Goal: Task Accomplishment & Management: Manage account settings

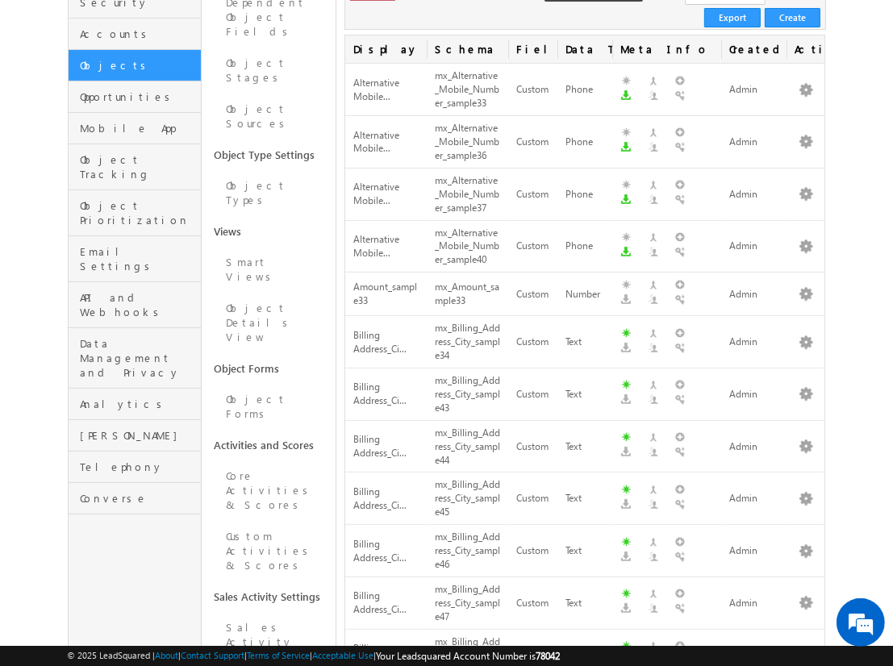
click at [29, 282] on body "Menu Admin r2pra shant @gmai" at bounding box center [446, 652] width 893 height 1710
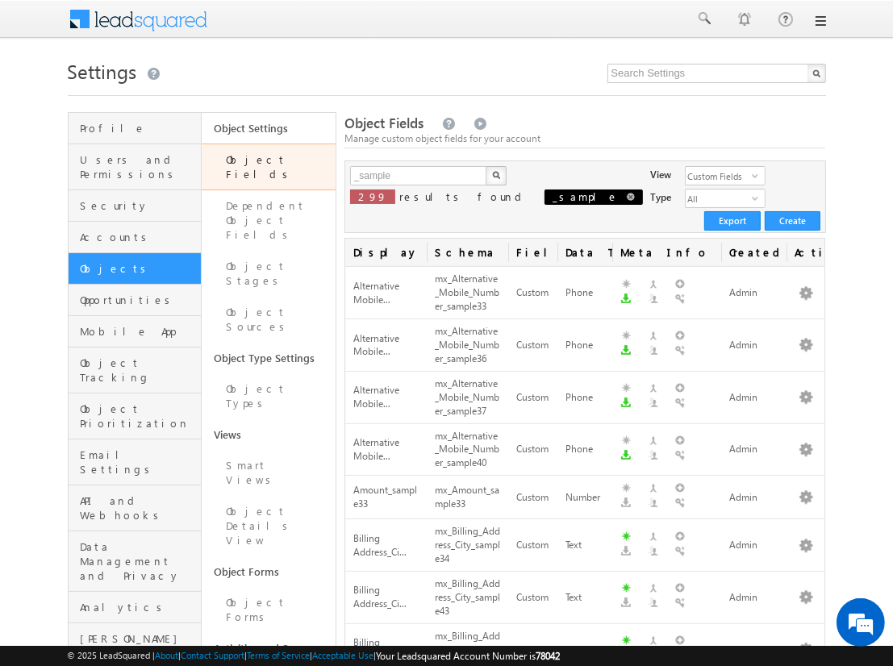
click at [627, 194] on span at bounding box center [631, 197] width 8 height 8
type input "Search Object Fields"
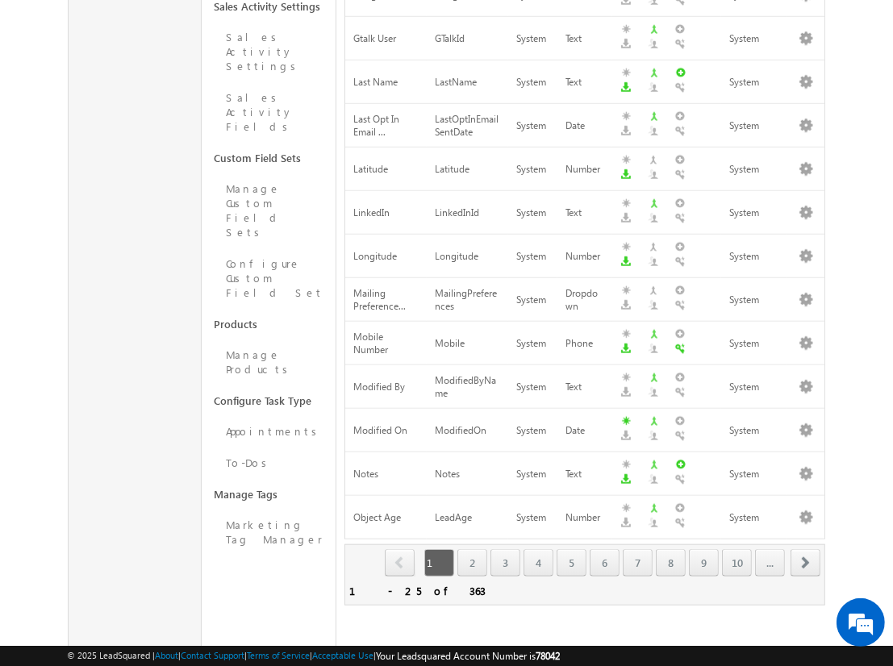
scroll to position [845, 0]
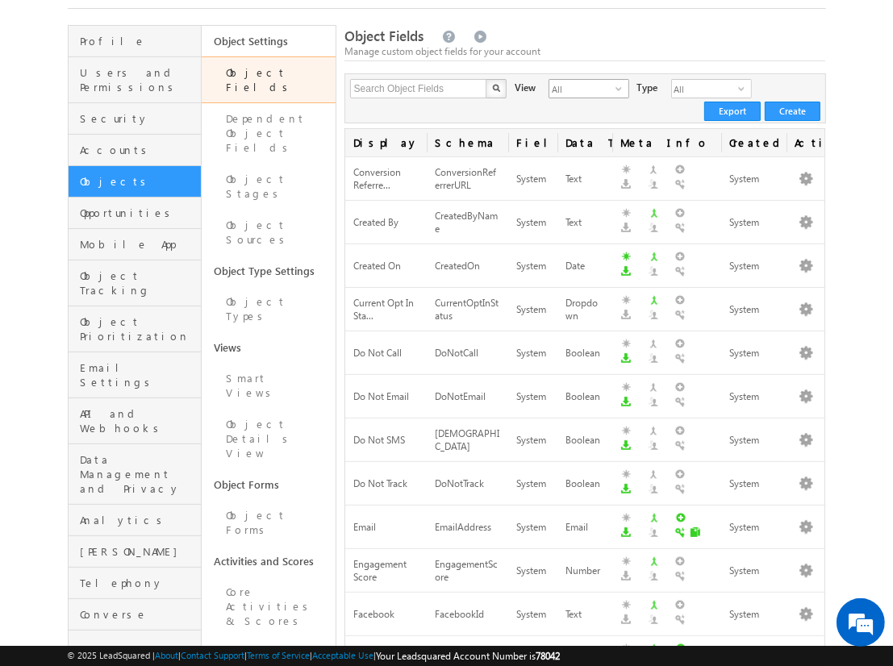
click at [572, 89] on span "All" at bounding box center [582, 89] width 66 height 18
click at [578, 140] on li "Custom Fields" at bounding box center [578, 140] width 79 height 16
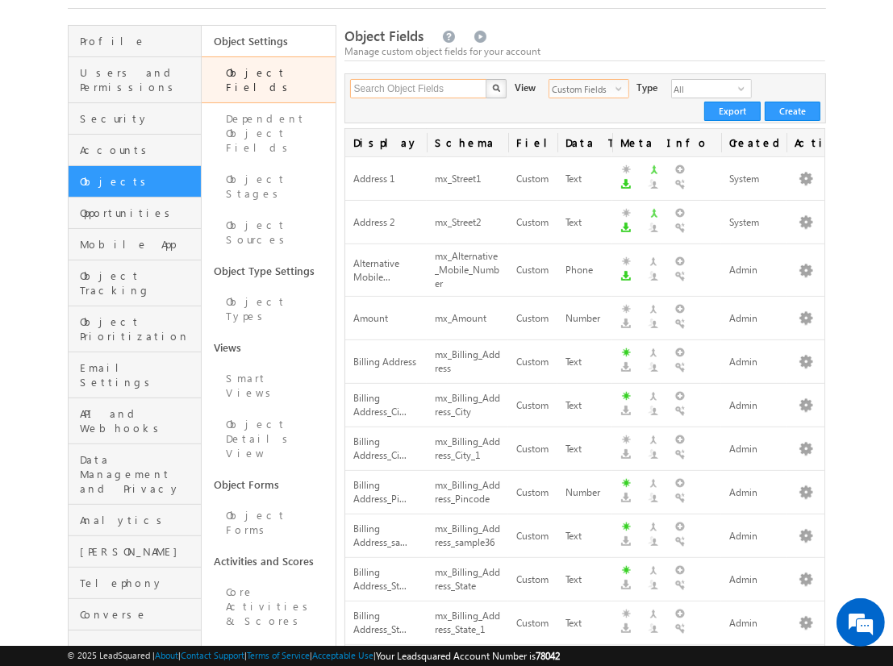
click at [418, 89] on input "Search Object Fields" at bounding box center [419, 88] width 138 height 19
click at [418, 89] on input "text" at bounding box center [419, 88] width 138 height 19
type input "_Sample"
click at [495, 89] on img "button" at bounding box center [495, 88] width 8 height 8
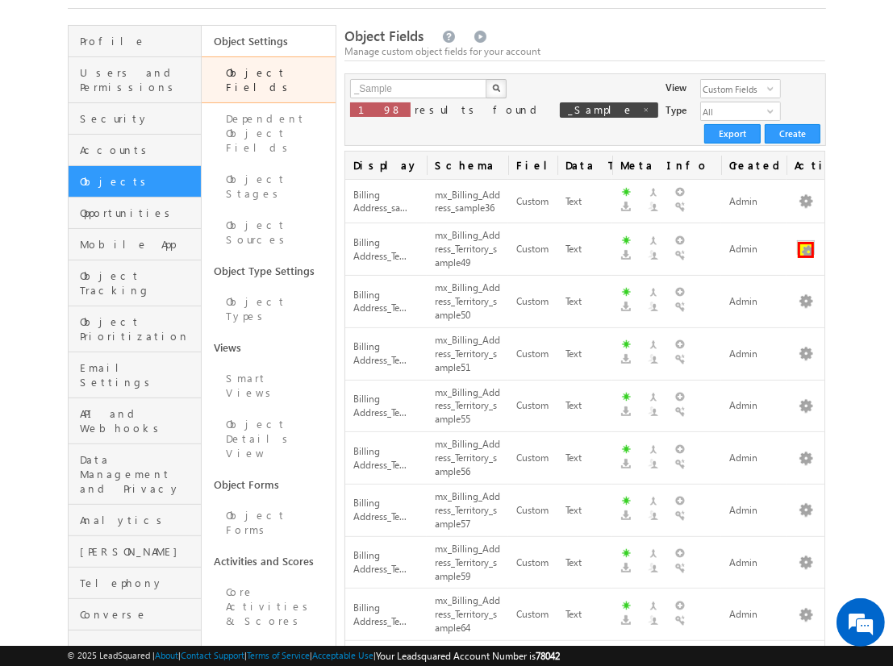
click at [806, 242] on button "button" at bounding box center [806, 250] width 16 height 16
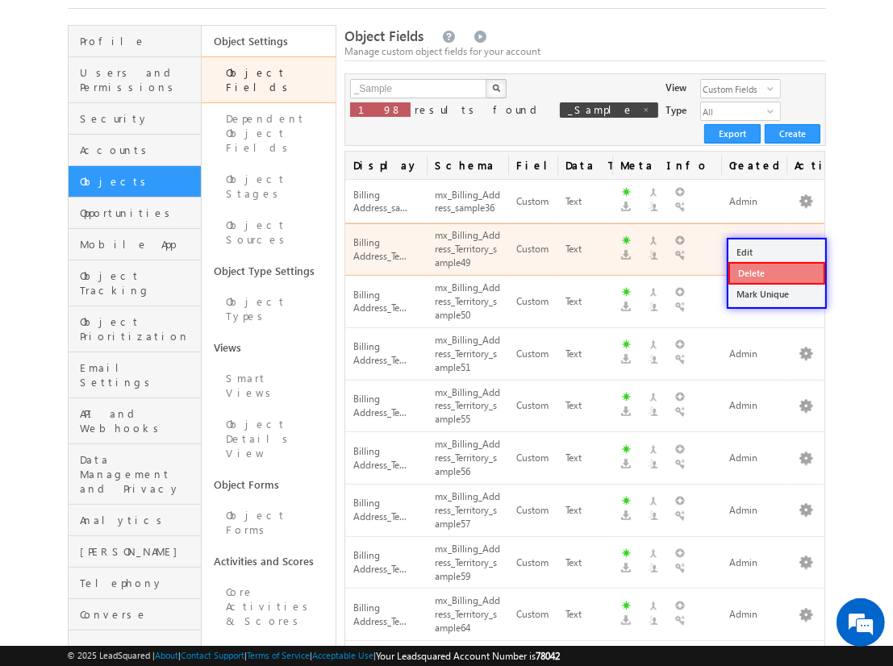
click at [776, 273] on link "Delete" at bounding box center [777, 273] width 97 height 23
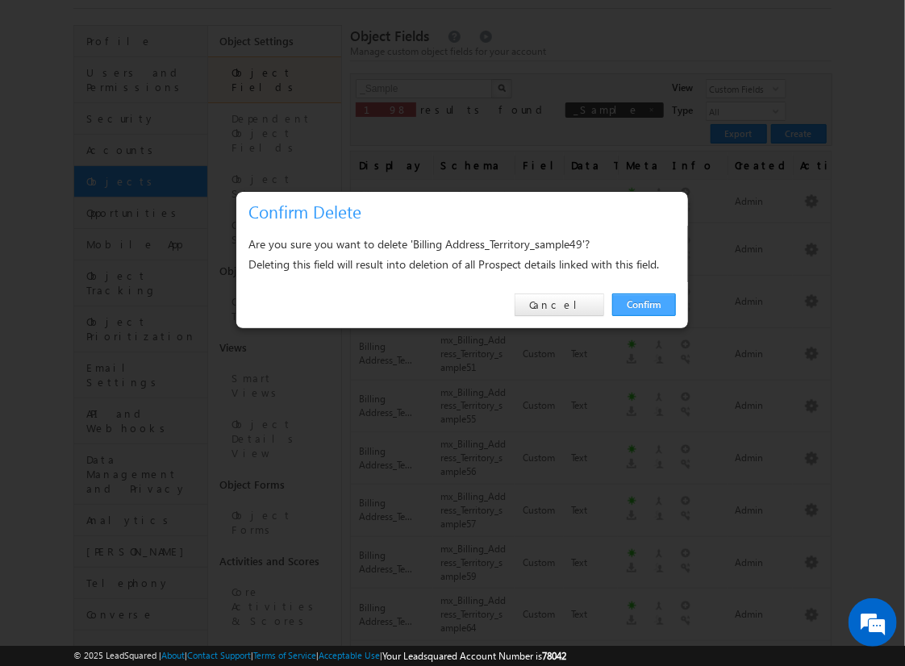
click at [644, 304] on link "Confirm" at bounding box center [644, 305] width 64 height 23
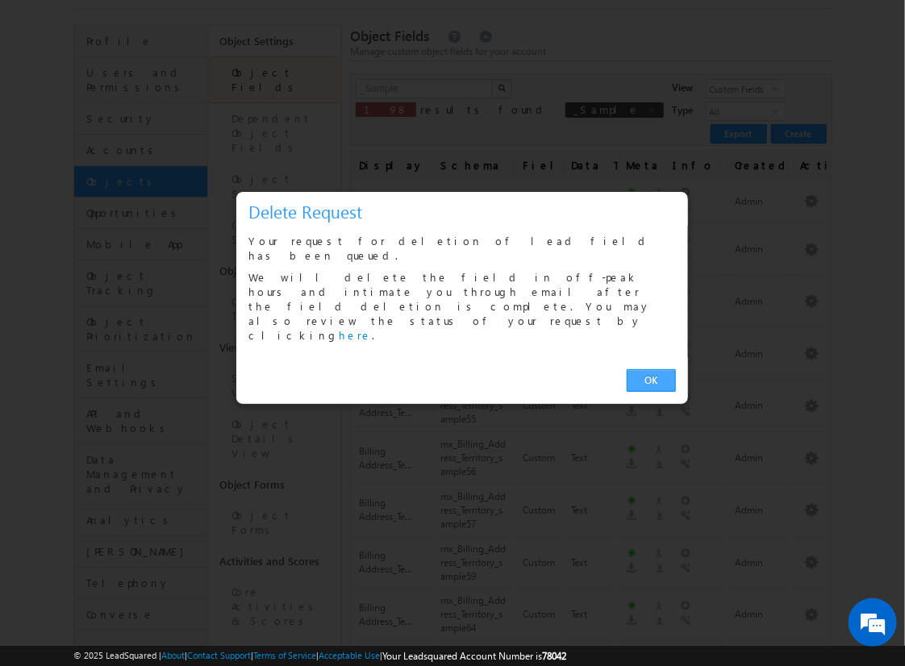
click at [651, 370] on link "OK" at bounding box center [651, 381] width 49 height 23
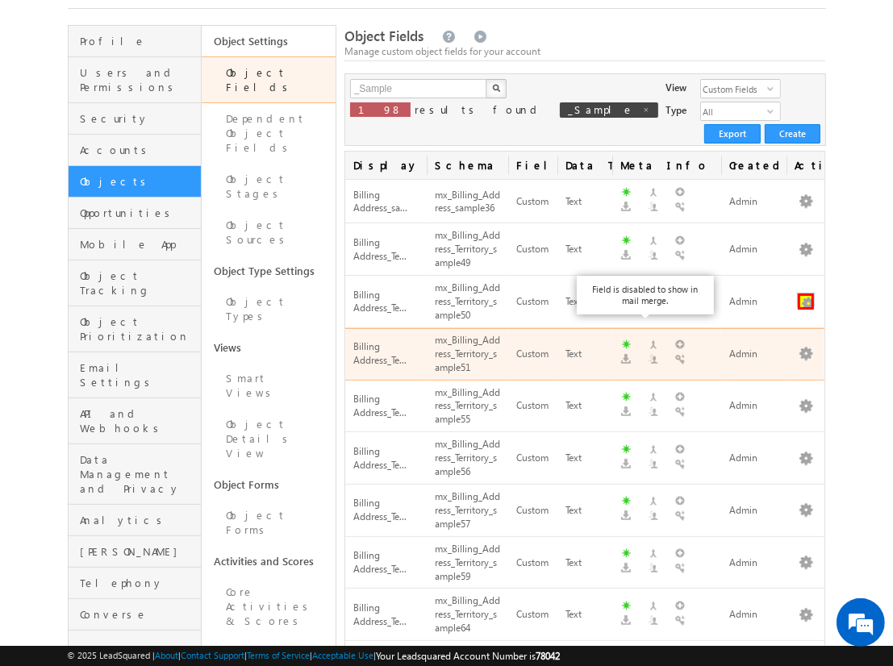
click at [806, 294] on button "button" at bounding box center [806, 302] width 16 height 16
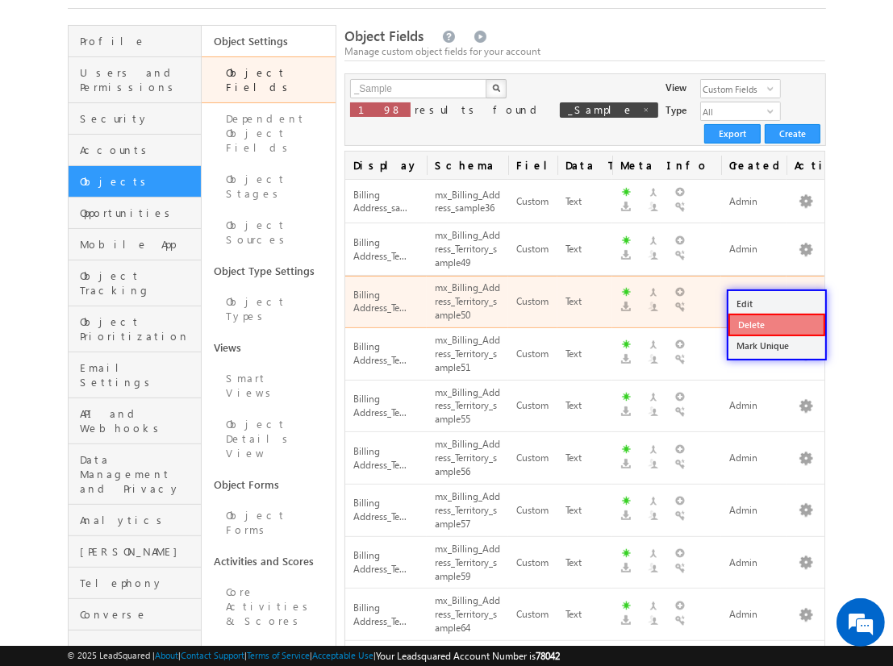
click at [776, 324] on link "Delete" at bounding box center [777, 325] width 97 height 23
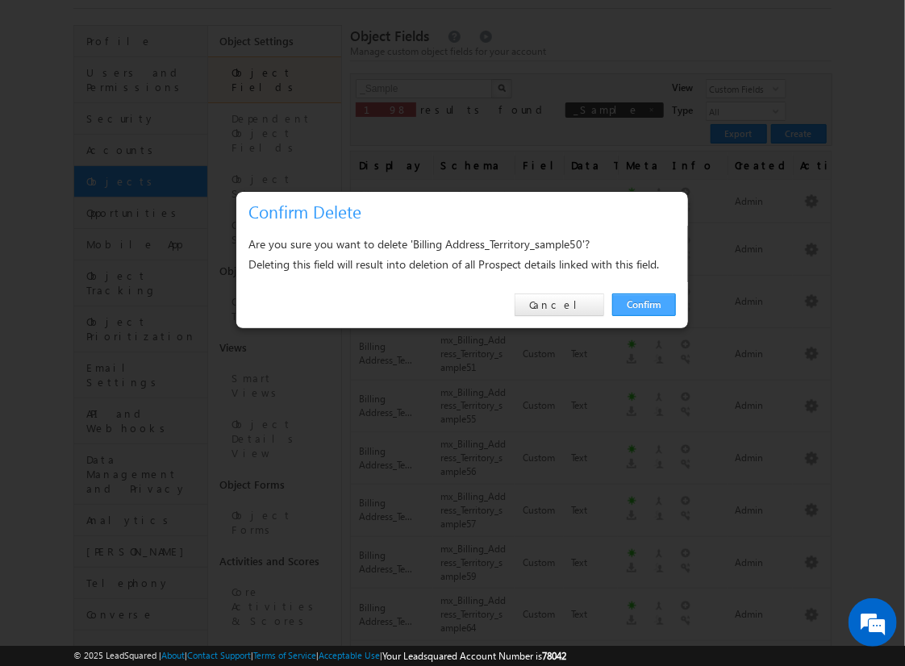
click at [644, 304] on link "Confirm" at bounding box center [644, 305] width 64 height 23
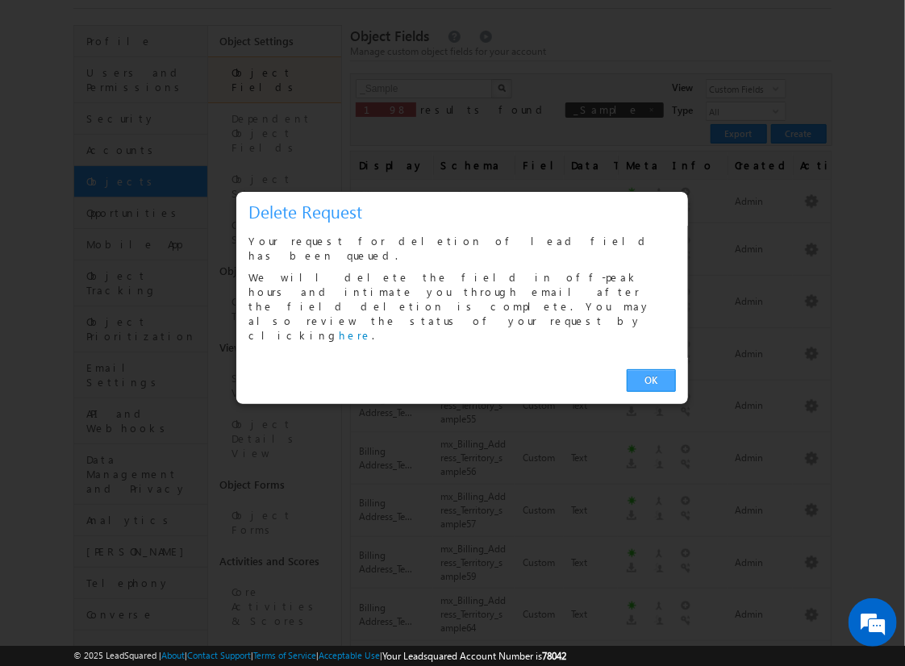
click at [651, 370] on link "OK" at bounding box center [651, 381] width 49 height 23
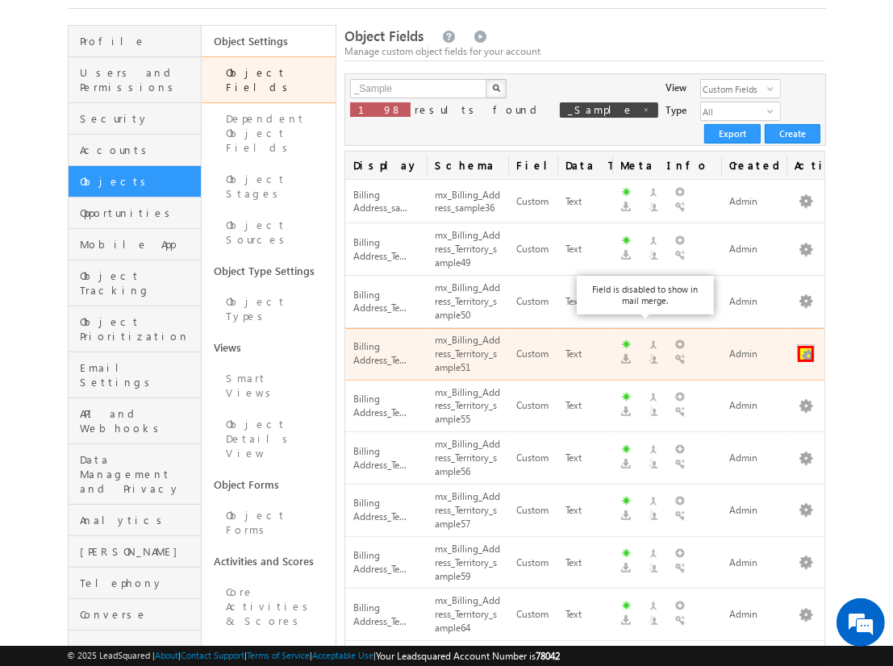
click at [806, 346] on button "button" at bounding box center [806, 354] width 16 height 16
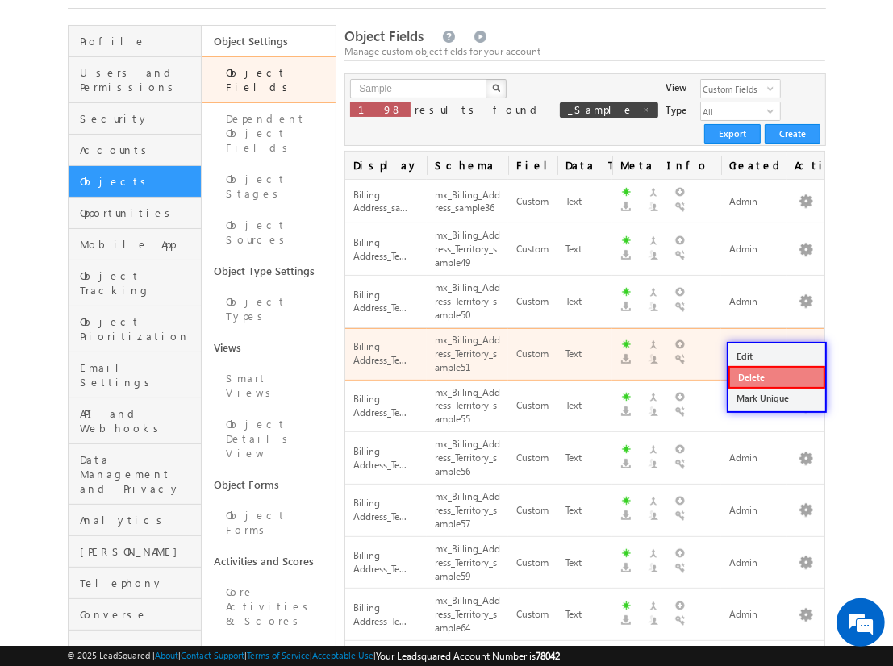
click at [776, 376] on link "Delete" at bounding box center [777, 377] width 97 height 23
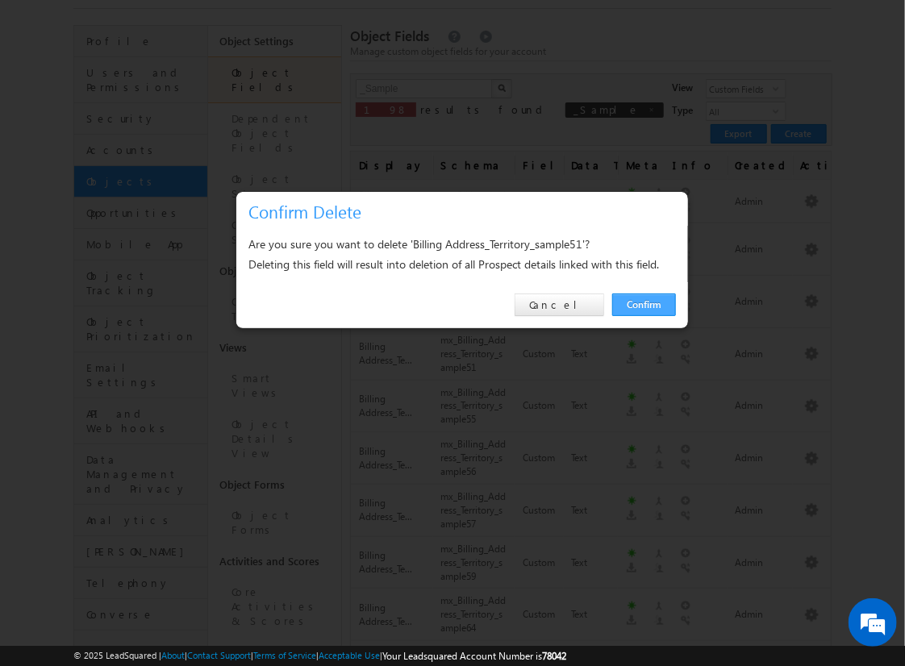
click at [644, 304] on link "Confirm" at bounding box center [644, 305] width 64 height 23
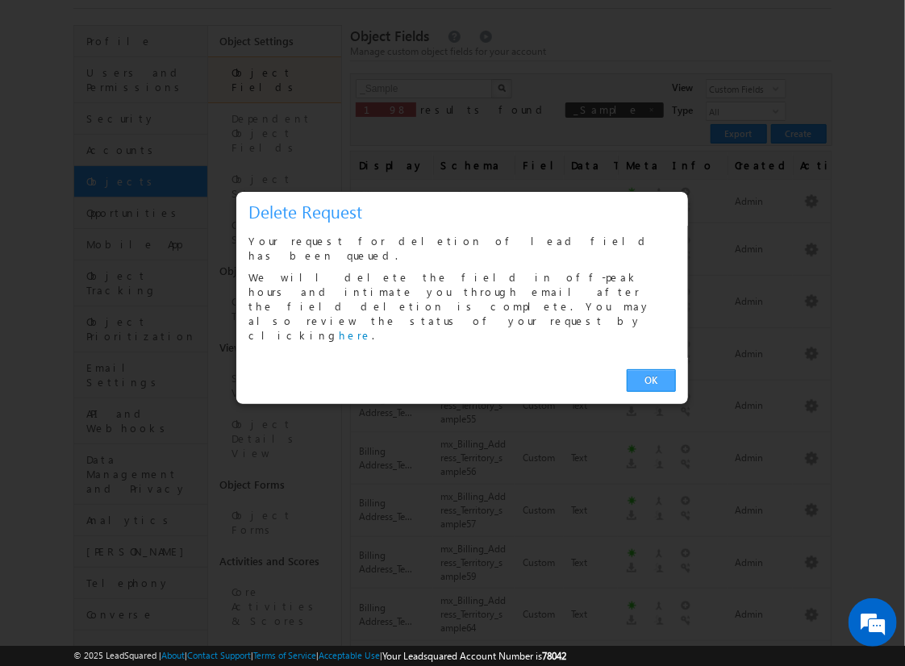
click at [651, 370] on link "OK" at bounding box center [651, 381] width 49 height 23
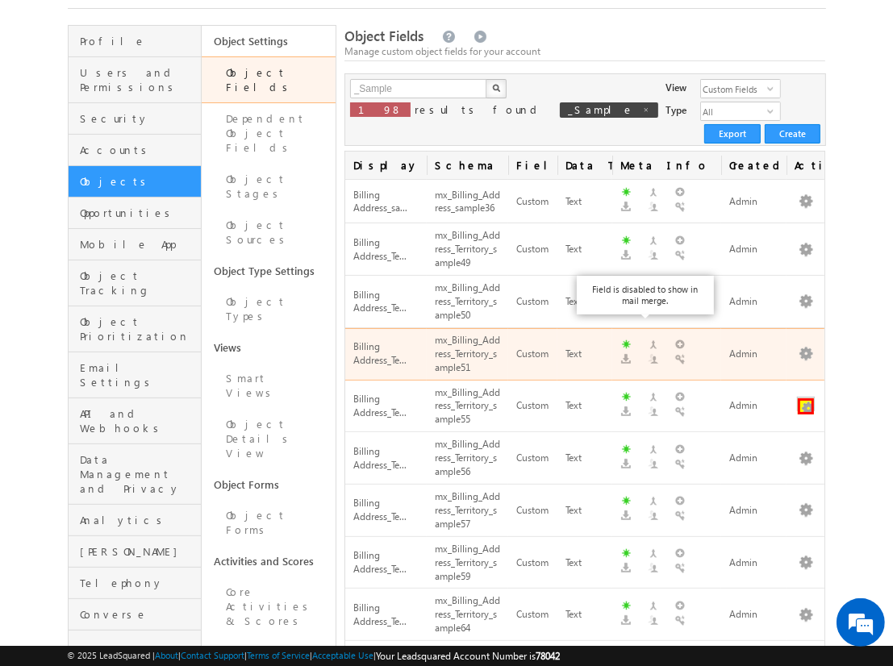
click at [806, 399] on button "button" at bounding box center [806, 407] width 16 height 16
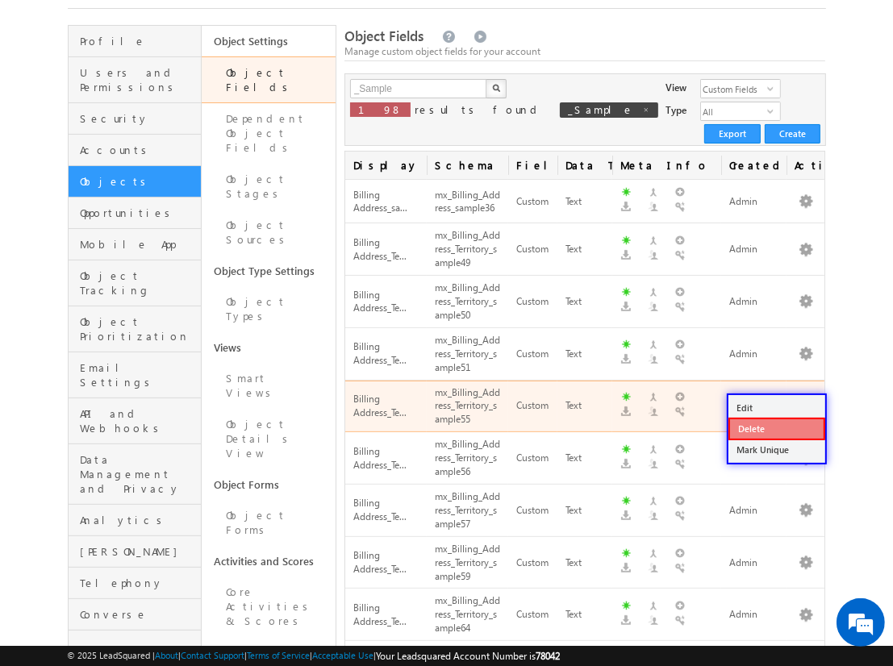
click at [776, 428] on link "Delete" at bounding box center [777, 429] width 97 height 23
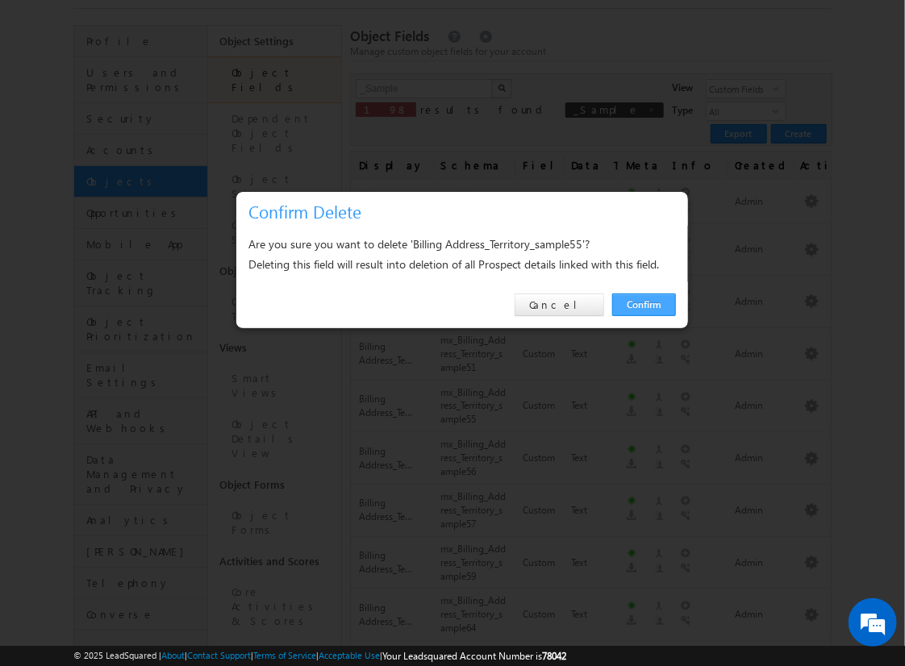
click at [644, 304] on link "Confirm" at bounding box center [644, 305] width 64 height 23
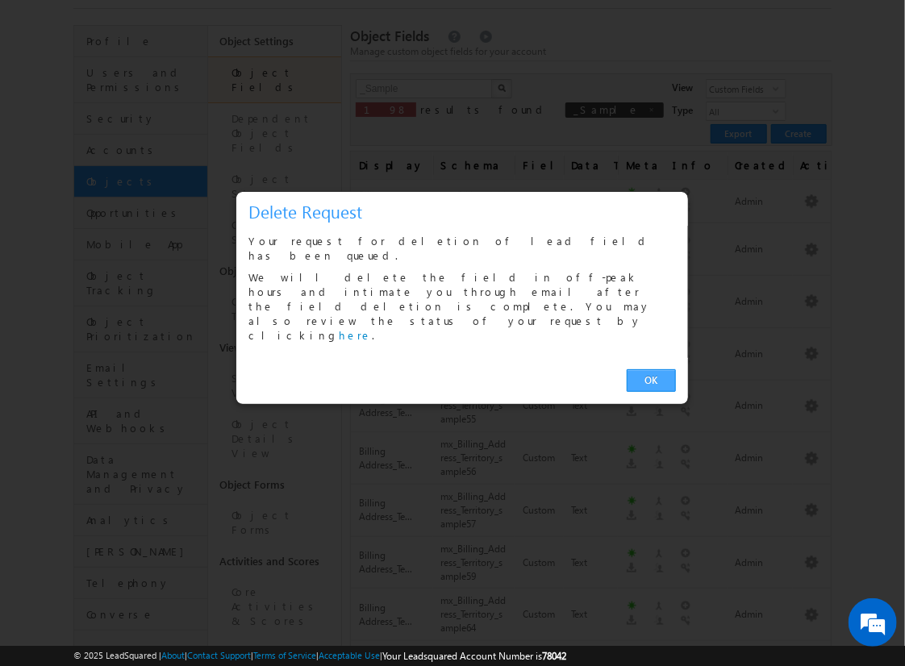
click at [651, 370] on link "OK" at bounding box center [651, 381] width 49 height 23
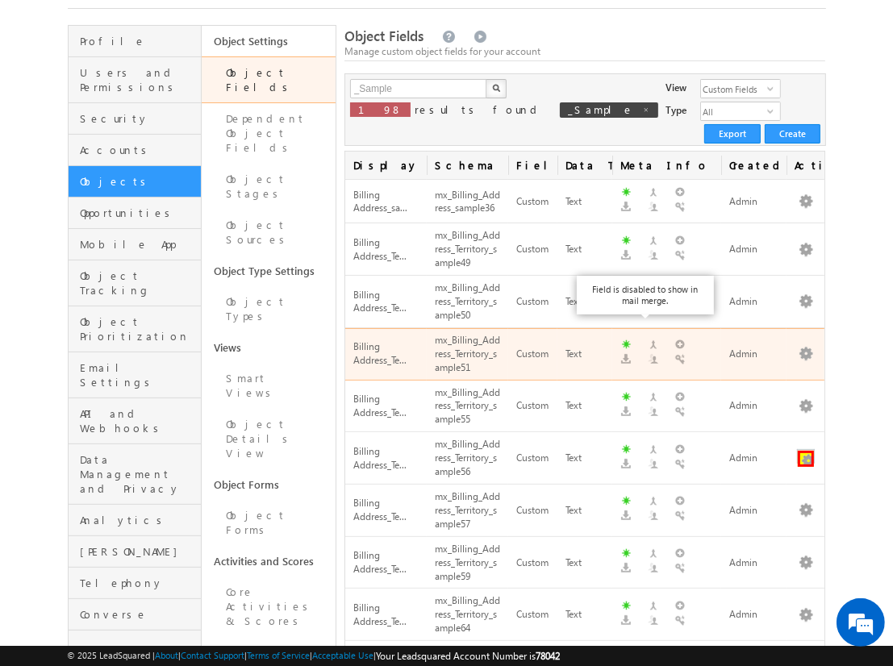
click at [806, 451] on button "button" at bounding box center [806, 459] width 16 height 16
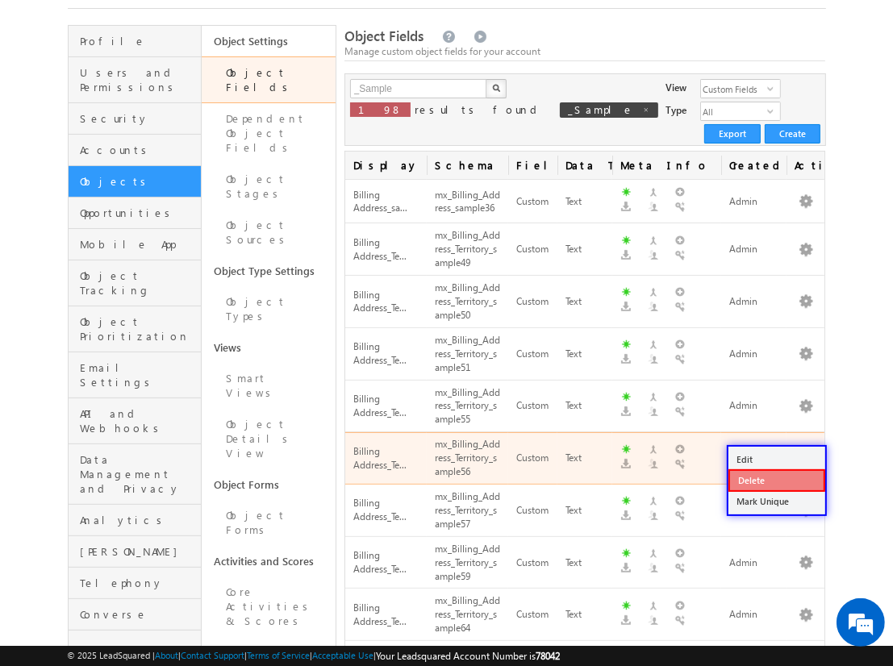
click at [776, 480] on link "Delete" at bounding box center [777, 481] width 97 height 23
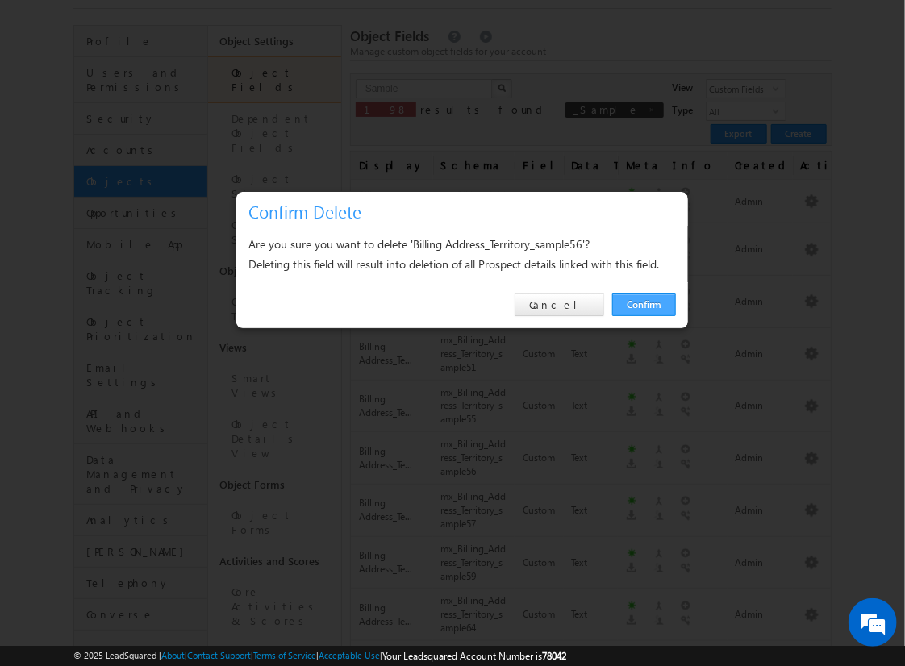
click at [644, 304] on link "Confirm" at bounding box center [644, 305] width 64 height 23
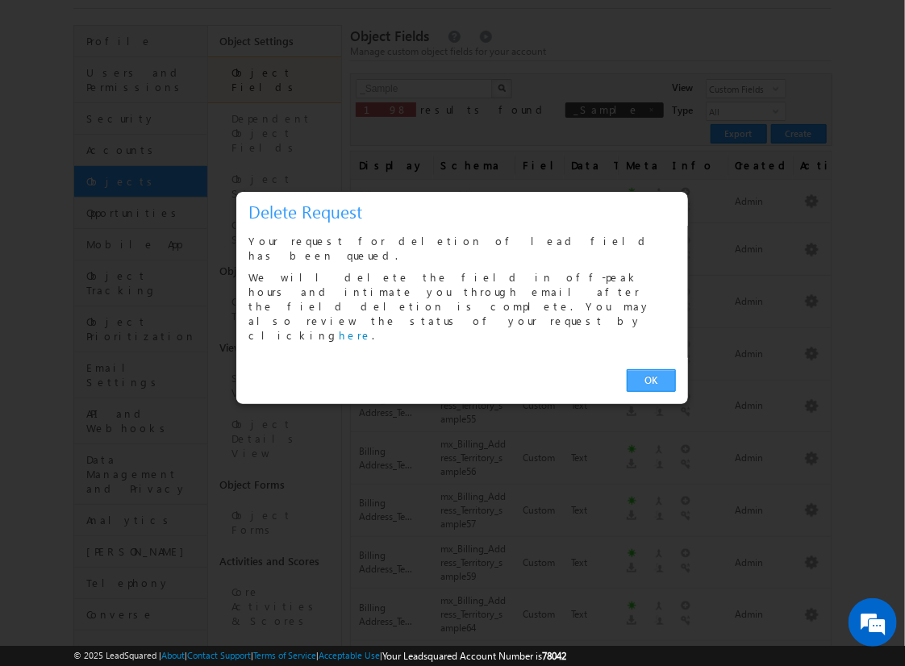
click at [651, 370] on link "OK" at bounding box center [651, 381] width 49 height 23
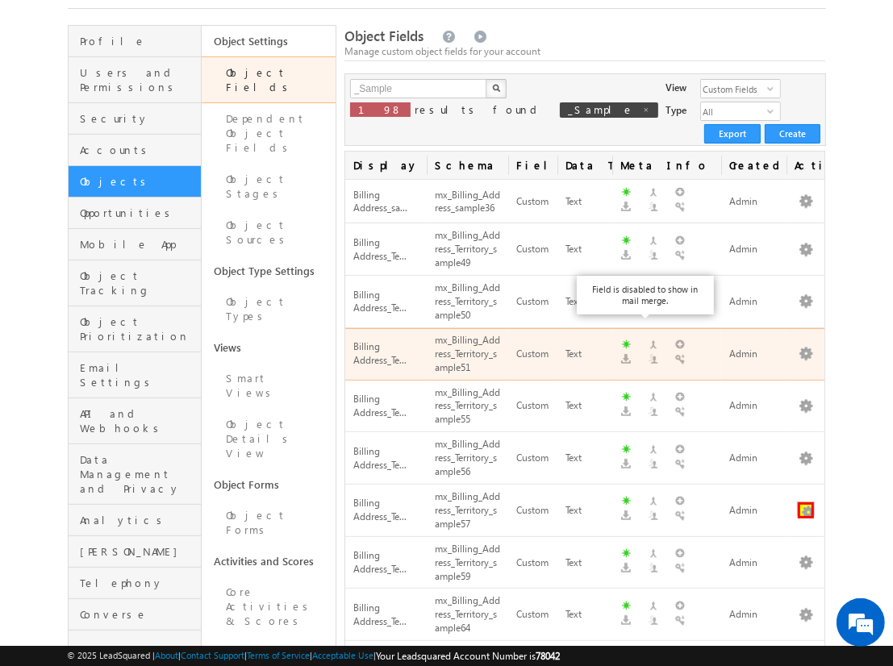
click at [806, 503] on button "button" at bounding box center [806, 511] width 16 height 16
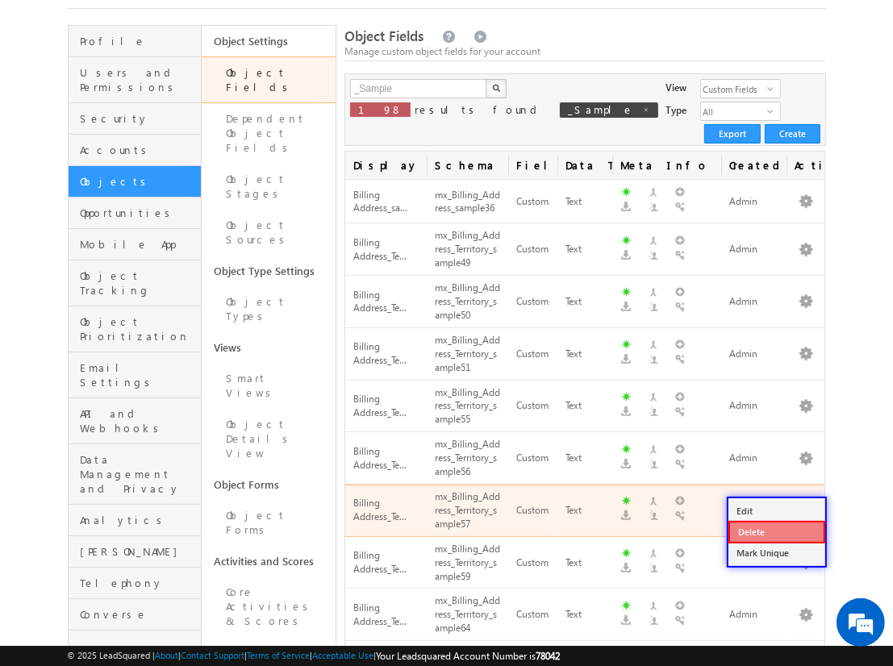
click at [776, 532] on link "Delete" at bounding box center [777, 532] width 97 height 23
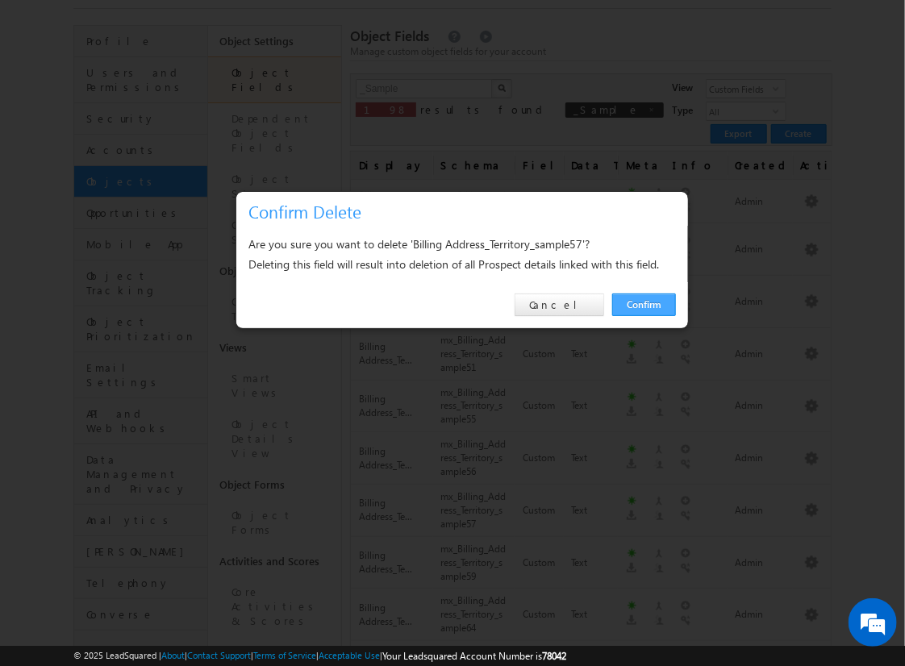
click at [644, 304] on link "Confirm" at bounding box center [644, 305] width 64 height 23
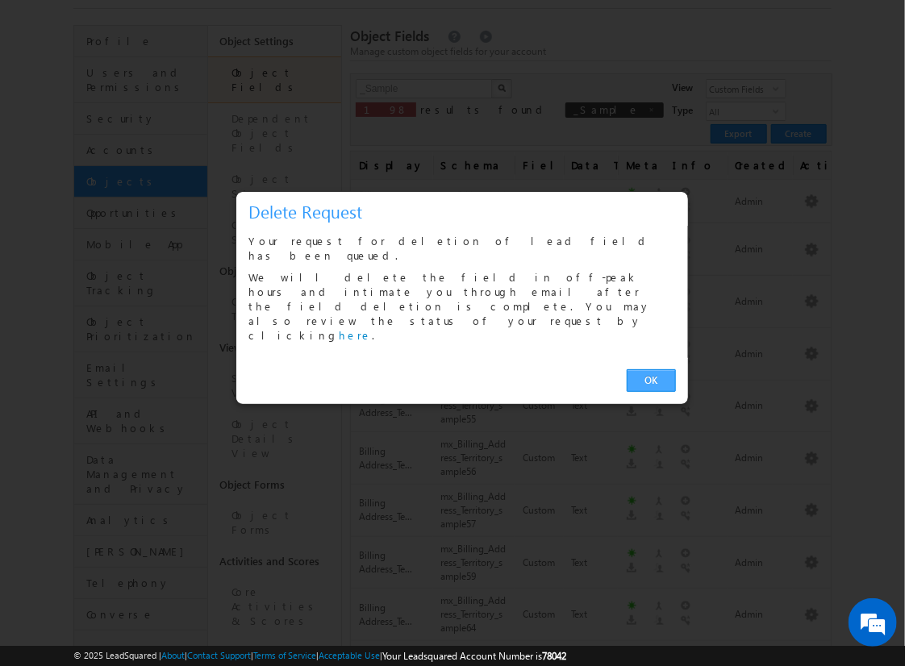
click at [651, 370] on link "OK" at bounding box center [651, 381] width 49 height 23
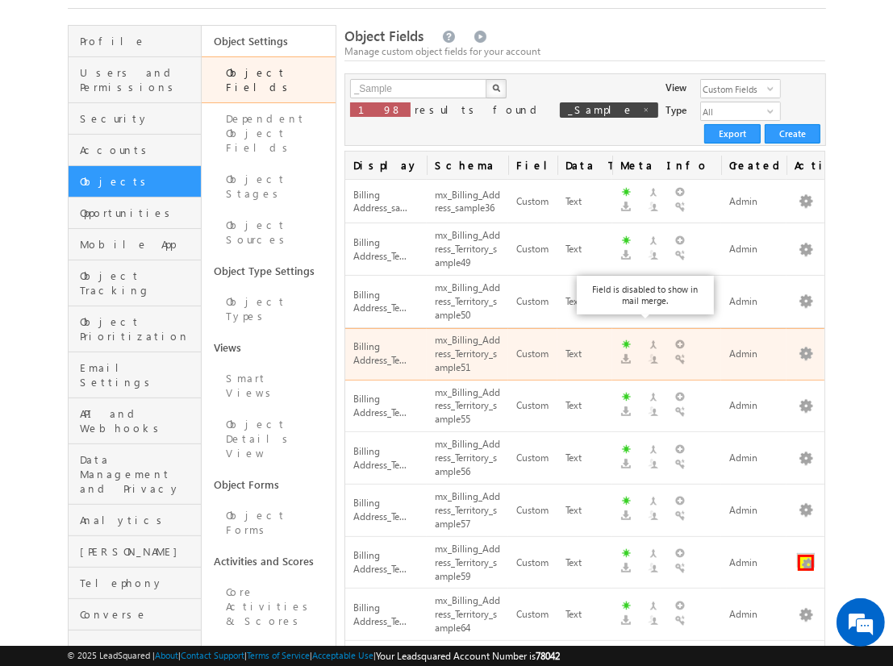
click at [806, 555] on button "button" at bounding box center [806, 563] width 16 height 16
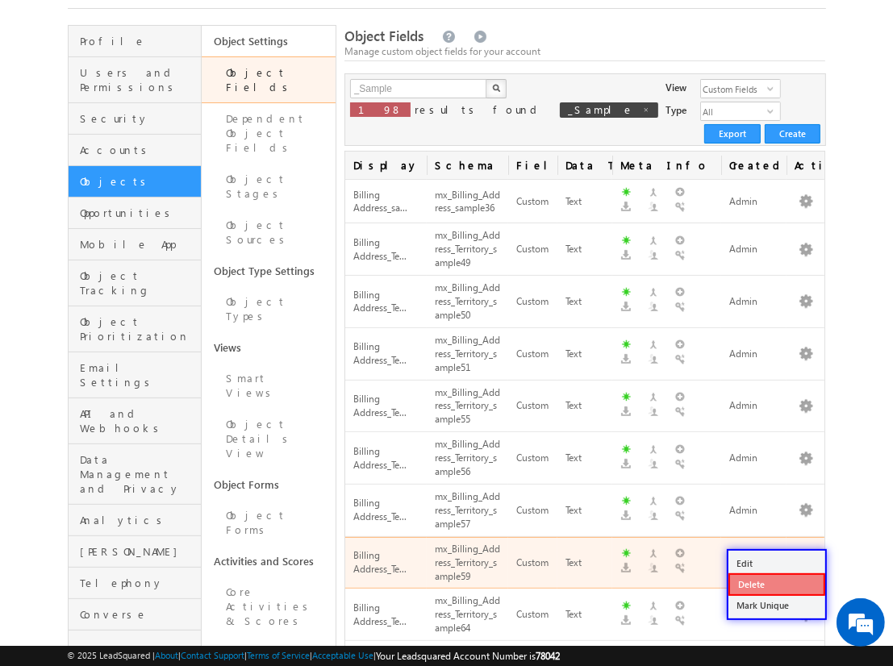
click at [776, 583] on link "Delete" at bounding box center [777, 585] width 97 height 23
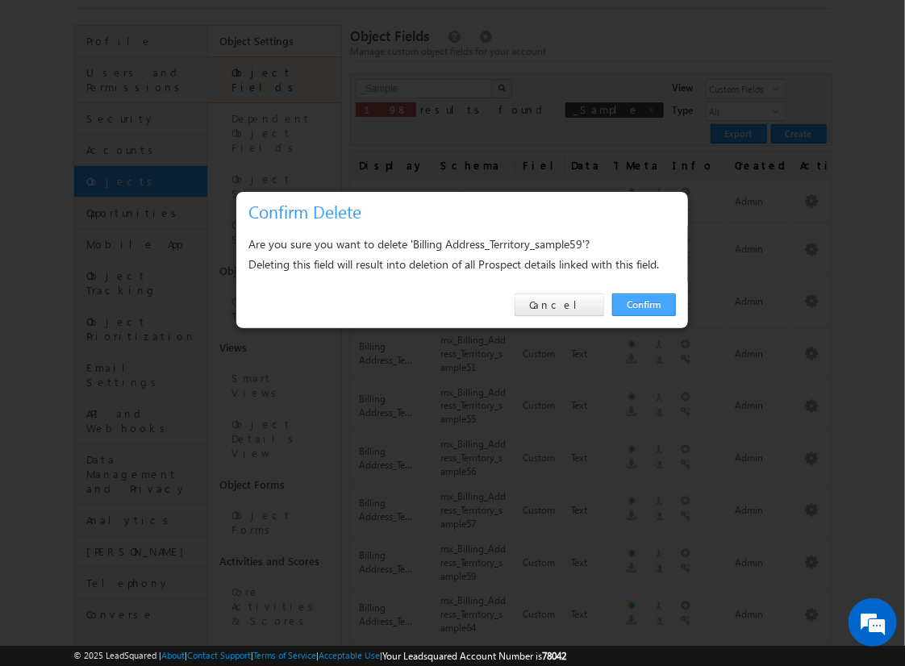
click at [644, 304] on link "Confirm" at bounding box center [644, 305] width 64 height 23
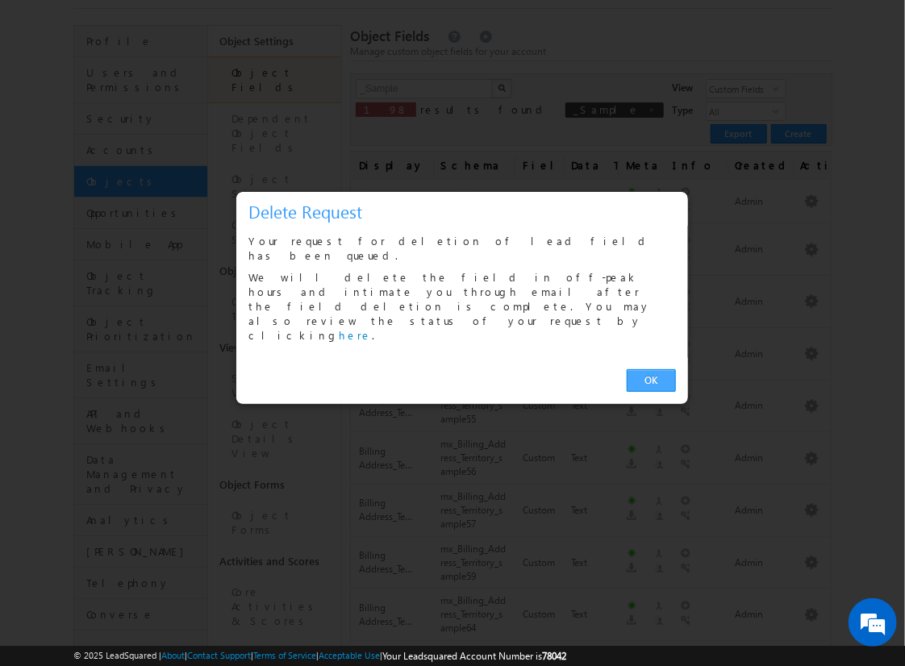
click at [651, 370] on link "OK" at bounding box center [651, 381] width 49 height 23
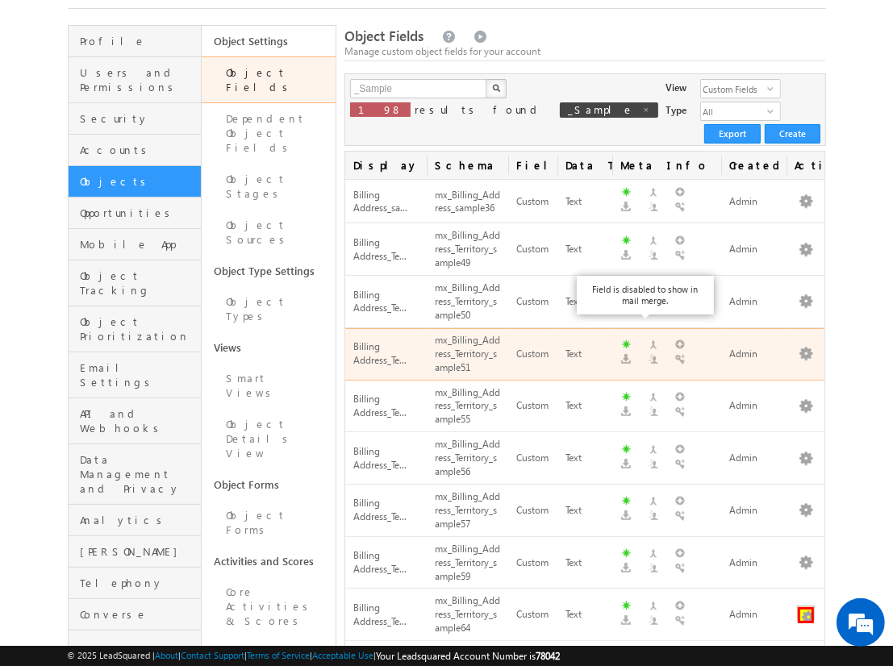
click at [806, 608] on button "button" at bounding box center [806, 616] width 16 height 16
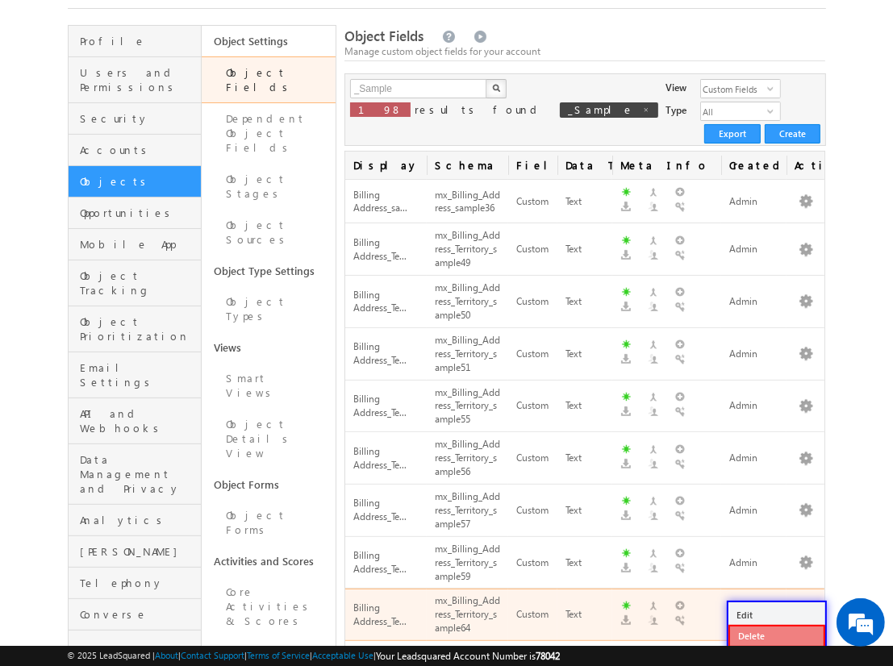
click at [776, 636] on link "Delete" at bounding box center [777, 636] width 97 height 23
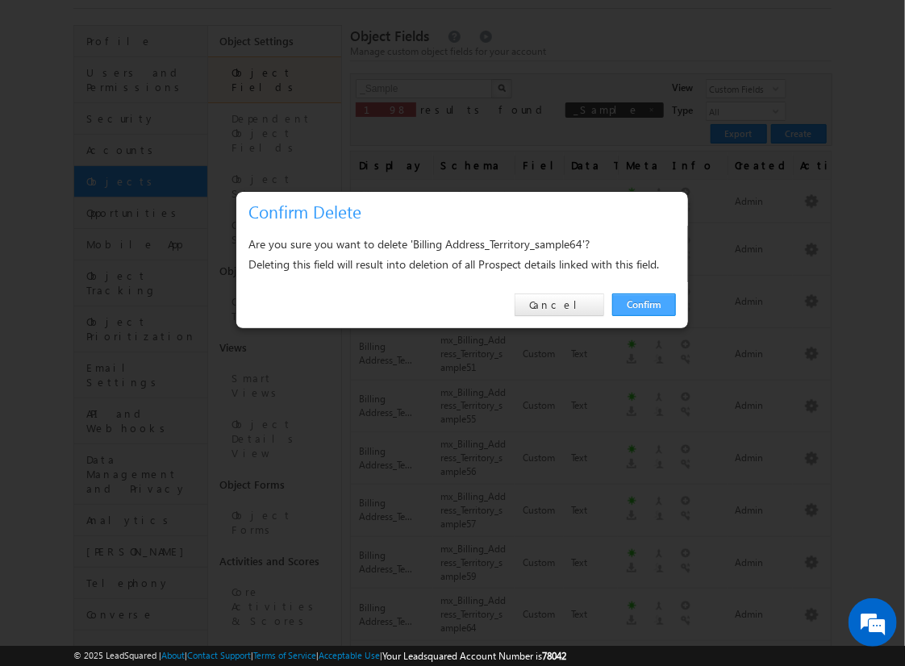
click at [644, 304] on link "Confirm" at bounding box center [644, 305] width 64 height 23
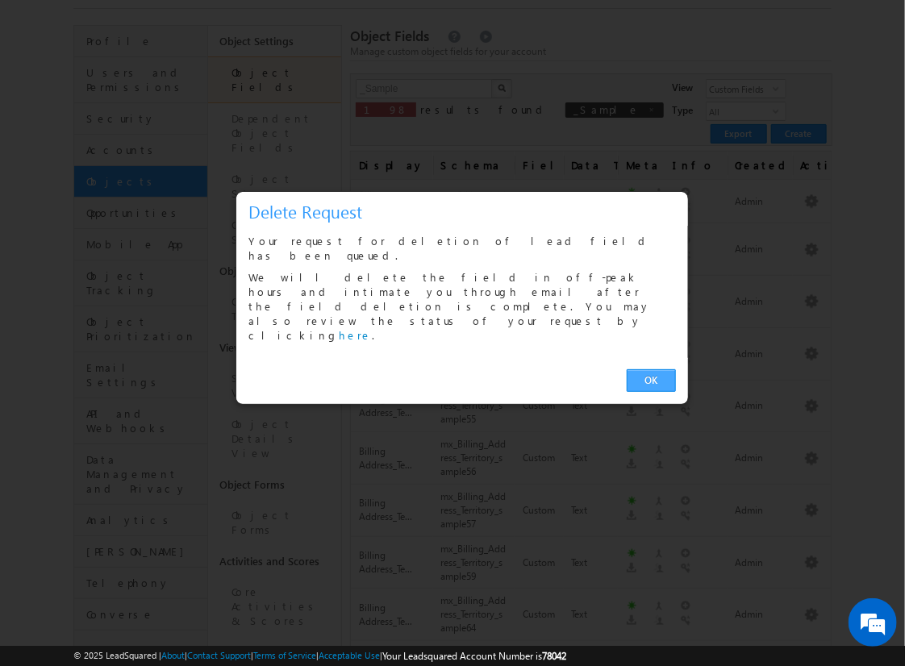
click at [651, 370] on link "OK" at bounding box center [651, 381] width 49 height 23
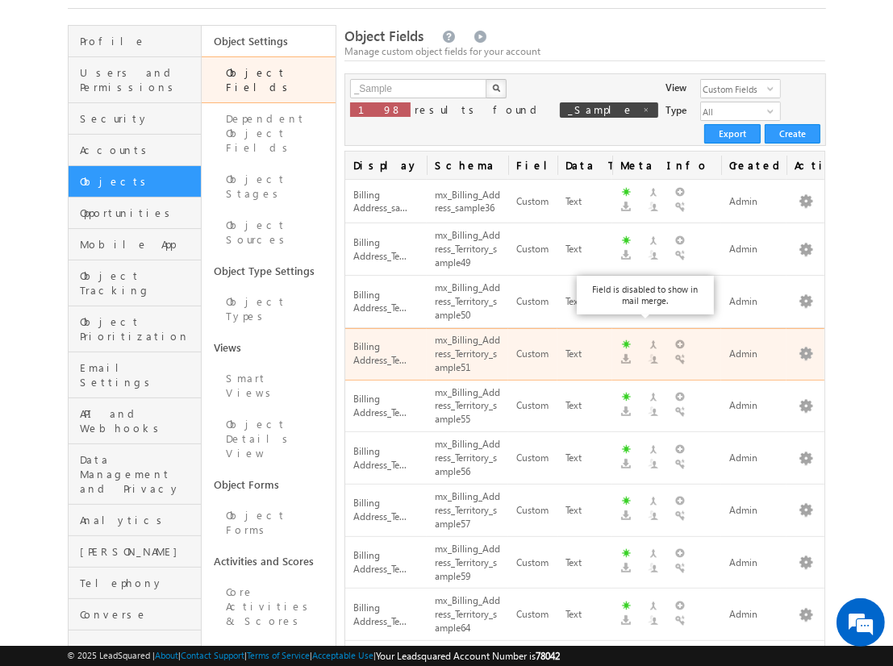
scroll to position [399, 0]
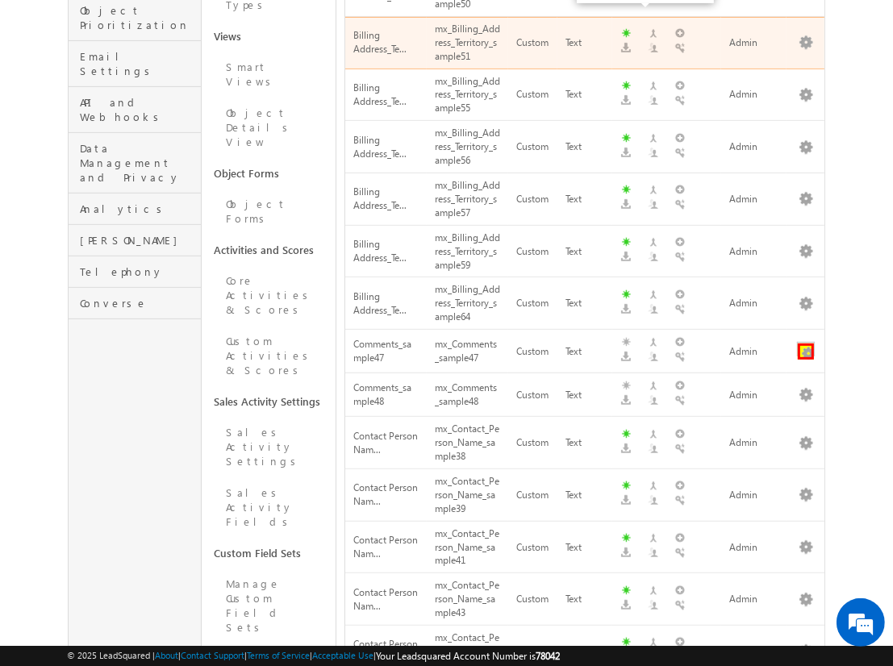
click at [806, 344] on button "button" at bounding box center [806, 352] width 16 height 16
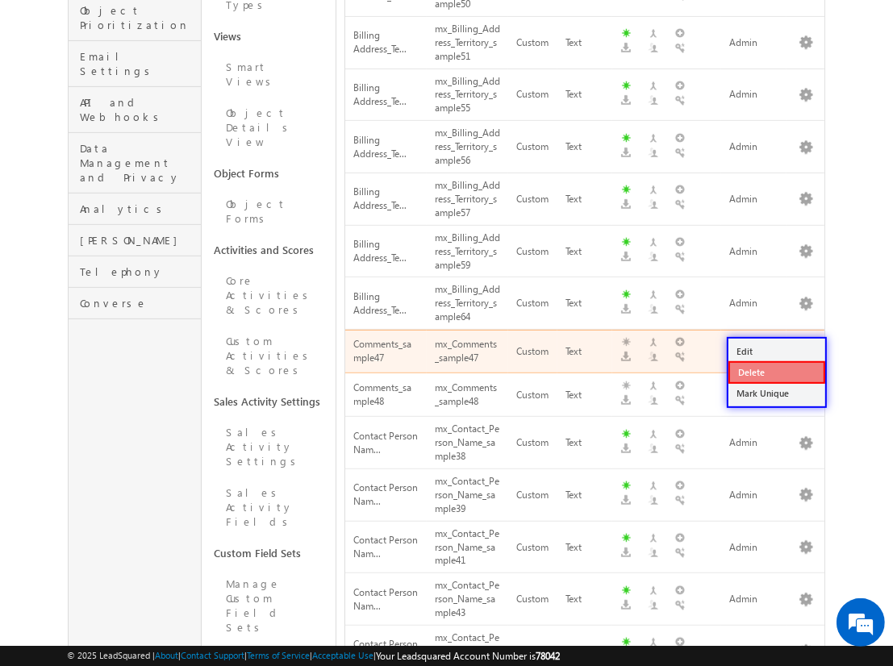
click at [776, 371] on link "Delete" at bounding box center [777, 372] width 97 height 23
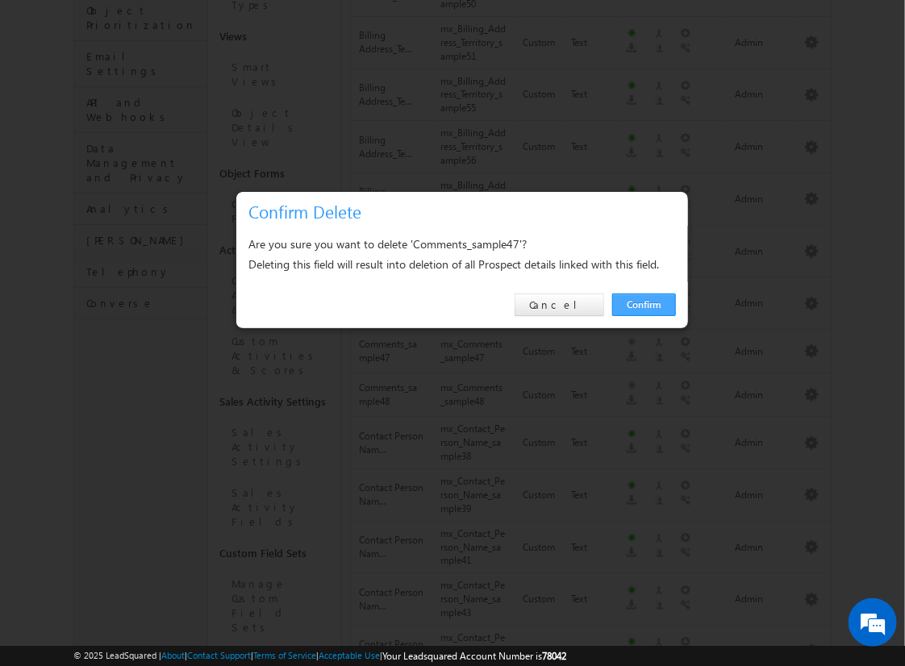
click at [644, 304] on link "Confirm" at bounding box center [644, 305] width 64 height 23
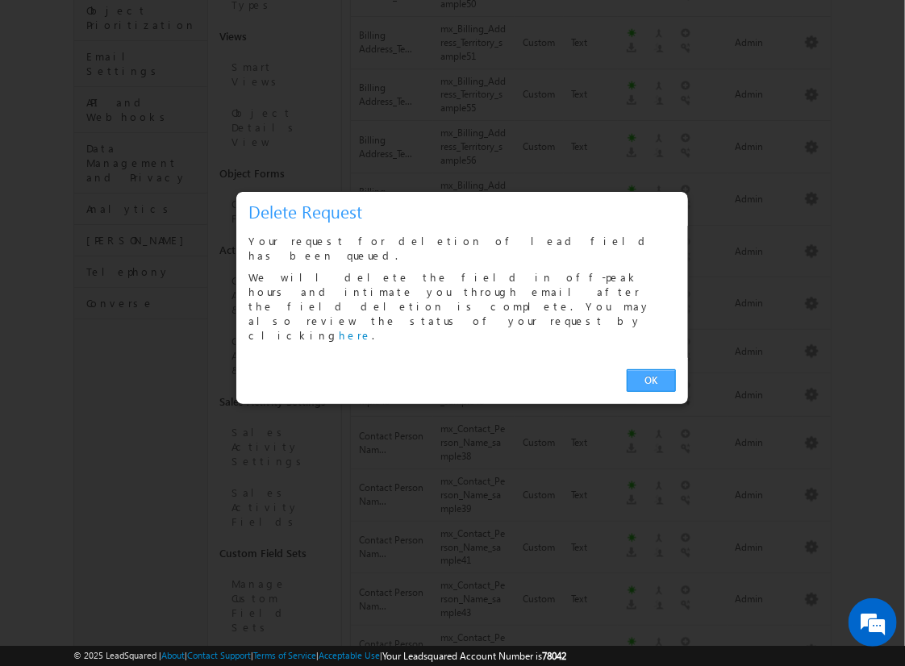
click at [651, 370] on link "OK" at bounding box center [651, 381] width 49 height 23
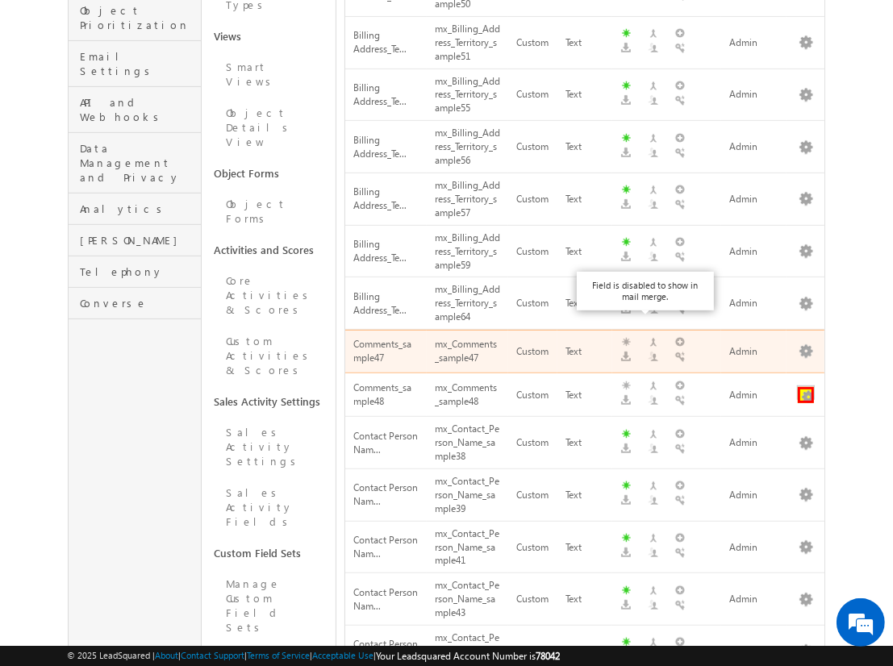
click at [806, 387] on button "button" at bounding box center [806, 395] width 16 height 16
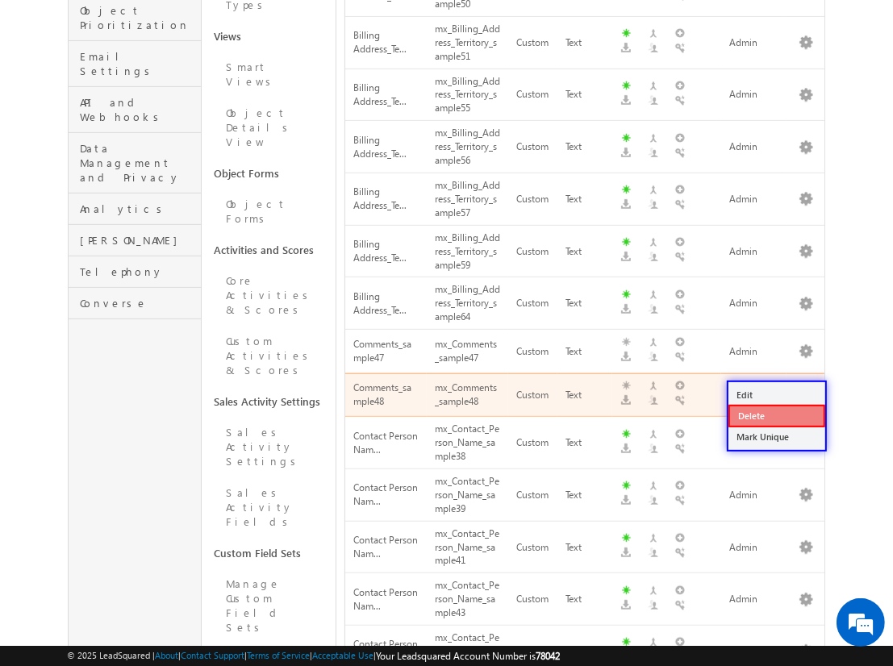
click at [776, 415] on link "Delete" at bounding box center [777, 416] width 97 height 23
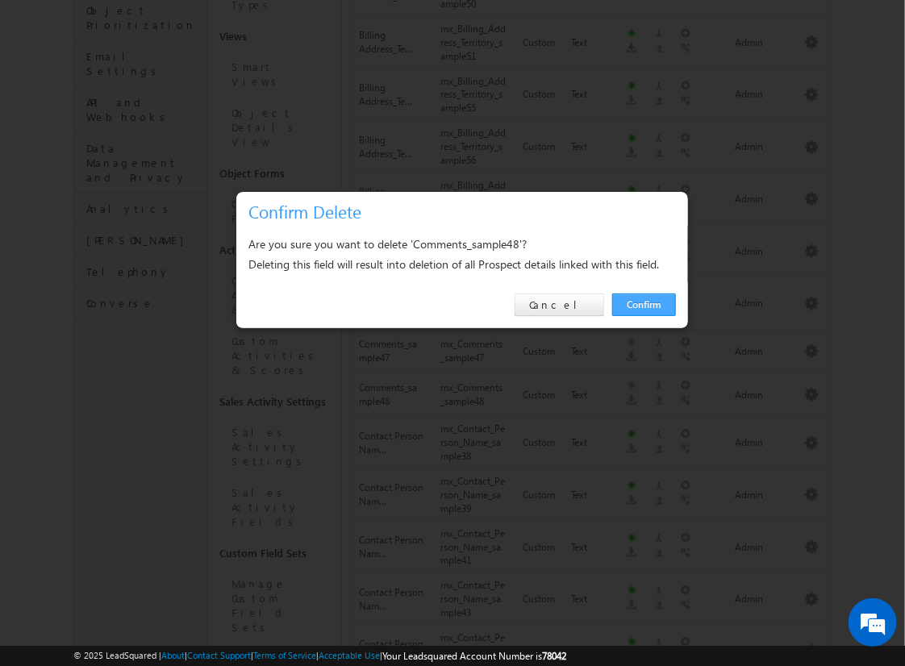
click at [644, 304] on link "Confirm" at bounding box center [644, 305] width 64 height 23
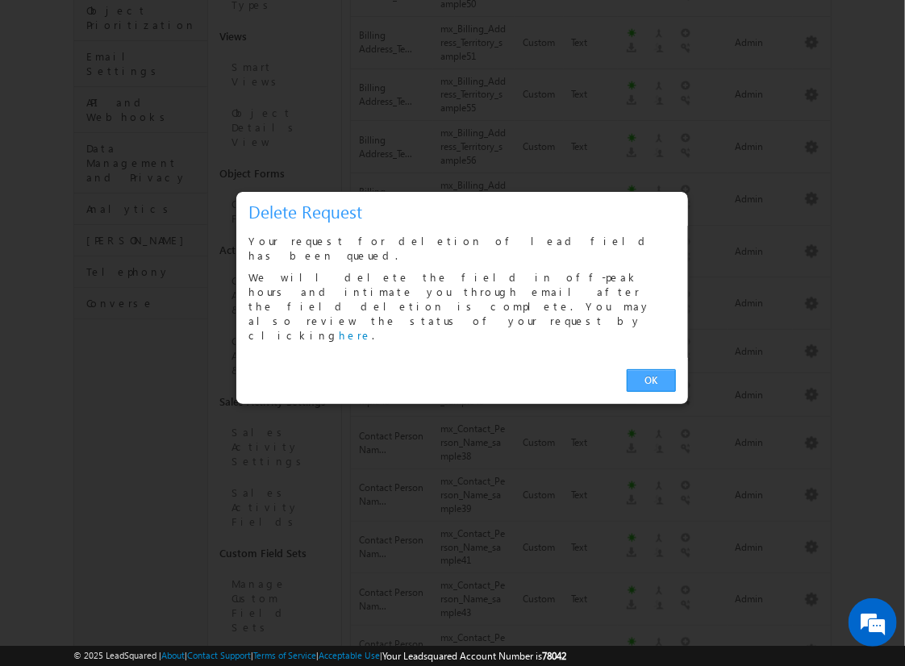
click at [651, 370] on link "OK" at bounding box center [651, 381] width 49 height 23
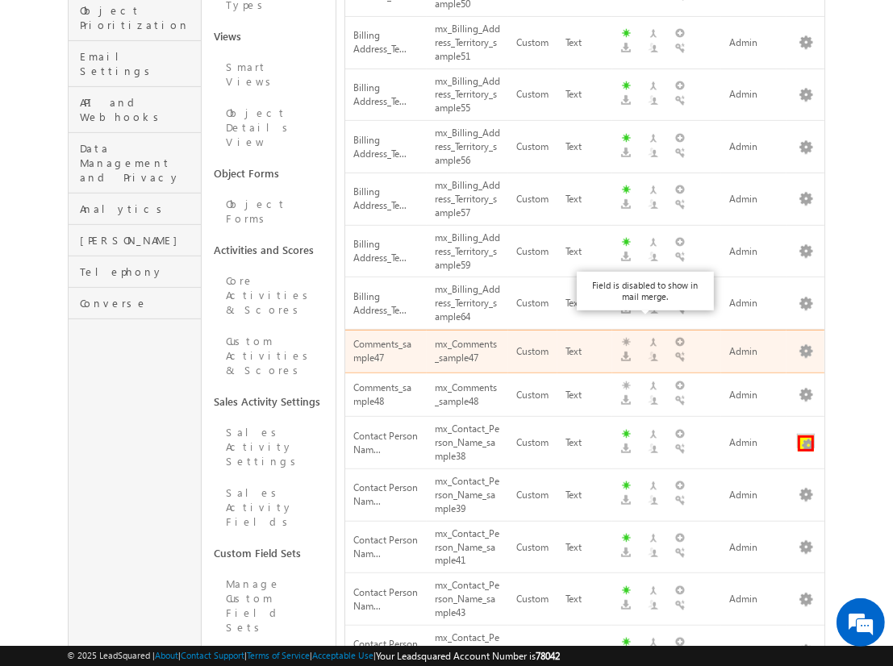
click at [806, 436] on button "button" at bounding box center [806, 444] width 16 height 16
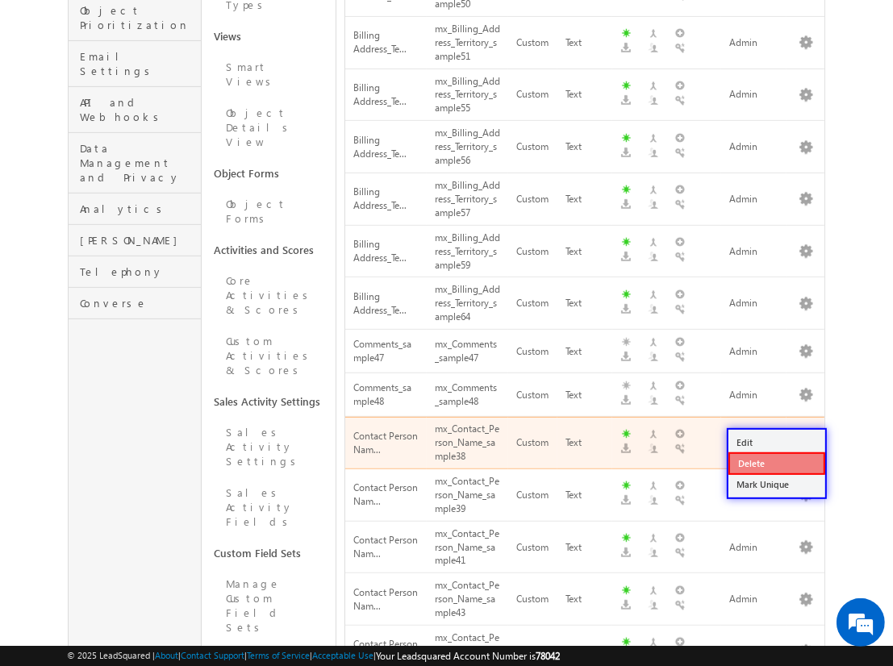
click at [776, 462] on link "Delete" at bounding box center [777, 464] width 97 height 23
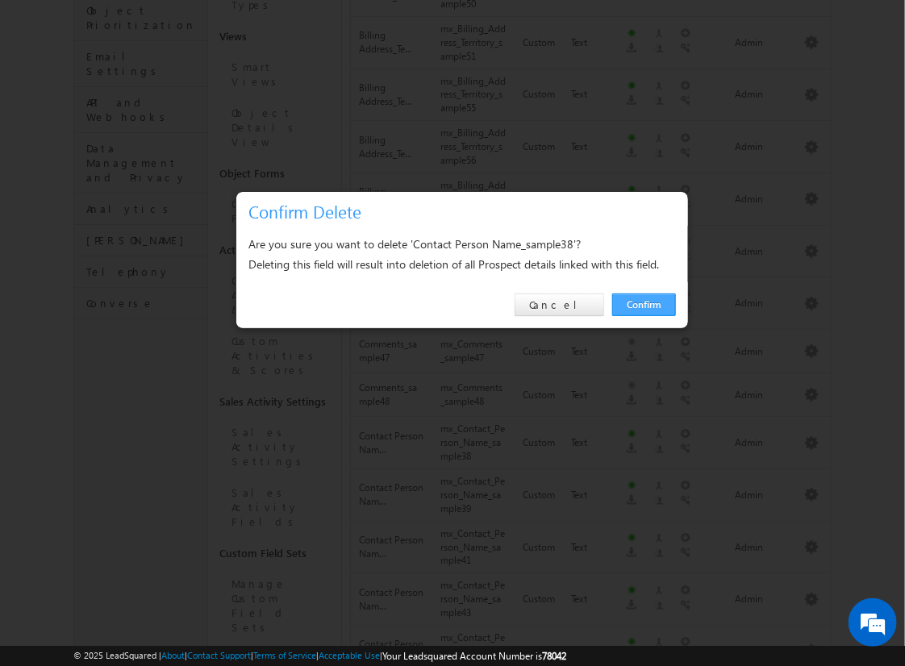
click at [644, 304] on link "Confirm" at bounding box center [644, 305] width 64 height 23
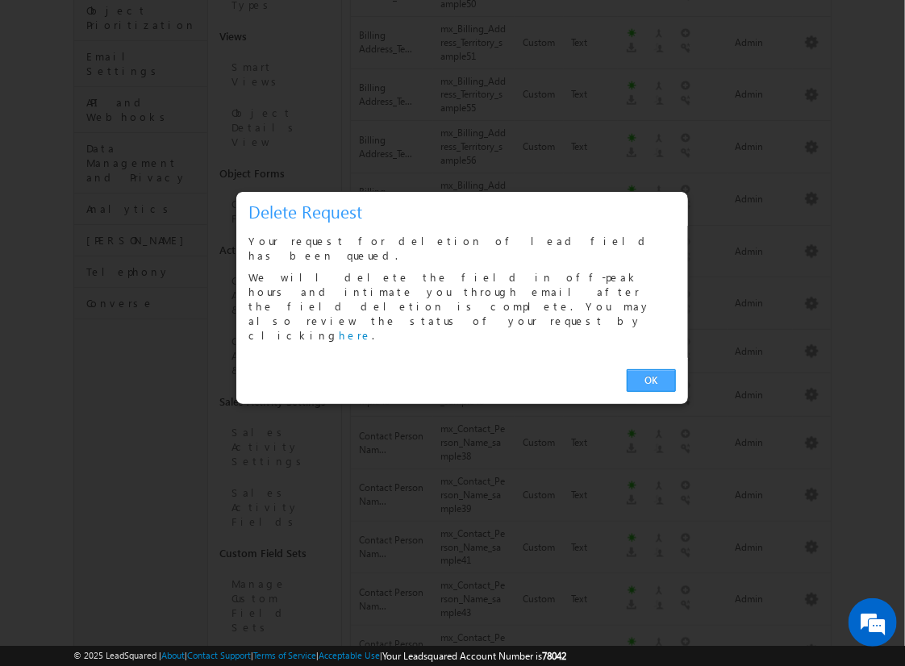
click at [651, 370] on link "OK" at bounding box center [651, 381] width 49 height 23
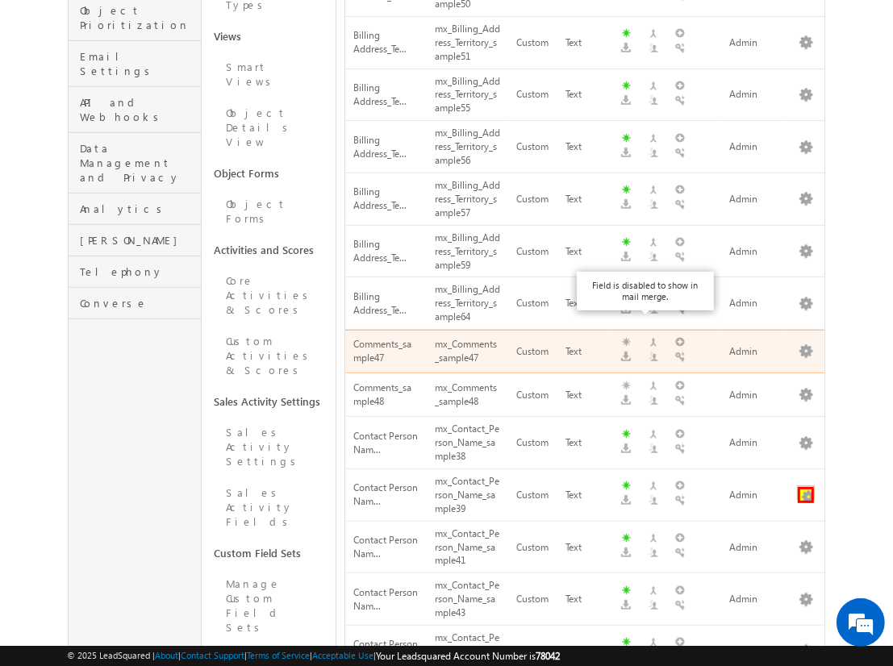
click at [806, 487] on button "button" at bounding box center [806, 495] width 16 height 16
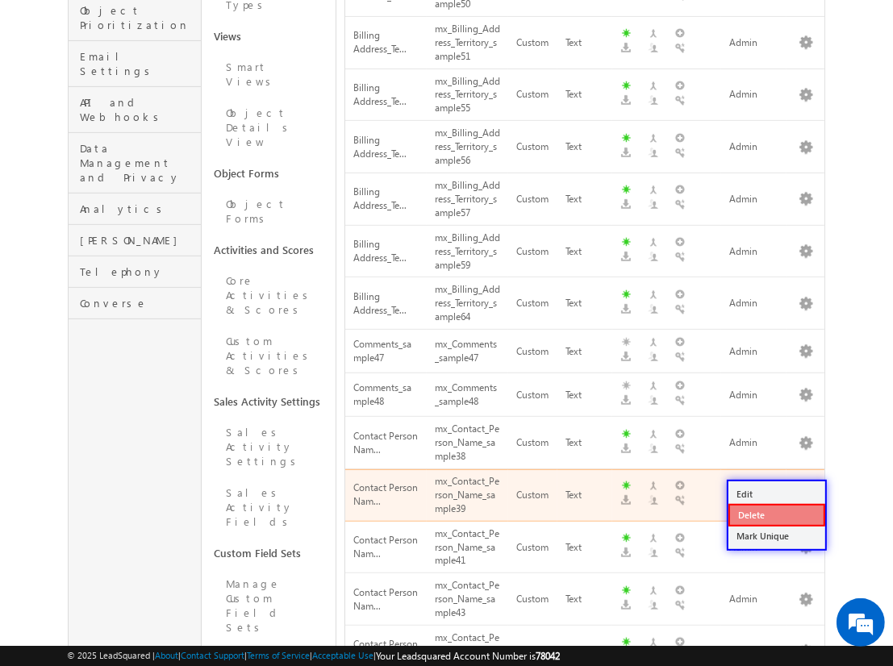
click at [776, 514] on link "Delete" at bounding box center [777, 515] width 97 height 23
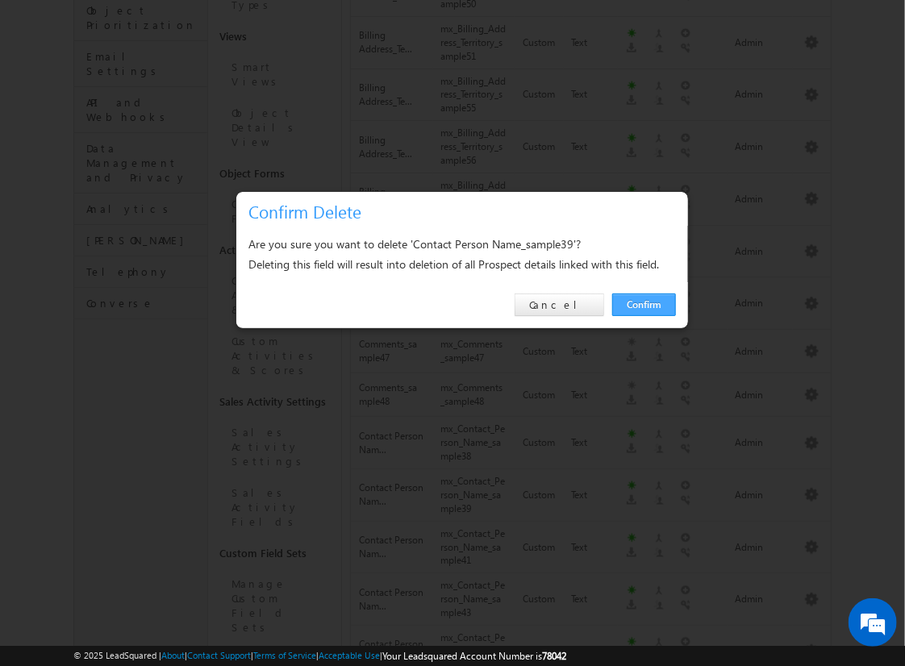
click at [644, 304] on link "Confirm" at bounding box center [644, 305] width 64 height 23
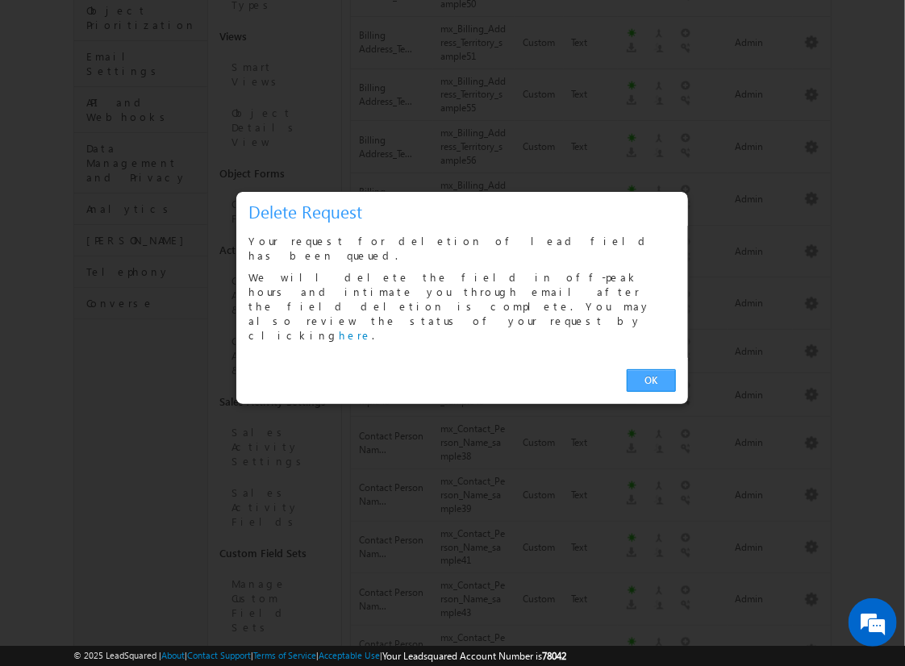
click at [651, 370] on link "OK" at bounding box center [651, 381] width 49 height 23
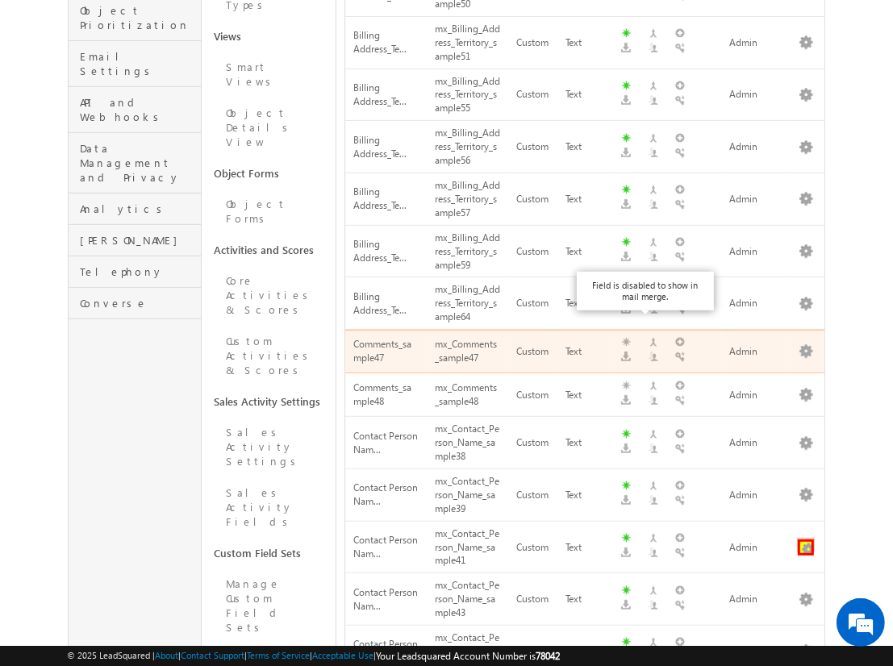
click at [806, 540] on button "button" at bounding box center [806, 548] width 16 height 16
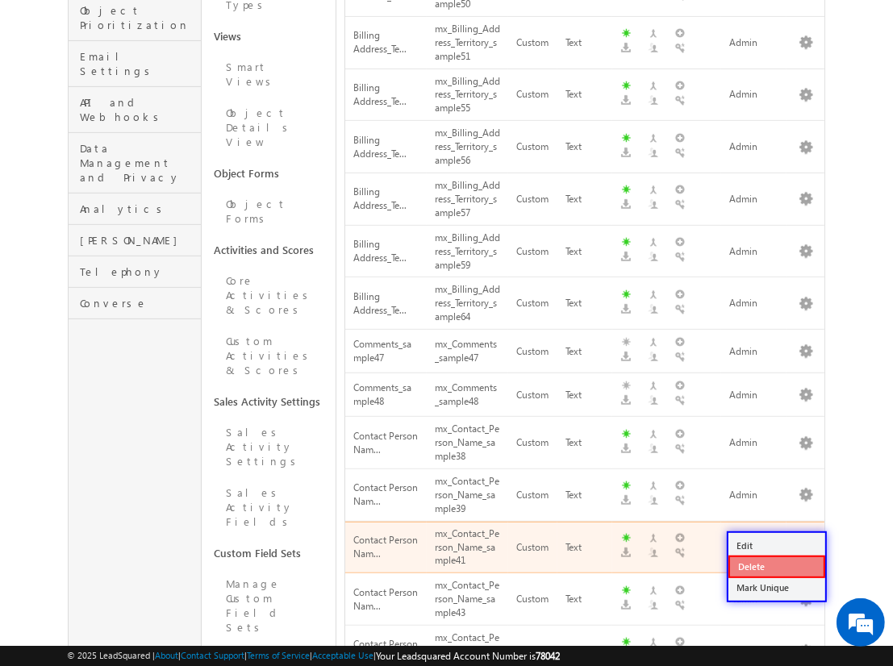
click at [776, 566] on link "Delete" at bounding box center [777, 567] width 97 height 23
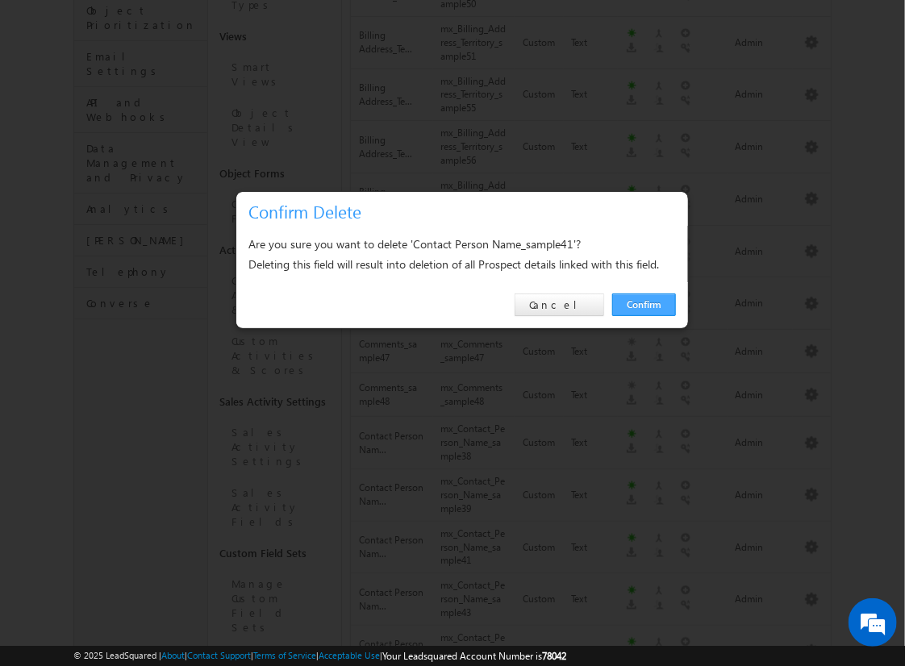
click at [644, 304] on link "Confirm" at bounding box center [644, 305] width 64 height 23
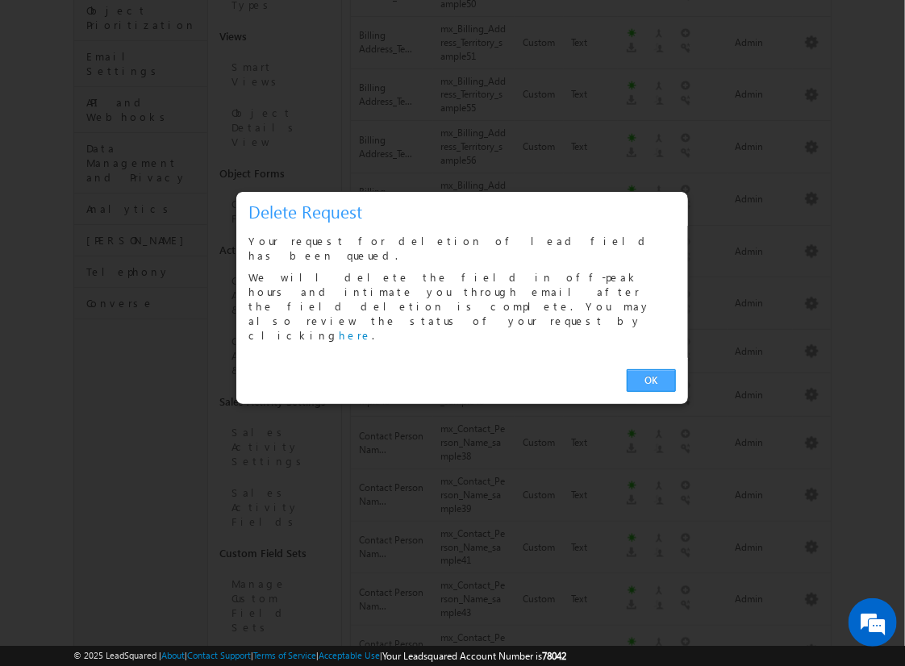
click at [651, 370] on link "OK" at bounding box center [651, 381] width 49 height 23
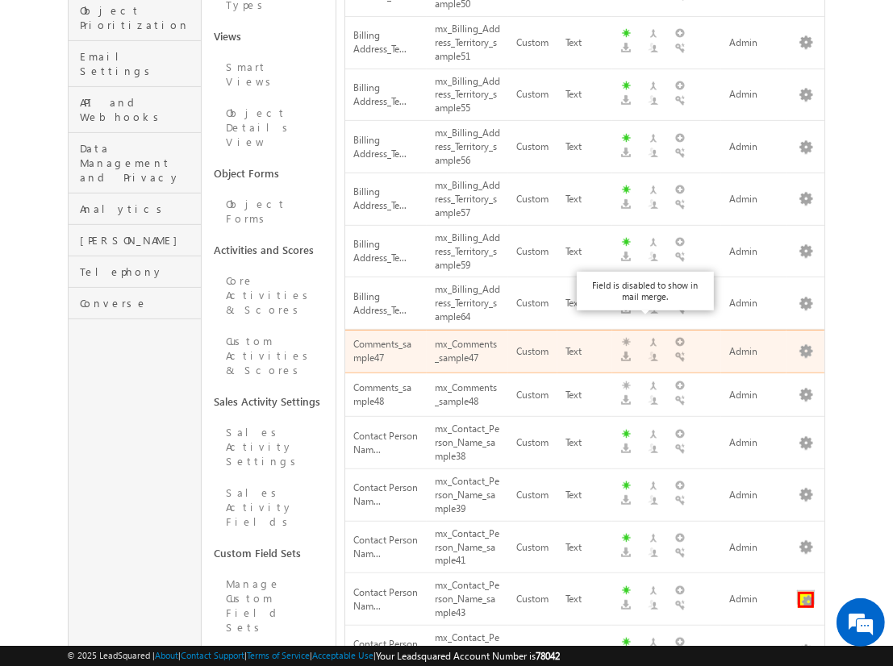
click at [806, 592] on button "button" at bounding box center [806, 600] width 16 height 16
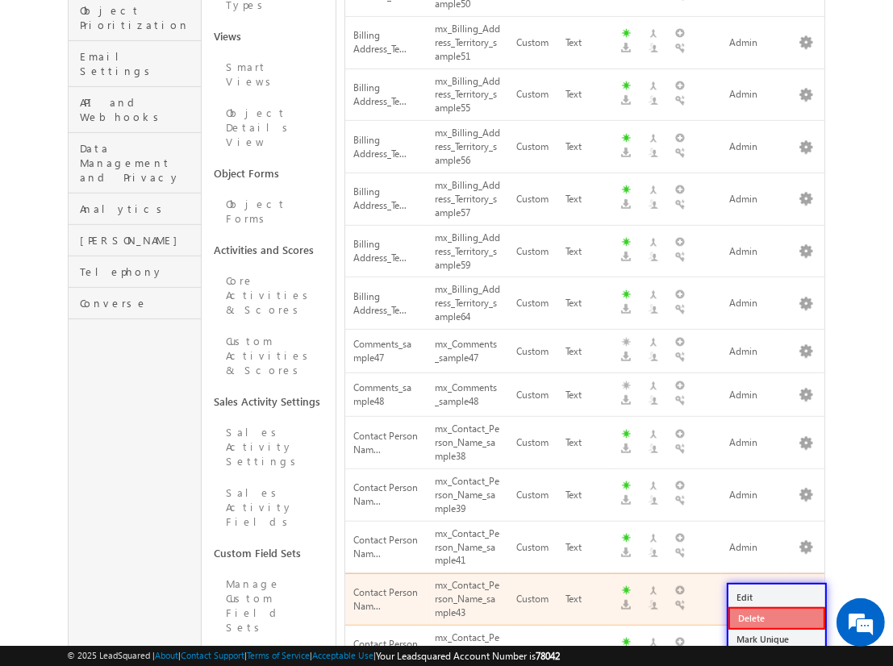
click at [776, 618] on link "Delete" at bounding box center [777, 619] width 97 height 23
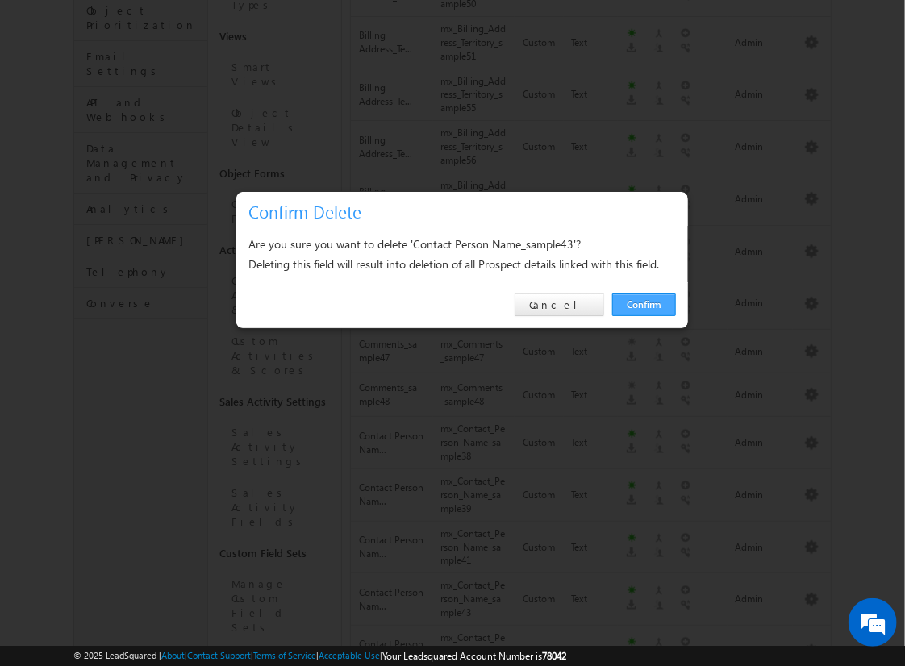
click at [644, 304] on link "Confirm" at bounding box center [644, 305] width 64 height 23
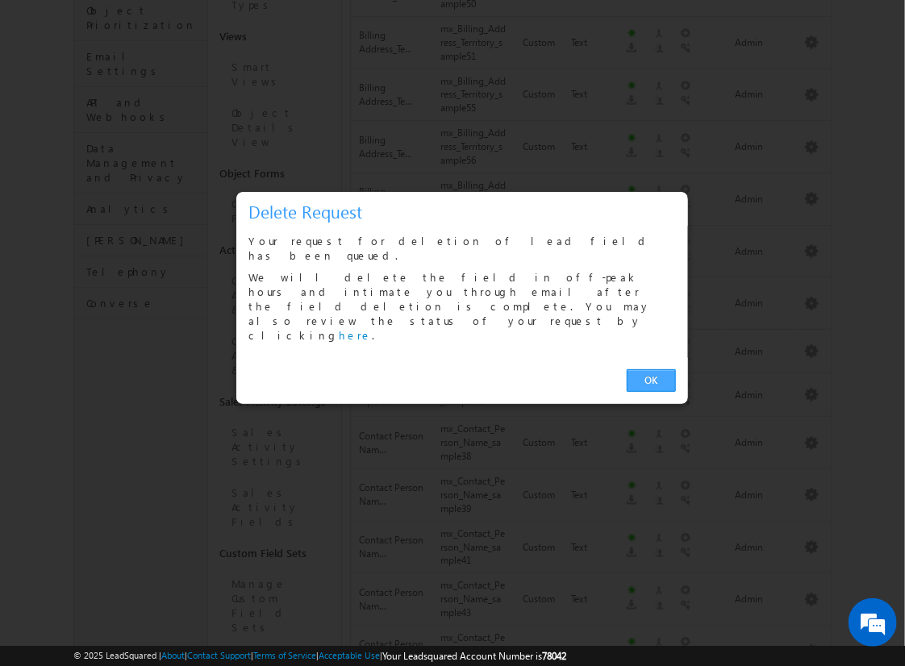
click at [651, 370] on link "OK" at bounding box center [651, 381] width 49 height 23
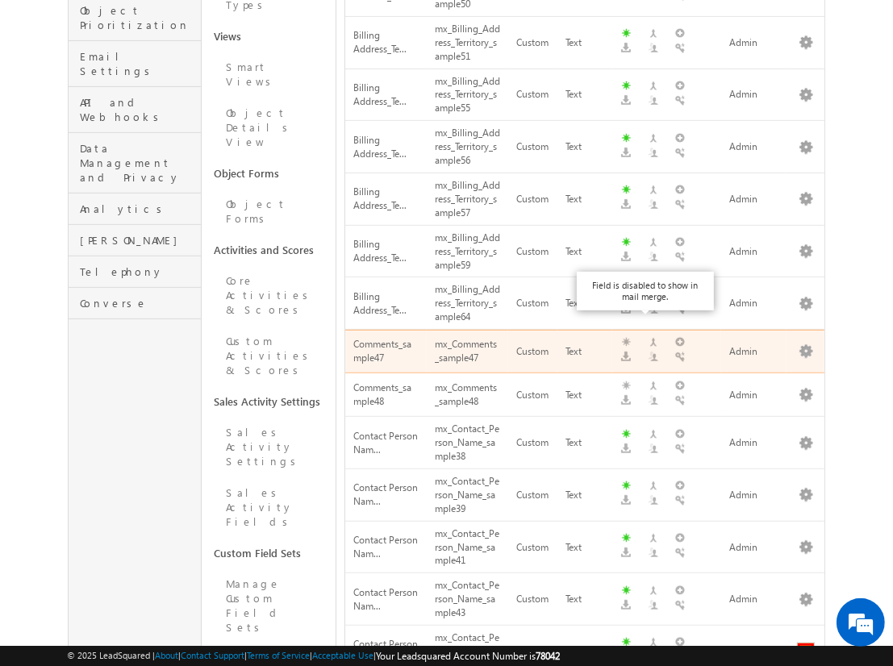
click at [806, 644] on button "button" at bounding box center [806, 652] width 16 height 16
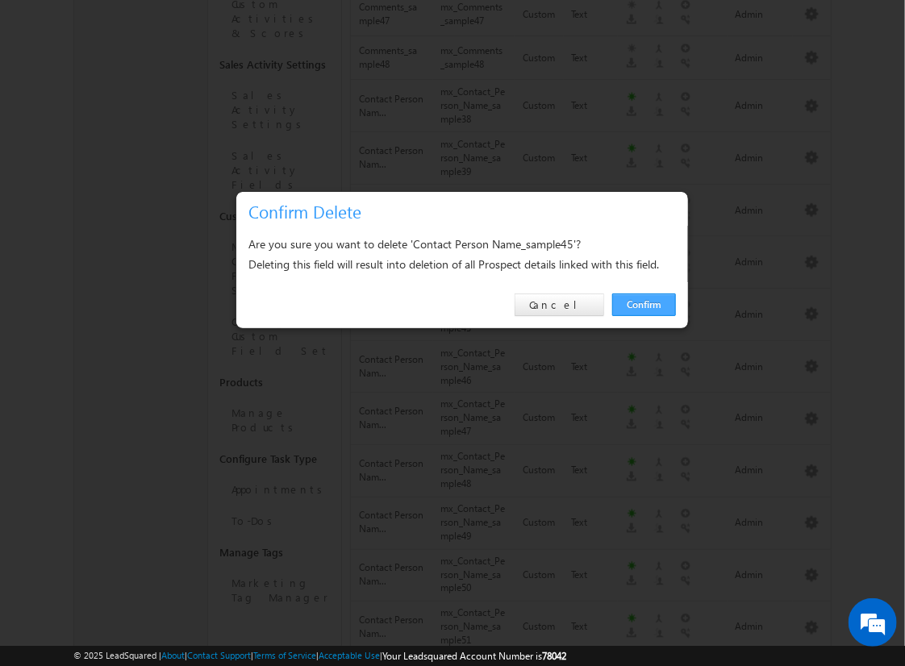
click at [644, 304] on link "Confirm" at bounding box center [644, 305] width 64 height 23
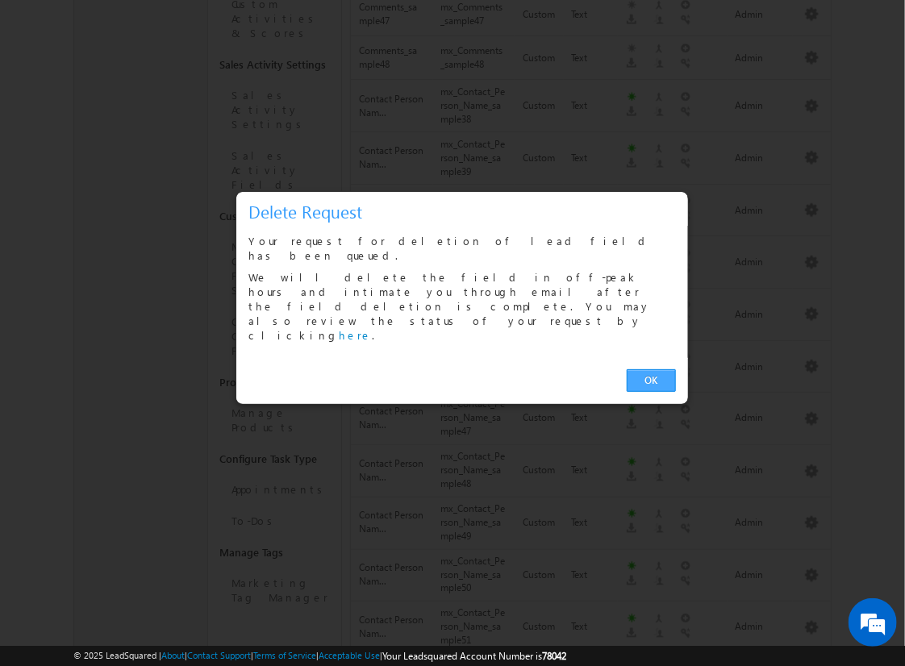
click at [651, 370] on link "OK" at bounding box center [651, 381] width 49 height 23
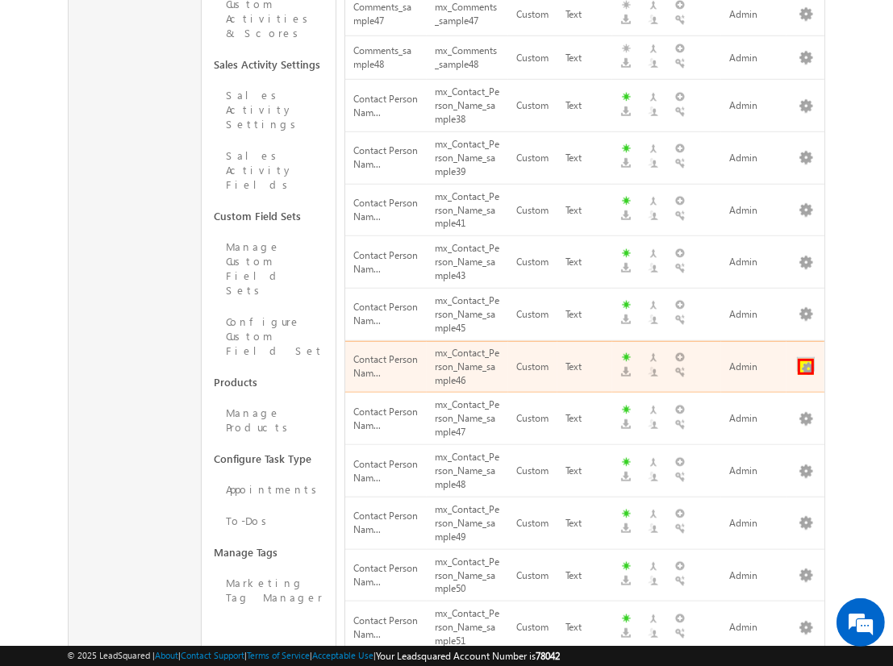
click at [806, 359] on button "button" at bounding box center [806, 367] width 16 height 16
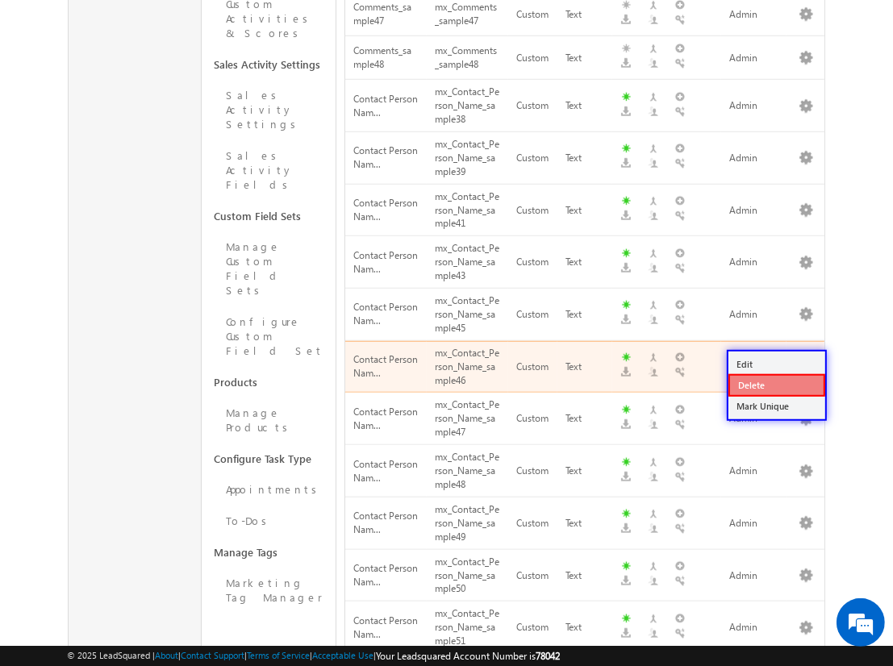
click at [776, 385] on link "Delete" at bounding box center [777, 385] width 97 height 23
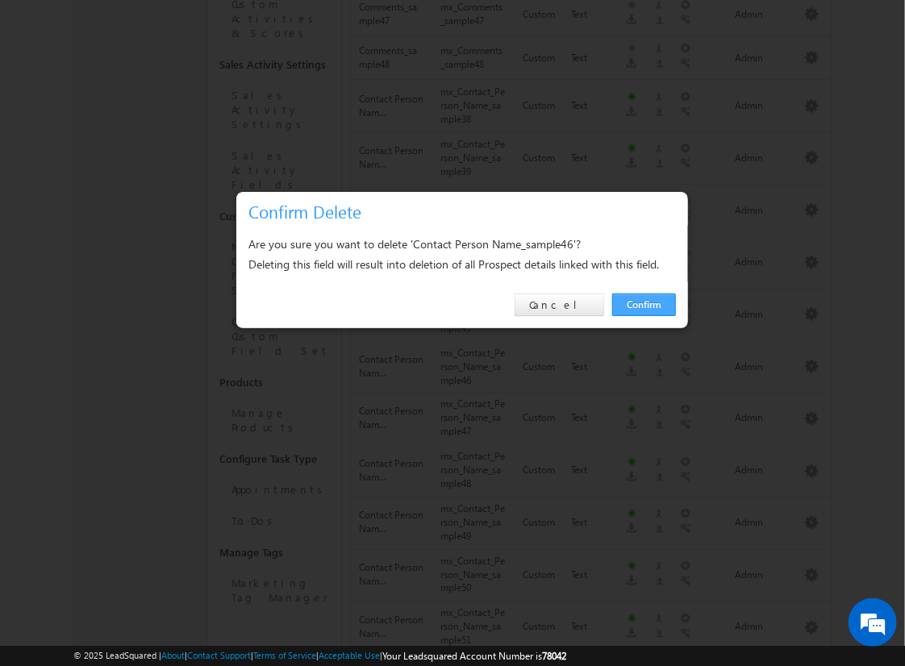
click at [644, 304] on link "Confirm" at bounding box center [644, 305] width 64 height 23
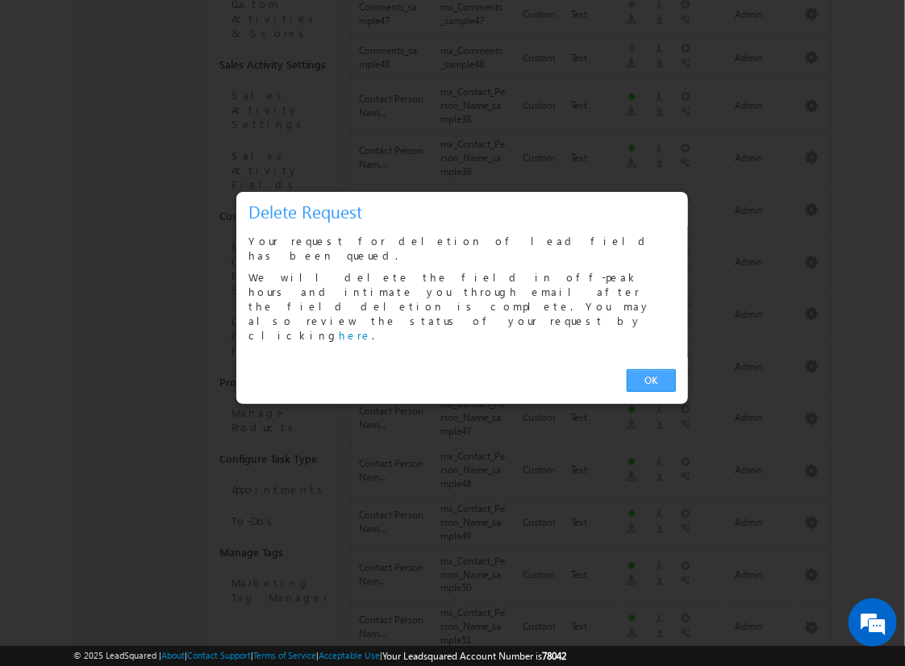
click at [651, 370] on link "OK" at bounding box center [651, 381] width 49 height 23
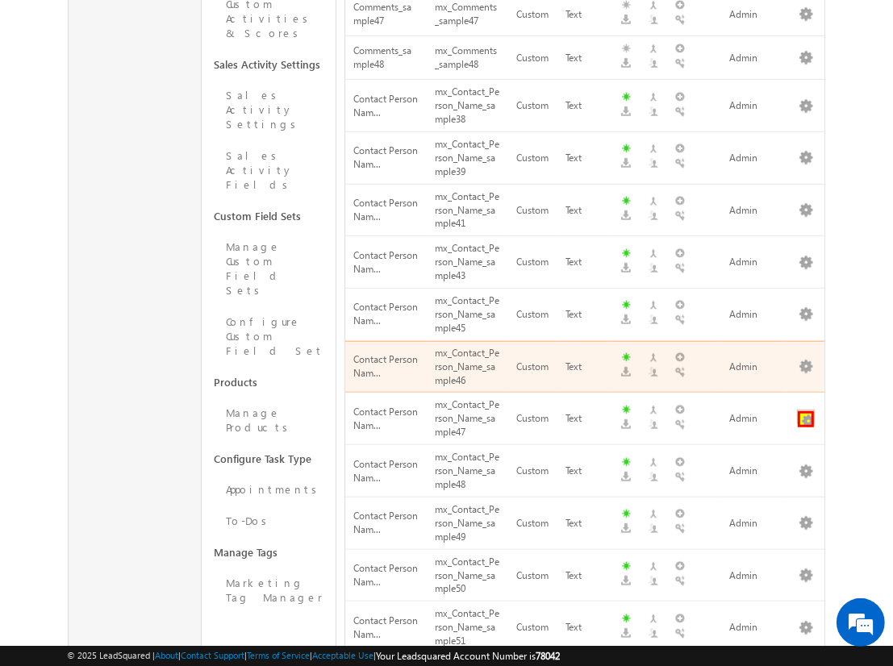
click at [806, 411] on button "button" at bounding box center [806, 419] width 16 height 16
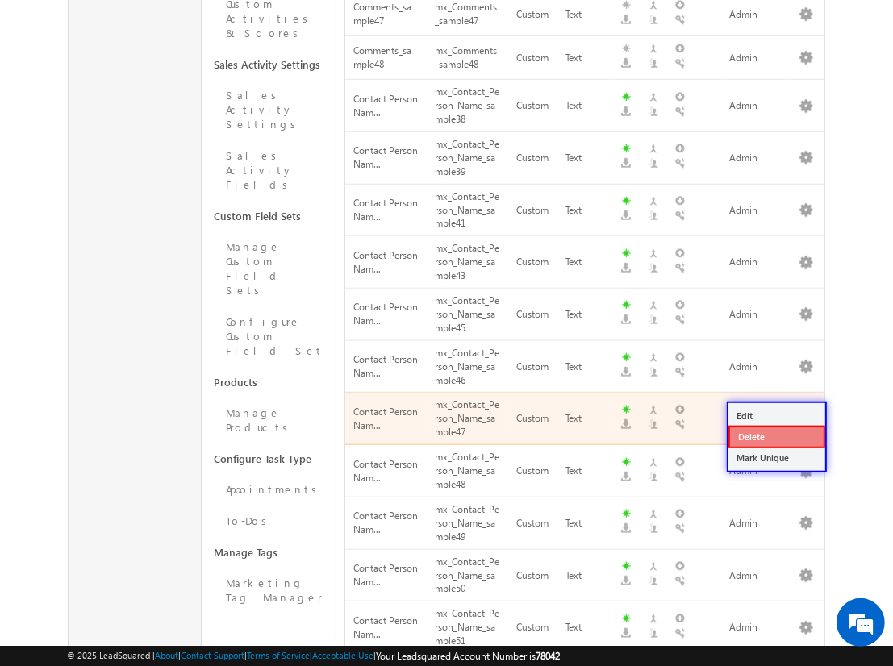
click at [776, 436] on link "Delete" at bounding box center [777, 437] width 97 height 23
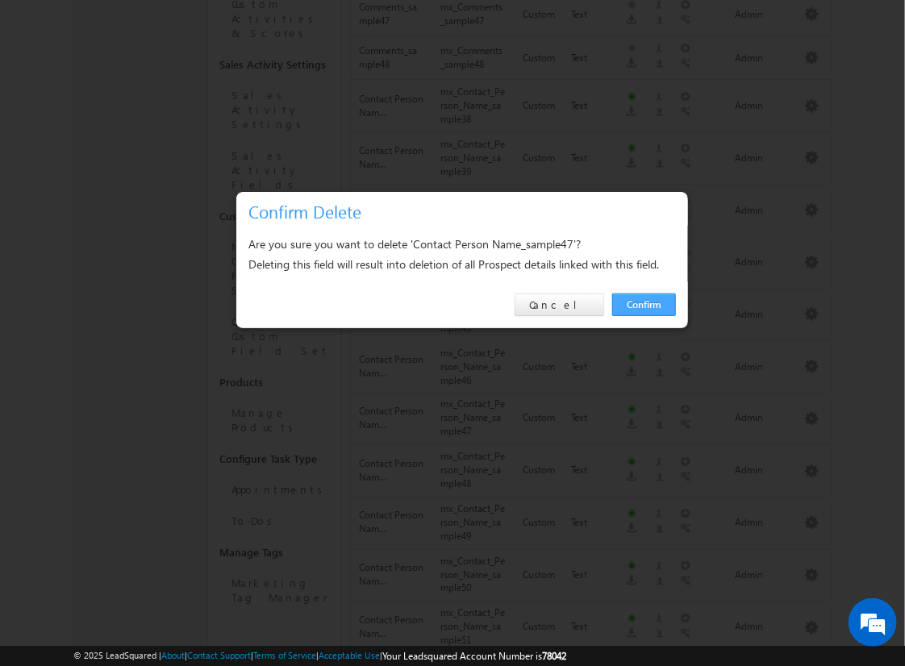
click at [644, 304] on link "Confirm" at bounding box center [644, 305] width 64 height 23
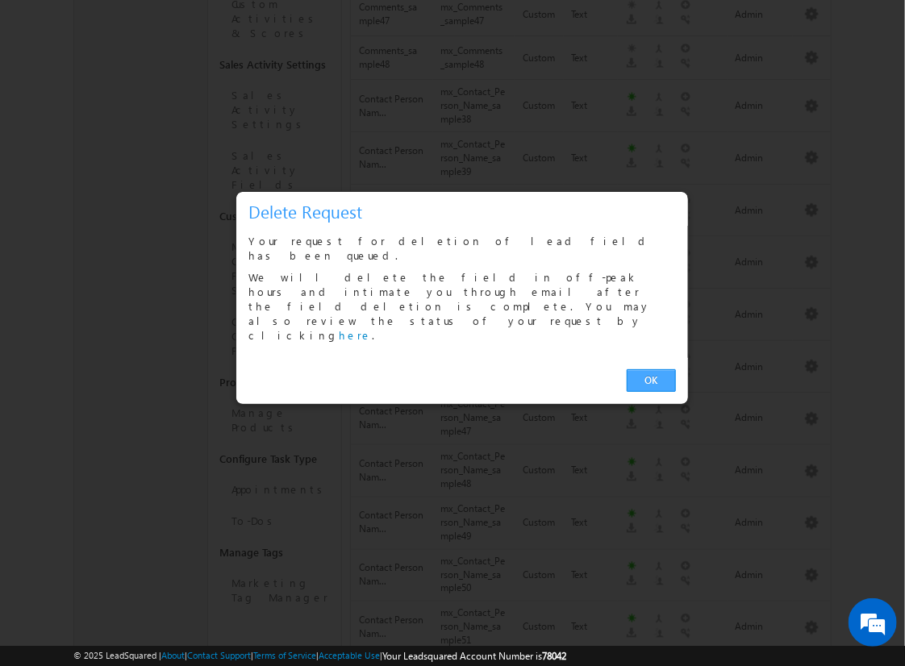
click at [651, 370] on link "OK" at bounding box center [651, 381] width 49 height 23
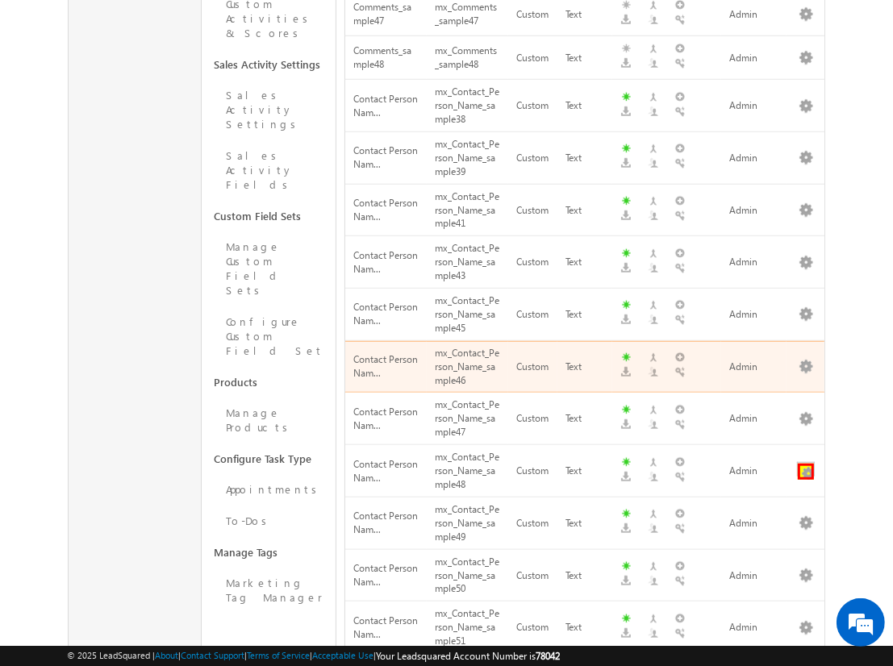
click at [806, 464] on button "button" at bounding box center [806, 472] width 16 height 16
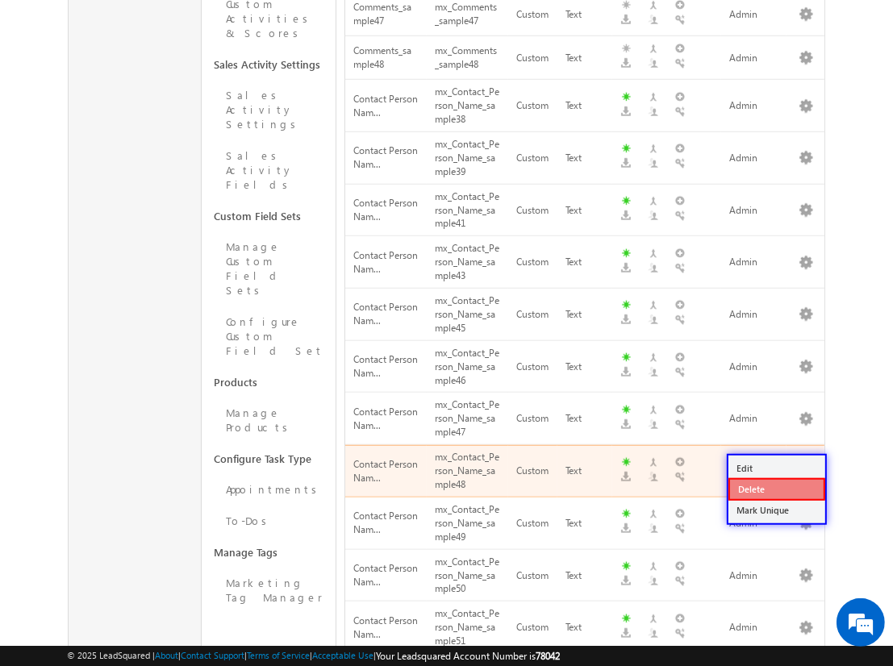
click at [776, 488] on link "Delete" at bounding box center [777, 489] width 97 height 23
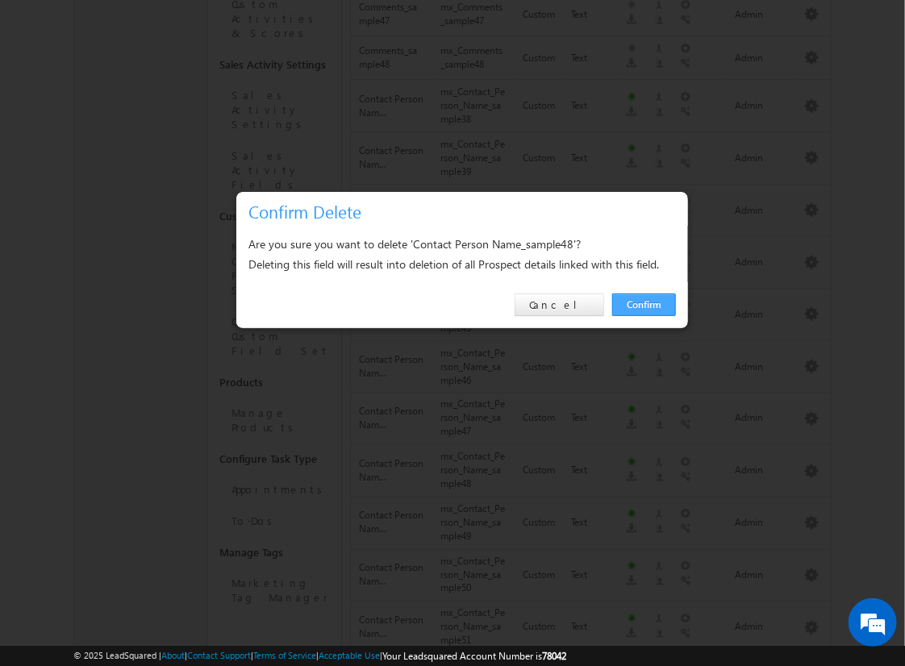
click at [644, 304] on link "Confirm" at bounding box center [644, 305] width 64 height 23
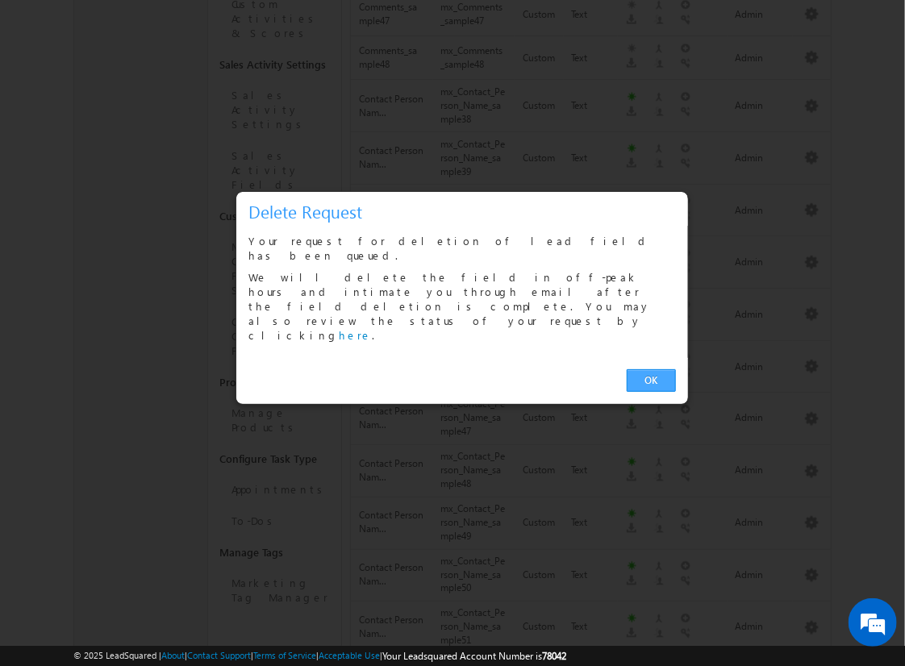
click at [651, 370] on link "OK" at bounding box center [651, 381] width 49 height 23
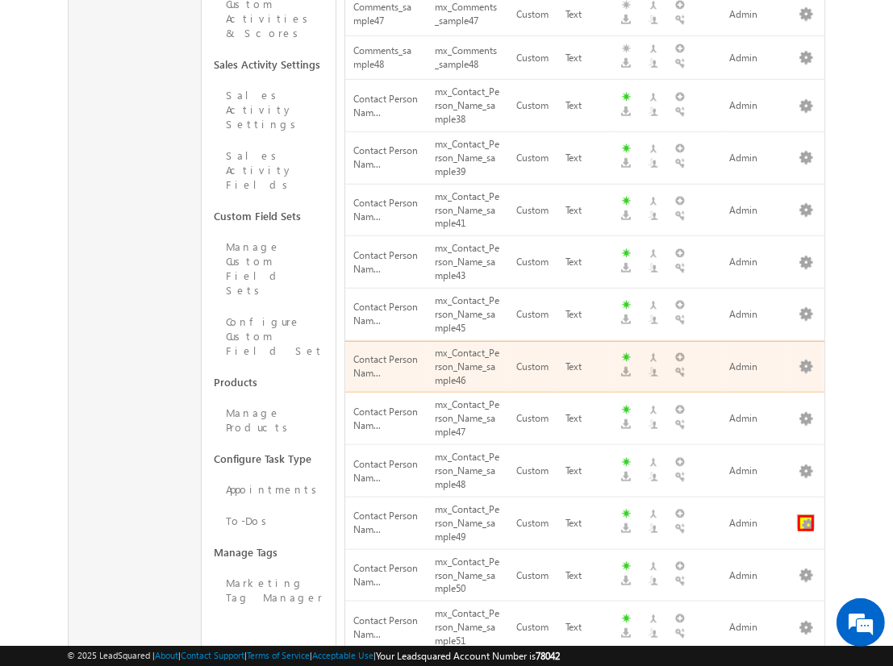
click at [806, 516] on button "button" at bounding box center [806, 524] width 16 height 16
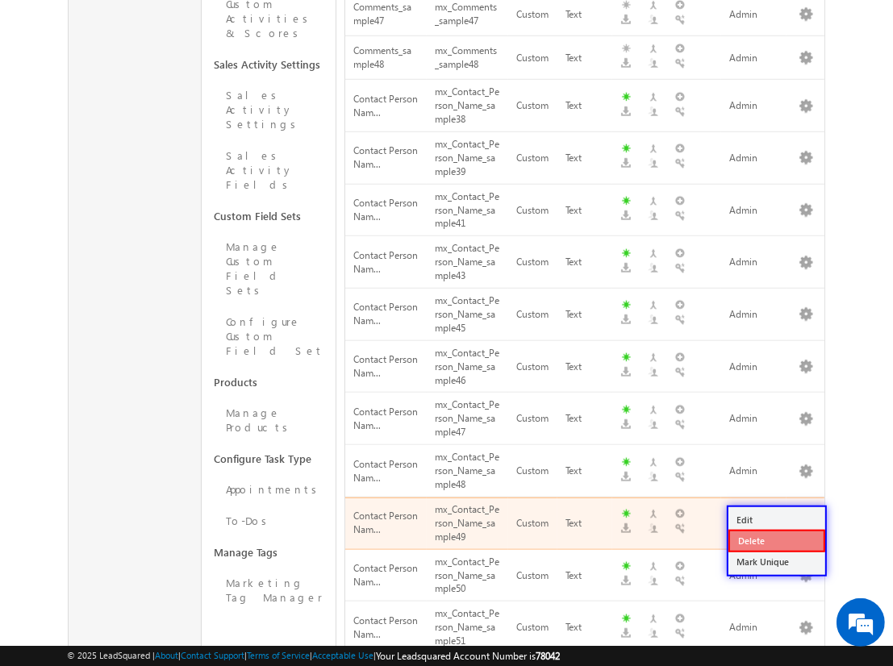
click at [776, 541] on link "Delete" at bounding box center [777, 541] width 97 height 23
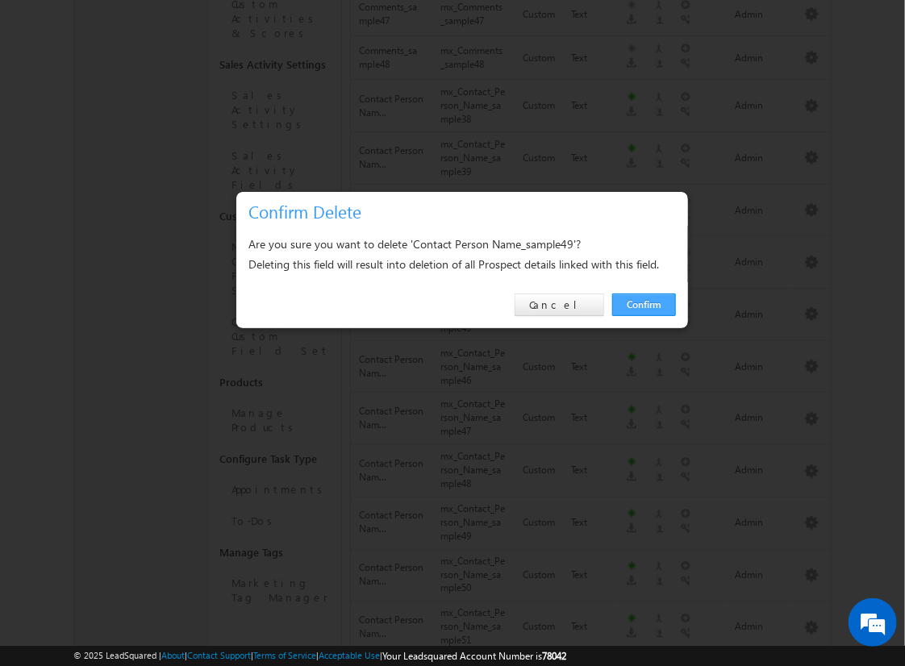
click at [644, 304] on link "Confirm" at bounding box center [644, 305] width 64 height 23
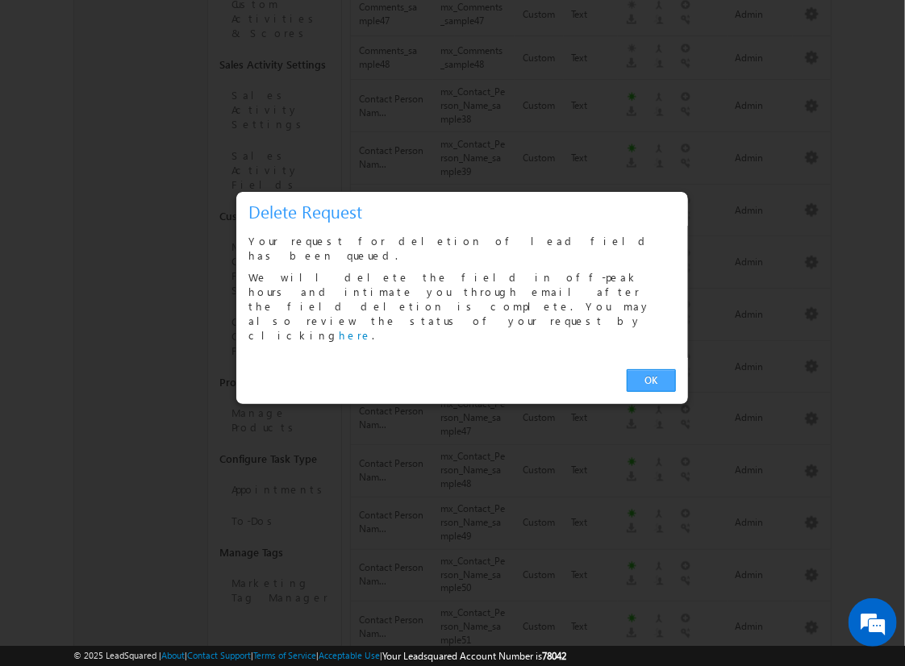
click at [651, 370] on link "OK" at bounding box center [651, 381] width 49 height 23
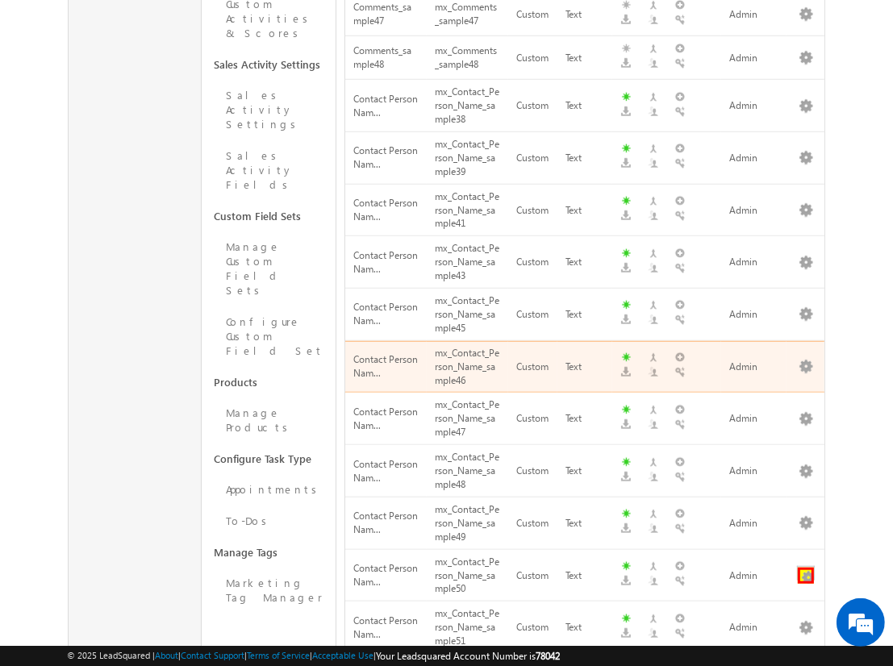
click at [806, 568] on button "button" at bounding box center [806, 576] width 16 height 16
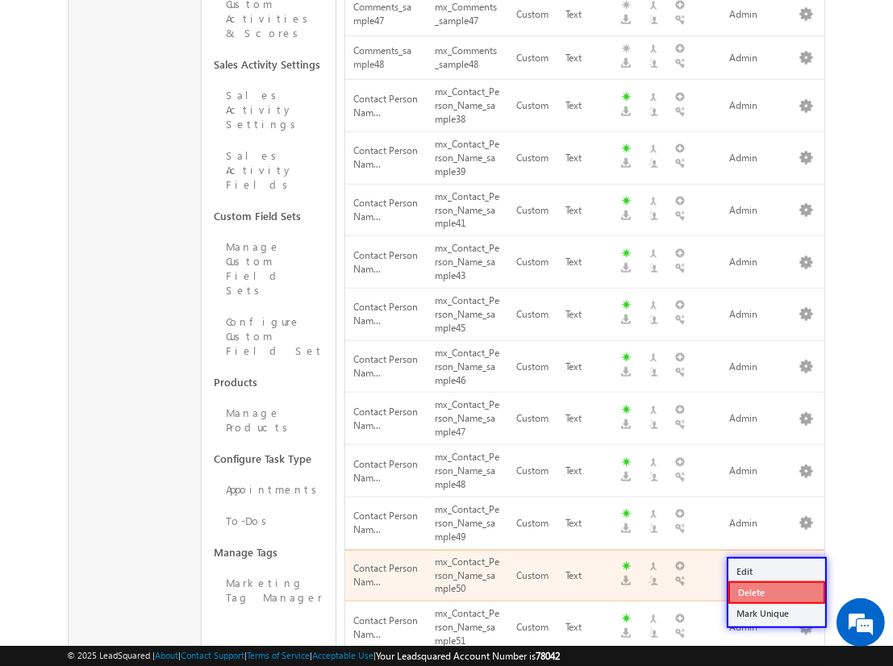
click at [776, 592] on link "Delete" at bounding box center [777, 593] width 97 height 23
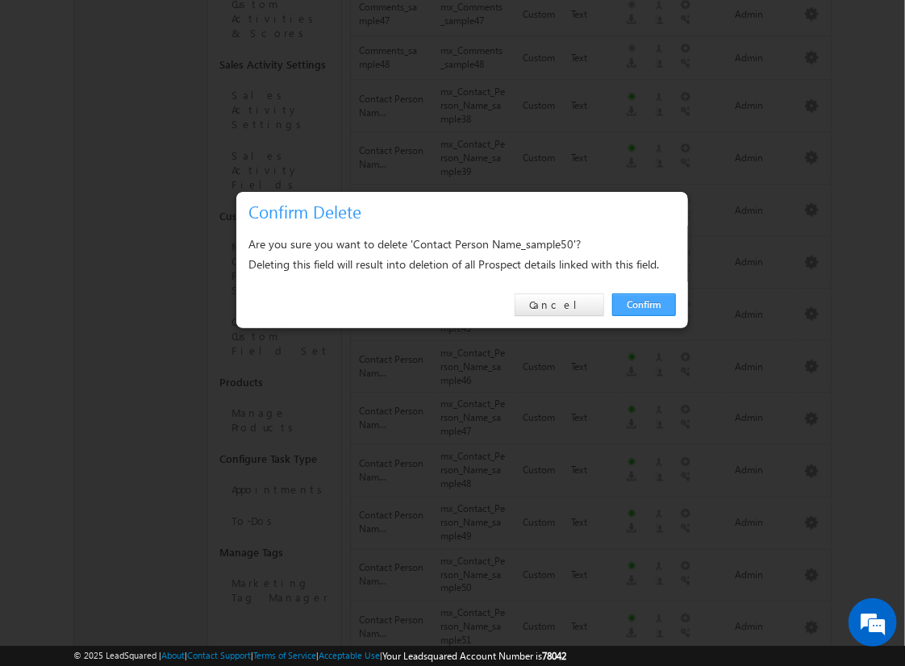
click at [644, 304] on link "Confirm" at bounding box center [644, 305] width 64 height 23
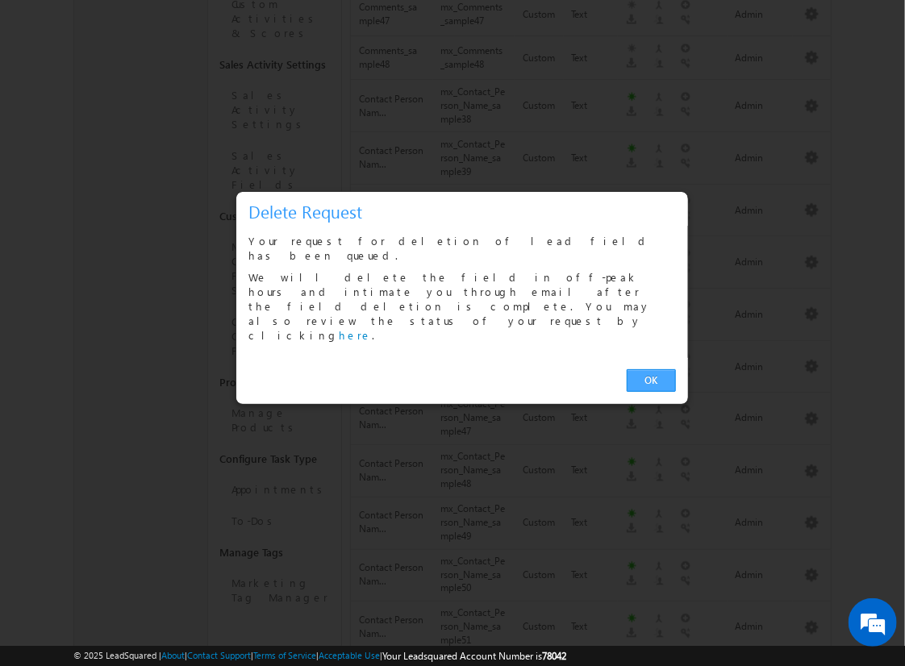
click at [651, 370] on link "OK" at bounding box center [651, 381] width 49 height 23
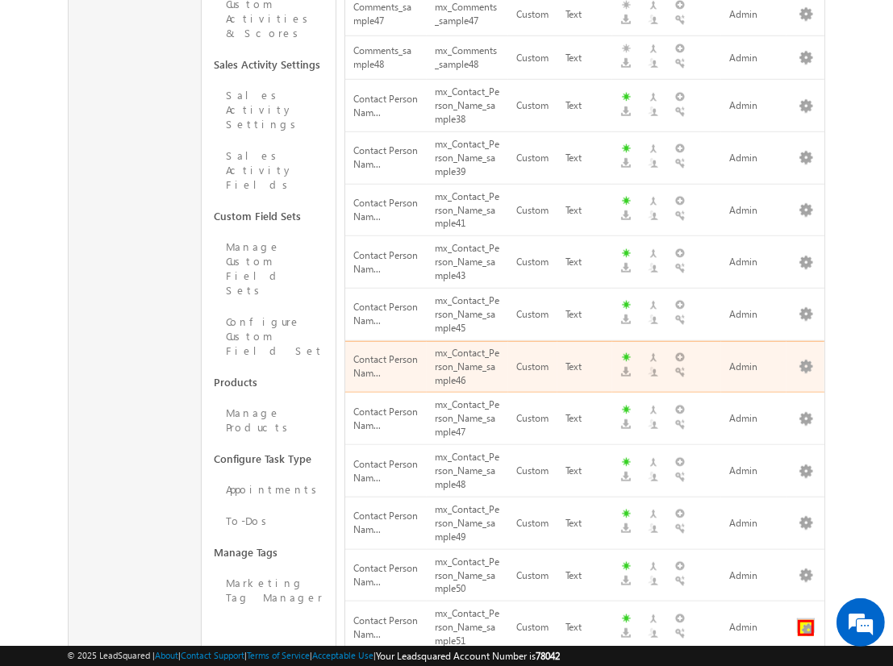
click at [806, 620] on button "button" at bounding box center [806, 628] width 16 height 16
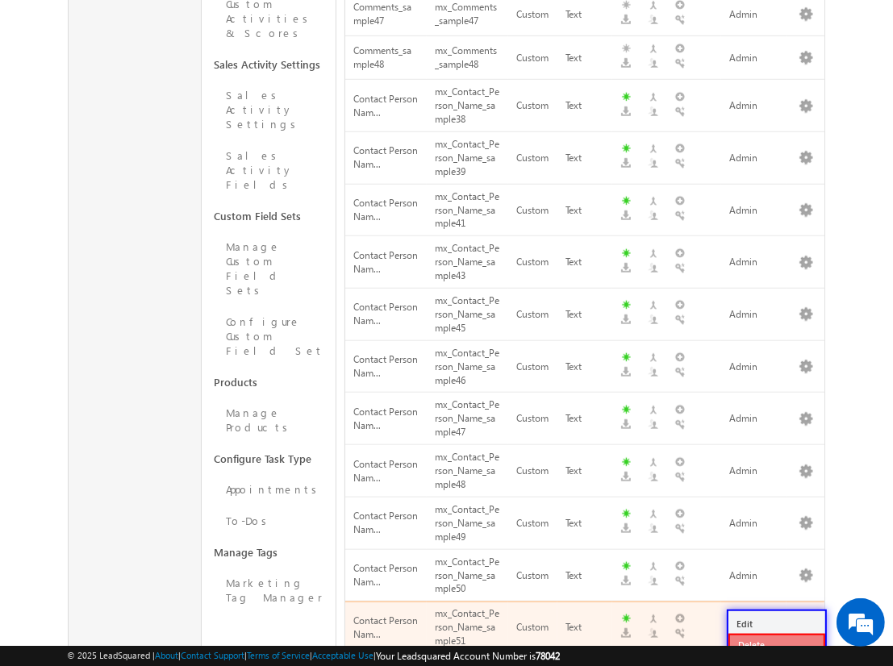
click at [776, 644] on link "Delete" at bounding box center [777, 645] width 97 height 23
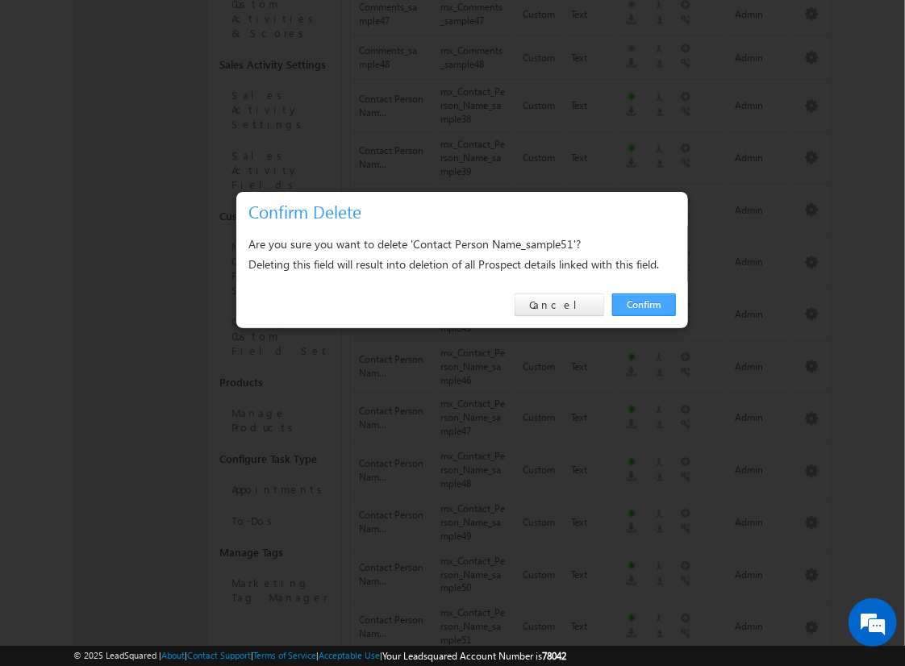
click at [644, 304] on link "Confirm" at bounding box center [644, 305] width 64 height 23
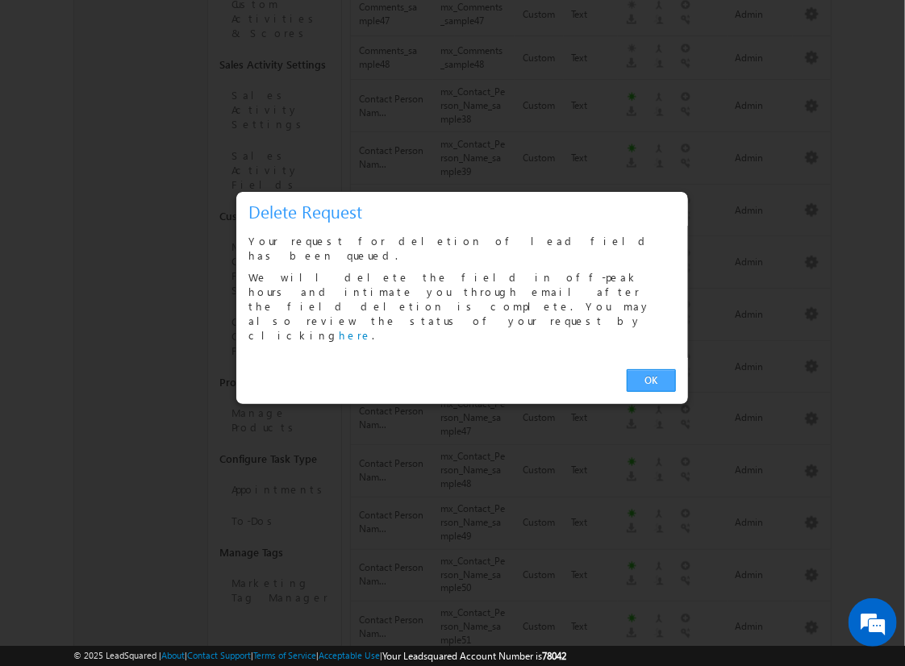
click at [651, 370] on link "OK" at bounding box center [651, 381] width 49 height 23
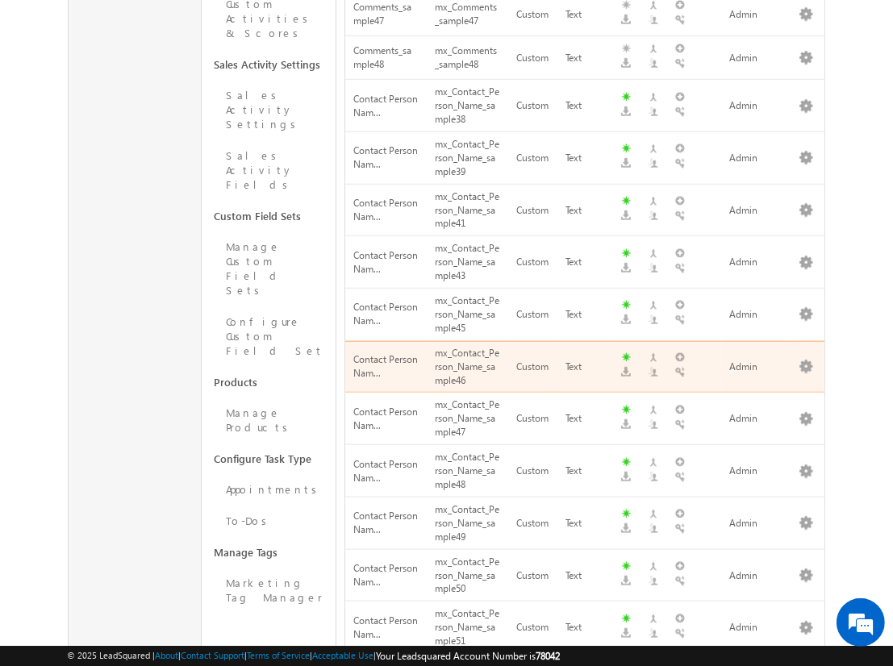
scroll to position [1019, 0]
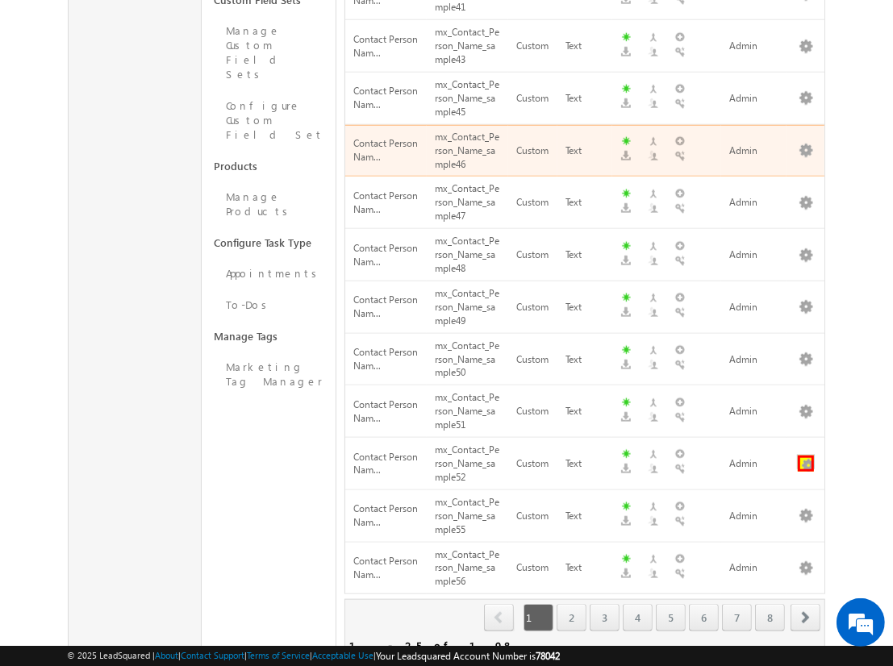
click at [806, 456] on button "button" at bounding box center [806, 464] width 16 height 16
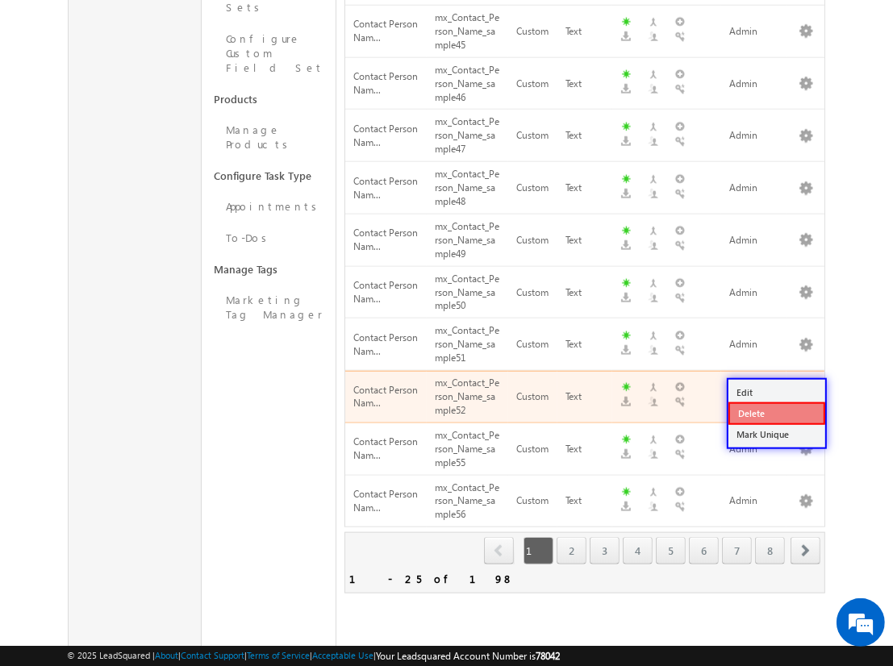
click at [776, 412] on link "Delete" at bounding box center [777, 414] width 97 height 23
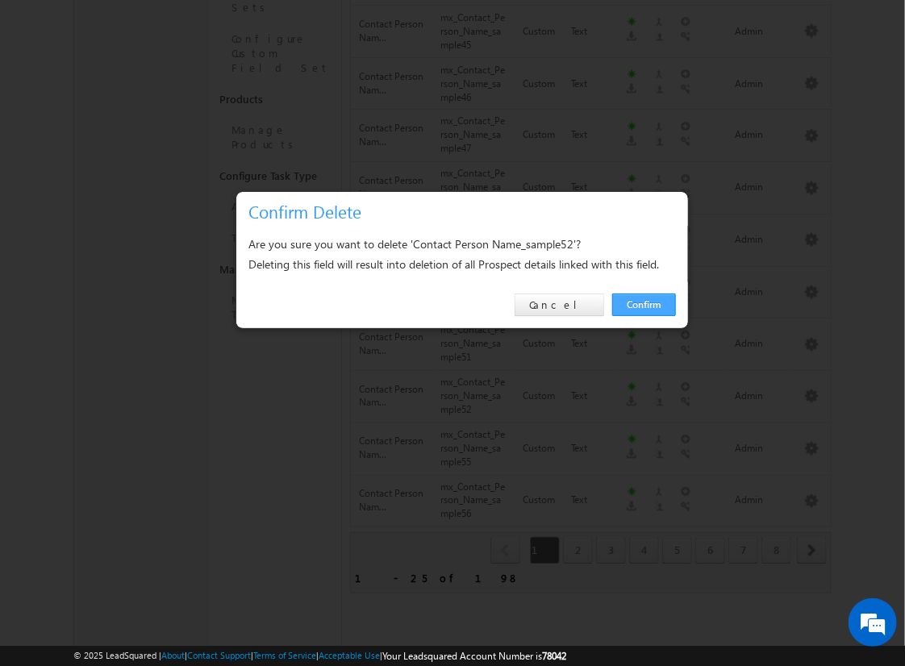
click at [644, 304] on link "Confirm" at bounding box center [644, 305] width 64 height 23
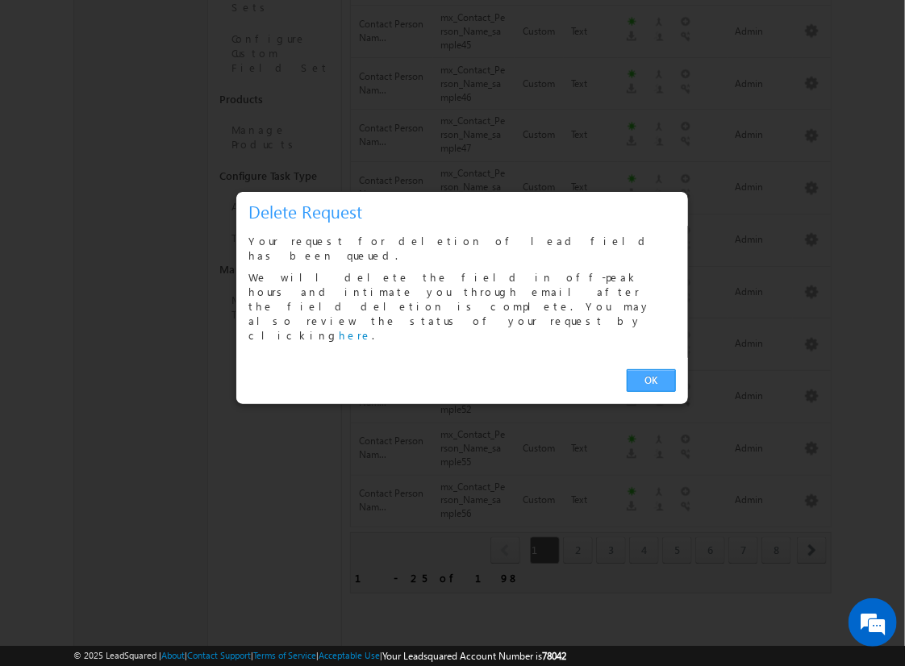
click at [651, 370] on link "OK" at bounding box center [651, 381] width 49 height 23
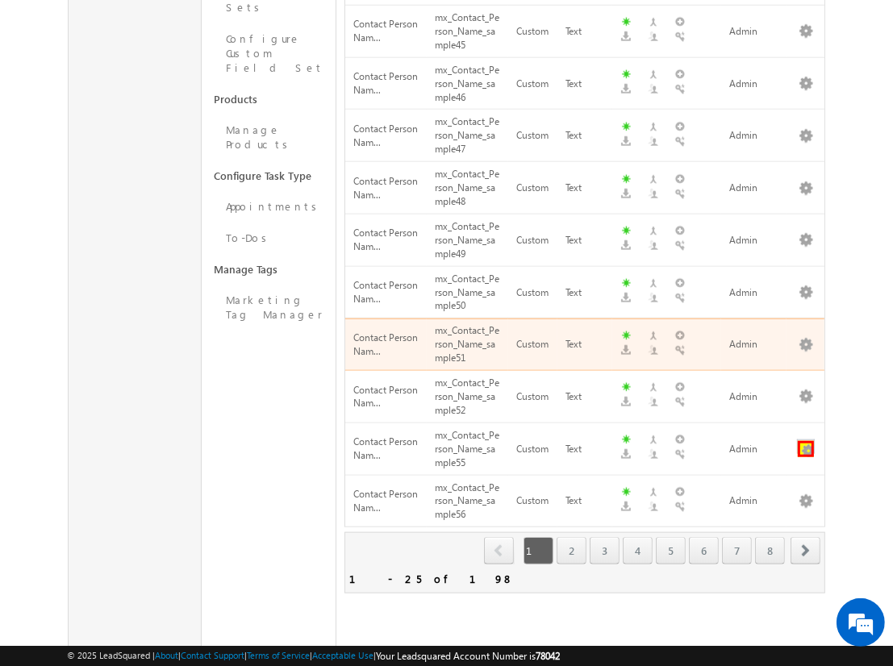
click at [806, 441] on button "button" at bounding box center [806, 449] width 16 height 16
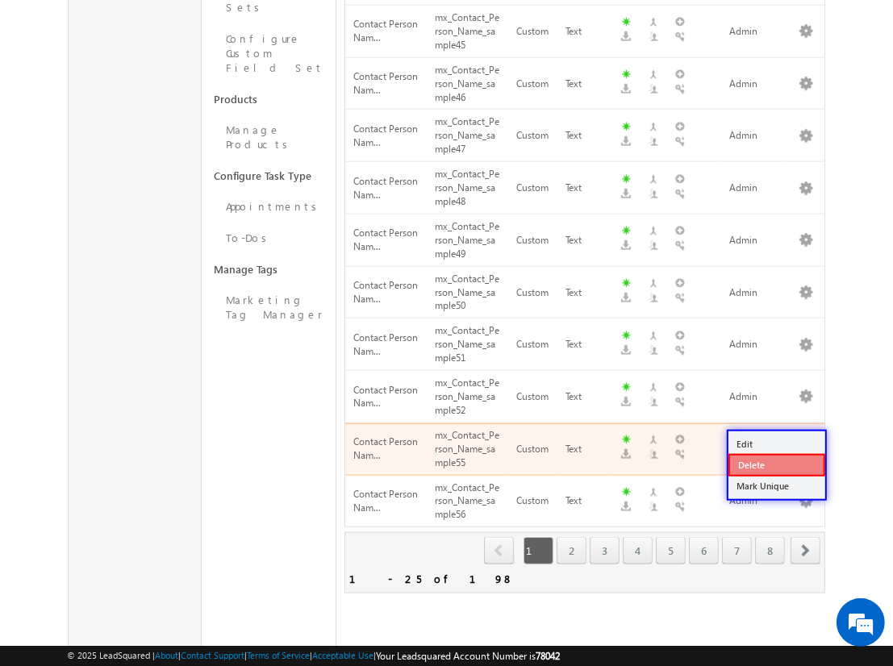
click at [776, 465] on link "Delete" at bounding box center [777, 465] width 97 height 23
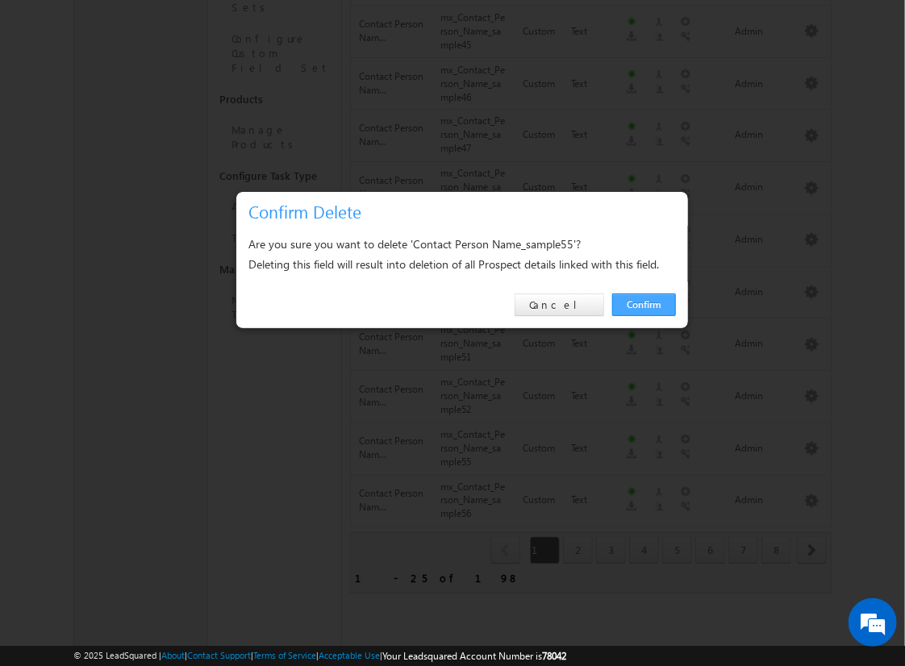
click at [644, 304] on link "Confirm" at bounding box center [644, 305] width 64 height 23
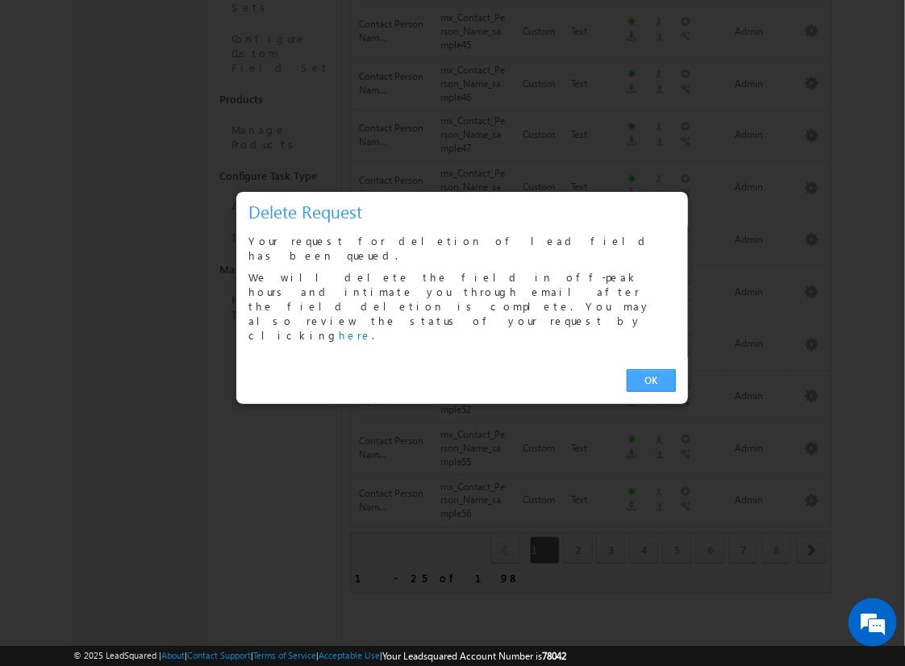
click at [651, 370] on link "OK" at bounding box center [651, 381] width 49 height 23
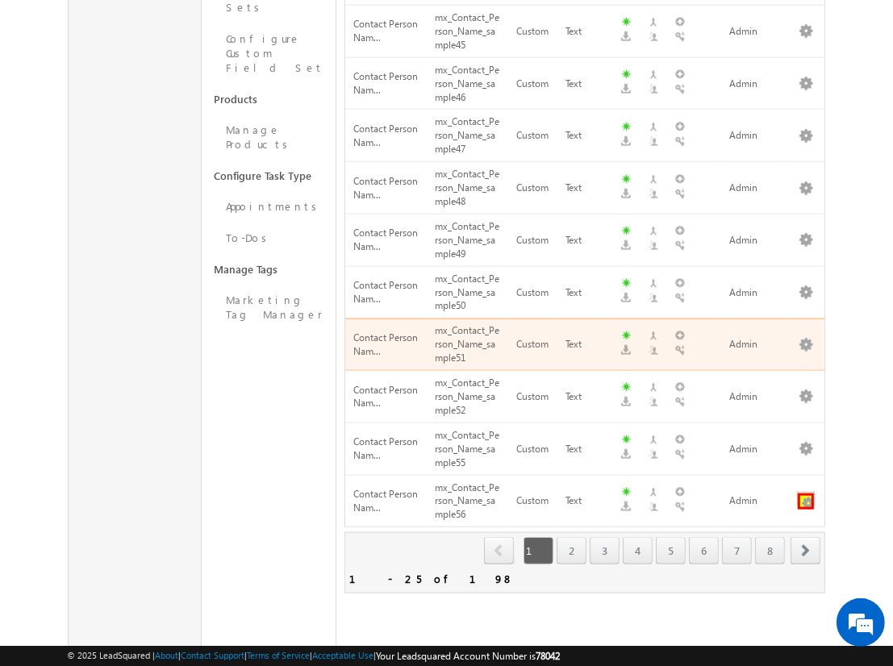
click at [806, 494] on button "button" at bounding box center [806, 502] width 16 height 16
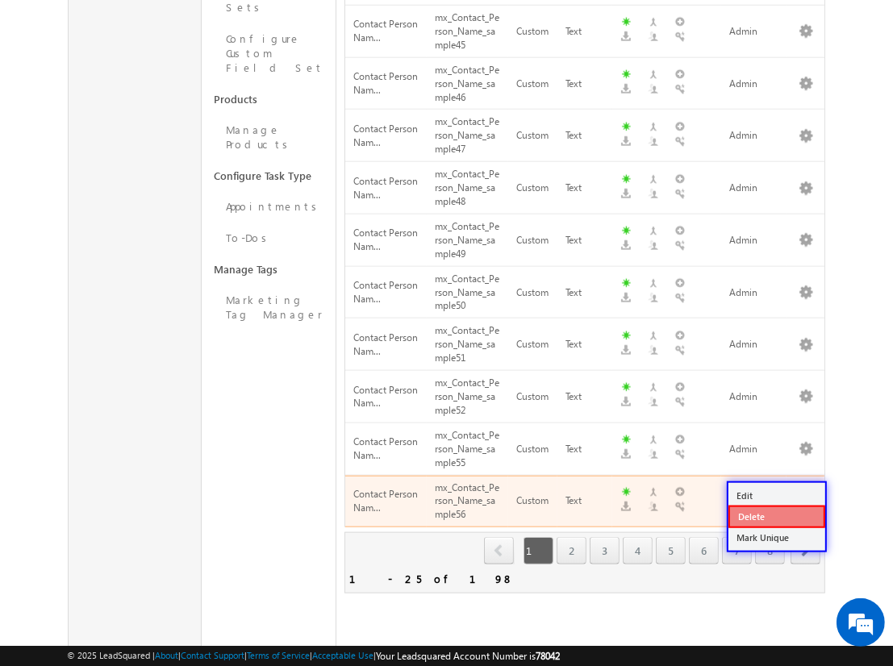
click at [776, 516] on link "Delete" at bounding box center [777, 517] width 97 height 23
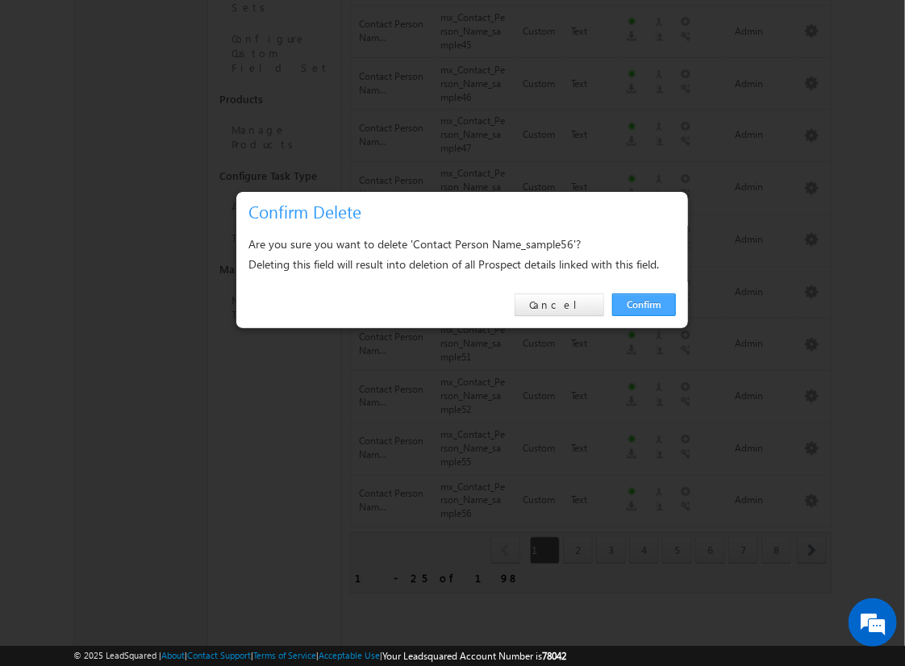
click at [644, 304] on link "Confirm" at bounding box center [644, 305] width 64 height 23
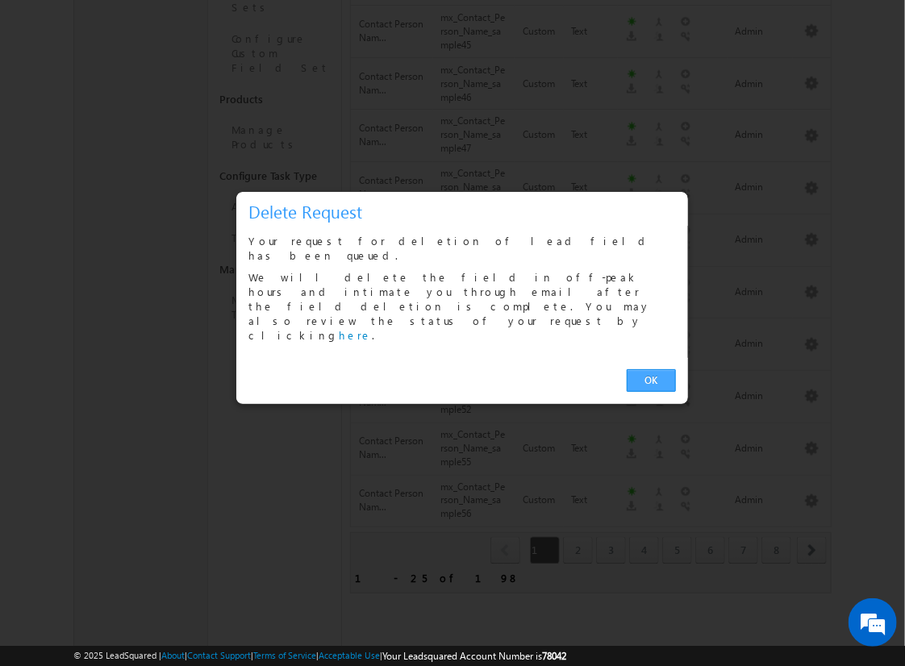
click at [651, 370] on link "OK" at bounding box center [651, 381] width 49 height 23
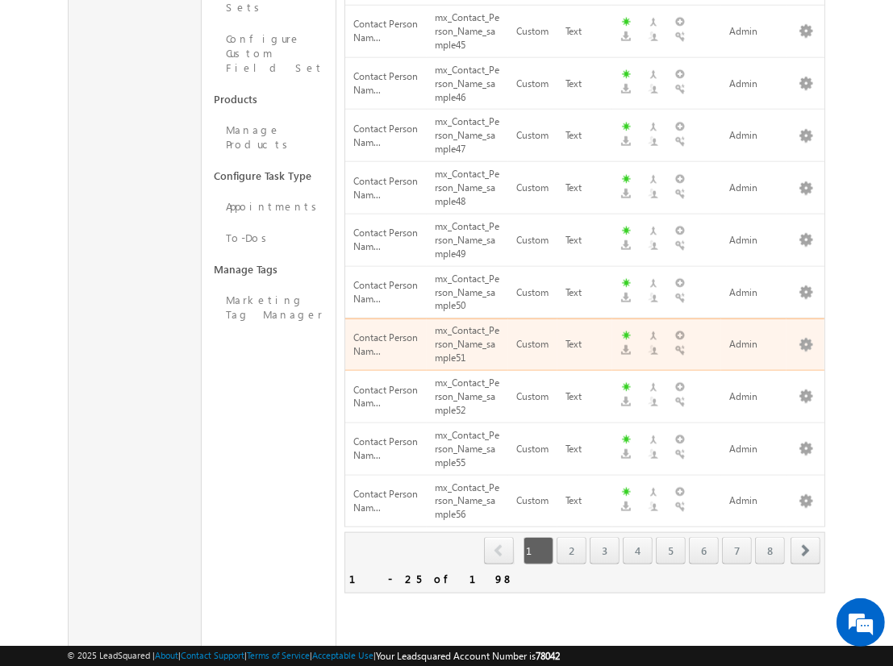
click at [806, 537] on span "next" at bounding box center [806, 550] width 30 height 27
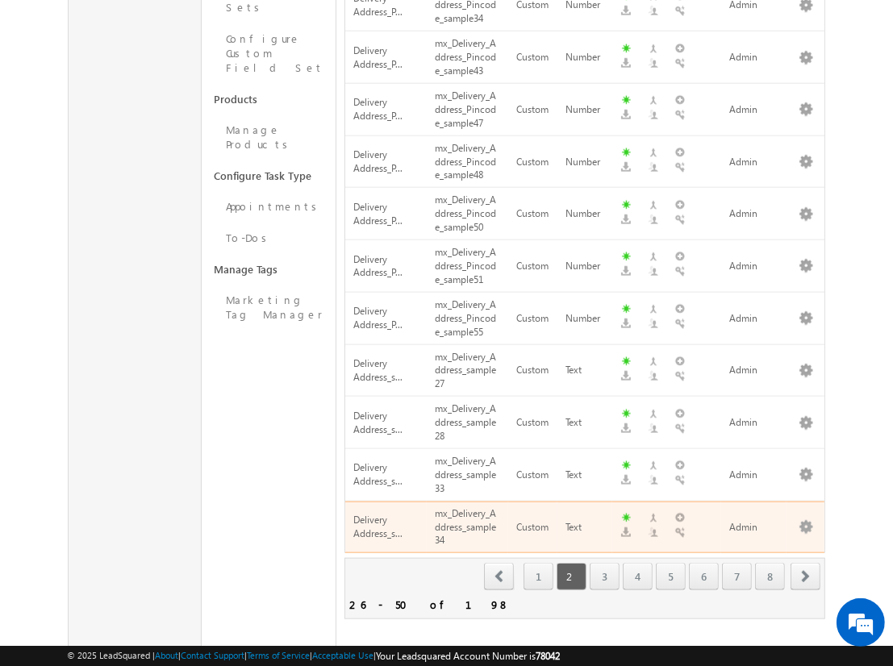
scroll to position [0, 0]
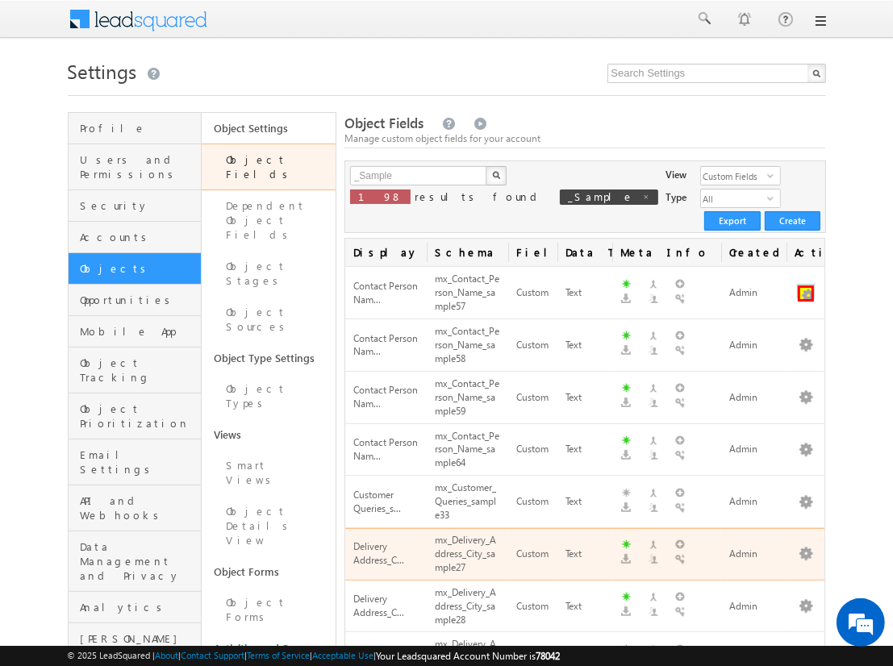
click at [806, 286] on button "button" at bounding box center [806, 294] width 16 height 16
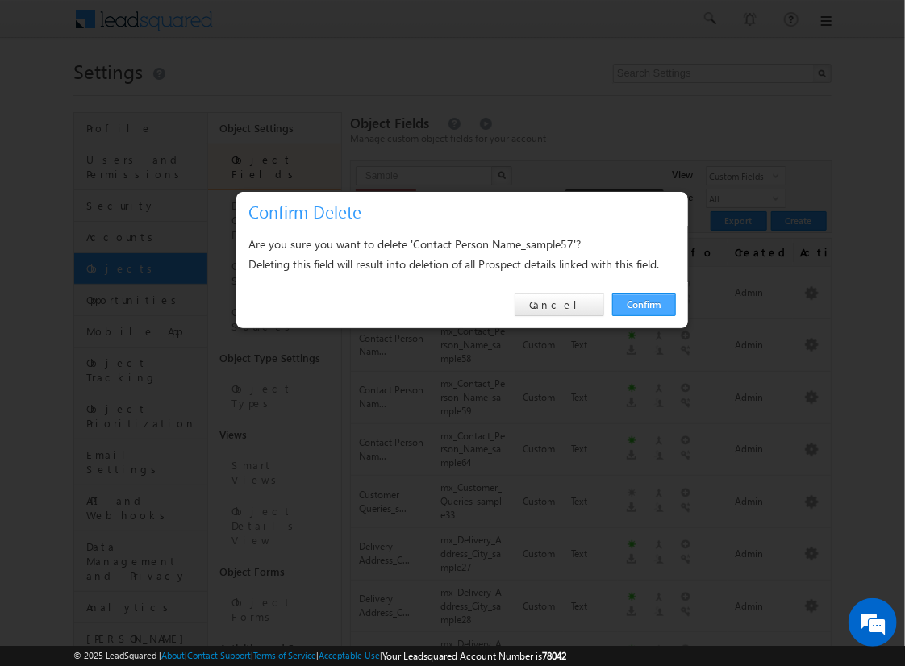
click at [644, 304] on link "Confirm" at bounding box center [644, 305] width 64 height 23
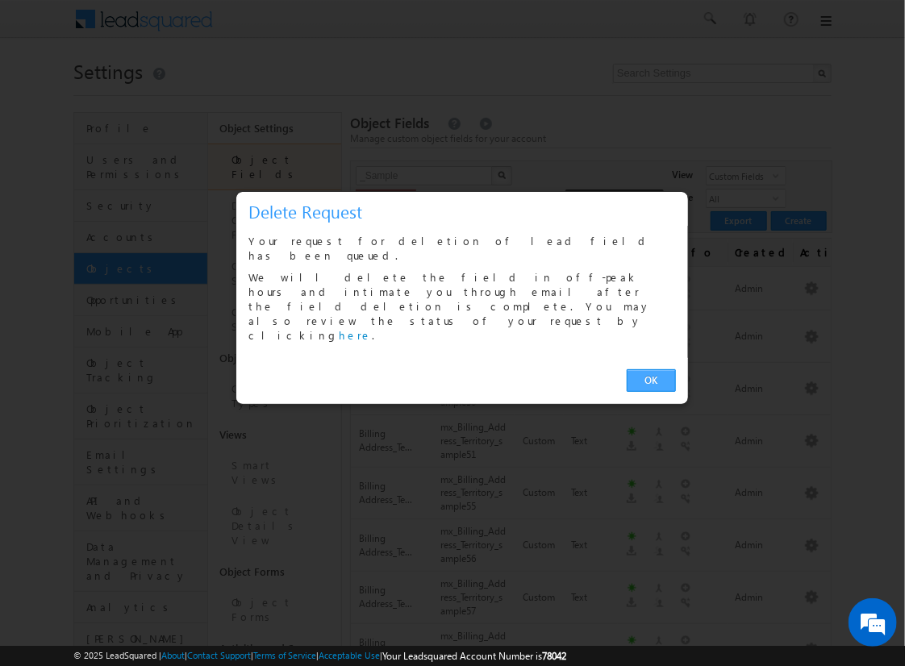
click at [651, 370] on link "OK" at bounding box center [651, 381] width 49 height 23
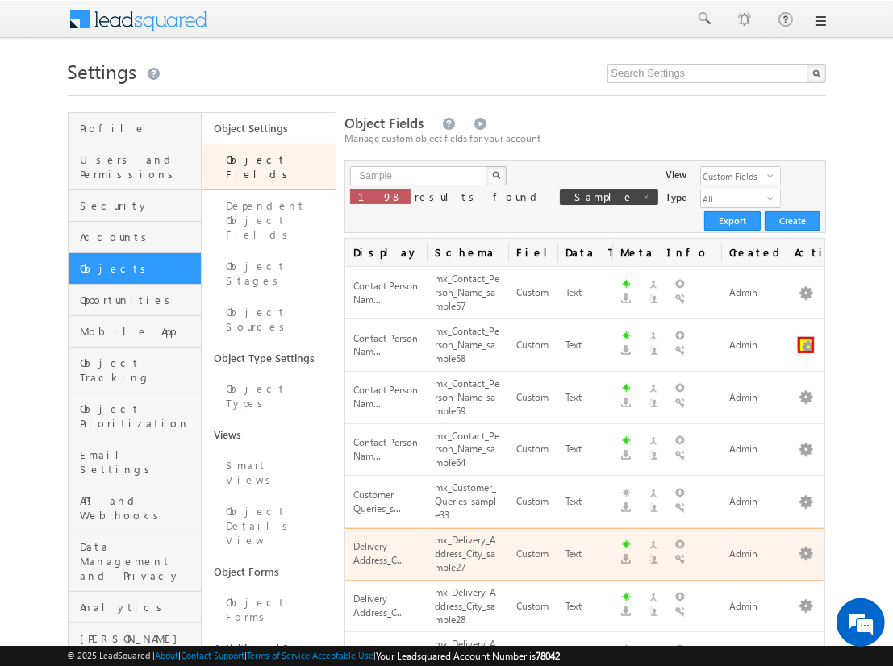
click at [806, 337] on button "button" at bounding box center [806, 345] width 16 height 16
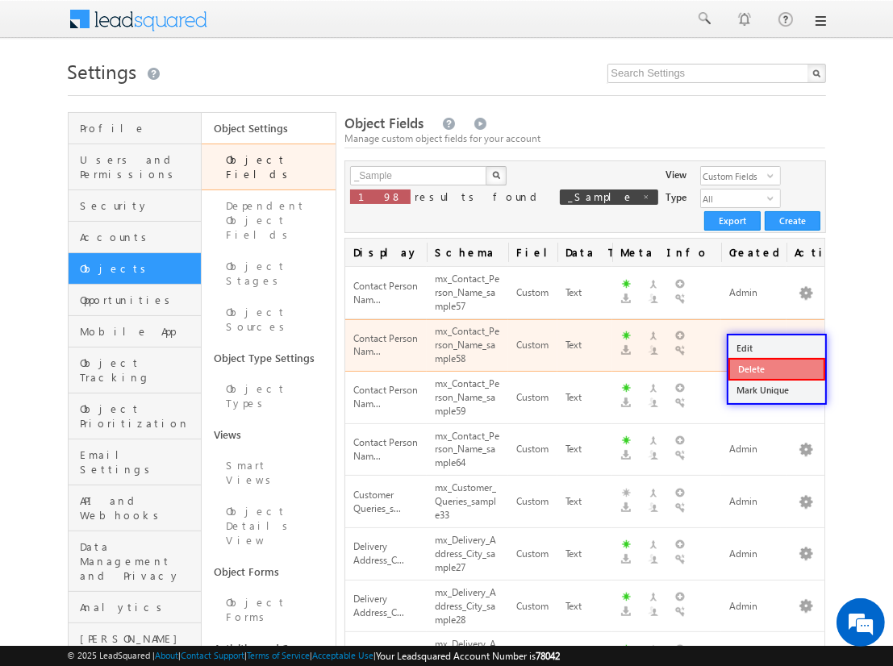
click at [776, 368] on link "Delete" at bounding box center [777, 369] width 97 height 23
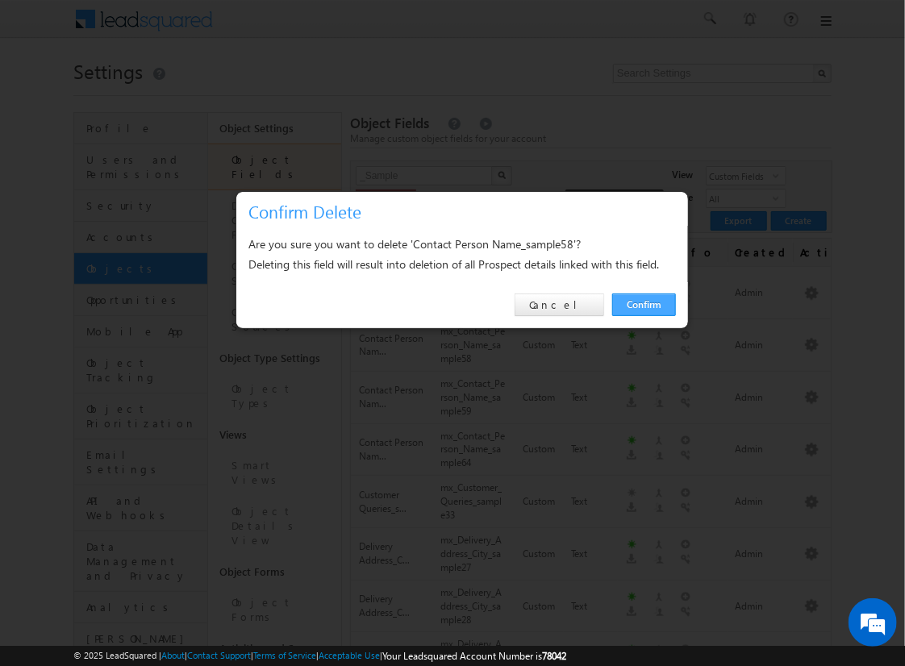
click at [644, 304] on link "Confirm" at bounding box center [644, 305] width 64 height 23
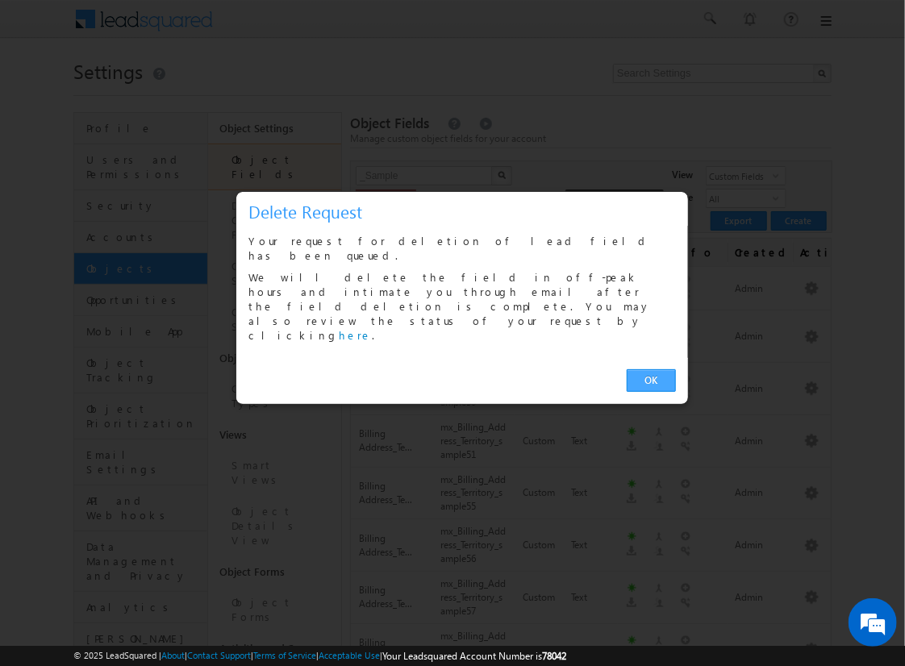
click at [651, 370] on link "OK" at bounding box center [651, 381] width 49 height 23
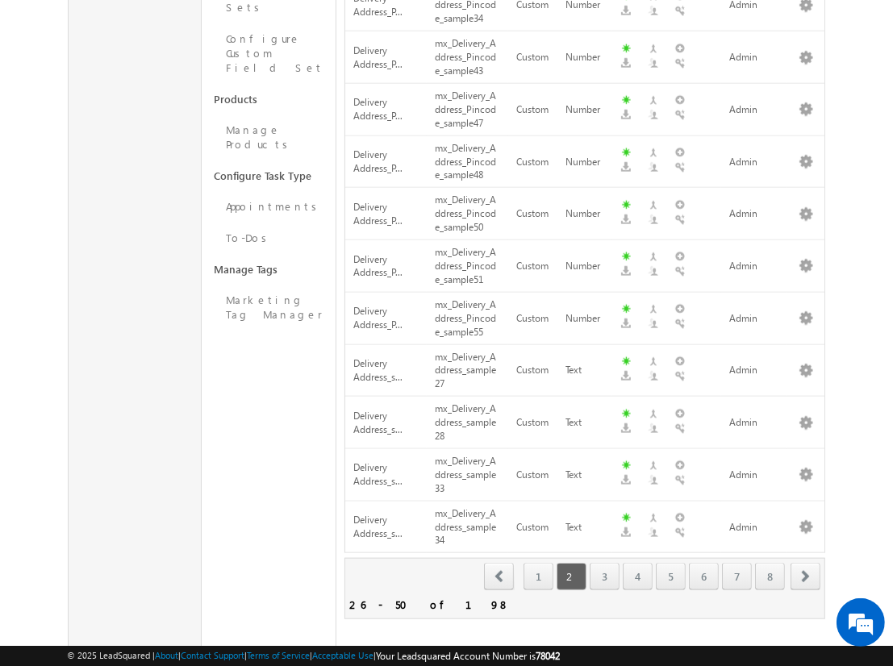
scroll to position [48, 0]
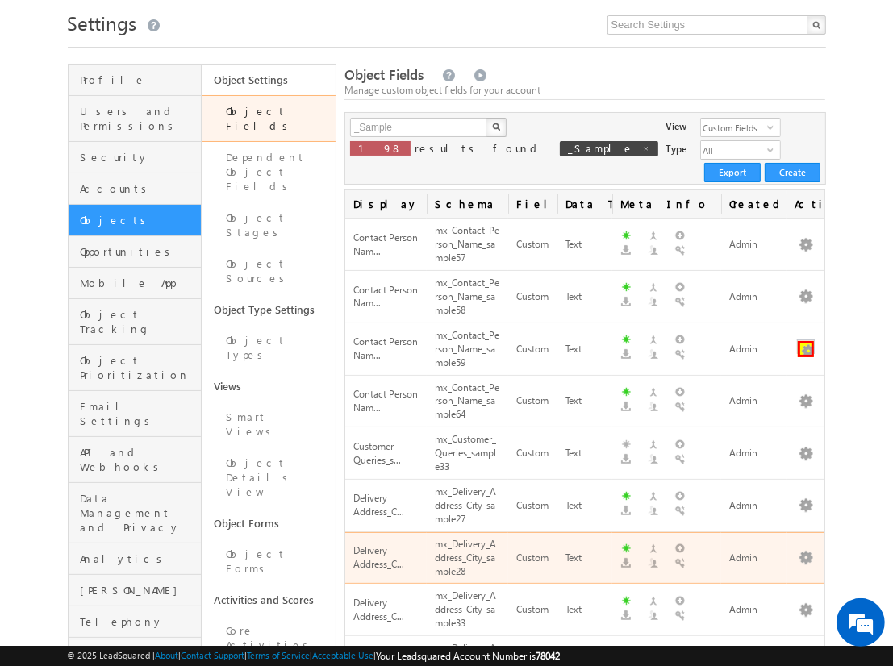
click at [806, 341] on button "button" at bounding box center [806, 349] width 16 height 16
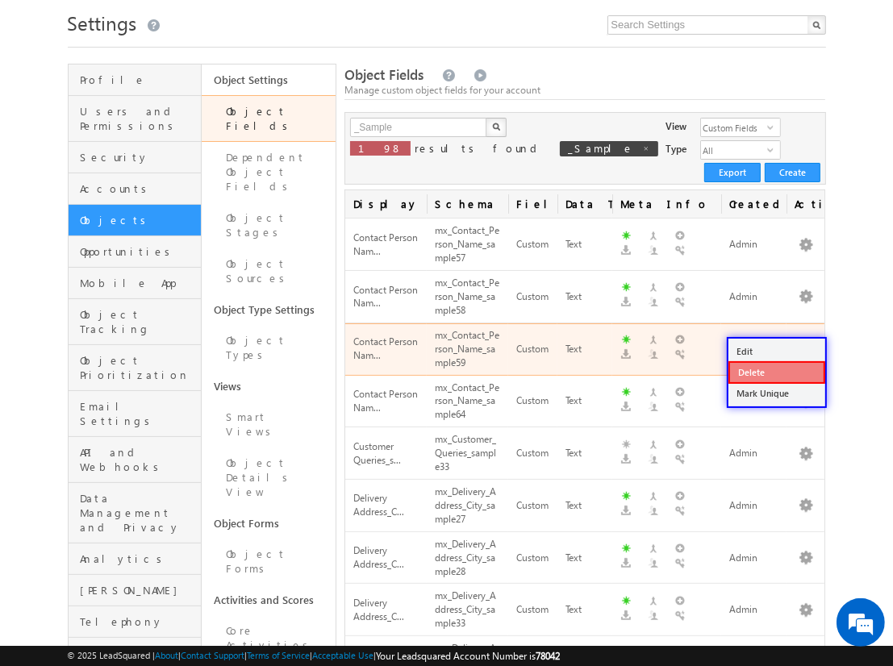
click at [776, 372] on link "Delete" at bounding box center [777, 372] width 97 height 23
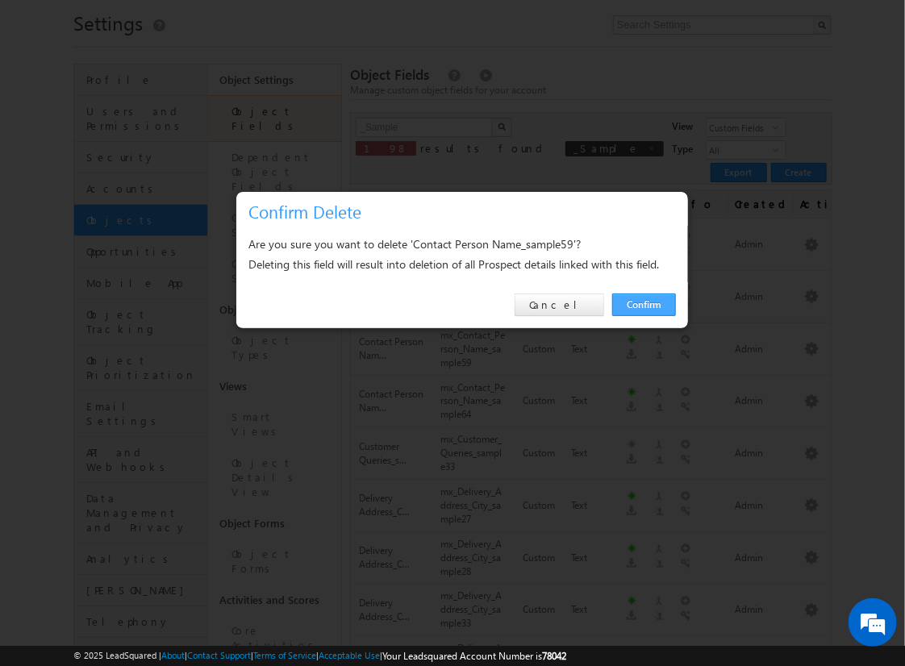
click at [644, 304] on link "Confirm" at bounding box center [644, 305] width 64 height 23
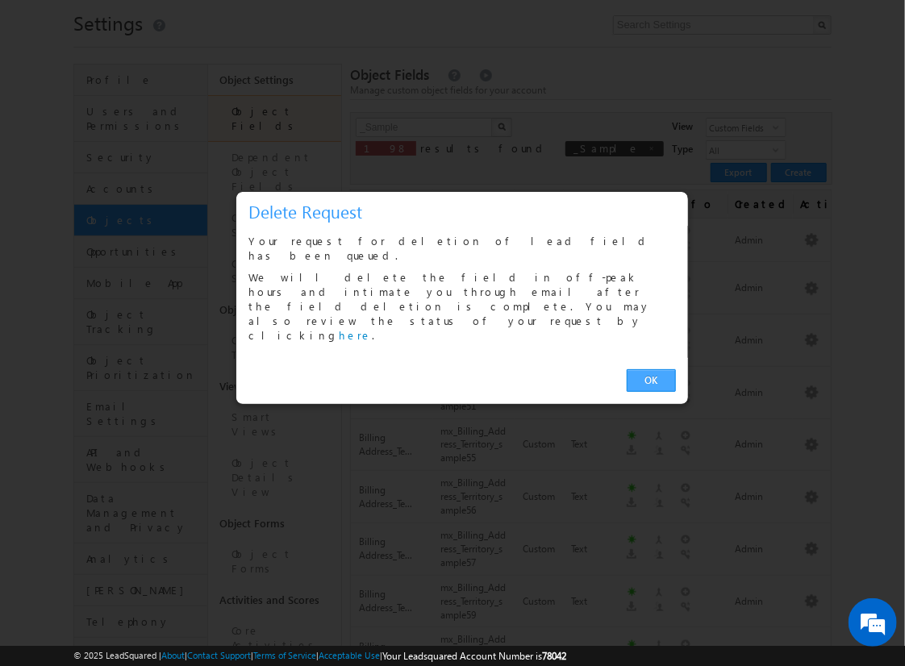
click at [651, 370] on link "OK" at bounding box center [651, 381] width 49 height 23
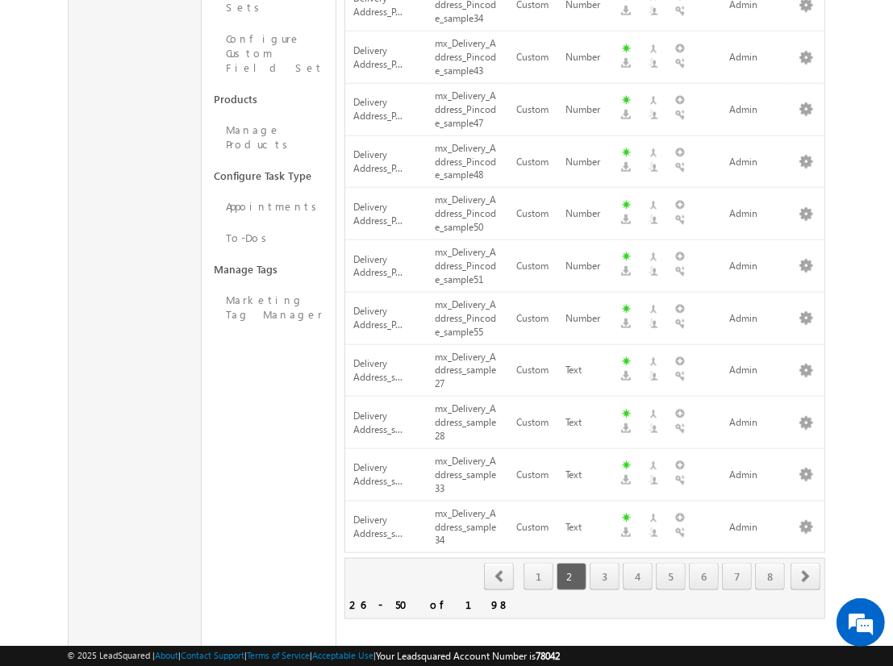
scroll to position [100, 0]
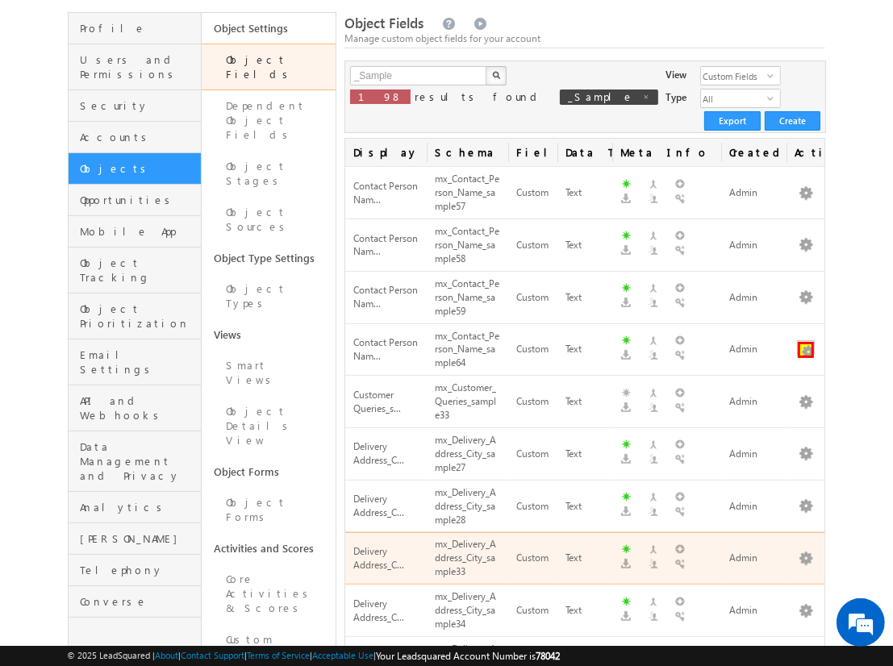
click at [806, 342] on button "button" at bounding box center [806, 350] width 16 height 16
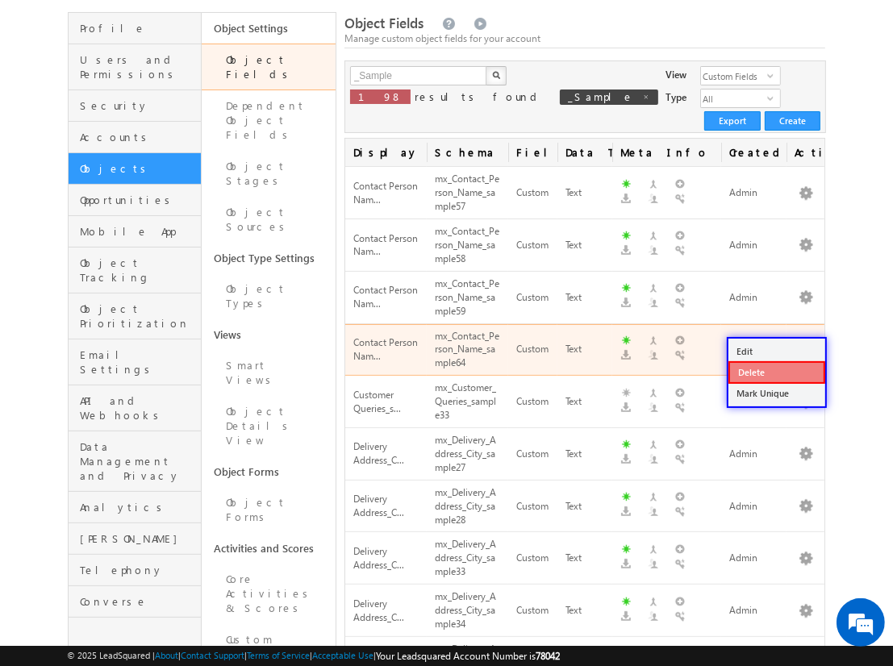
click at [776, 371] on link "Delete" at bounding box center [777, 372] width 97 height 23
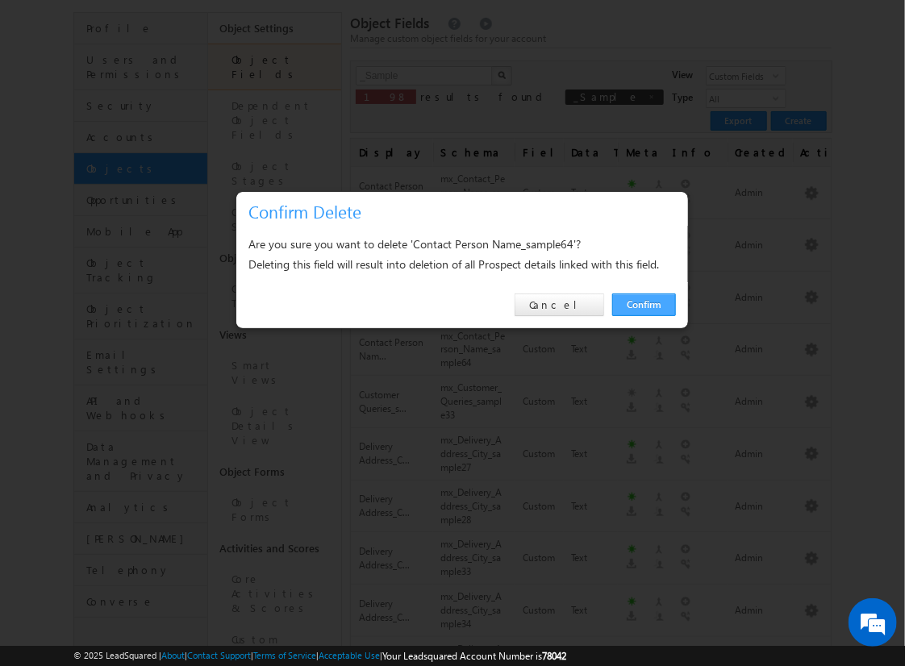
click at [644, 304] on link "Confirm" at bounding box center [644, 305] width 64 height 23
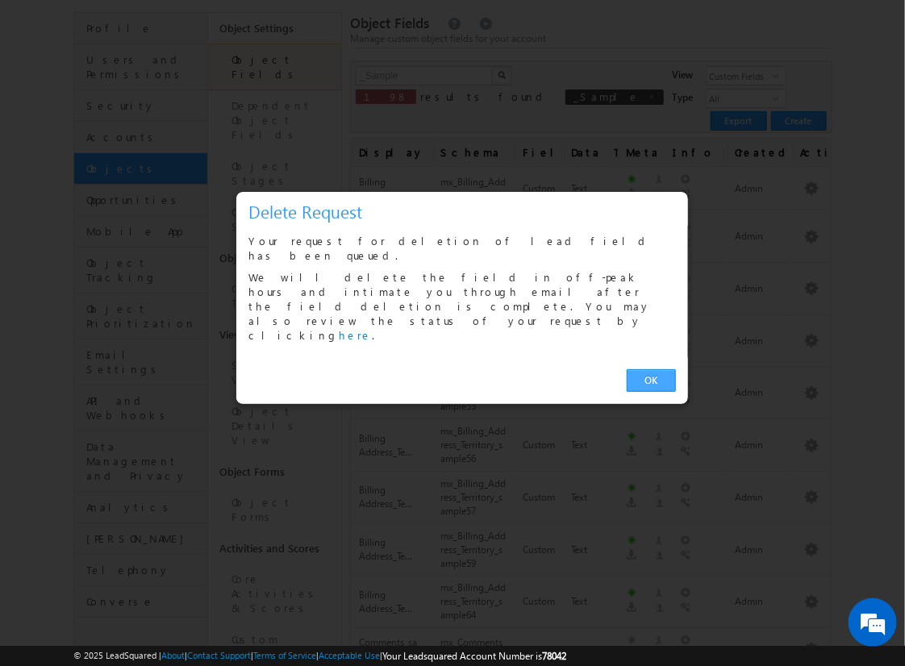
click at [651, 370] on link "OK" at bounding box center [651, 381] width 49 height 23
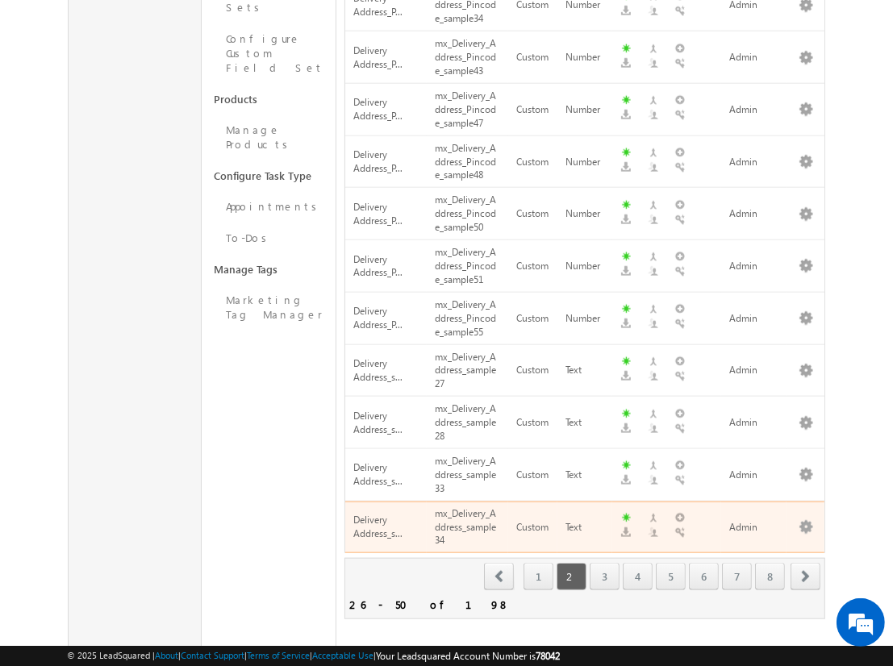
scroll to position [152, 0]
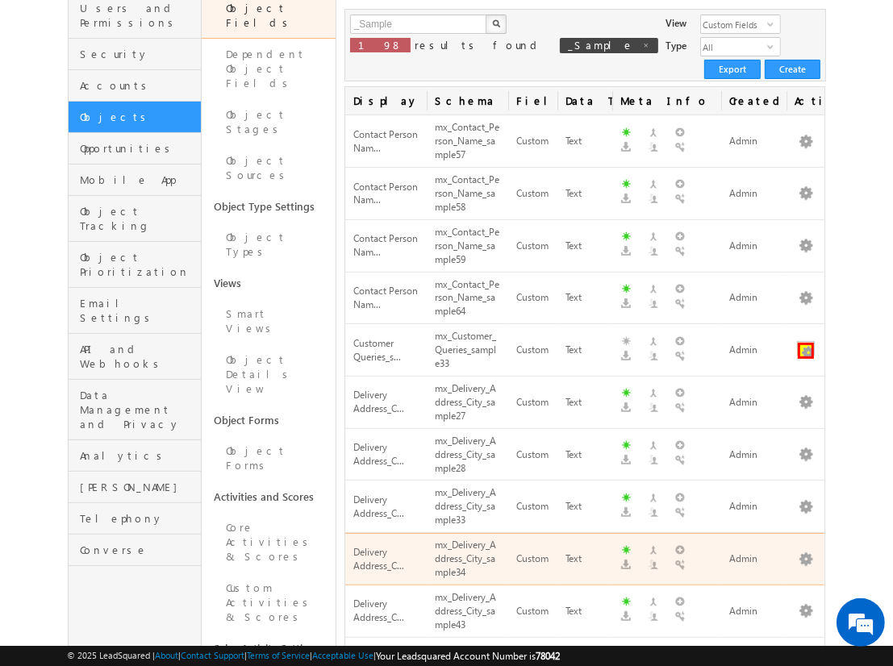
click at [806, 343] on button "button" at bounding box center [806, 351] width 16 height 16
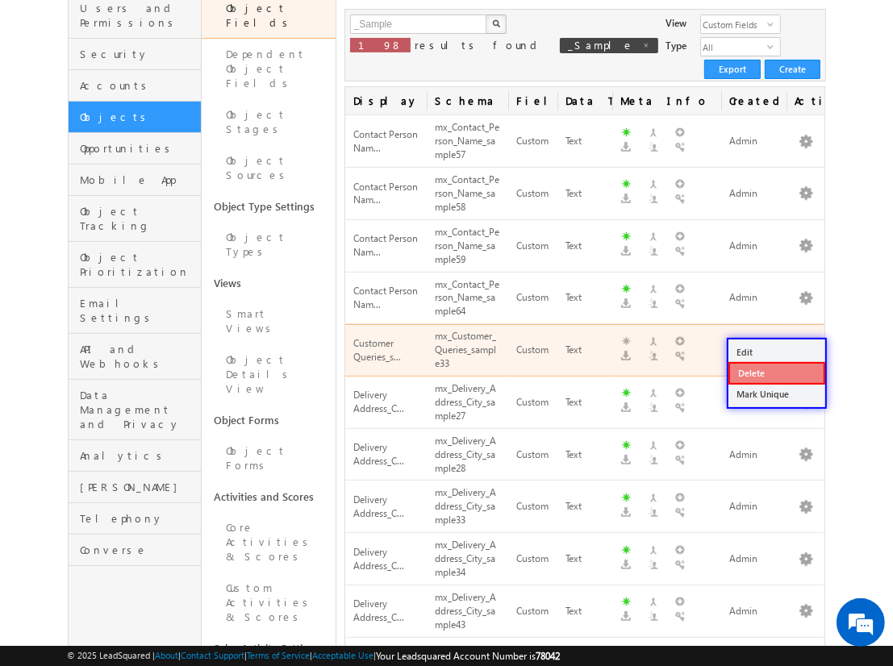
click at [776, 371] on link "Delete" at bounding box center [777, 373] width 97 height 23
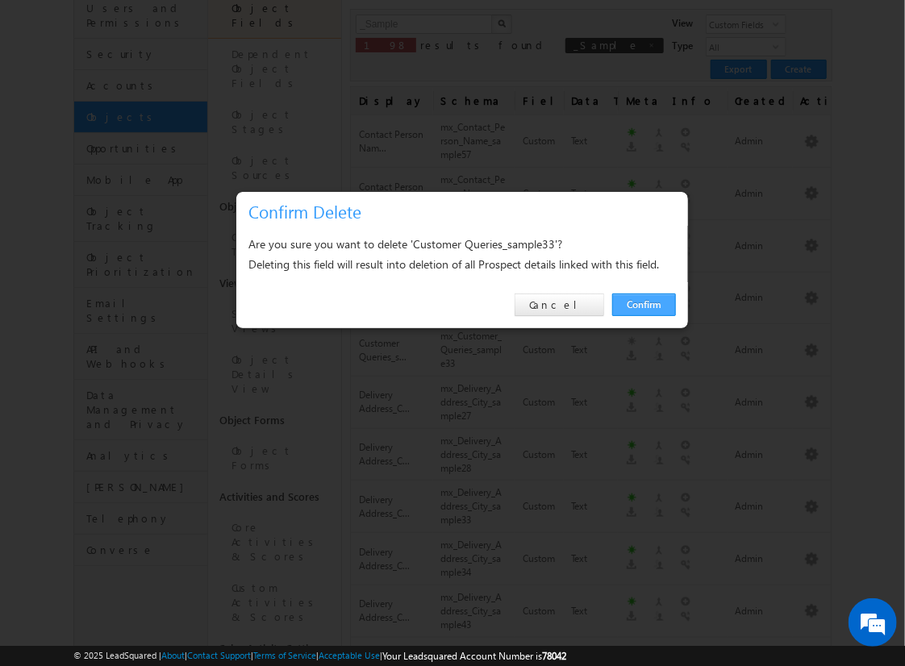
click at [644, 304] on link "Confirm" at bounding box center [644, 305] width 64 height 23
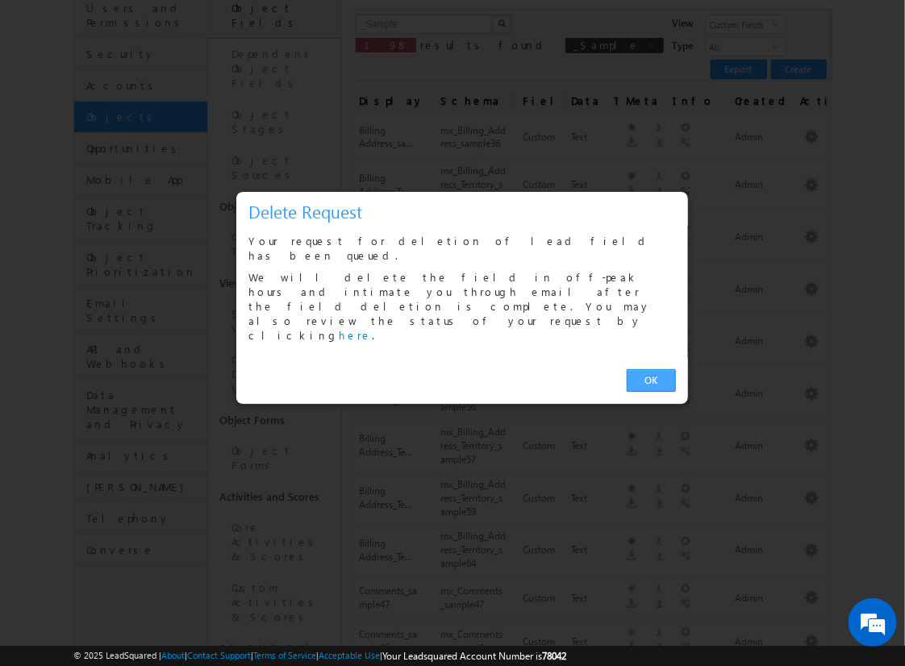
click at [651, 370] on link "OK" at bounding box center [651, 381] width 49 height 23
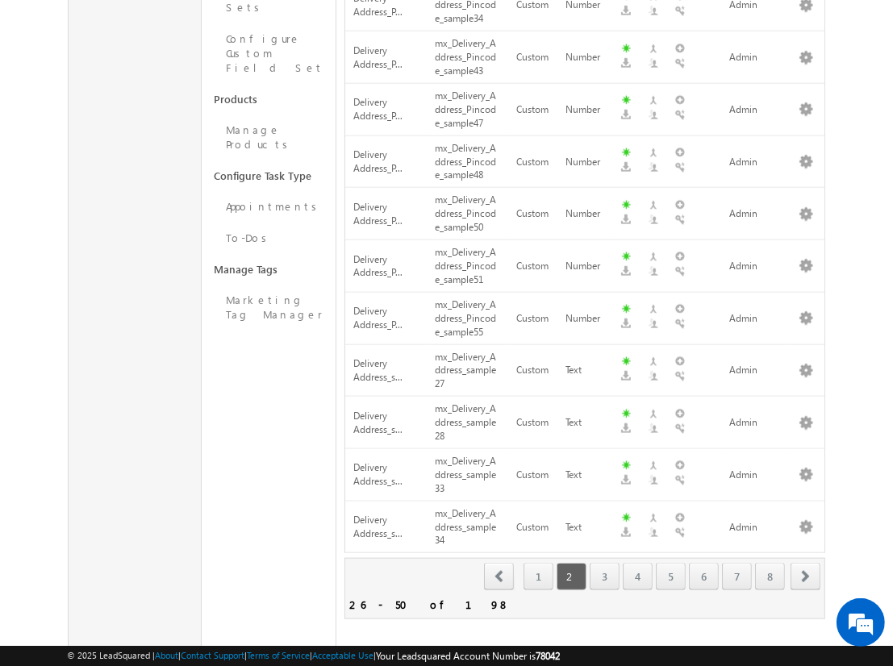
scroll to position [203, 0]
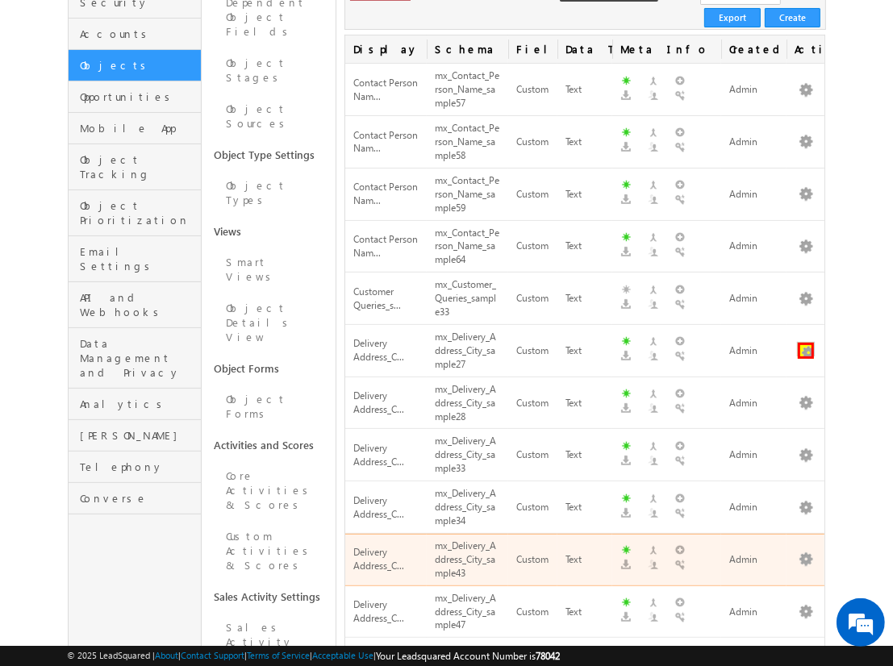
click at [806, 343] on button "button" at bounding box center [806, 351] width 16 height 16
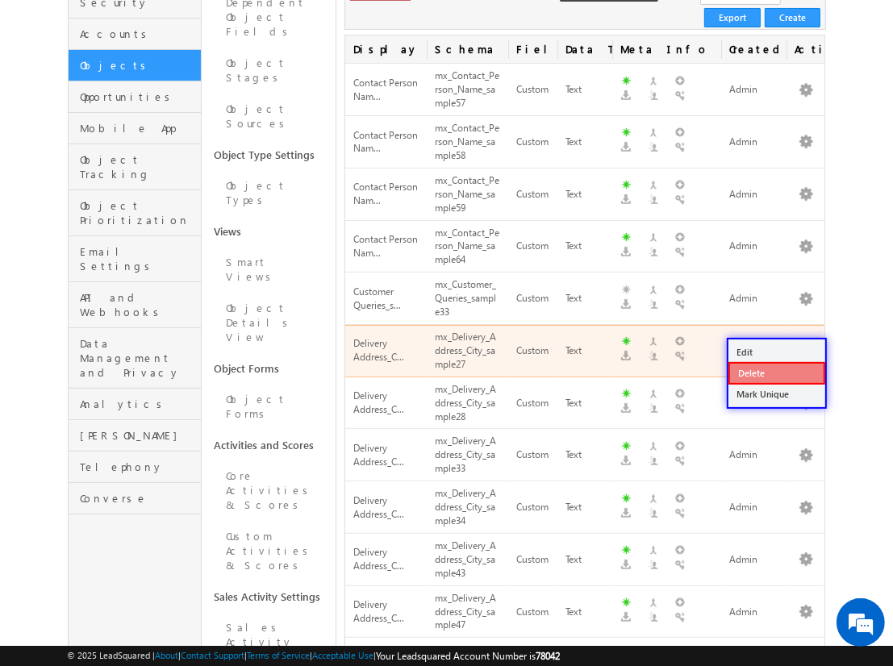
click at [776, 372] on link "Delete" at bounding box center [777, 373] width 97 height 23
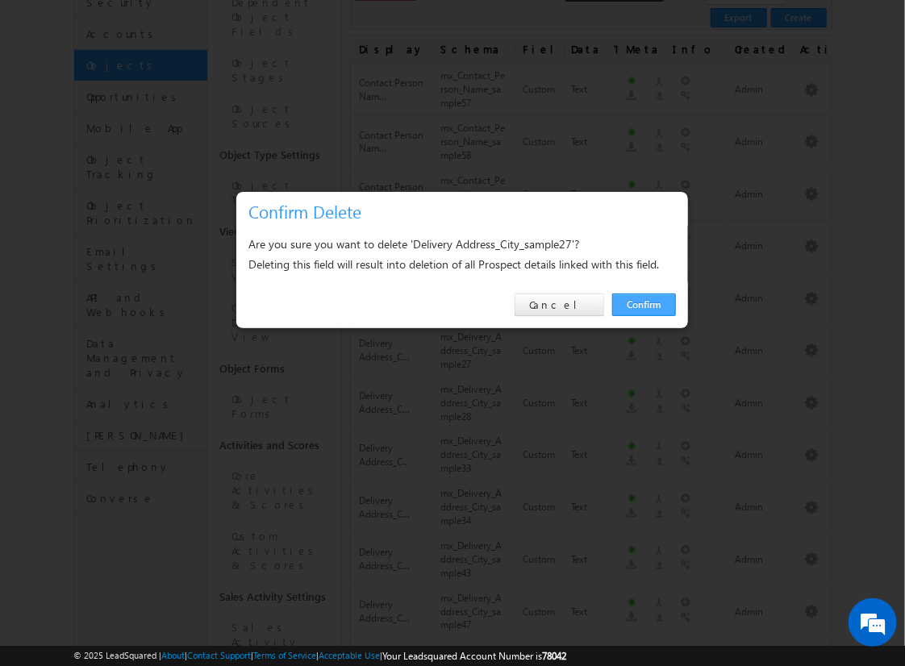
click at [644, 304] on link "Confirm" at bounding box center [644, 305] width 64 height 23
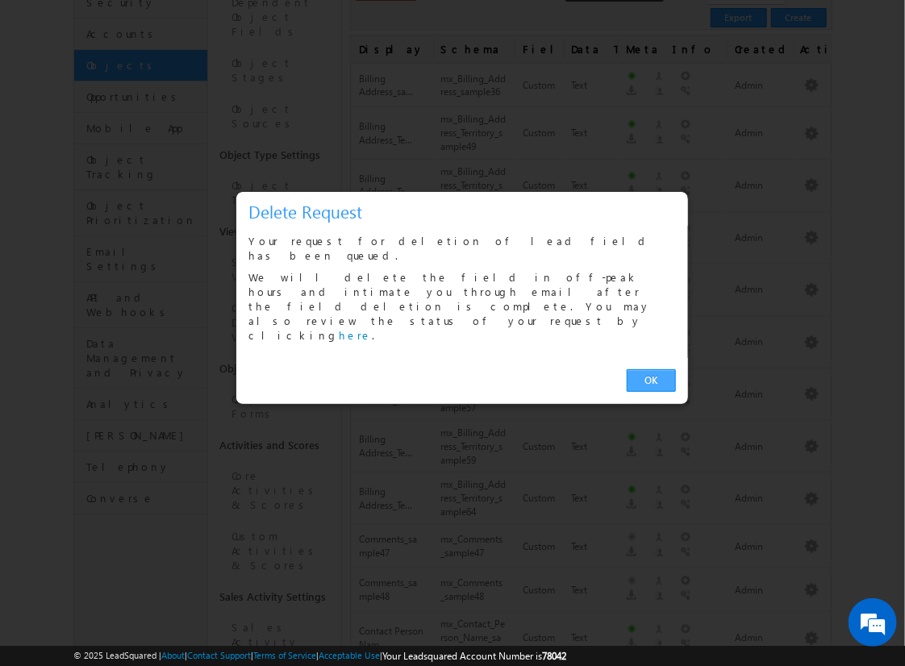
click at [651, 370] on link "OK" at bounding box center [651, 381] width 49 height 23
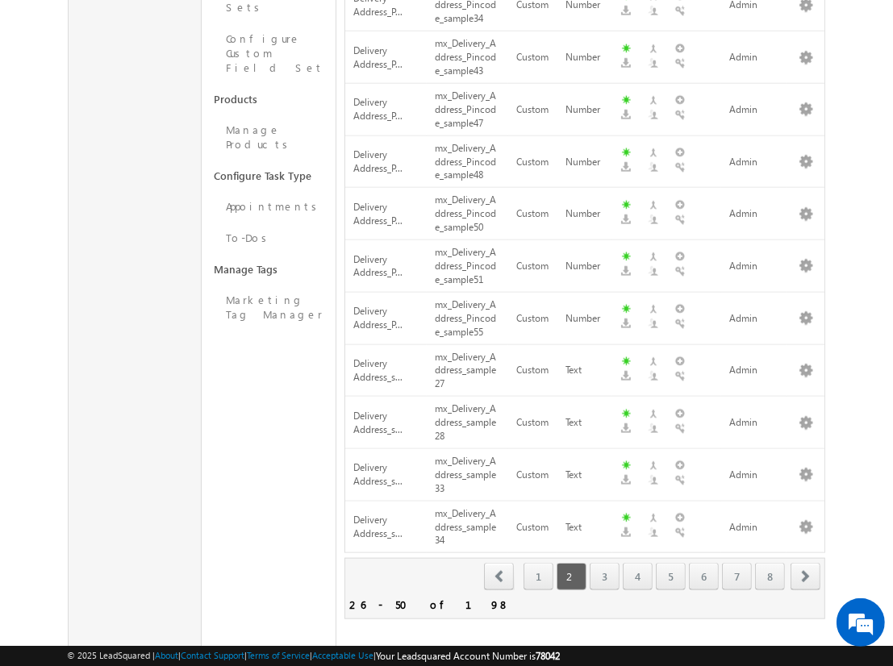
scroll to position [256, 0]
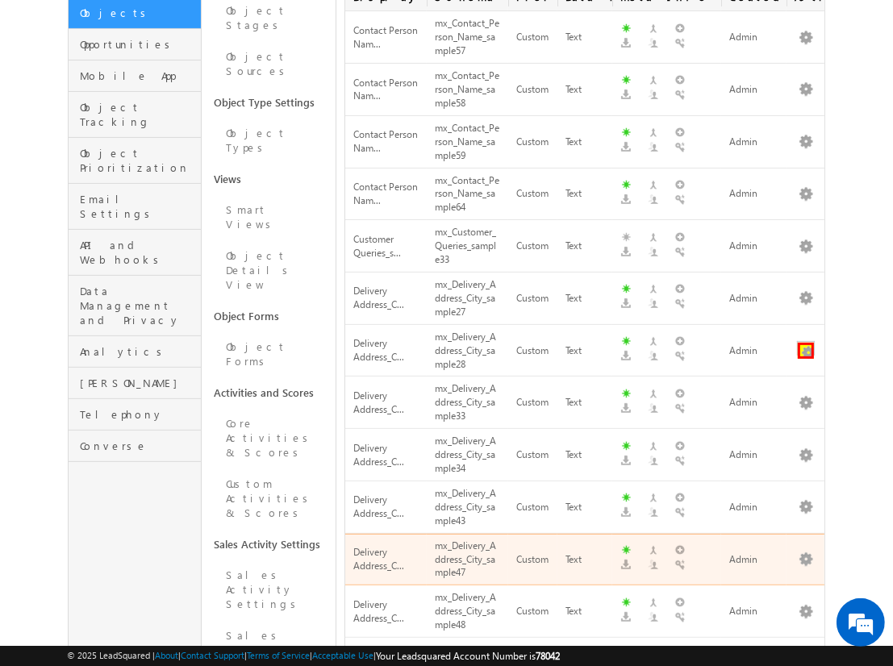
click at [806, 343] on button "button" at bounding box center [806, 351] width 16 height 16
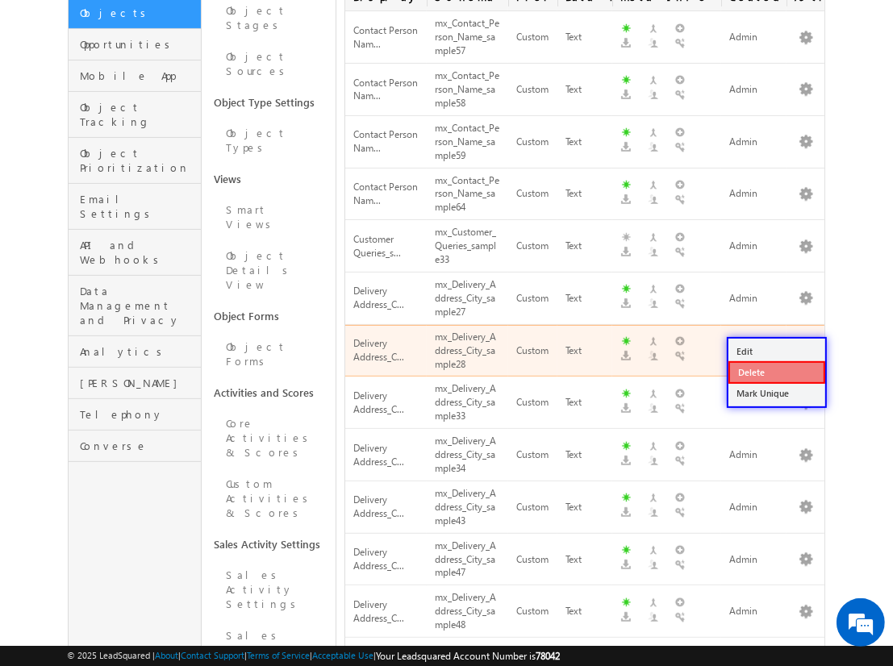
click at [776, 371] on link "Delete" at bounding box center [777, 372] width 97 height 23
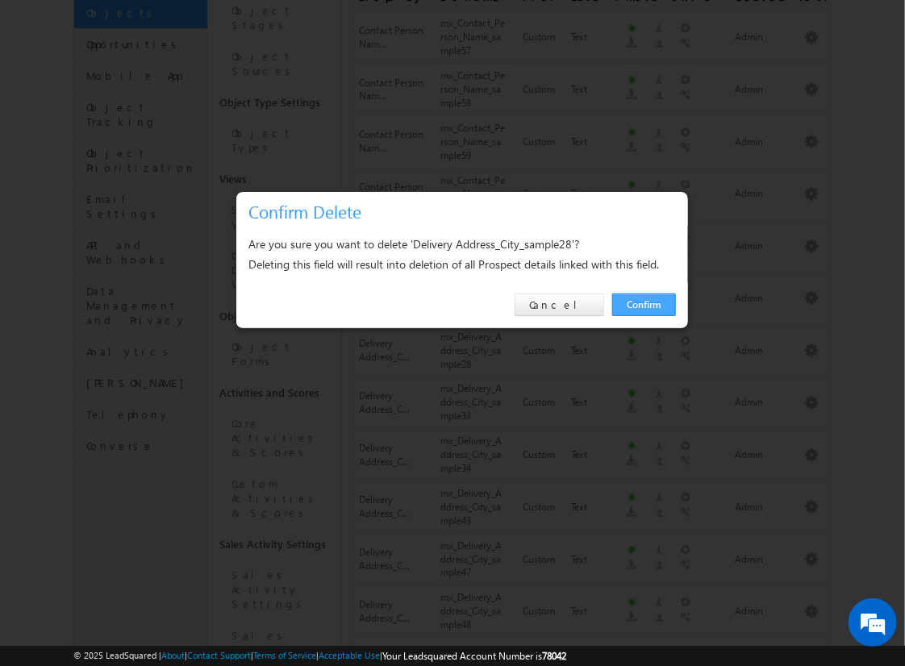
click at [644, 304] on link "Confirm" at bounding box center [644, 305] width 64 height 23
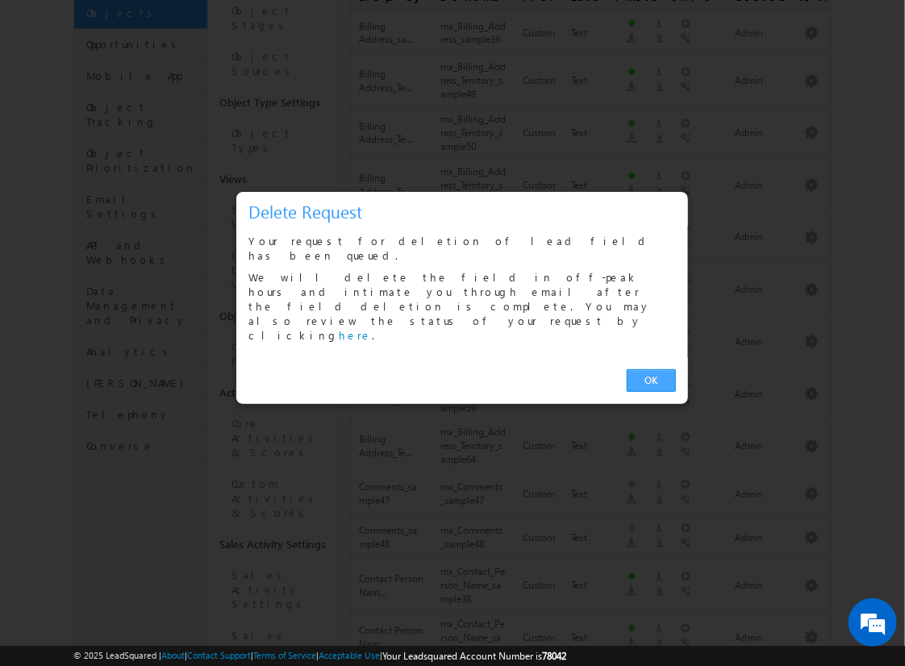
click at [651, 370] on link "OK" at bounding box center [651, 381] width 49 height 23
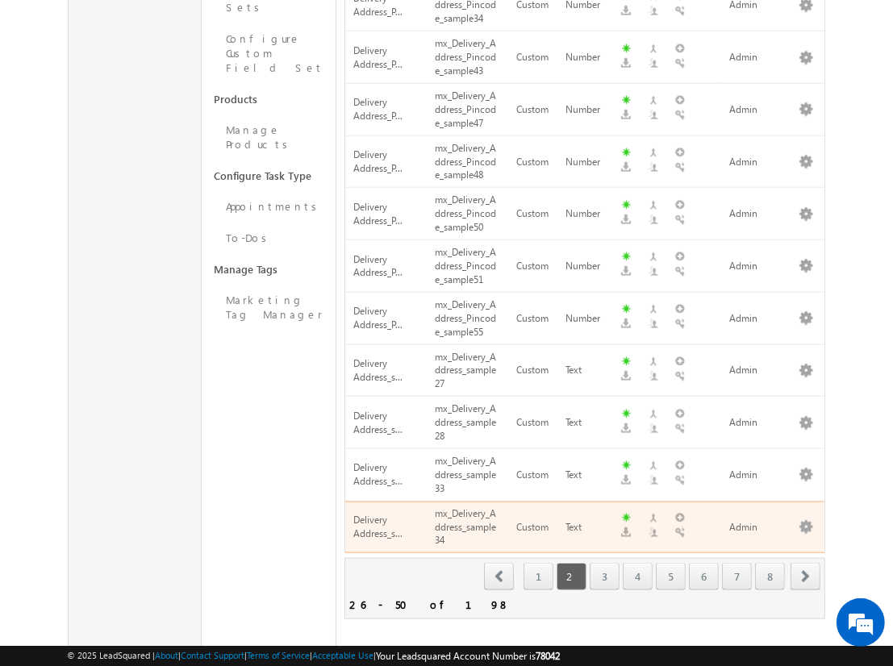
scroll to position [307, 0]
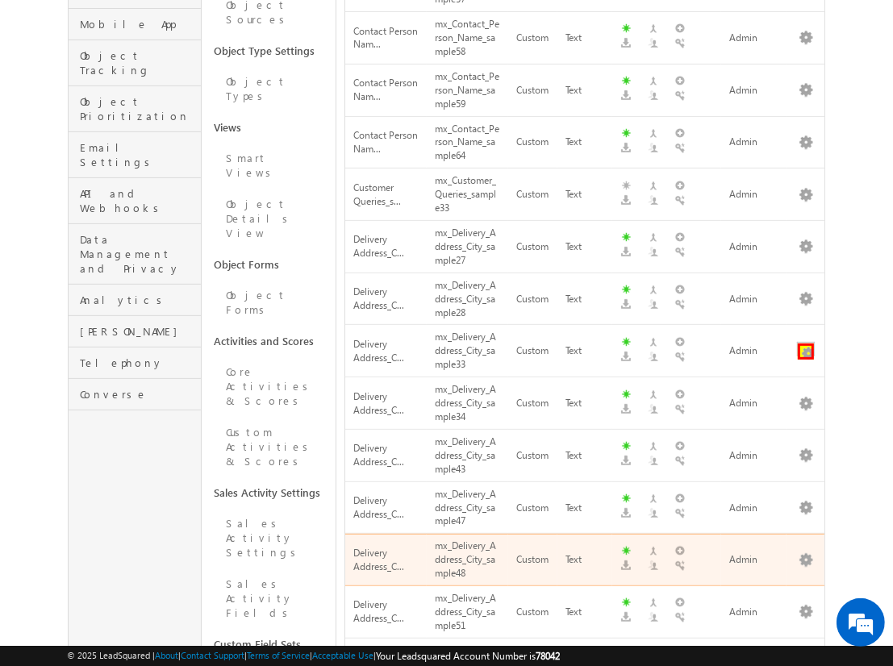
click at [806, 344] on button "button" at bounding box center [806, 352] width 16 height 16
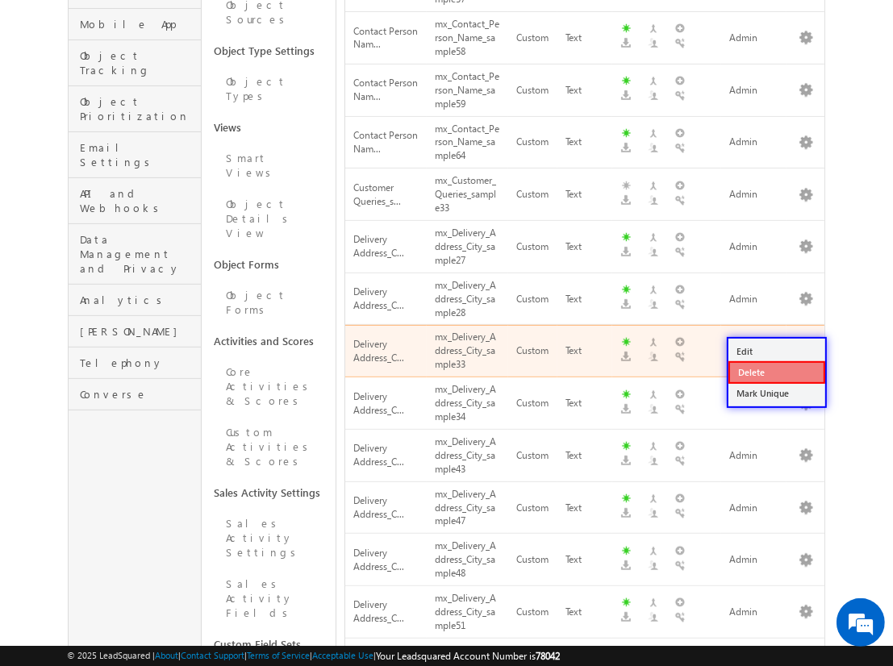
click at [776, 372] on link "Delete" at bounding box center [777, 372] width 97 height 23
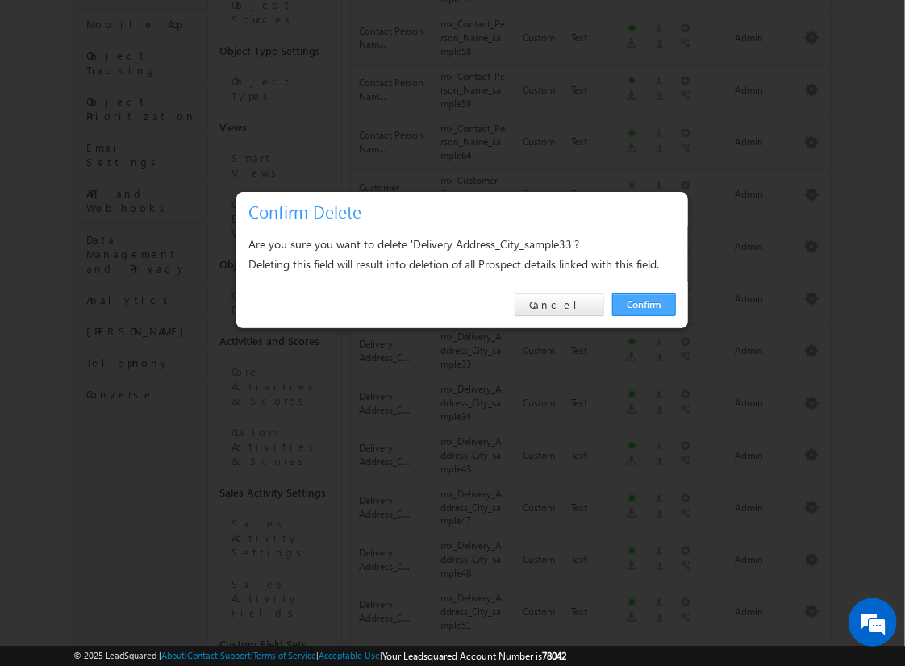
click at [644, 304] on link "Confirm" at bounding box center [644, 305] width 64 height 23
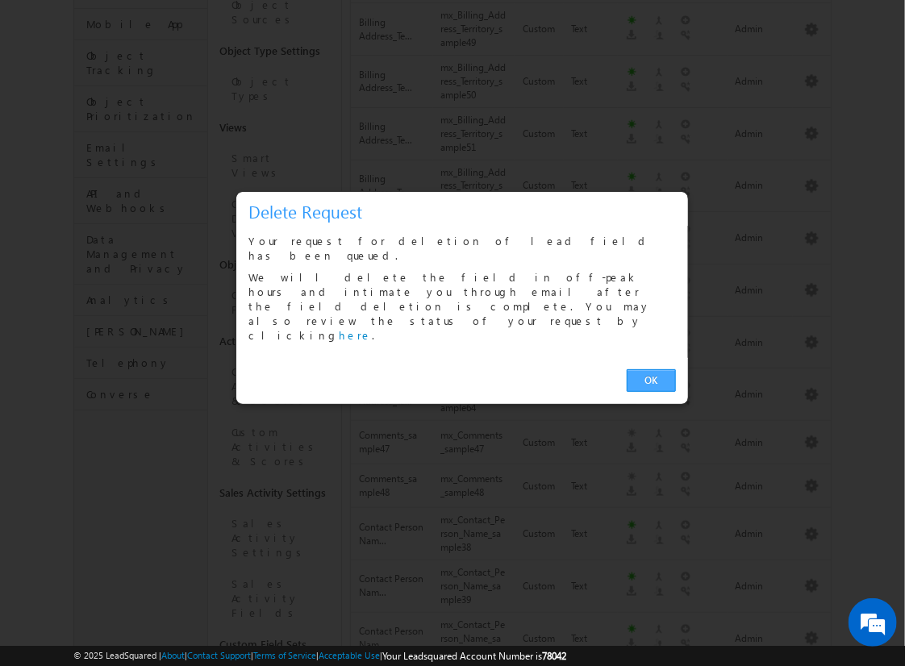
click at [651, 370] on link "OK" at bounding box center [651, 381] width 49 height 23
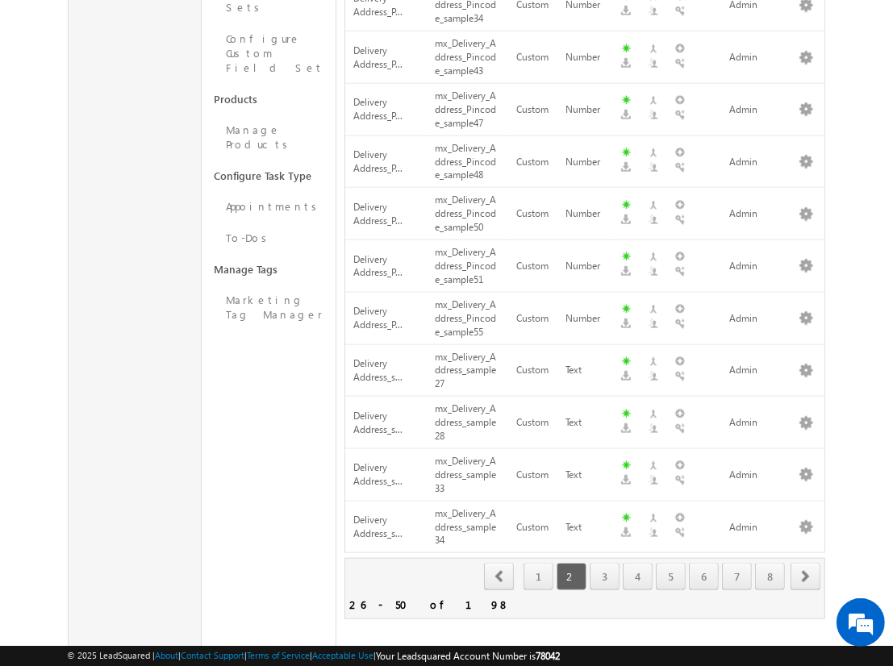
scroll to position [359, 0]
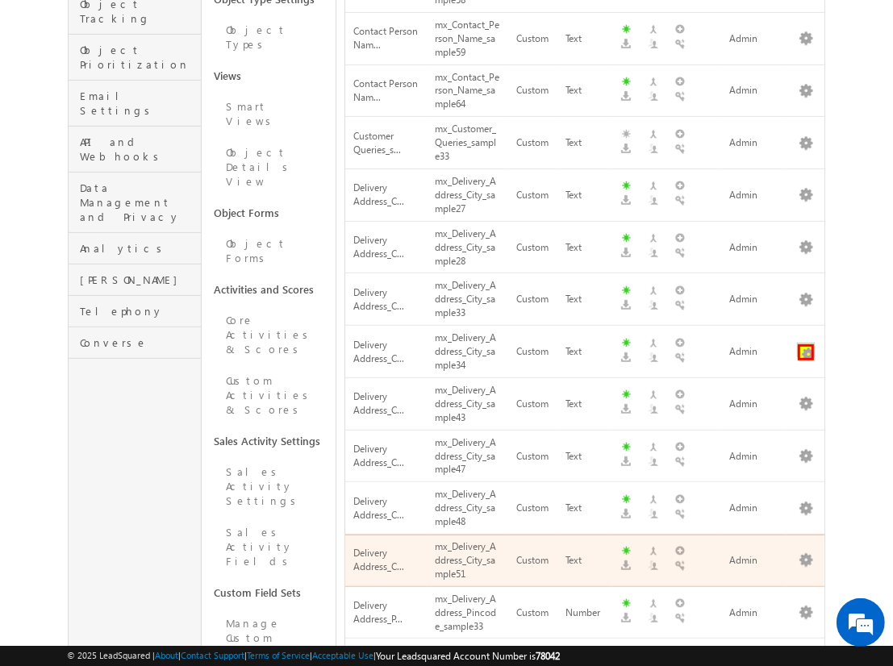
click at [806, 344] on button "button" at bounding box center [806, 352] width 16 height 16
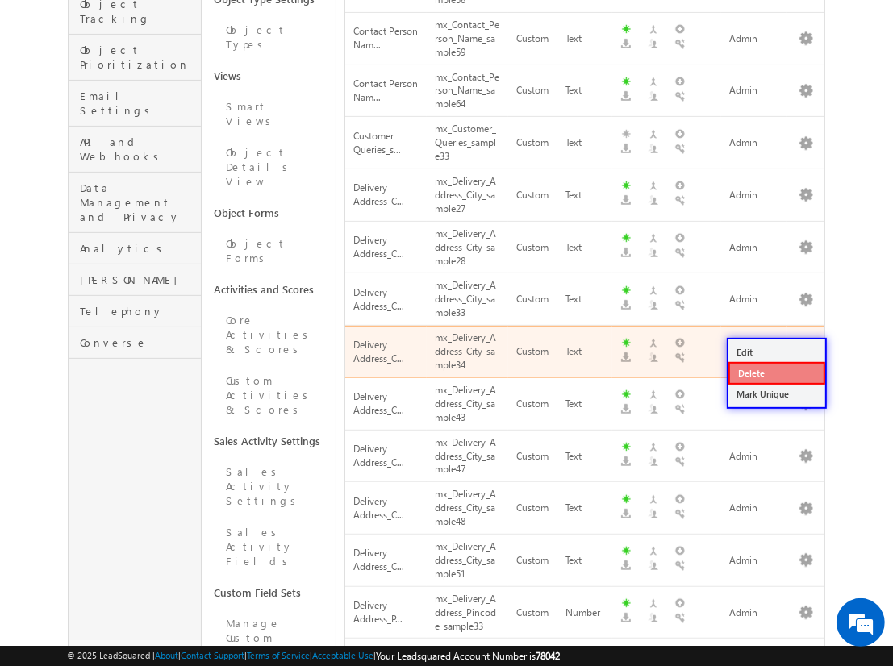
click at [776, 372] on link "Delete" at bounding box center [777, 373] width 97 height 23
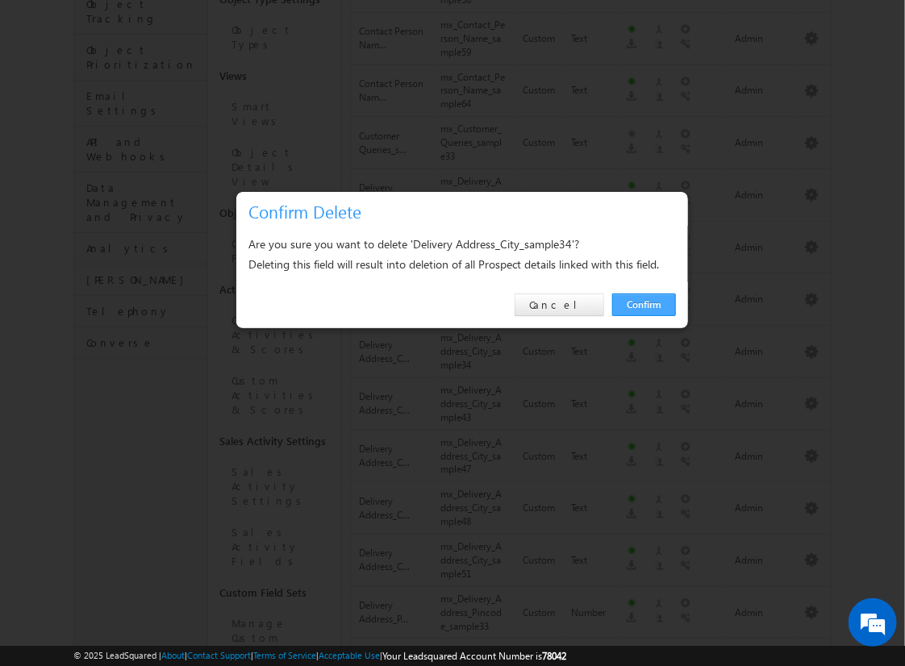
click at [644, 304] on link "Confirm" at bounding box center [644, 305] width 64 height 23
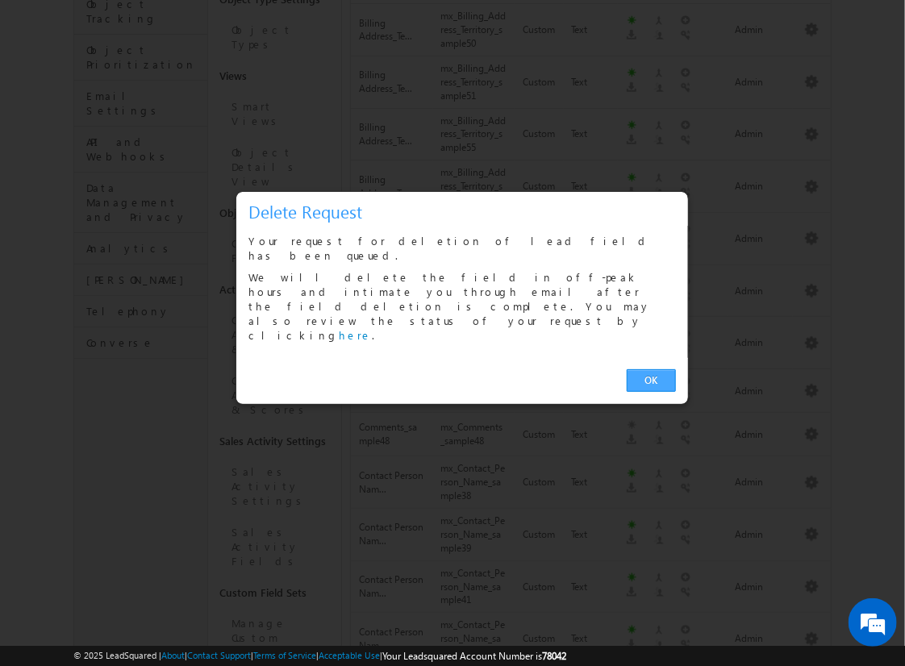
click at [651, 370] on link "OK" at bounding box center [651, 381] width 49 height 23
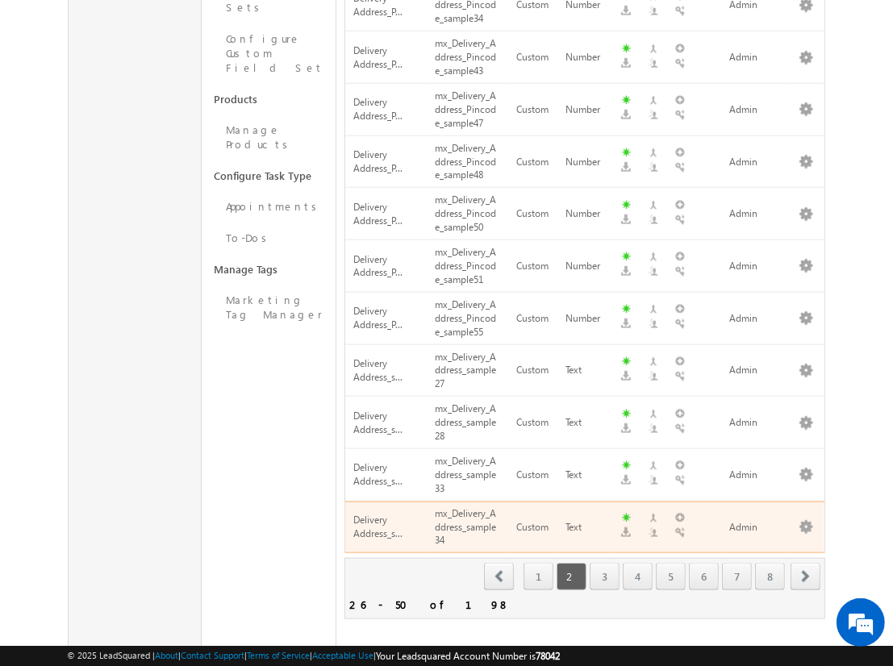
scroll to position [411, 0]
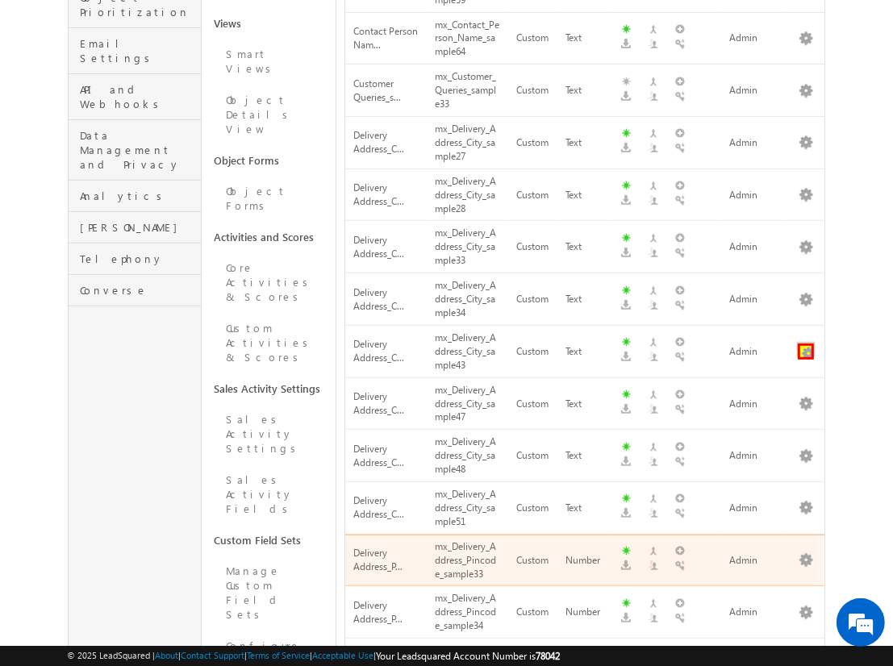
click at [806, 344] on button "button" at bounding box center [806, 352] width 16 height 16
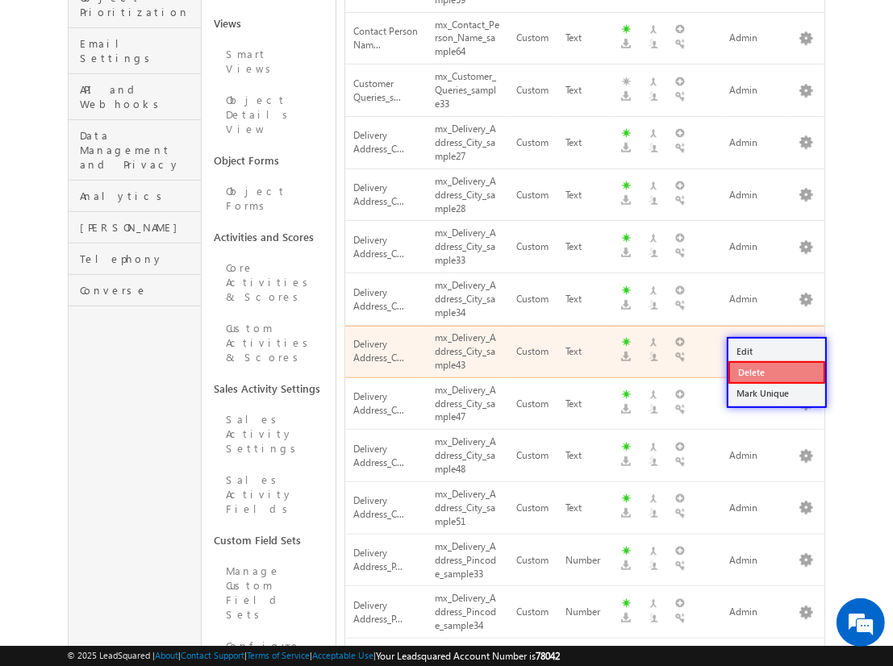
click at [776, 371] on link "Delete" at bounding box center [777, 372] width 97 height 23
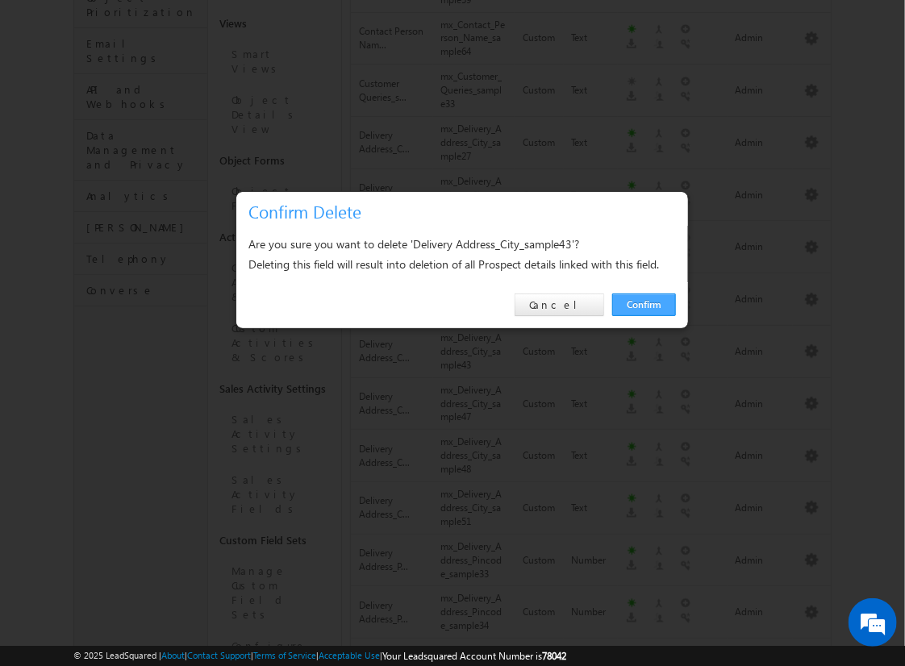
click at [644, 304] on link "Confirm" at bounding box center [644, 305] width 64 height 23
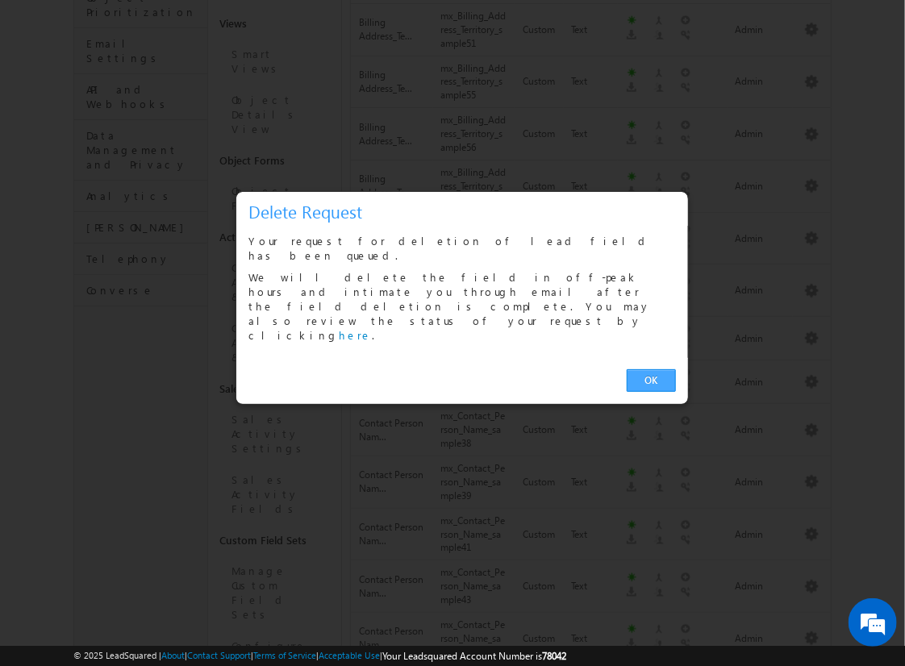
click at [651, 370] on link "OK" at bounding box center [651, 381] width 49 height 23
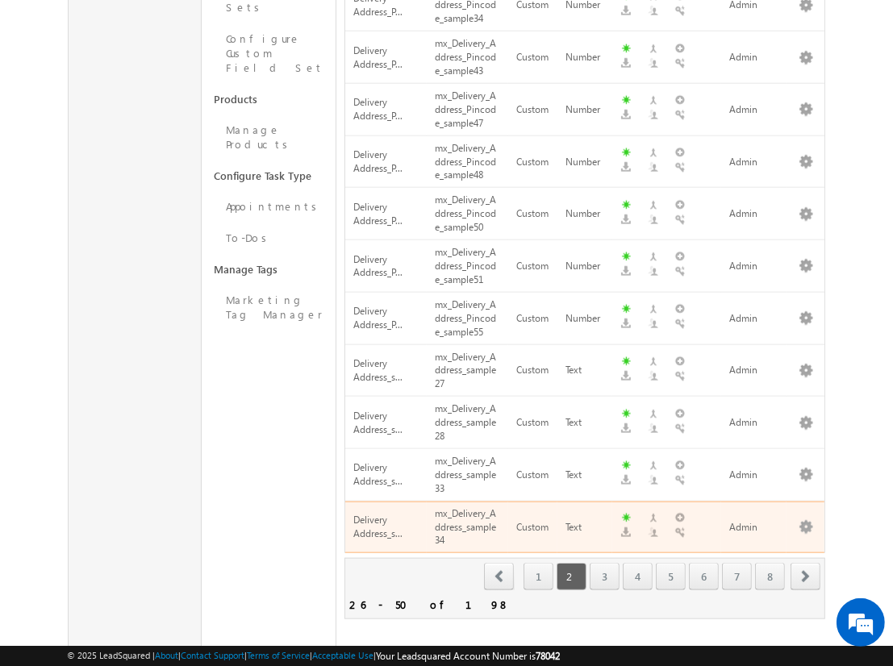
scroll to position [463, 0]
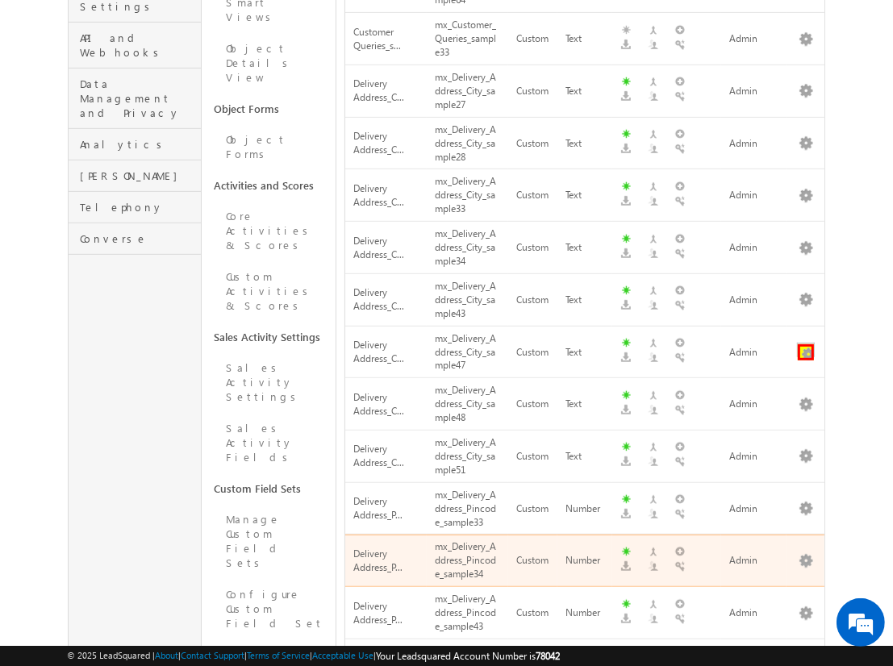
click at [806, 344] on button "button" at bounding box center [806, 352] width 16 height 16
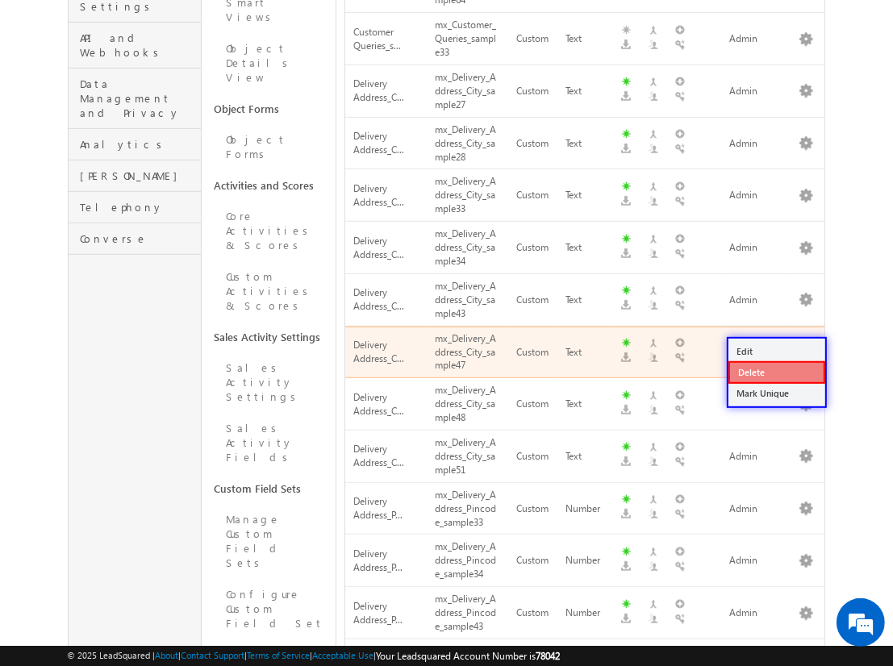
click at [776, 372] on link "Delete" at bounding box center [777, 372] width 97 height 23
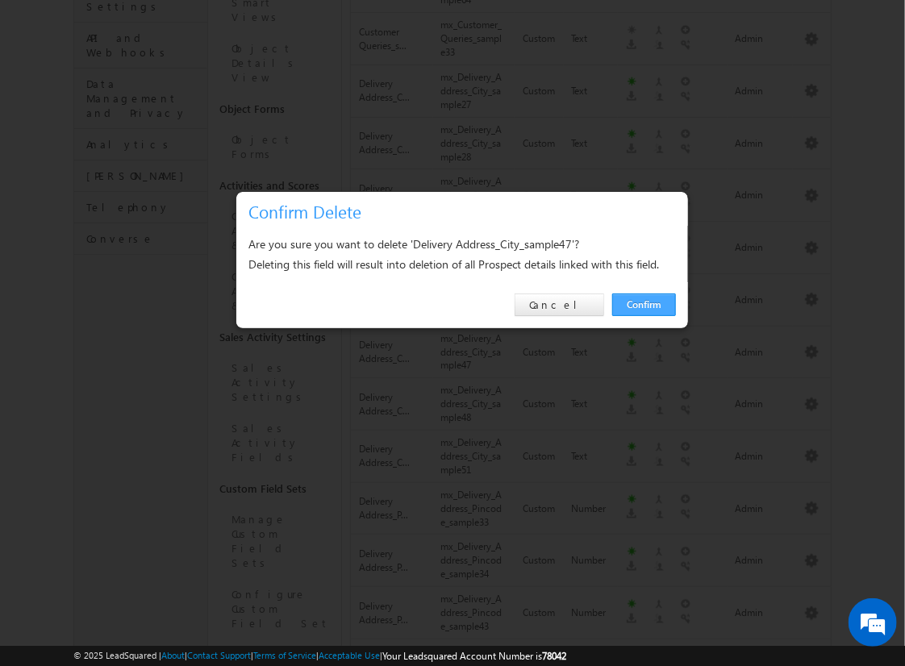
click at [644, 304] on link "Confirm" at bounding box center [644, 305] width 64 height 23
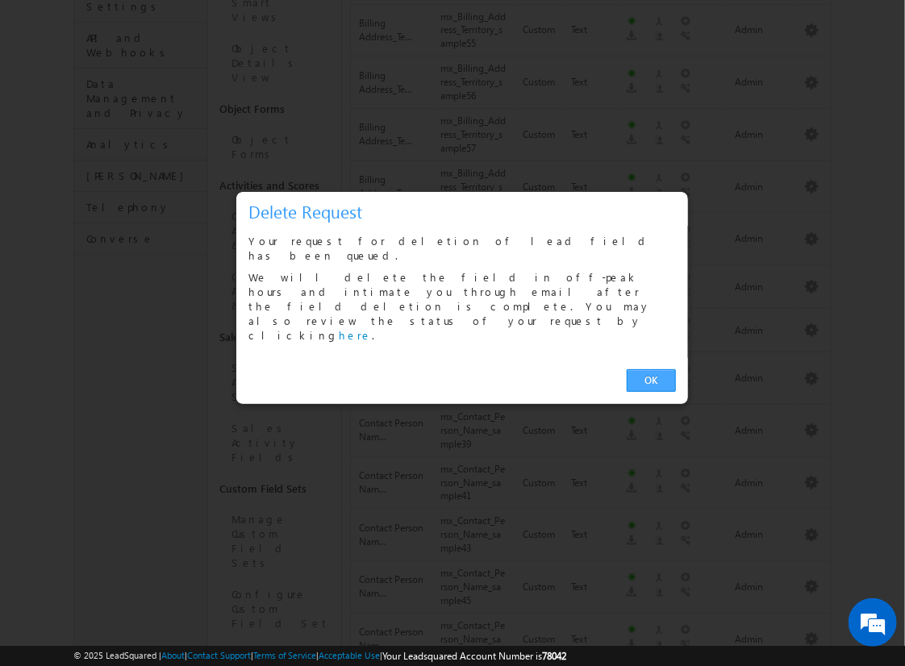
click at [651, 370] on link "OK" at bounding box center [651, 381] width 49 height 23
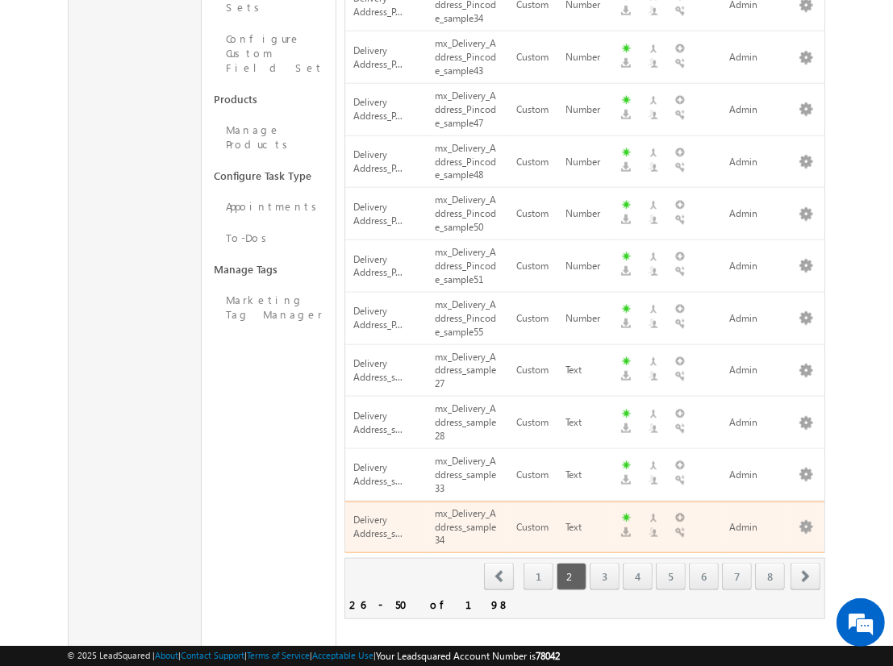
scroll to position [516, 0]
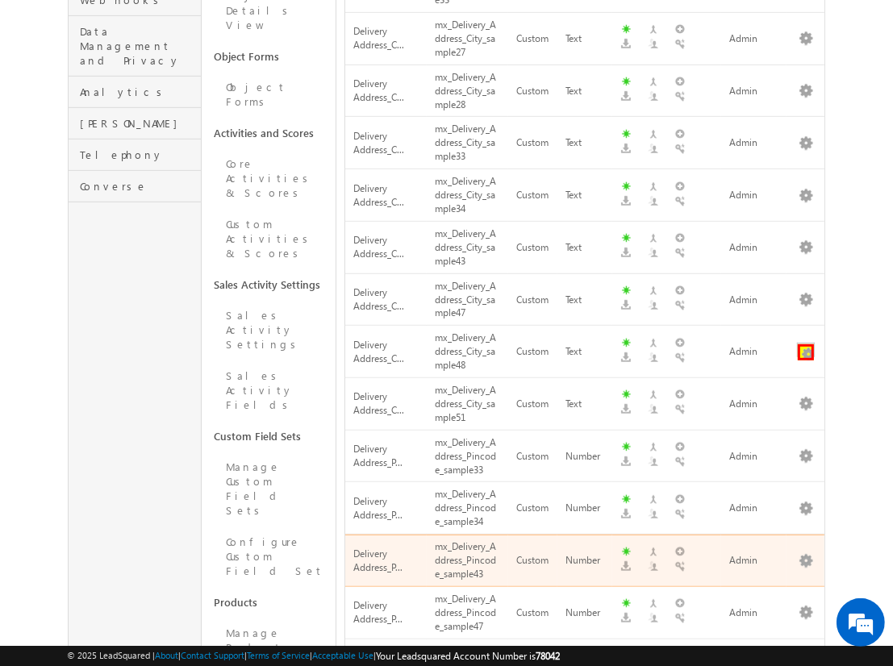
click at [806, 344] on button "button" at bounding box center [806, 352] width 16 height 16
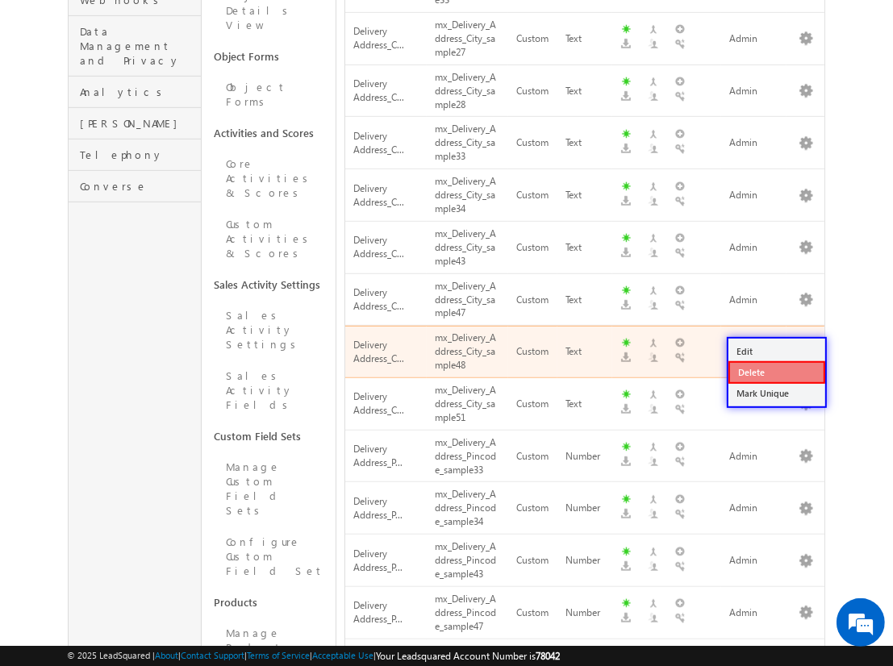
click at [776, 371] on link "Delete" at bounding box center [777, 372] width 97 height 23
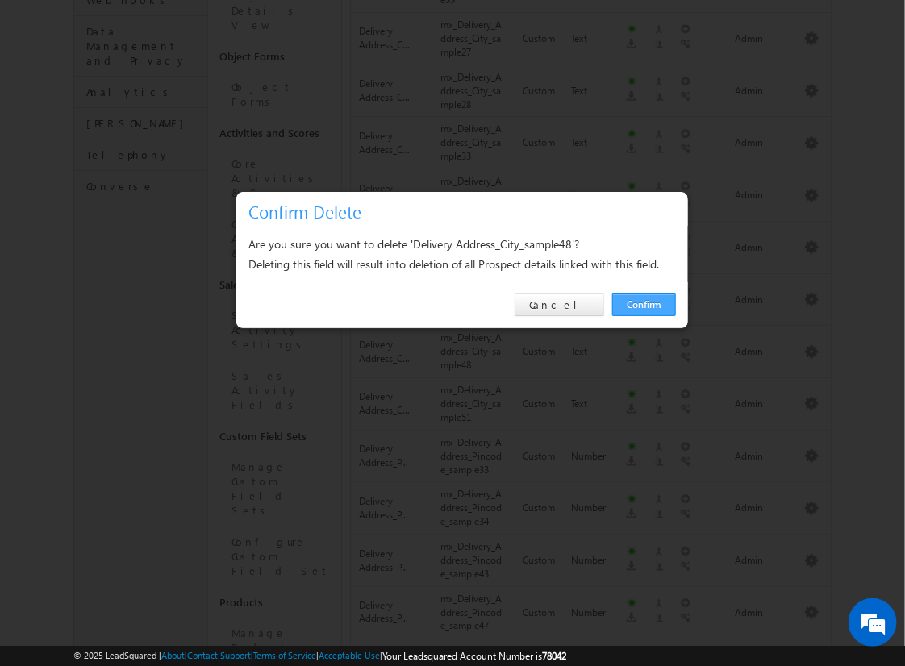
click at [644, 304] on link "Confirm" at bounding box center [644, 305] width 64 height 23
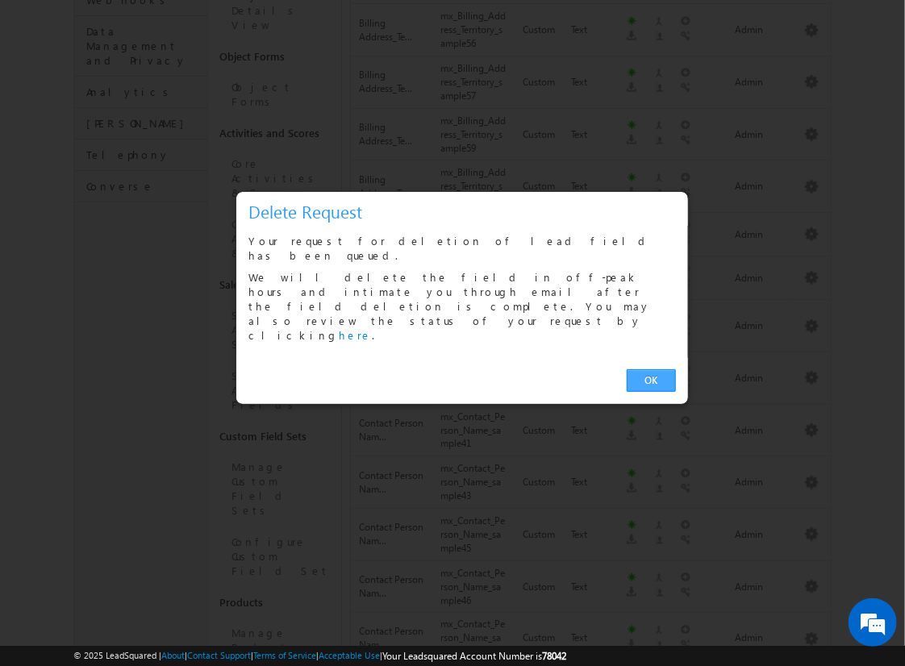
click at [651, 370] on link "OK" at bounding box center [651, 381] width 49 height 23
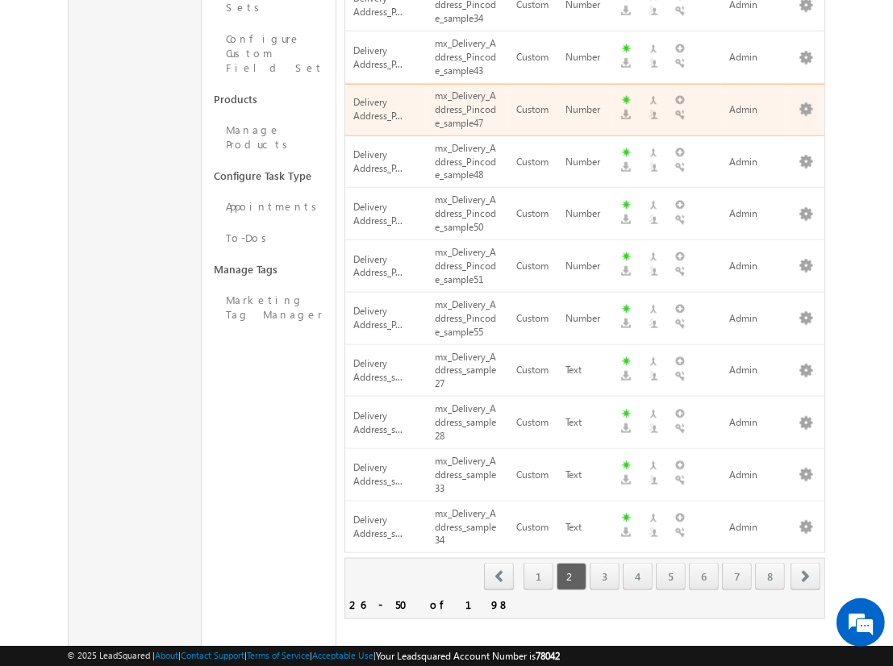
scroll to position [567, 0]
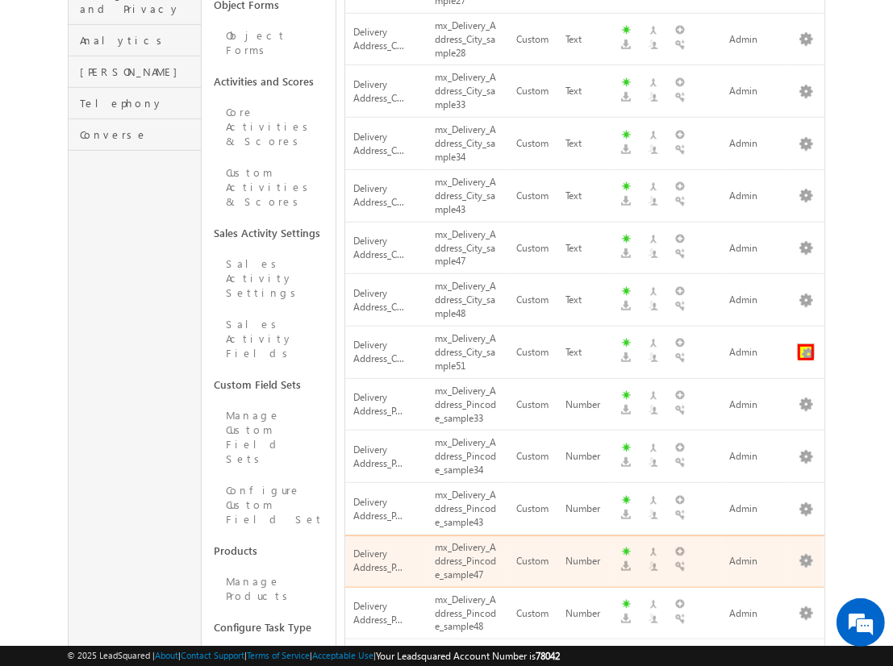
click at [806, 344] on button "button" at bounding box center [806, 352] width 16 height 16
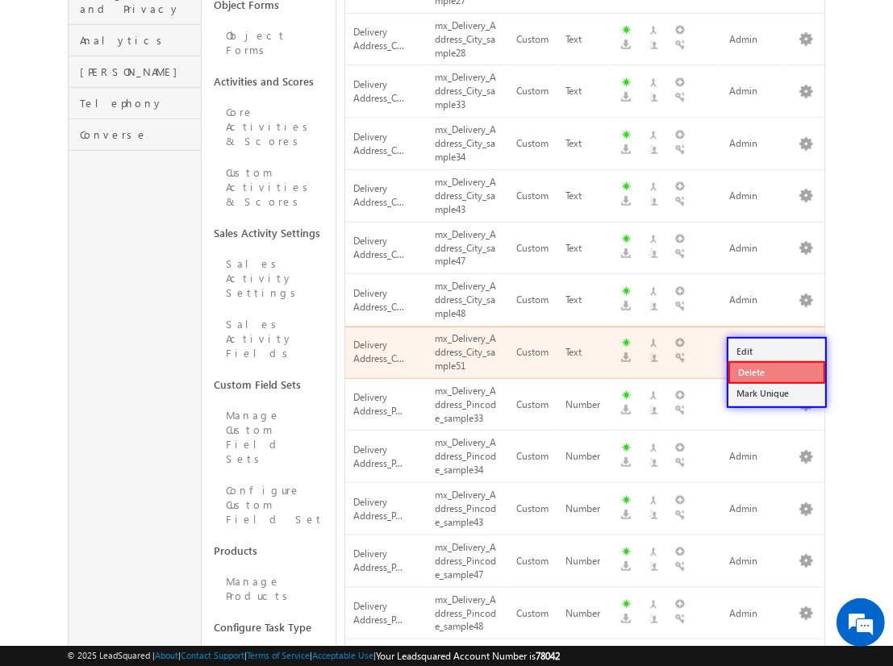
click at [776, 371] on link "Delete" at bounding box center [777, 372] width 97 height 23
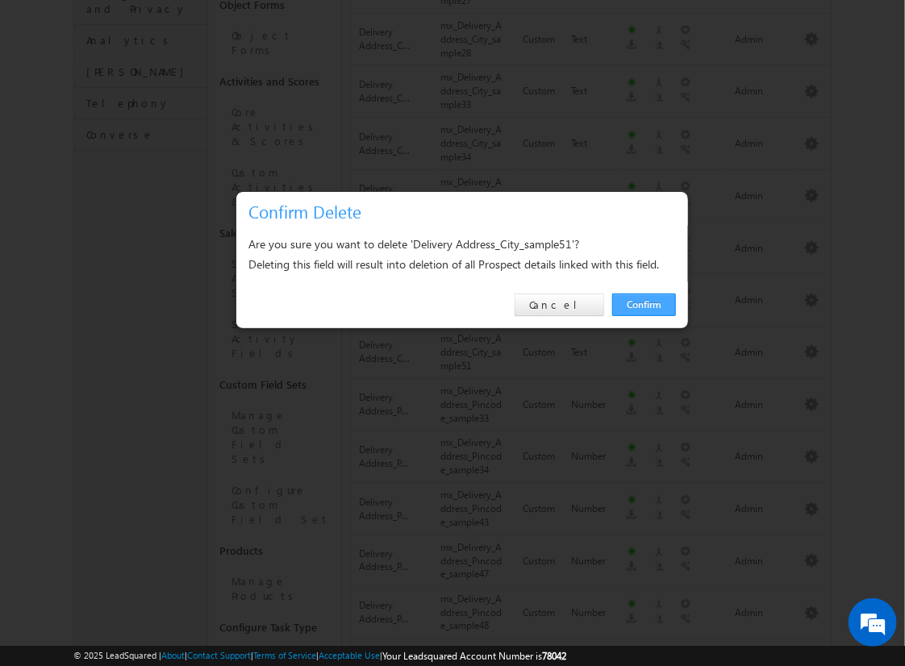
click at [644, 304] on link "Confirm" at bounding box center [644, 305] width 64 height 23
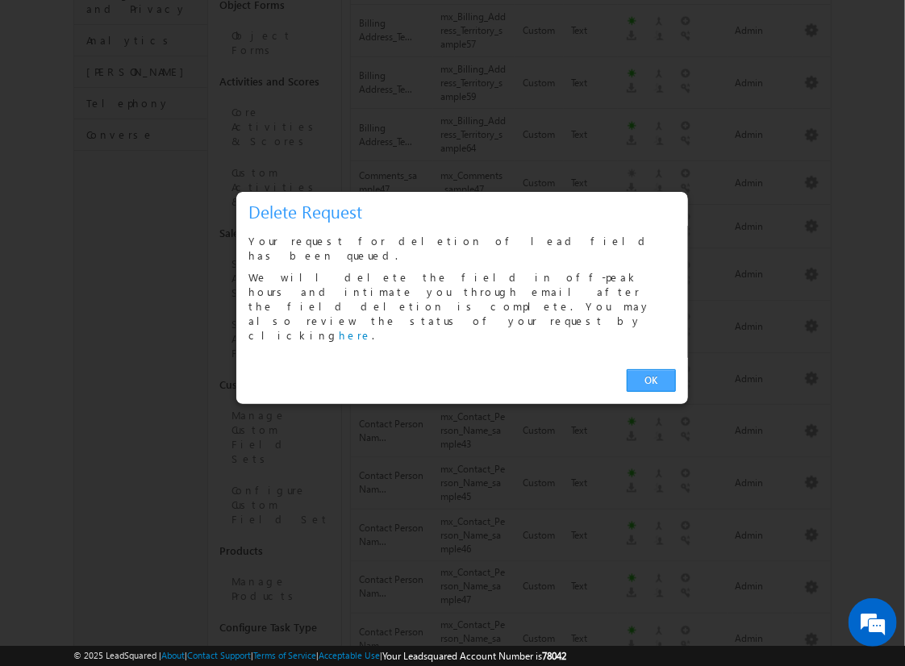
click at [651, 370] on link "OK" at bounding box center [651, 381] width 49 height 23
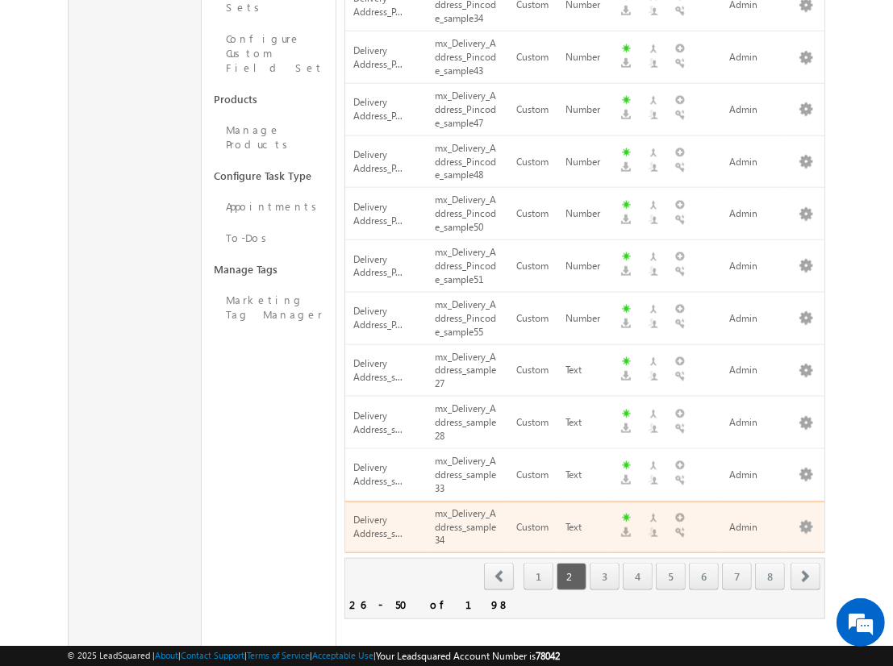
scroll to position [619, 0]
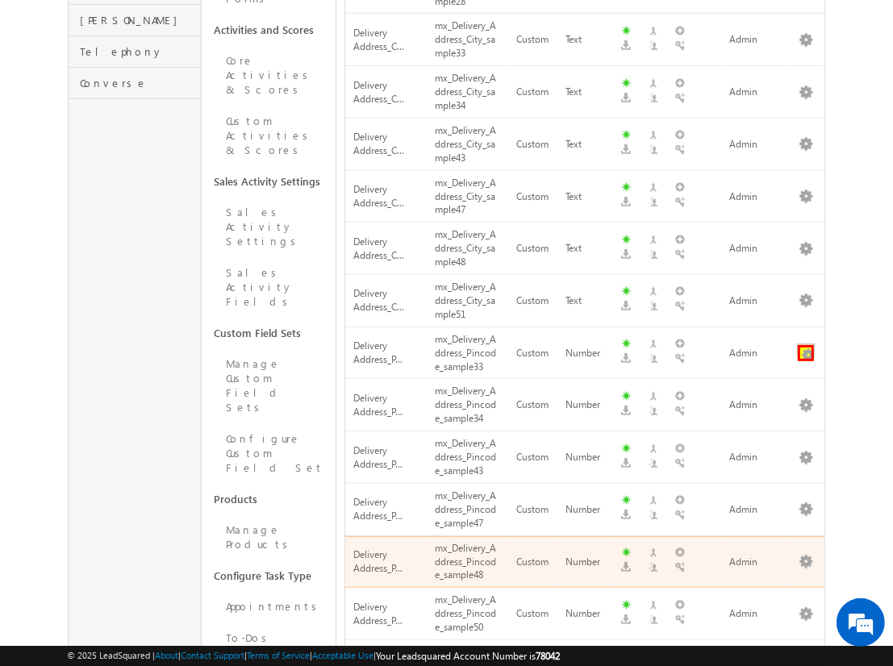
click at [806, 345] on button "button" at bounding box center [806, 353] width 16 height 16
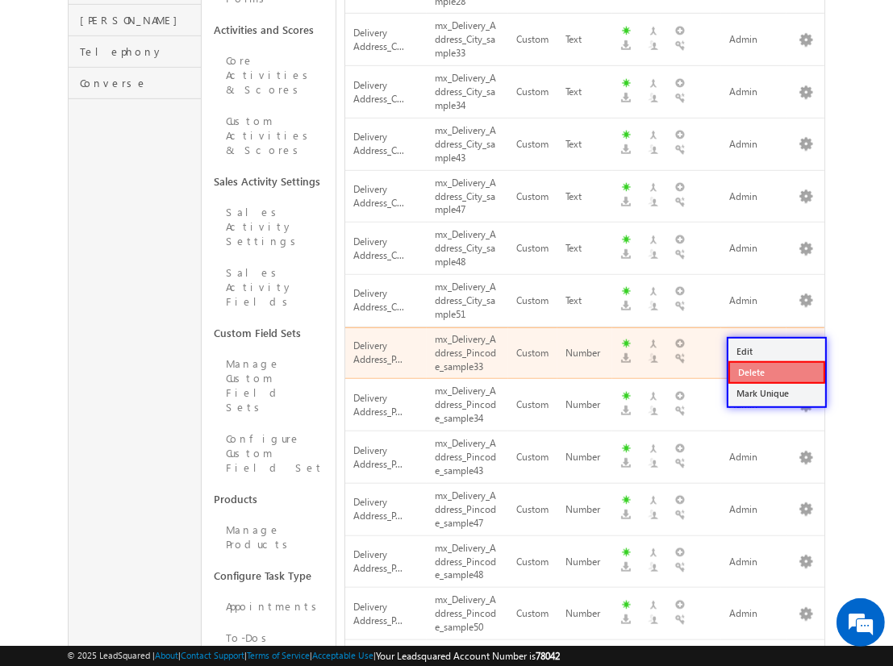
click at [776, 372] on link "Delete" at bounding box center [777, 372] width 97 height 23
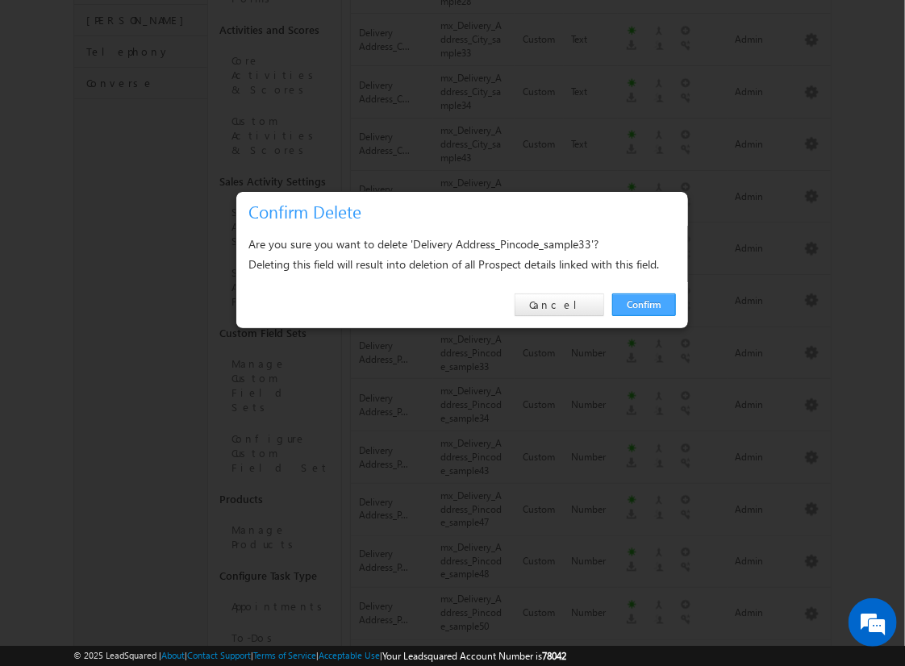
click at [644, 304] on link "Confirm" at bounding box center [644, 305] width 64 height 23
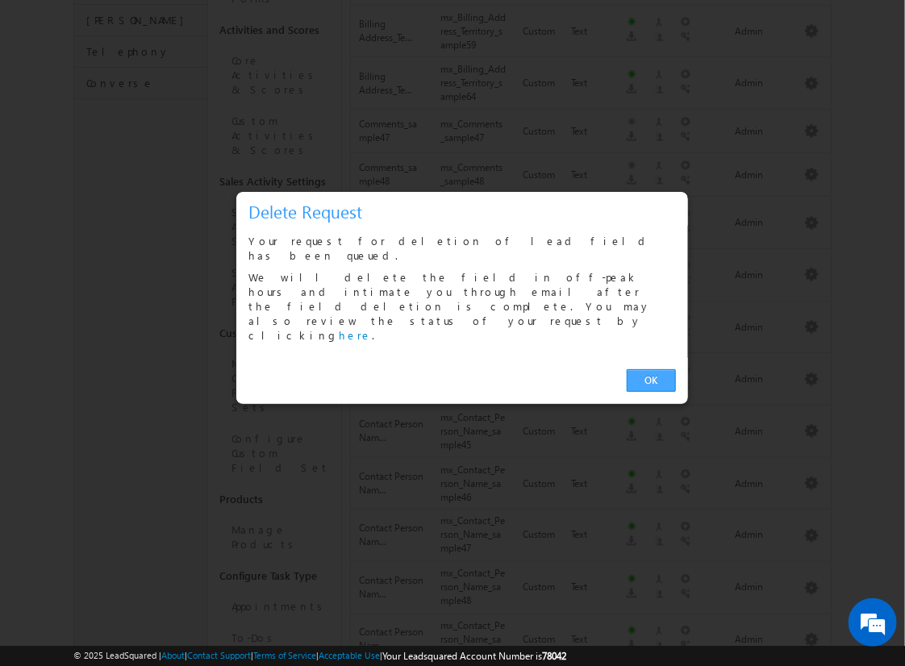
click at [651, 370] on link "OK" at bounding box center [651, 381] width 49 height 23
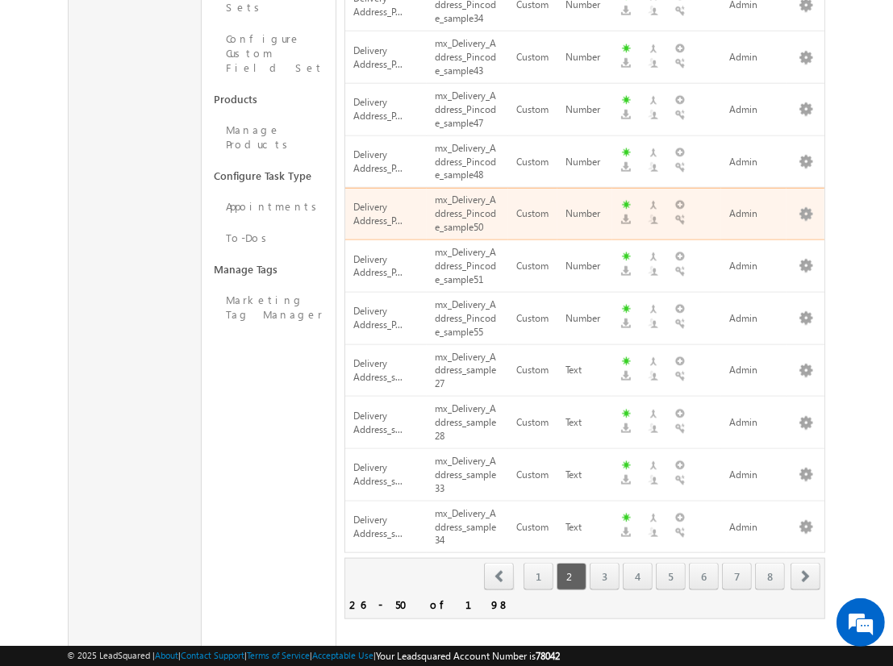
scroll to position [671, 0]
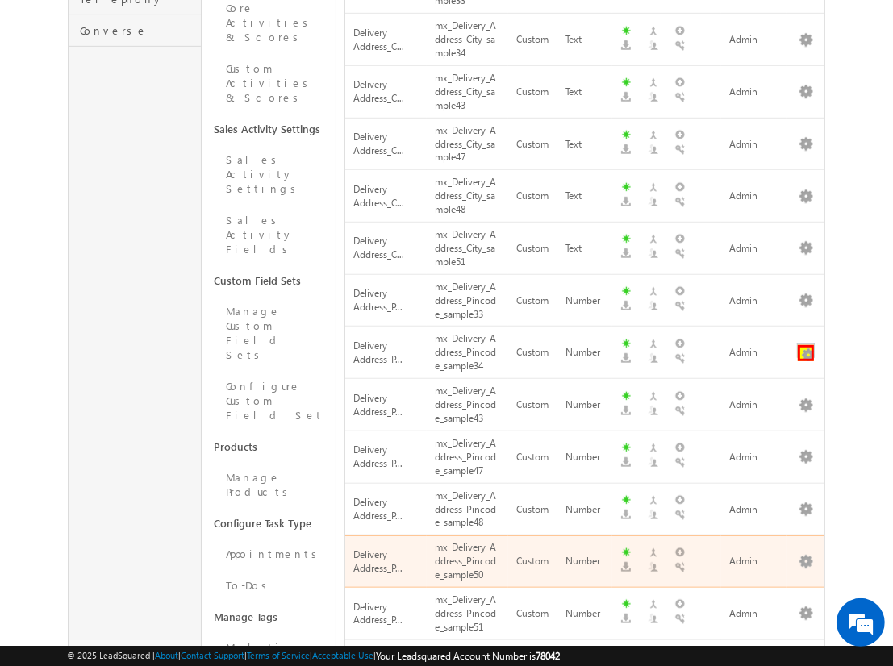
click at [806, 345] on button "button" at bounding box center [806, 353] width 16 height 16
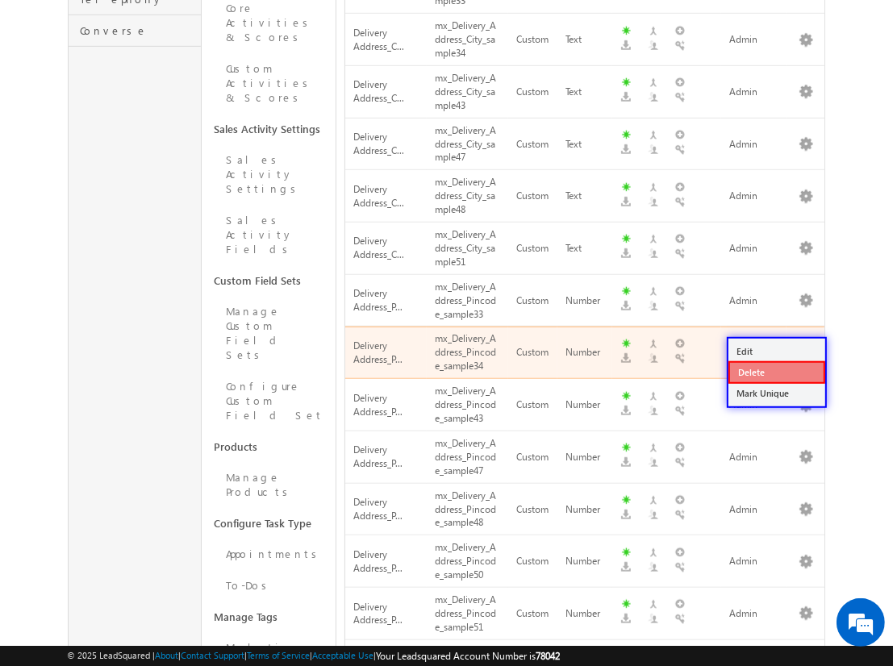
click at [776, 371] on link "Delete" at bounding box center [777, 372] width 97 height 23
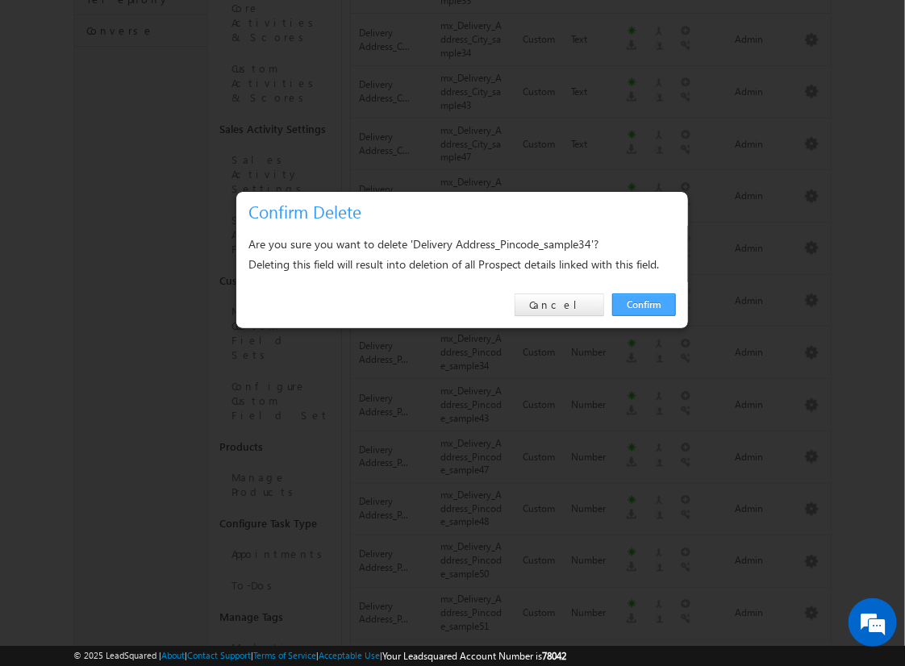
click at [644, 304] on link "Confirm" at bounding box center [644, 305] width 64 height 23
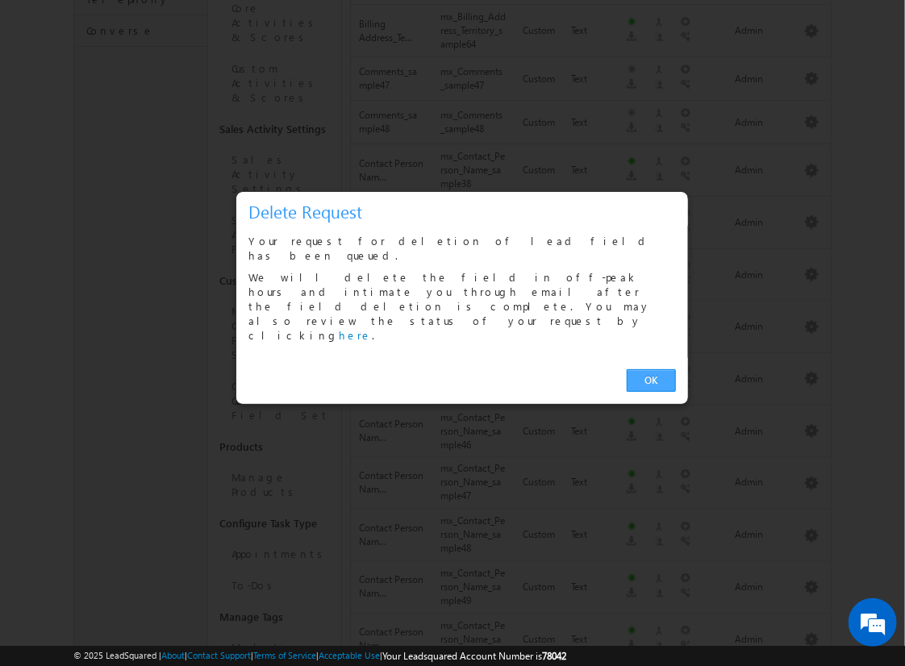
click at [651, 370] on link "OK" at bounding box center [651, 381] width 49 height 23
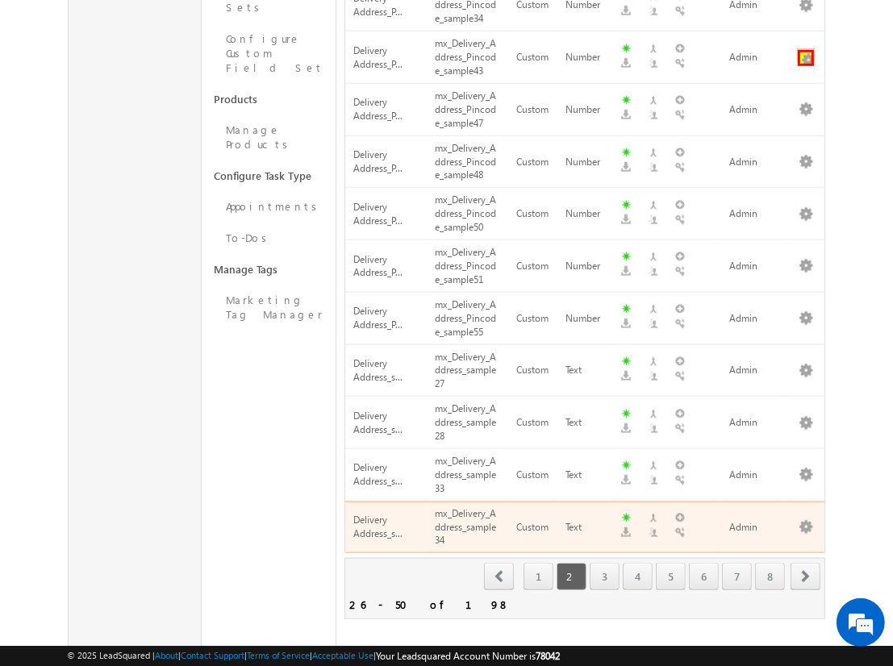
click at [806, 50] on button "button" at bounding box center [806, 58] width 16 height 16
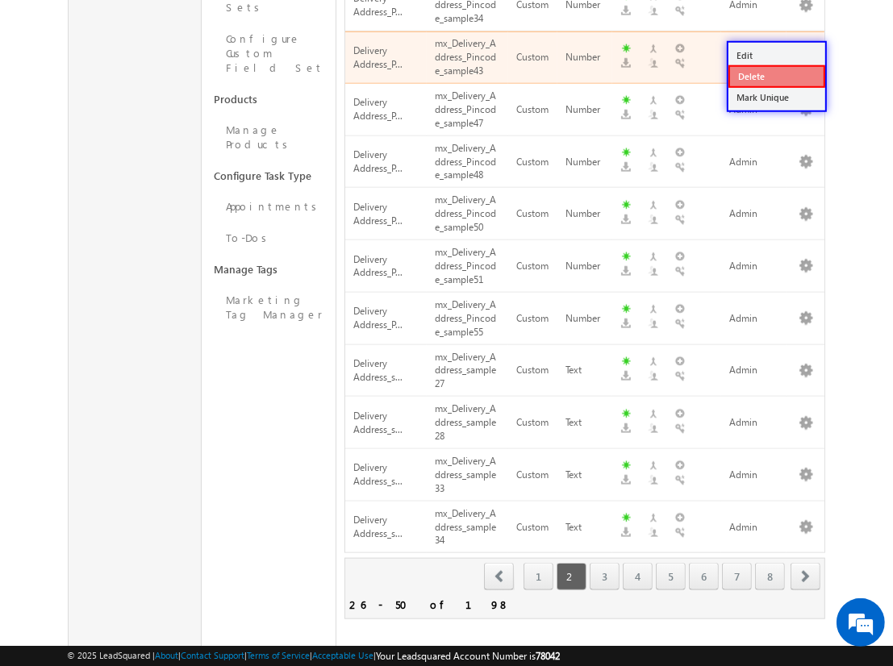
click at [776, 75] on link "Delete" at bounding box center [777, 76] width 97 height 23
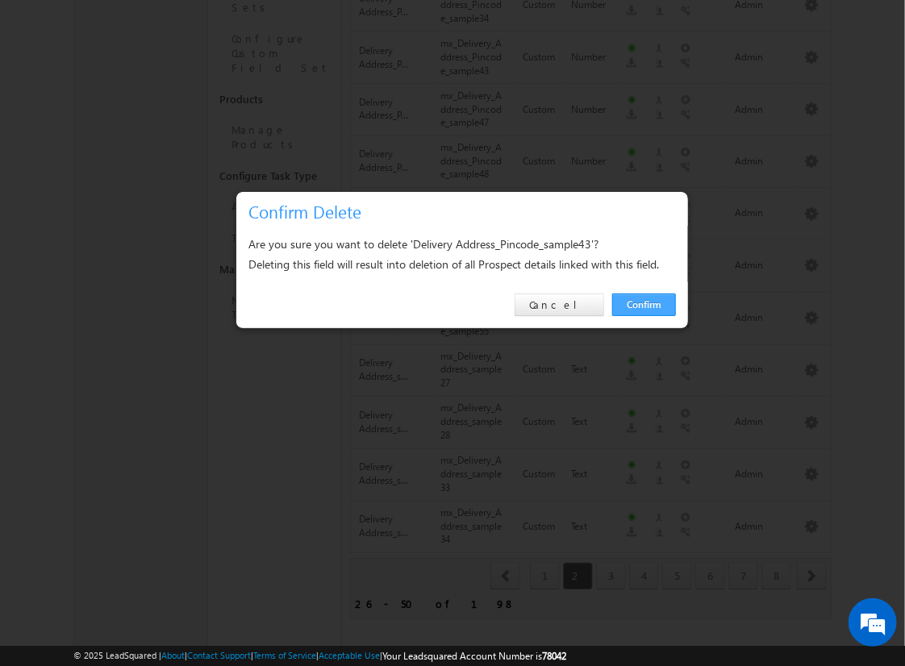
click at [644, 304] on link "Confirm" at bounding box center [644, 305] width 64 height 23
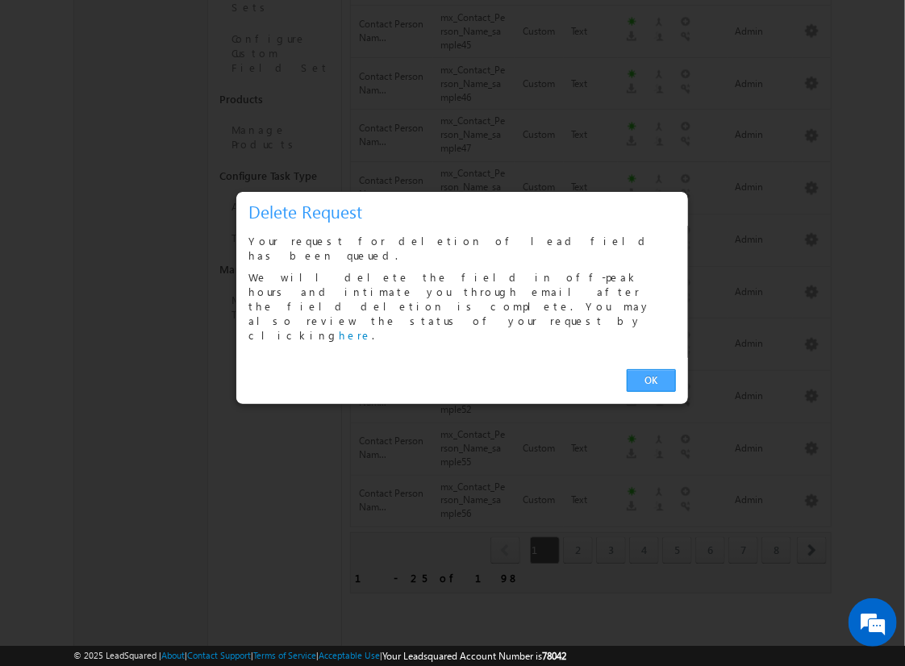
click at [651, 370] on link "OK" at bounding box center [651, 381] width 49 height 23
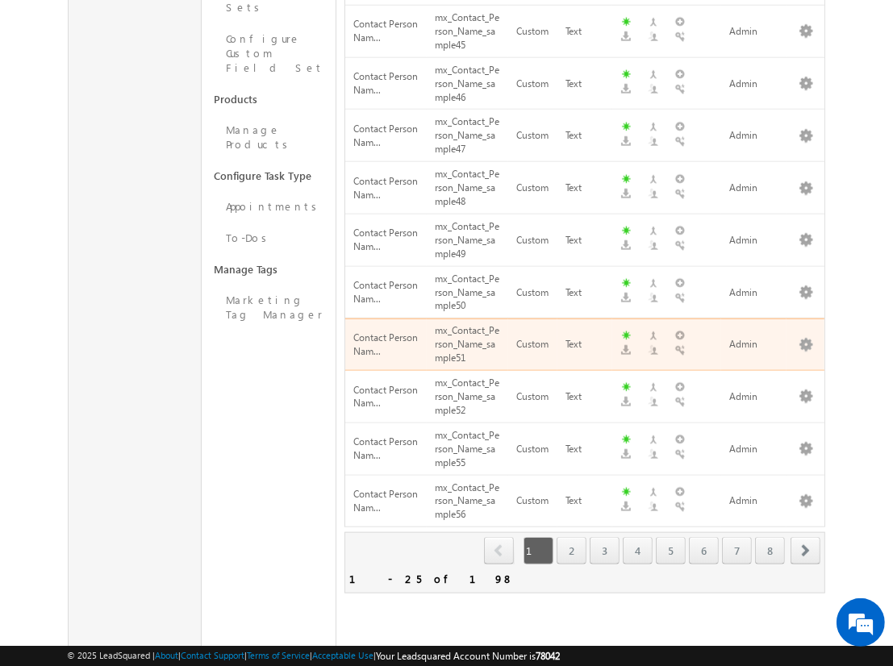
click at [806, 537] on span "next" at bounding box center [806, 550] width 30 height 27
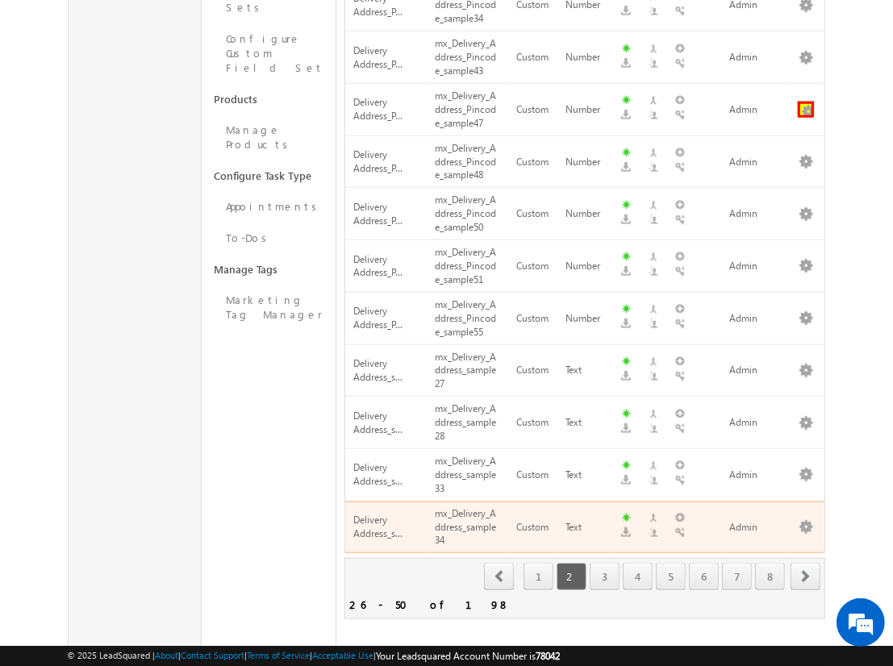
click at [806, 102] on button "button" at bounding box center [806, 110] width 16 height 16
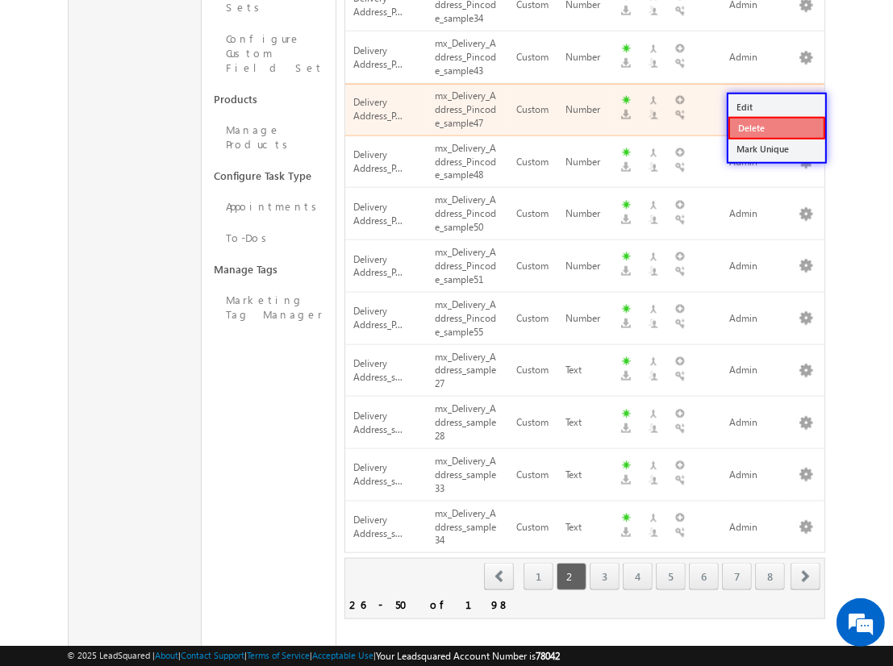
click at [776, 127] on link "Delete" at bounding box center [777, 128] width 97 height 23
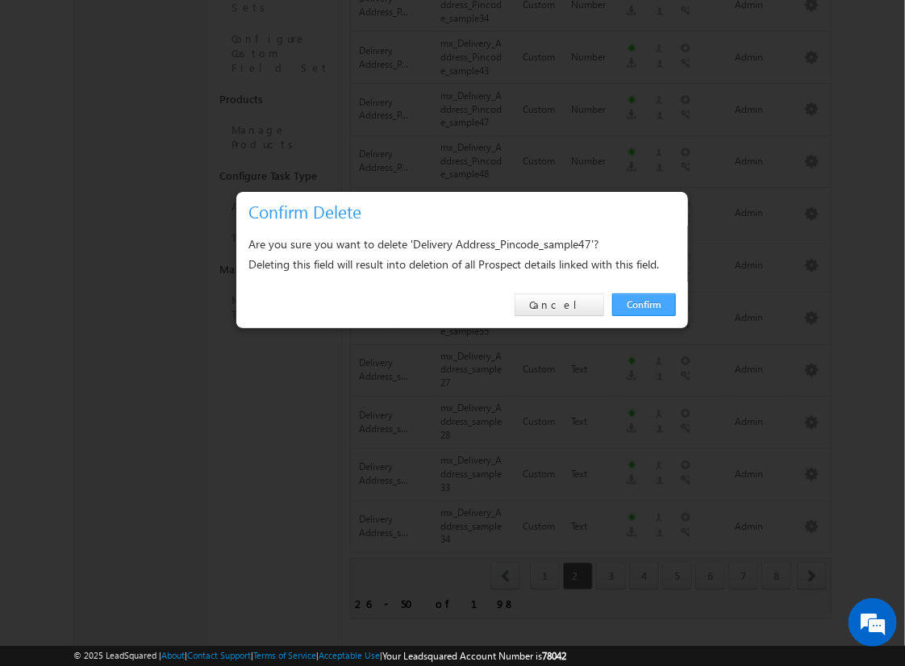
click at [644, 304] on link "Confirm" at bounding box center [644, 305] width 64 height 23
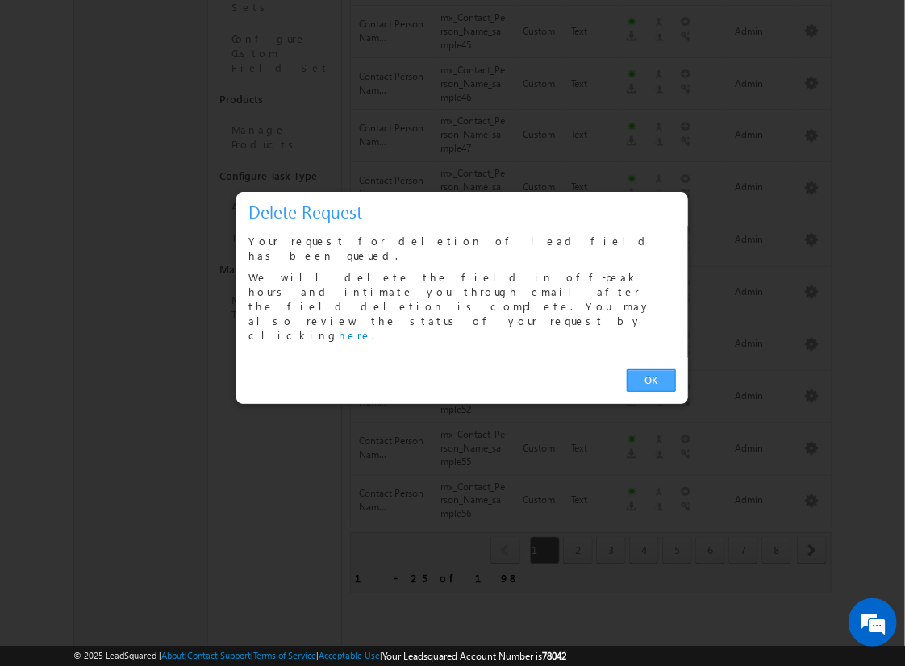
click at [651, 370] on link "OK" at bounding box center [651, 381] width 49 height 23
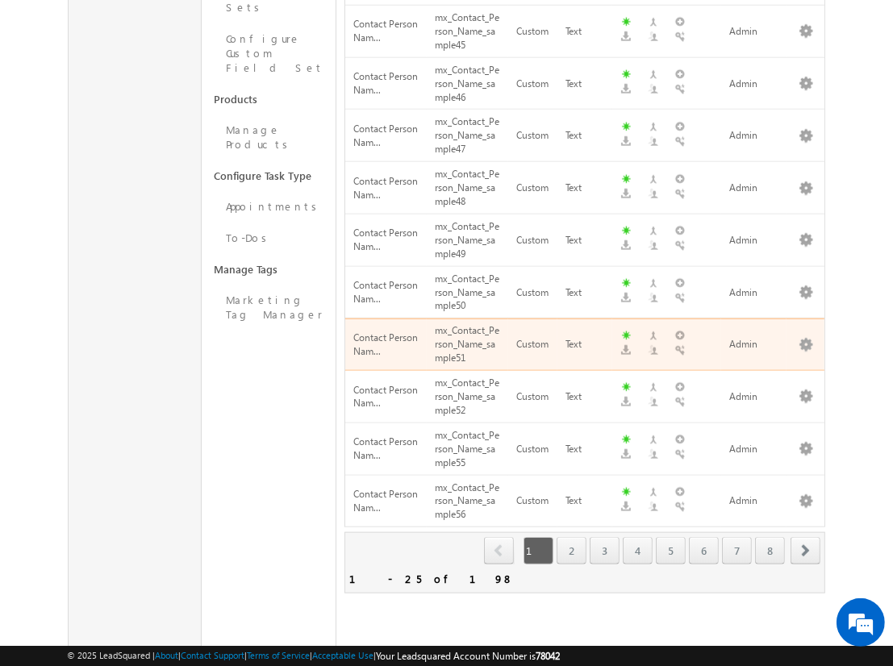
click at [806, 537] on span "next" at bounding box center [806, 550] width 30 height 27
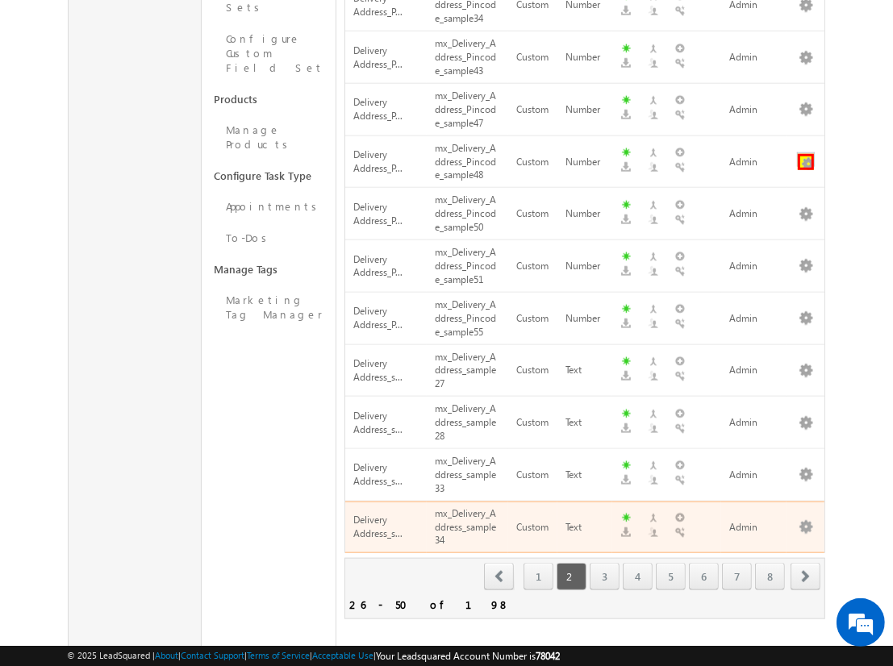
click at [806, 154] on button "button" at bounding box center [806, 162] width 16 height 16
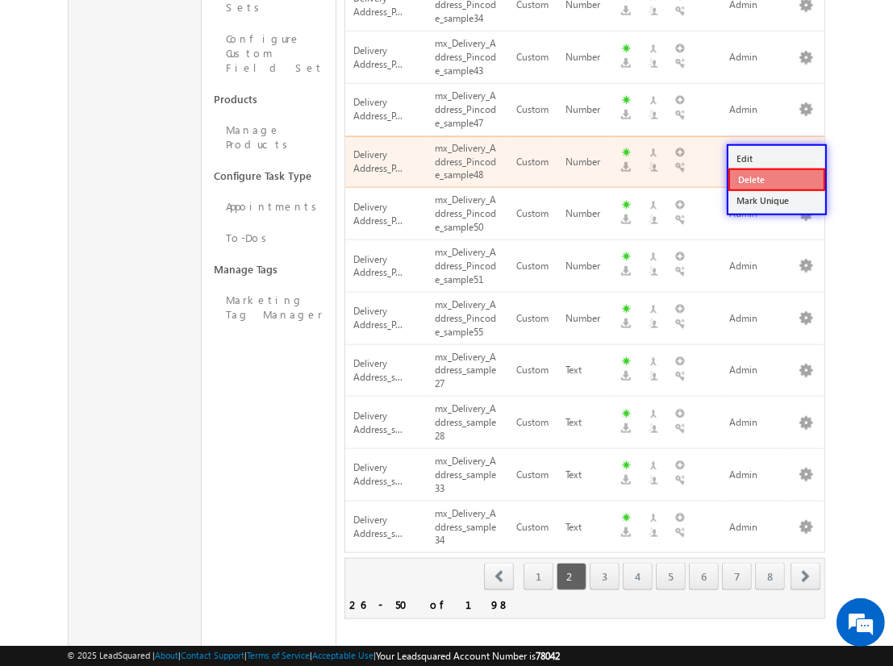
click at [776, 179] on link "Delete" at bounding box center [777, 180] width 97 height 23
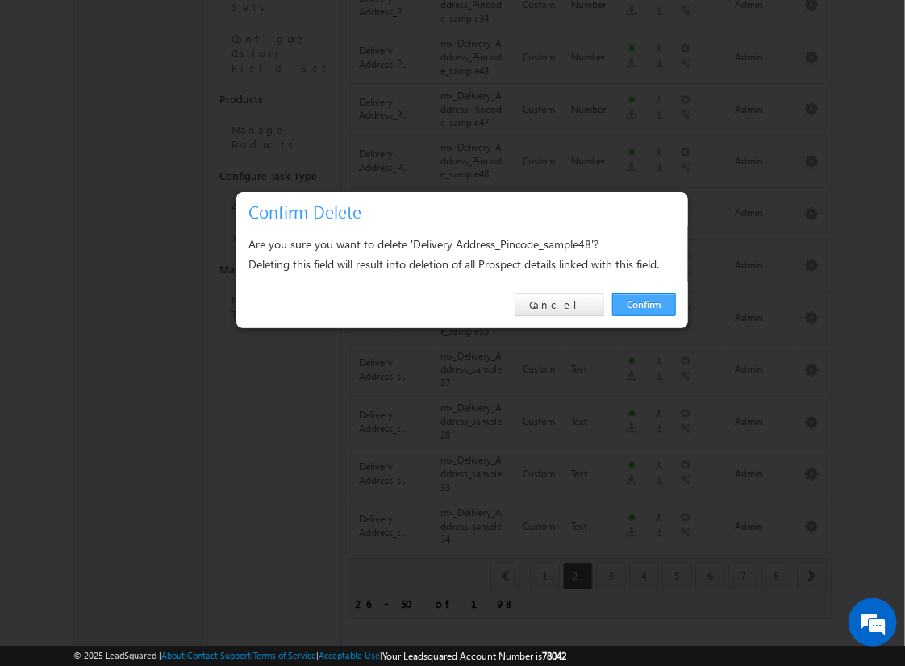
click at [644, 304] on link "Confirm" at bounding box center [644, 305] width 64 height 23
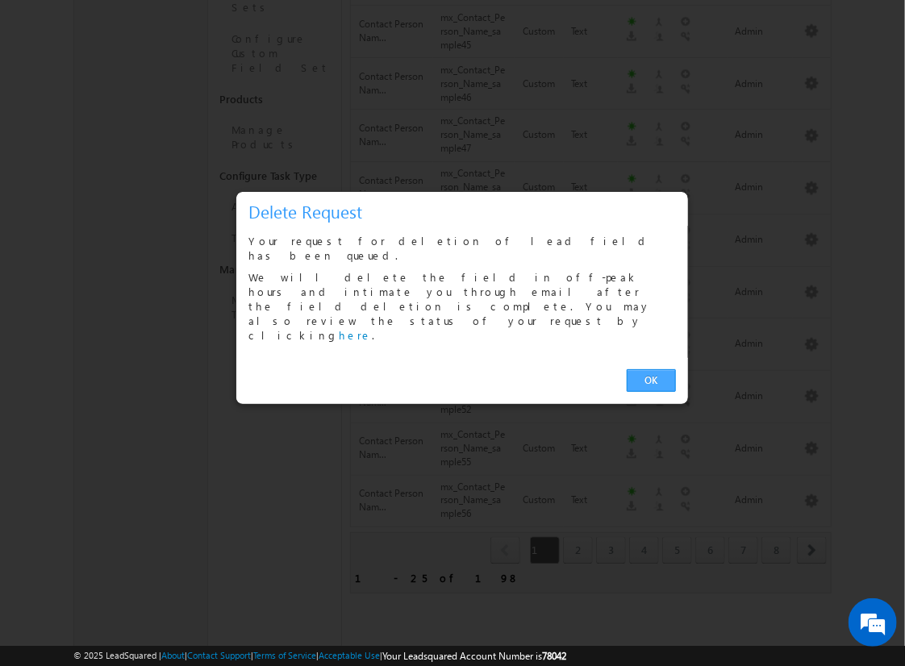
click at [651, 370] on link "OK" at bounding box center [651, 381] width 49 height 23
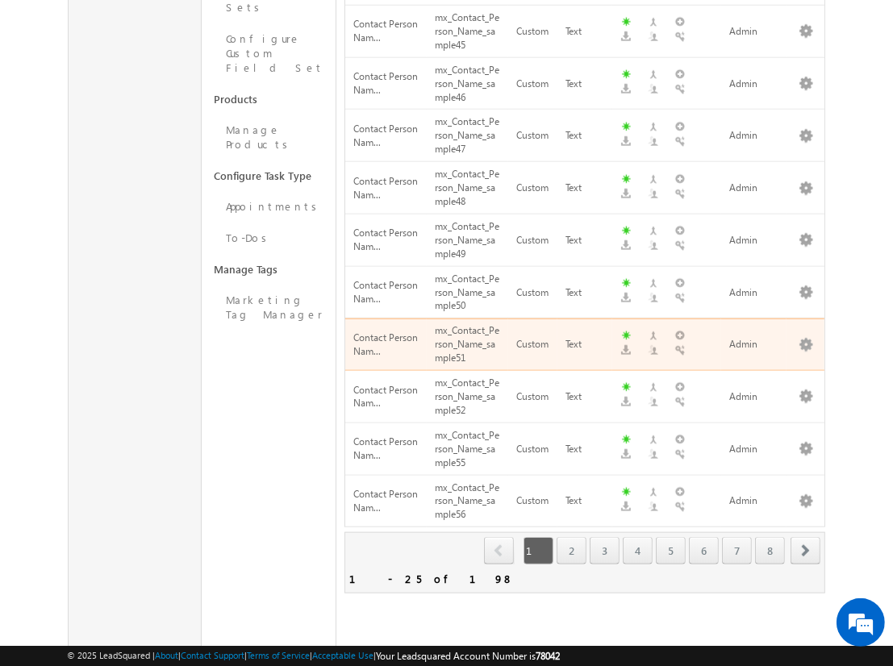
click at [806, 537] on span "next" at bounding box center [806, 550] width 30 height 27
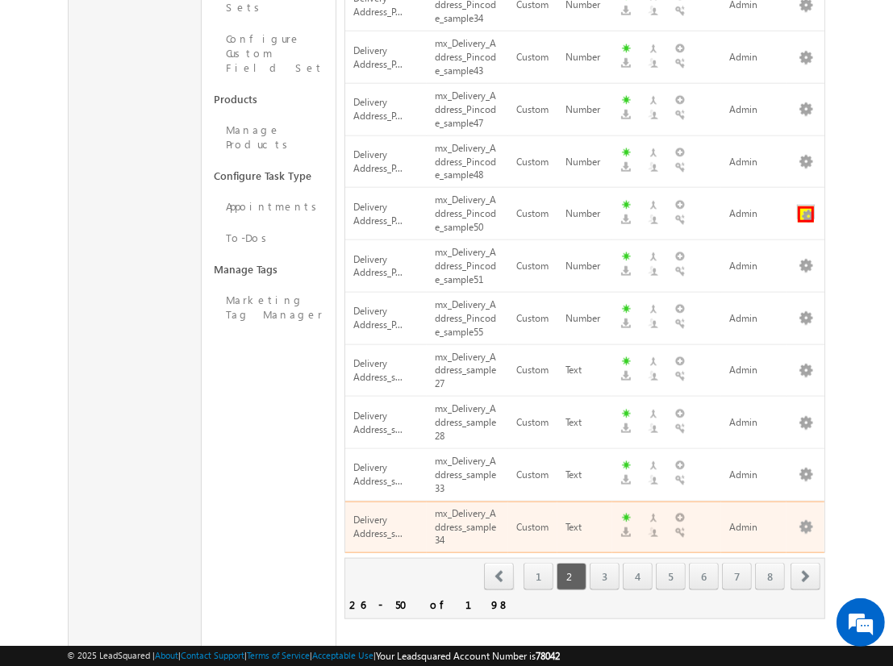
click at [806, 207] on button "button" at bounding box center [806, 215] width 16 height 16
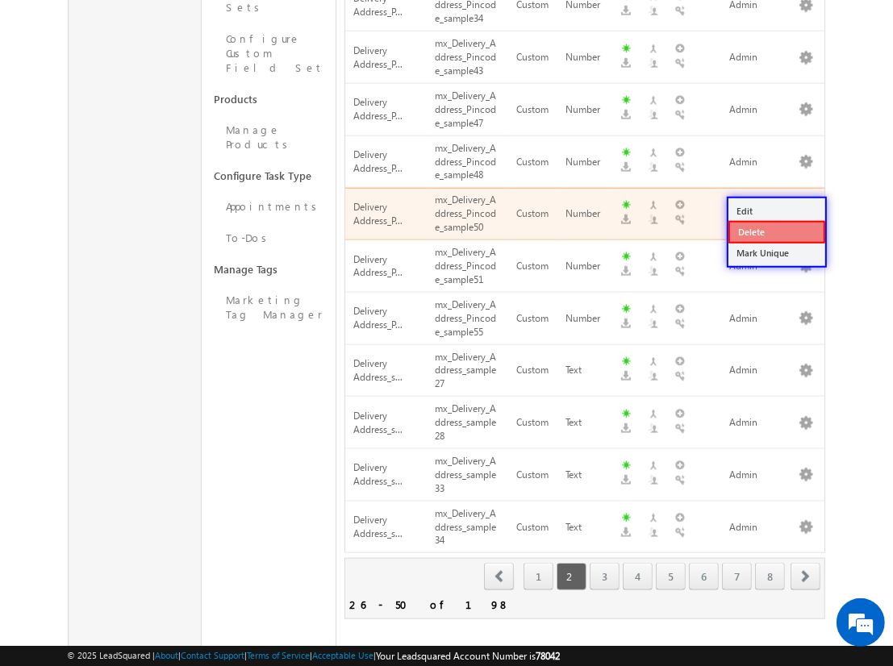
click at [776, 231] on link "Delete" at bounding box center [777, 232] width 97 height 23
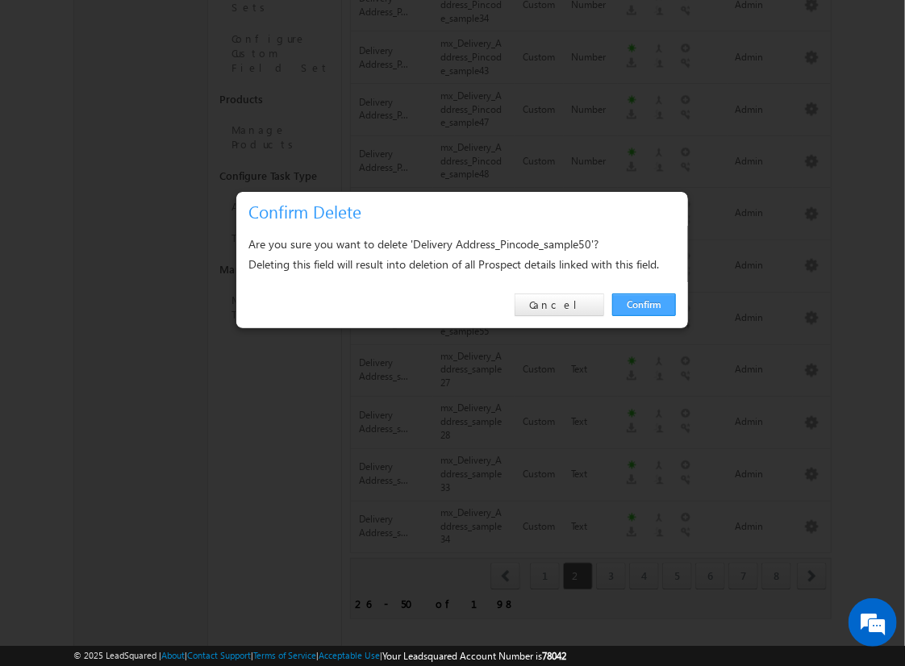
click at [644, 304] on link "Confirm" at bounding box center [644, 305] width 64 height 23
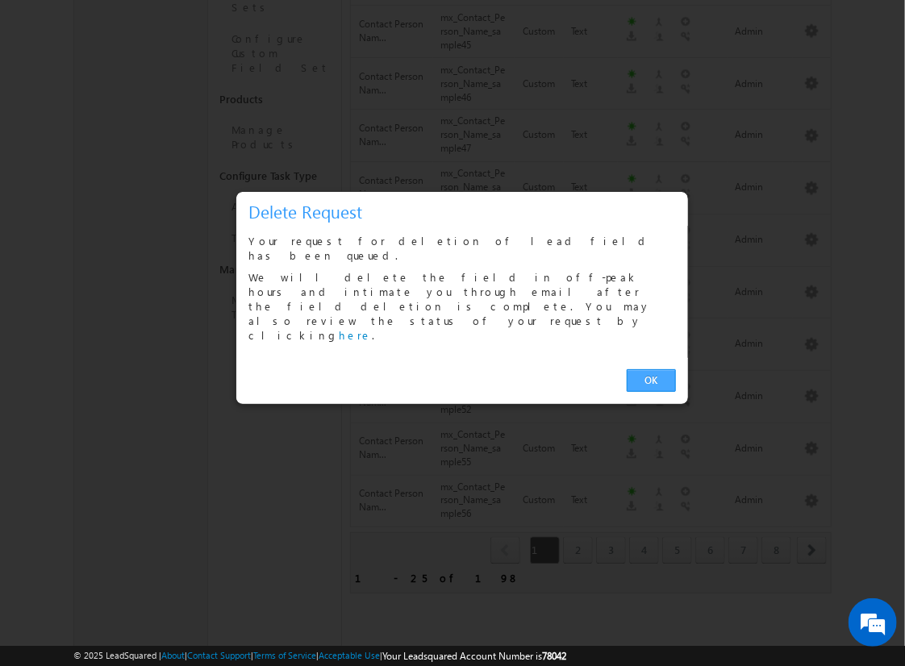
click at [651, 370] on link "OK" at bounding box center [651, 381] width 49 height 23
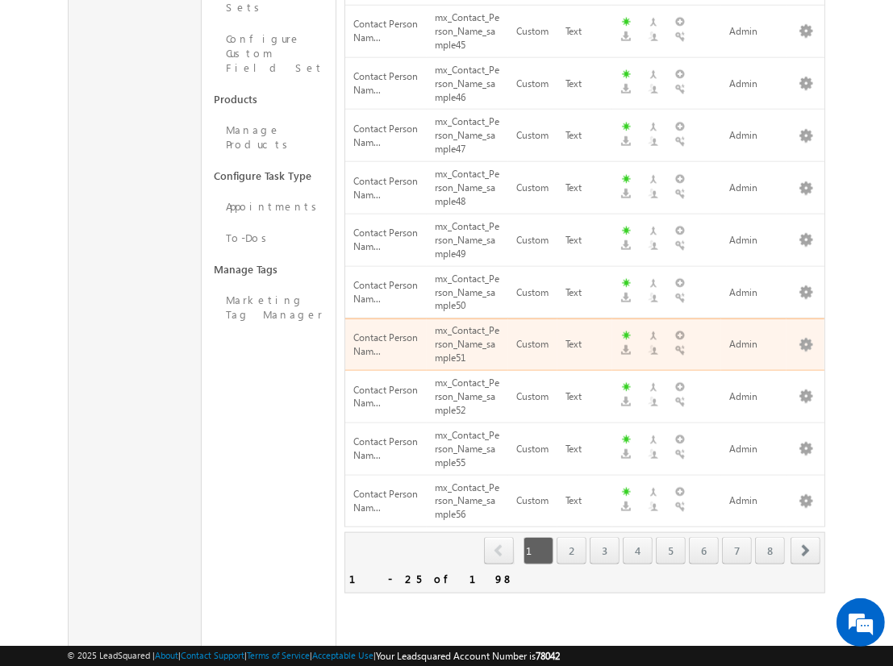
click at [806, 537] on span "next" at bounding box center [806, 550] width 30 height 27
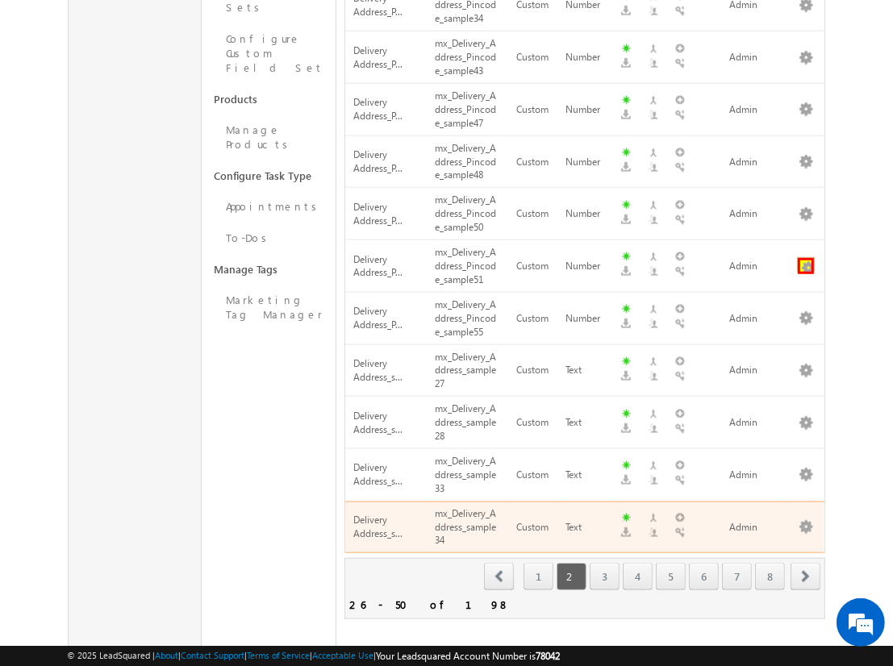
click at [806, 258] on button "button" at bounding box center [806, 266] width 16 height 16
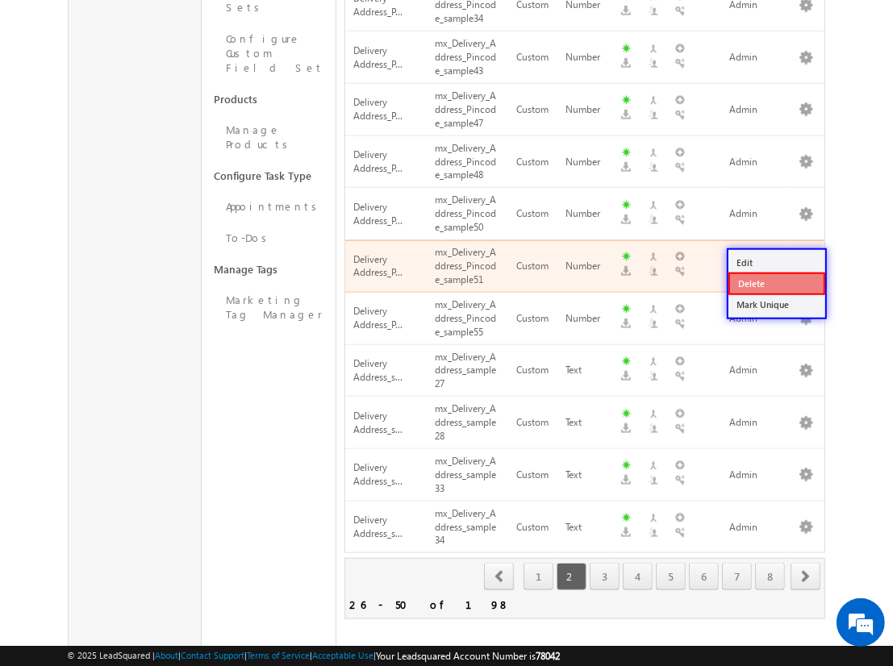
click at [776, 283] on link "Delete" at bounding box center [777, 284] width 97 height 23
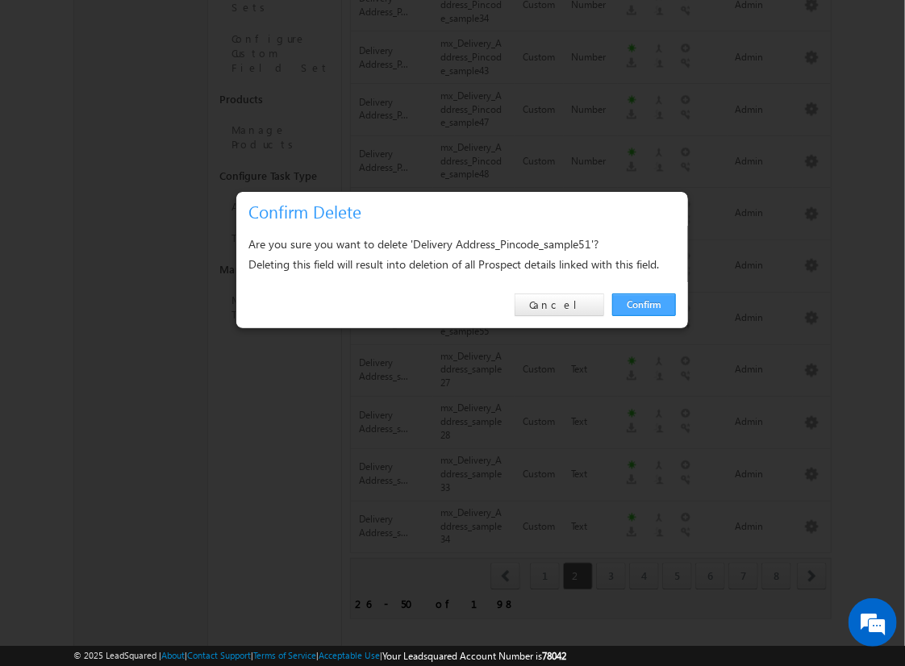
click at [644, 304] on link "Confirm" at bounding box center [644, 305] width 64 height 23
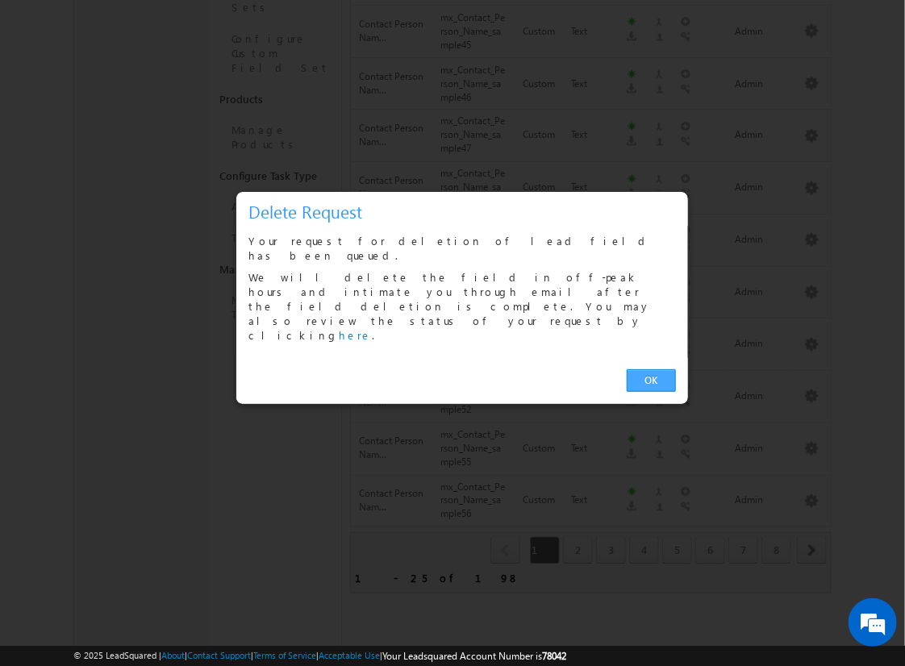
click at [651, 370] on link "OK" at bounding box center [651, 381] width 49 height 23
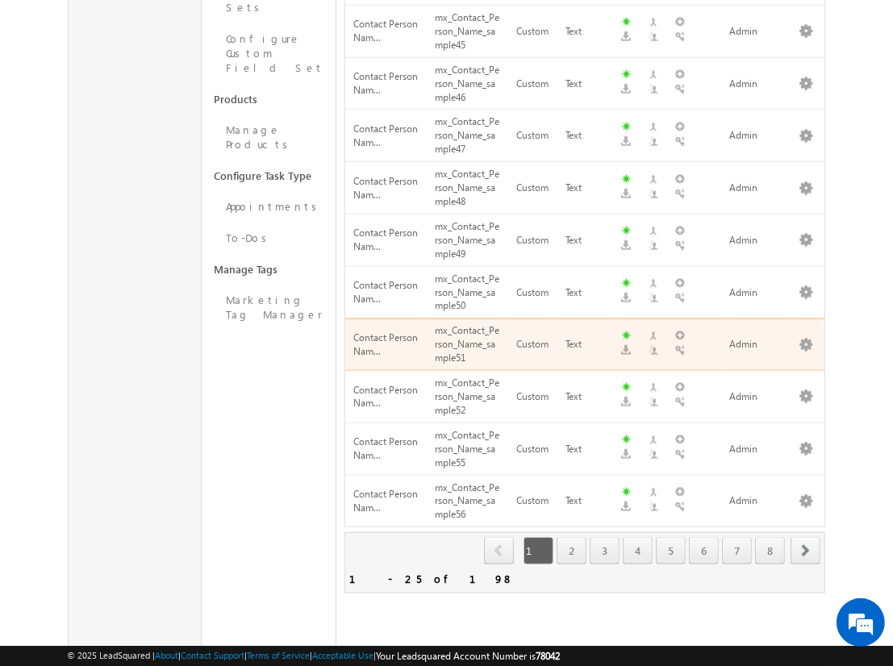
click at [806, 537] on span "next" at bounding box center [806, 550] width 30 height 27
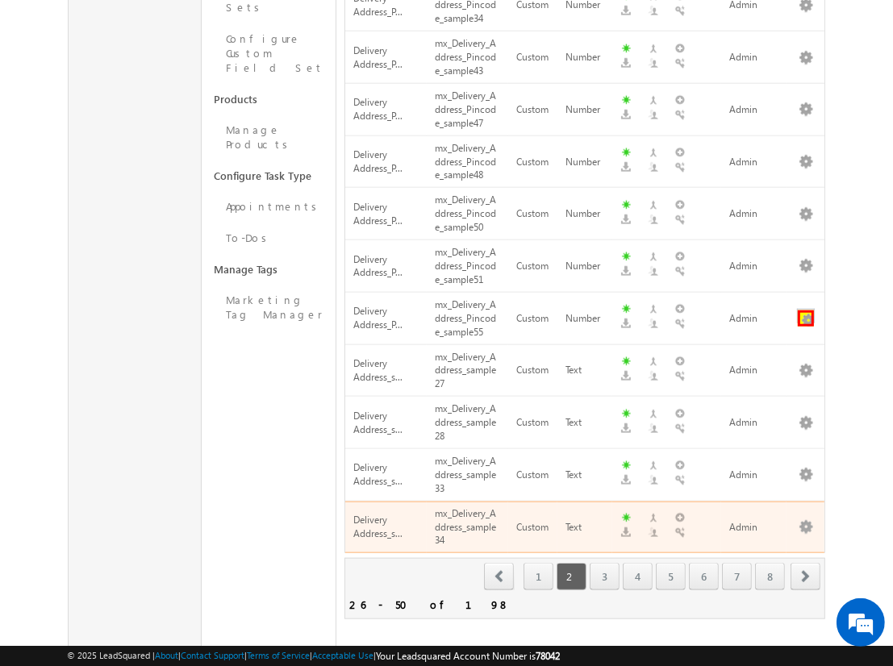
click at [806, 311] on button "button" at bounding box center [806, 319] width 16 height 16
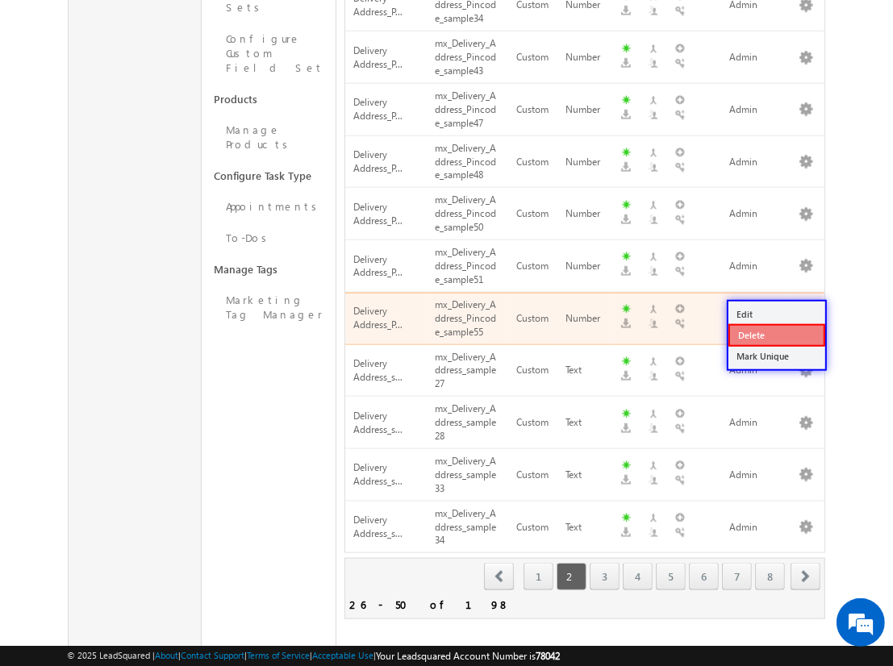
click at [776, 335] on link "Delete" at bounding box center [777, 335] width 97 height 23
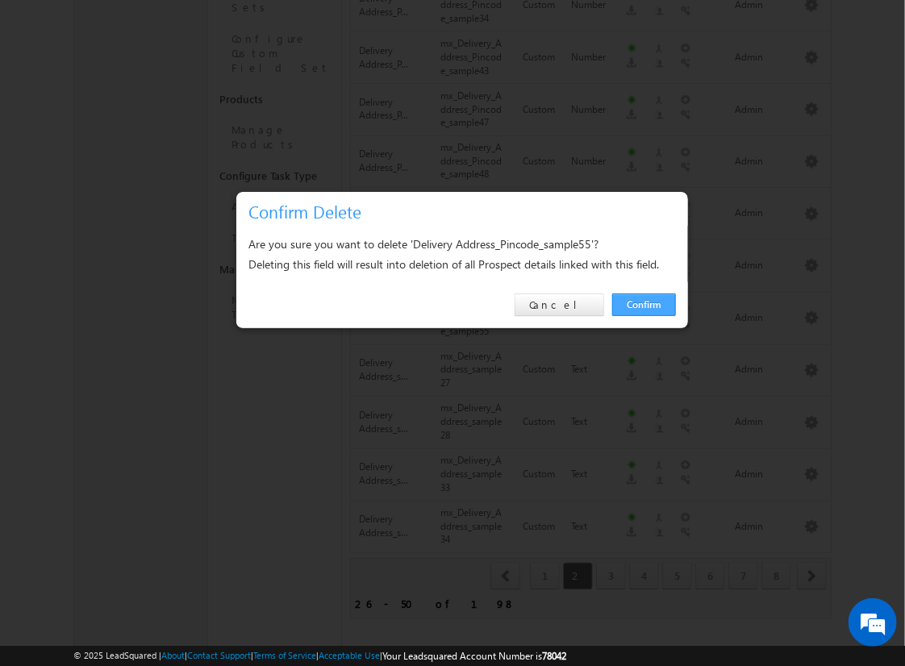
click at [644, 304] on link "Confirm" at bounding box center [644, 305] width 64 height 23
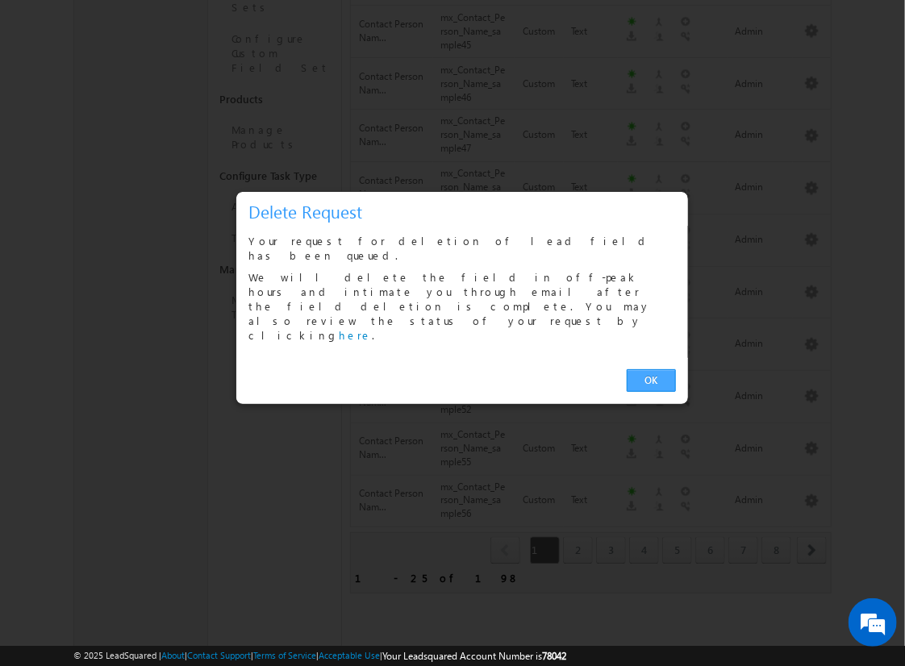
click at [651, 370] on link "OK" at bounding box center [651, 381] width 49 height 23
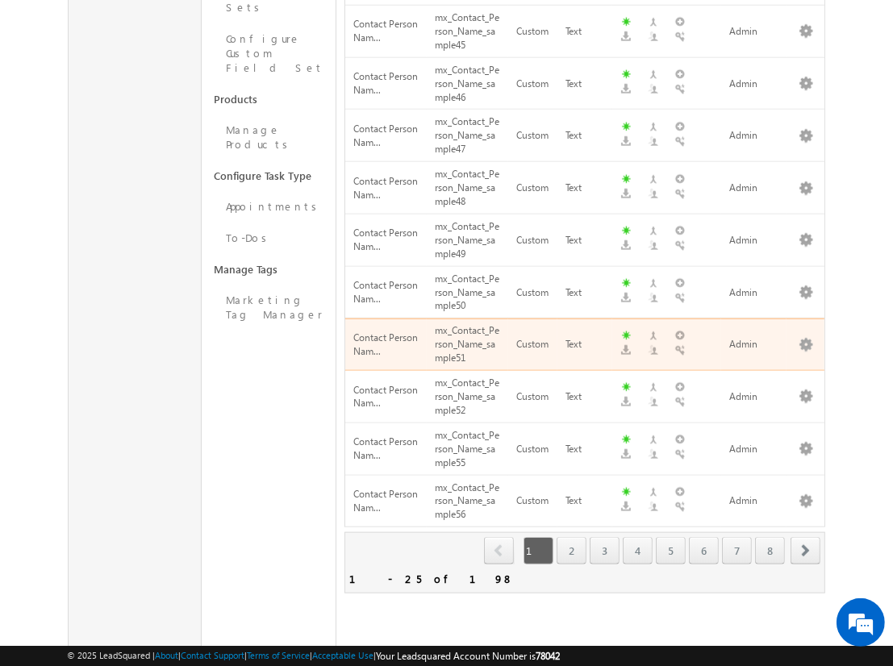
click at [806, 537] on span "next" at bounding box center [806, 550] width 30 height 27
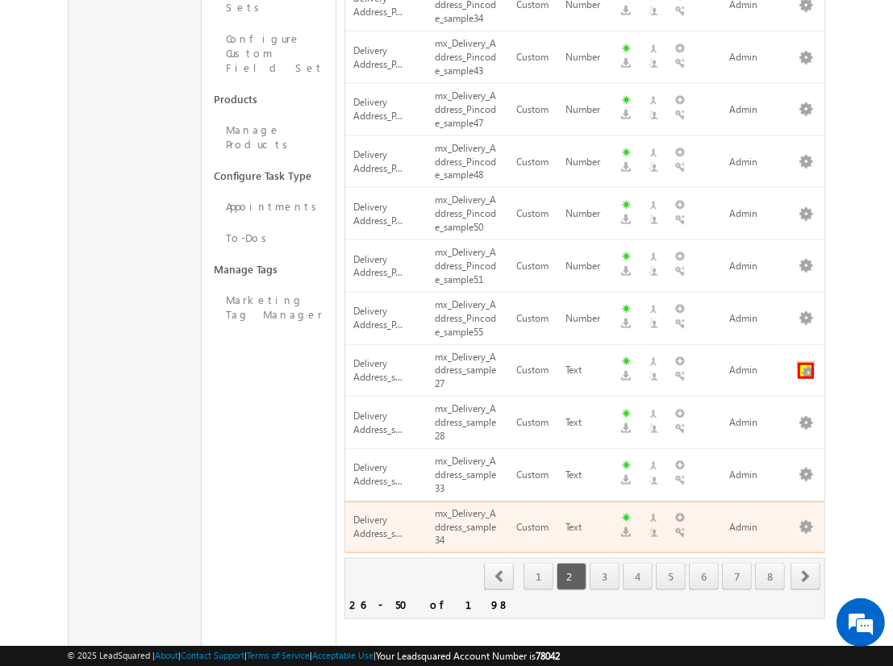
click at [806, 363] on button "button" at bounding box center [806, 371] width 16 height 16
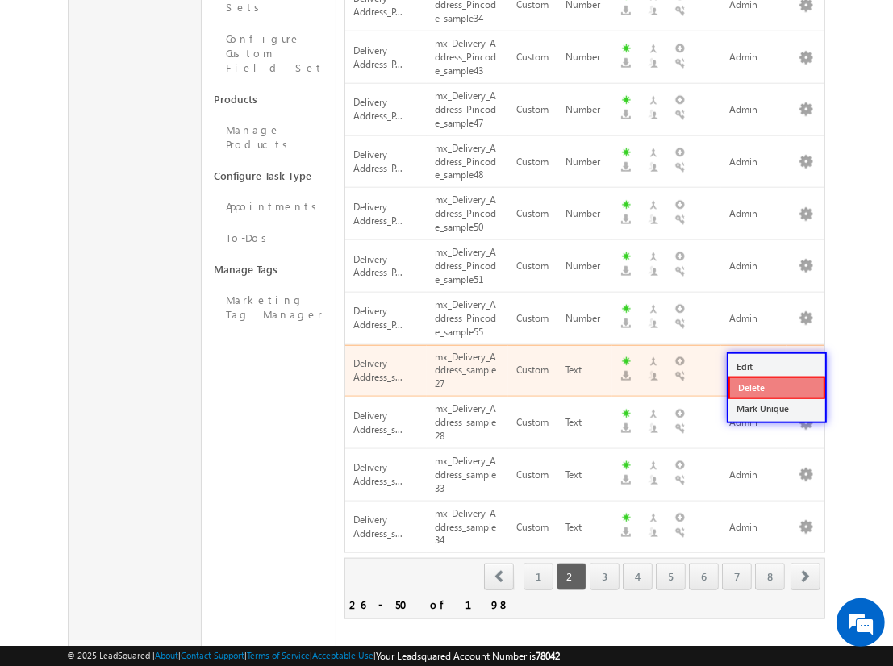
click at [776, 386] on link "Delete" at bounding box center [777, 388] width 97 height 23
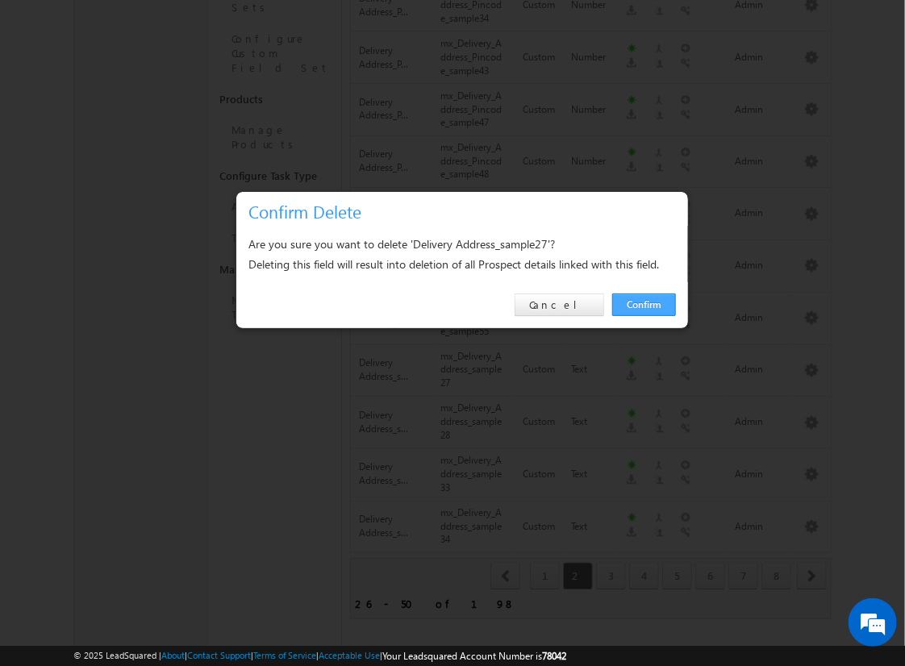
click at [644, 304] on link "Confirm" at bounding box center [644, 305] width 64 height 23
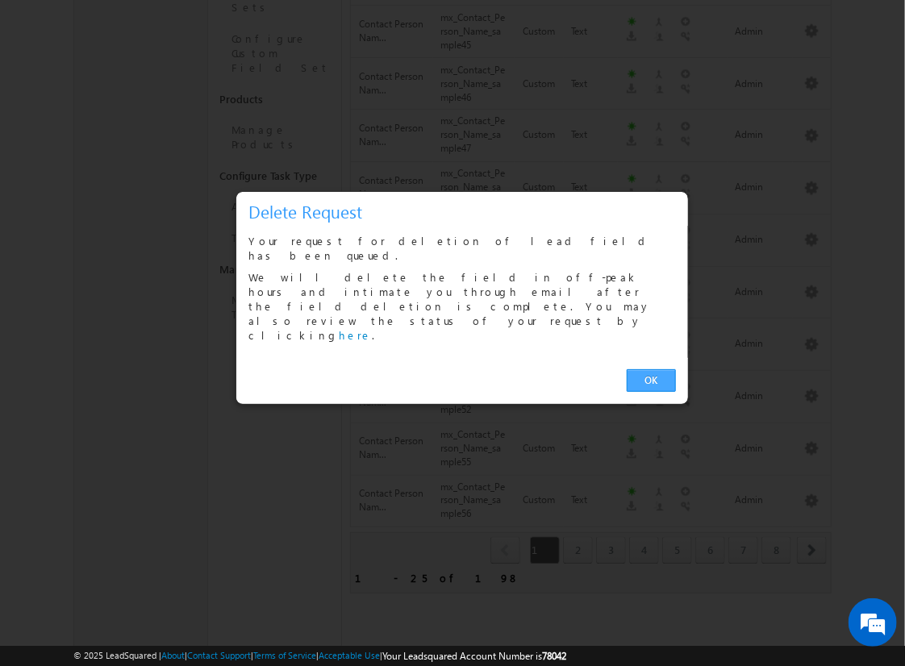
click at [651, 370] on link "OK" at bounding box center [651, 381] width 49 height 23
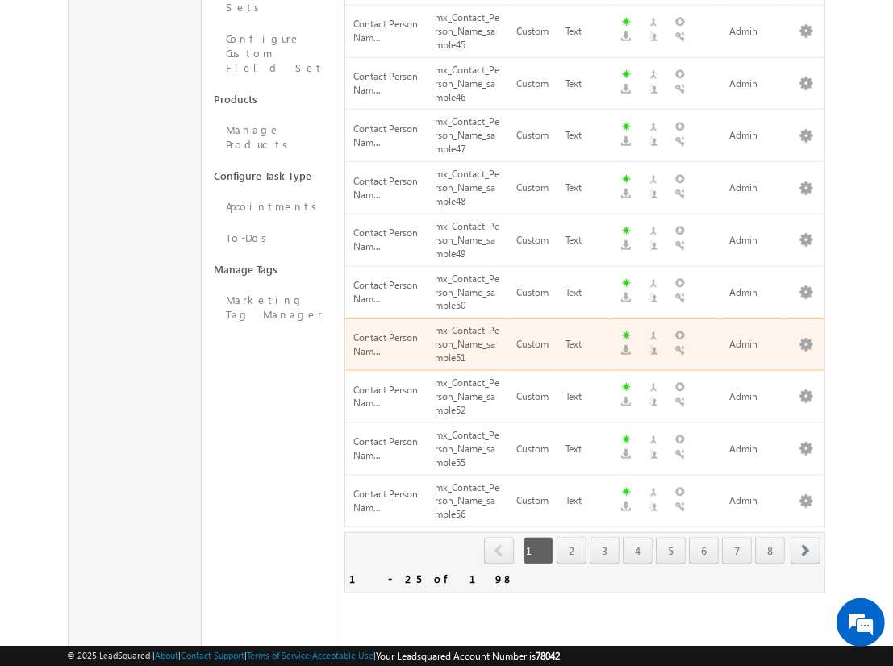
click at [806, 537] on span "next" at bounding box center [806, 550] width 30 height 27
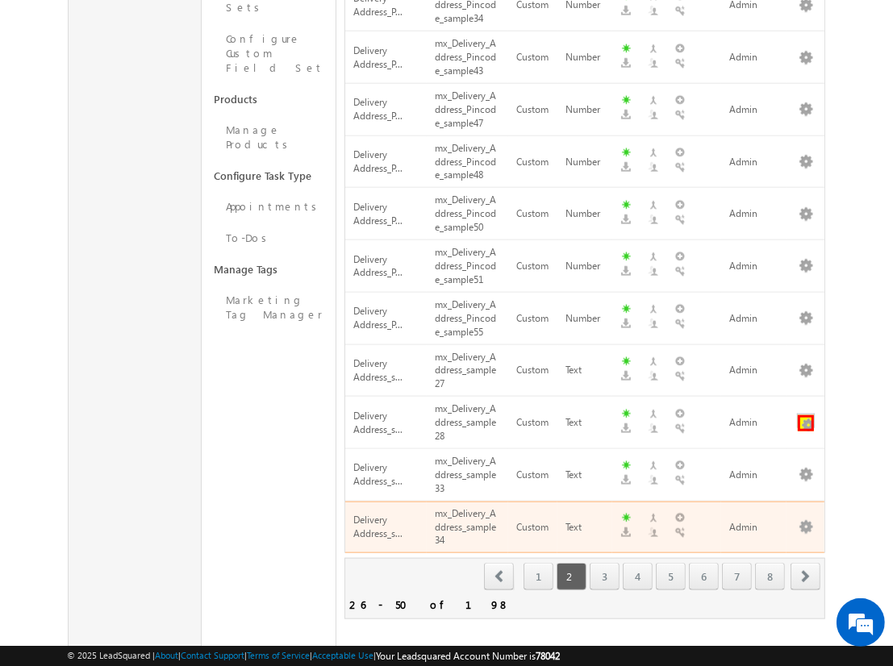
click at [806, 415] on button "button" at bounding box center [806, 423] width 16 height 16
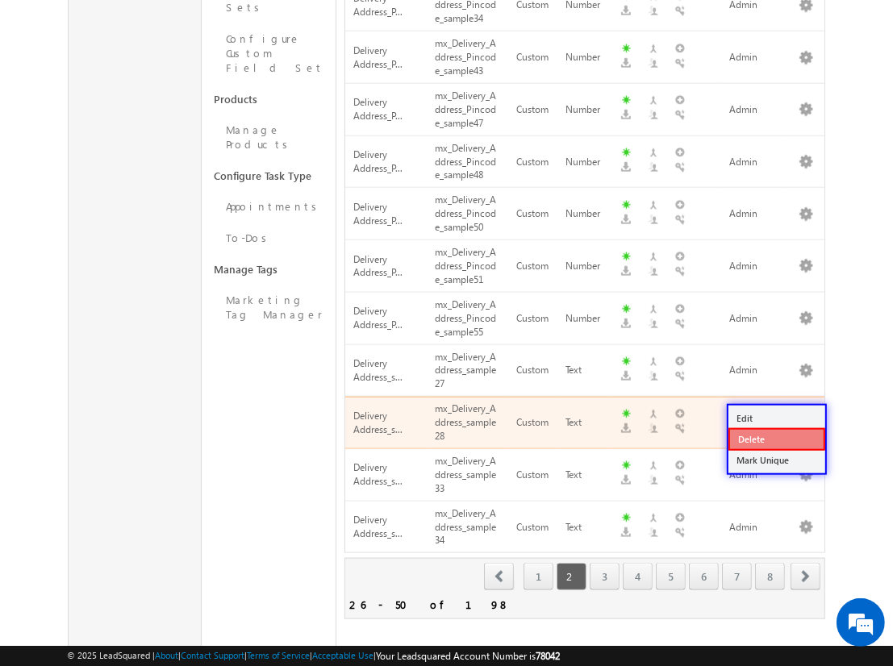
click at [776, 438] on link "Delete" at bounding box center [777, 439] width 97 height 23
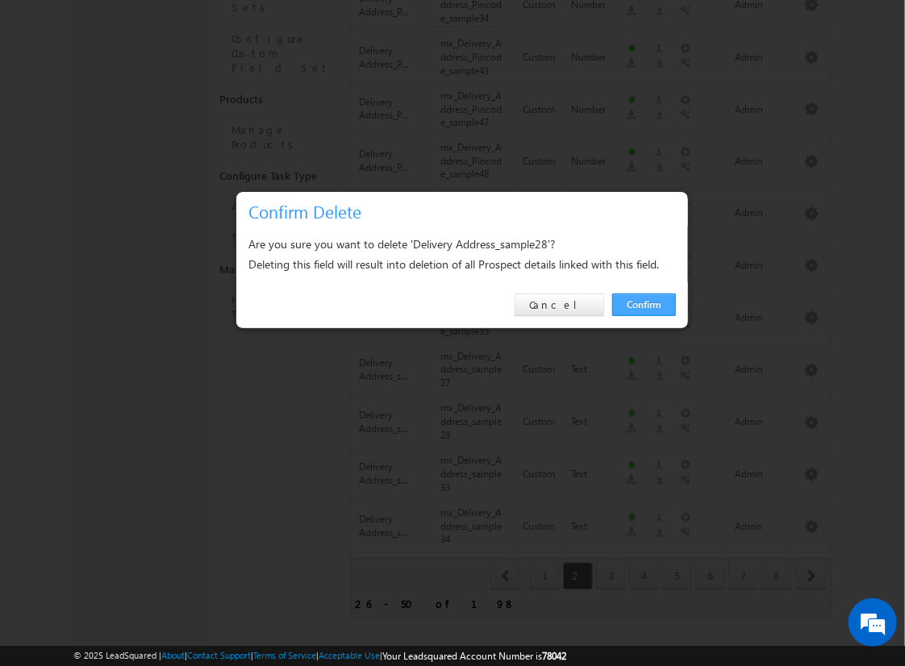
click at [644, 304] on link "Confirm" at bounding box center [644, 305] width 64 height 23
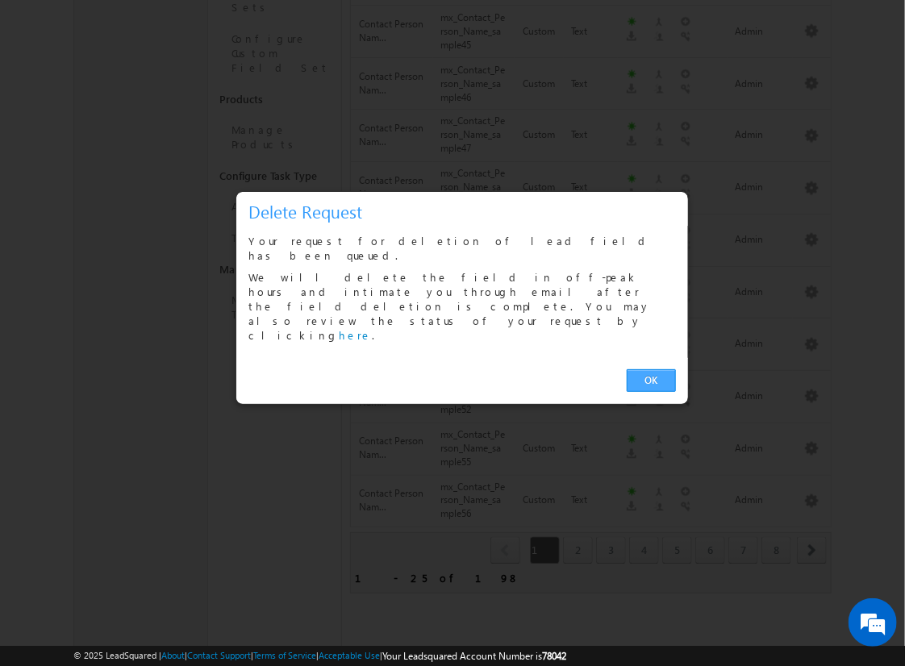
click at [651, 370] on link "OK" at bounding box center [651, 381] width 49 height 23
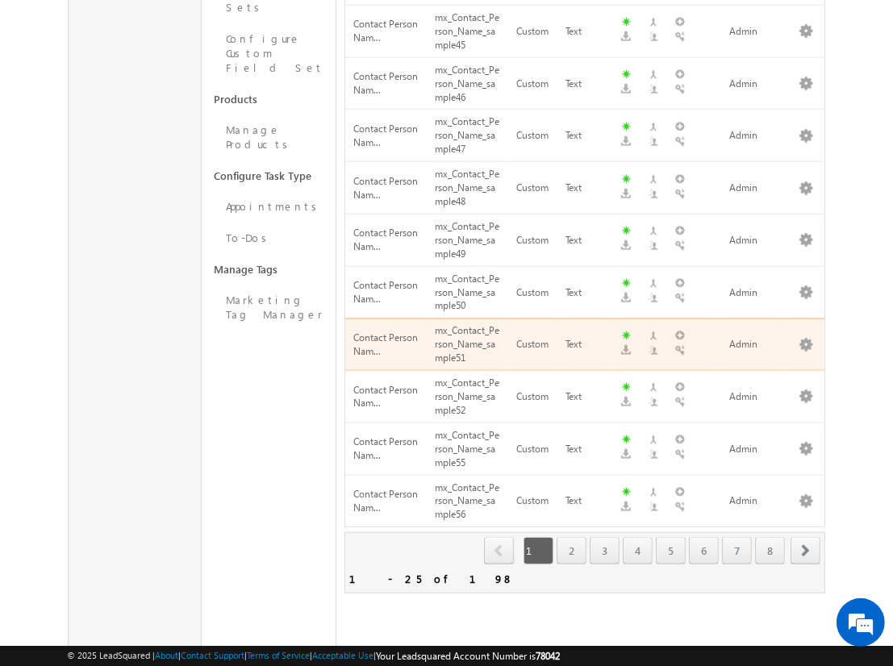
click at [806, 537] on span "next" at bounding box center [806, 550] width 30 height 27
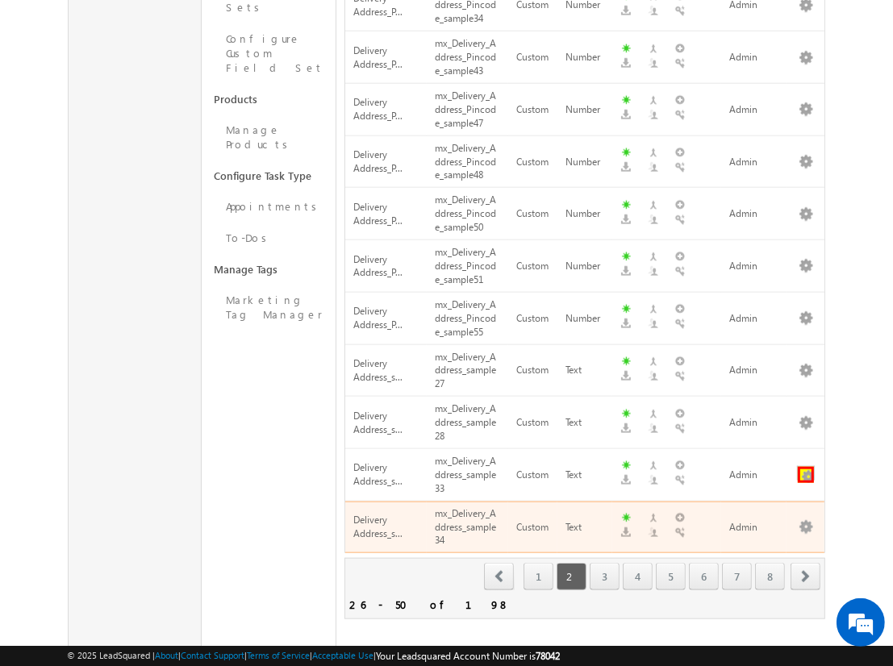
click at [806, 467] on button "button" at bounding box center [806, 475] width 16 height 16
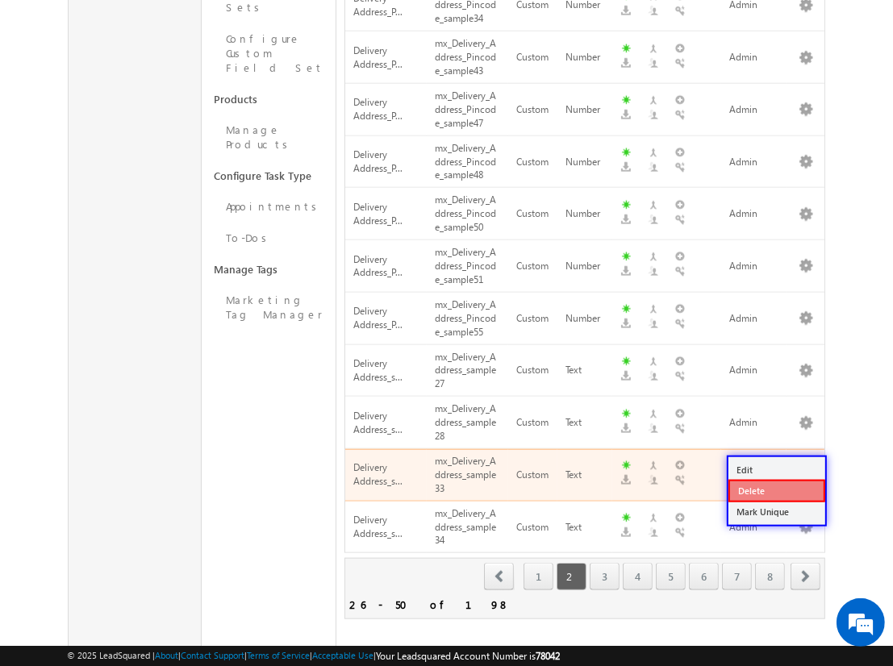
click at [776, 491] on link "Delete" at bounding box center [777, 491] width 97 height 23
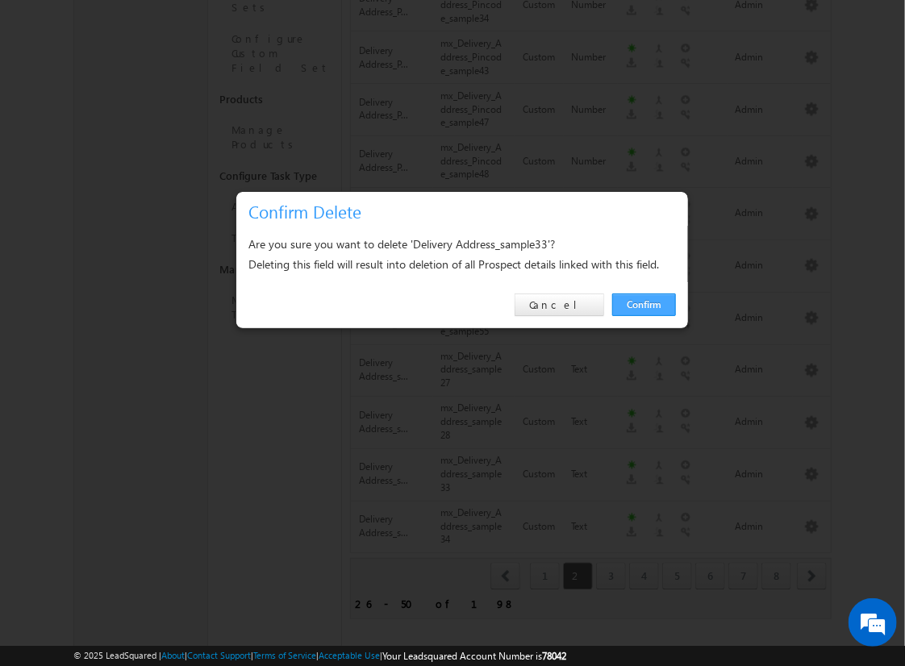
click at [644, 304] on link "Confirm" at bounding box center [644, 305] width 64 height 23
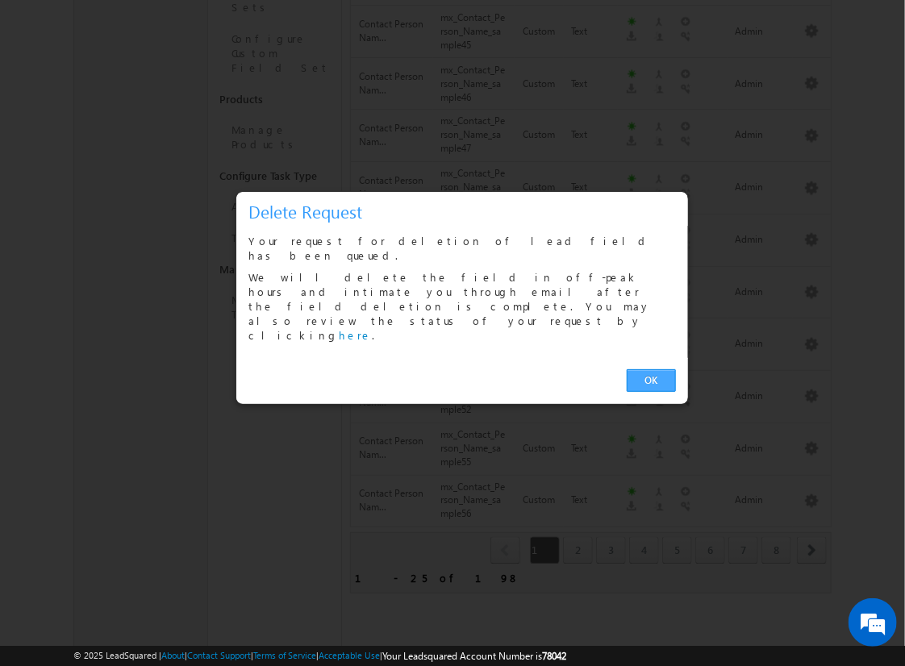
click at [651, 370] on link "OK" at bounding box center [651, 381] width 49 height 23
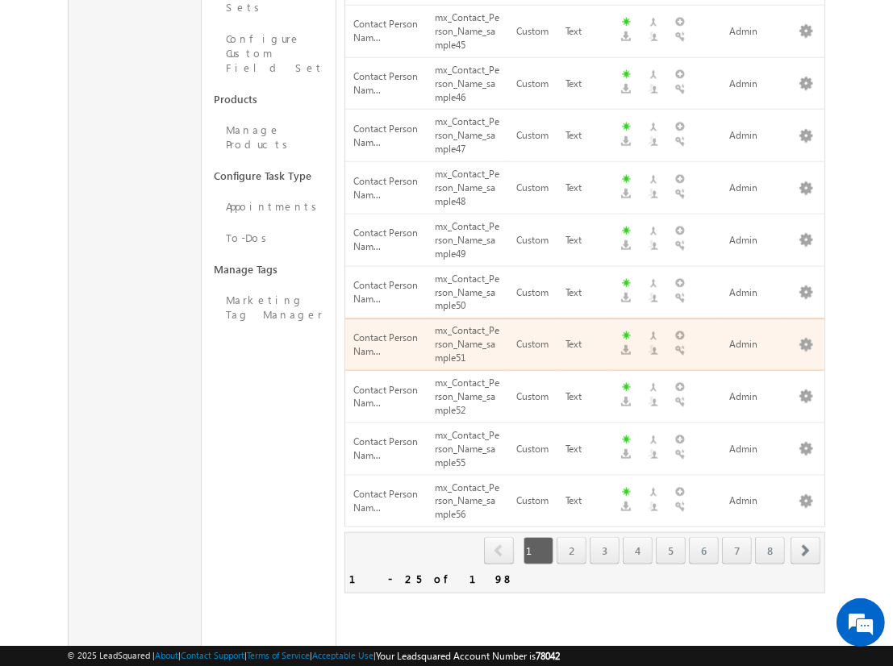
click at [806, 537] on span "next" at bounding box center [806, 550] width 30 height 27
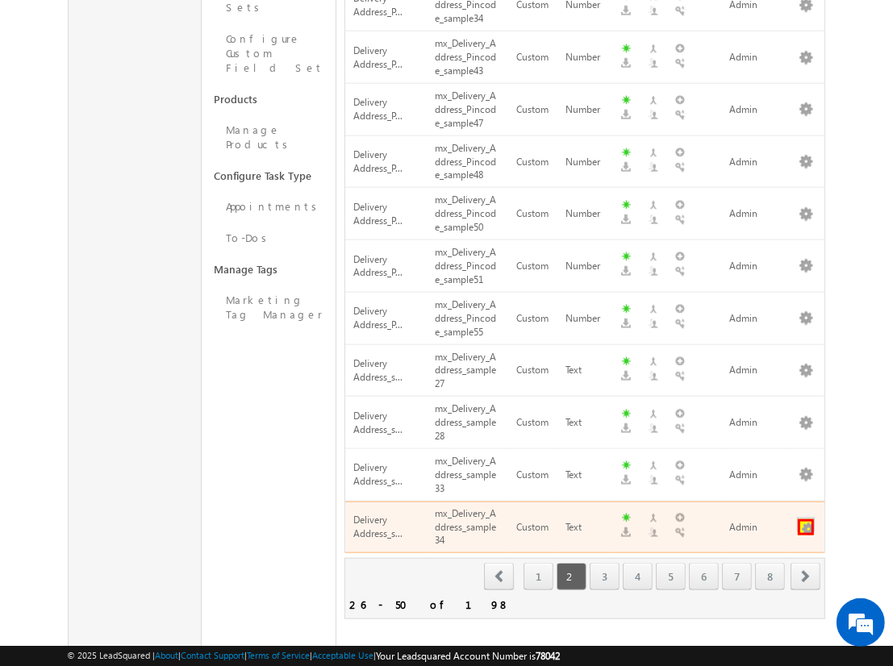
click at [806, 520] on button "button" at bounding box center [806, 528] width 16 height 16
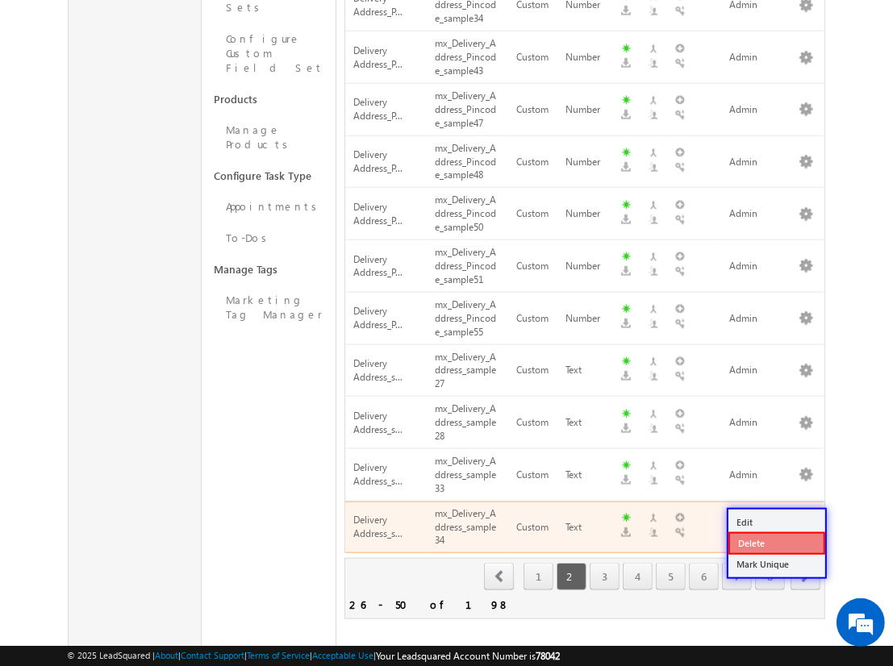
click at [776, 542] on link "Delete" at bounding box center [777, 543] width 97 height 23
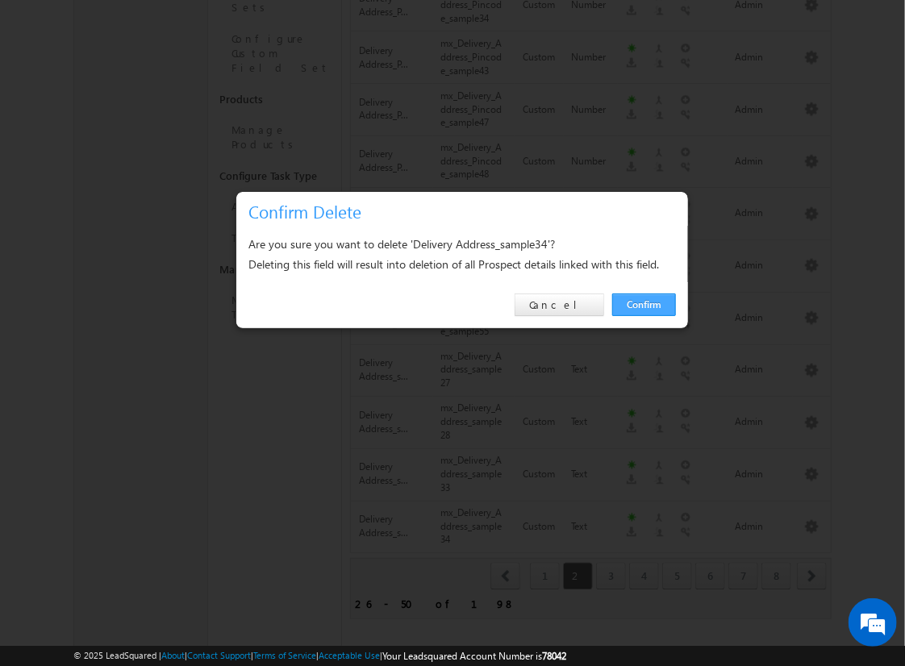
click at [644, 304] on link "Confirm" at bounding box center [644, 305] width 64 height 23
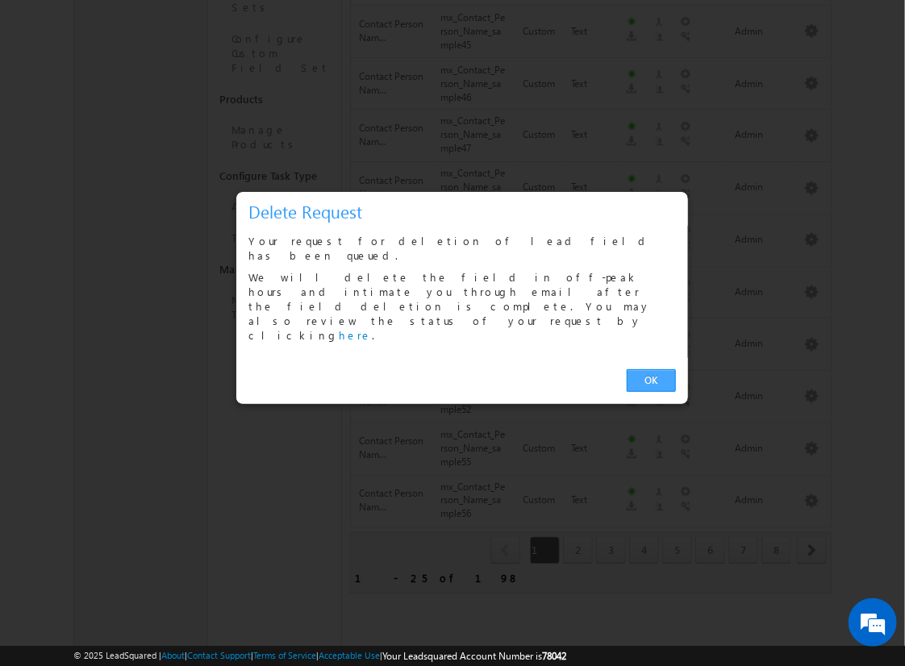
click at [651, 370] on link "OK" at bounding box center [651, 381] width 49 height 23
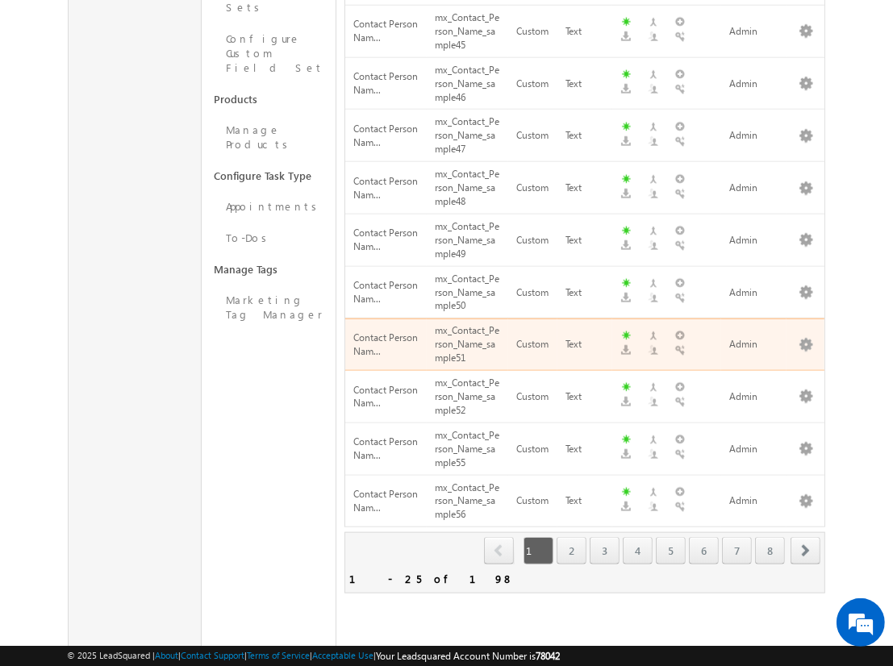
click at [806, 537] on span "next" at bounding box center [806, 550] width 30 height 27
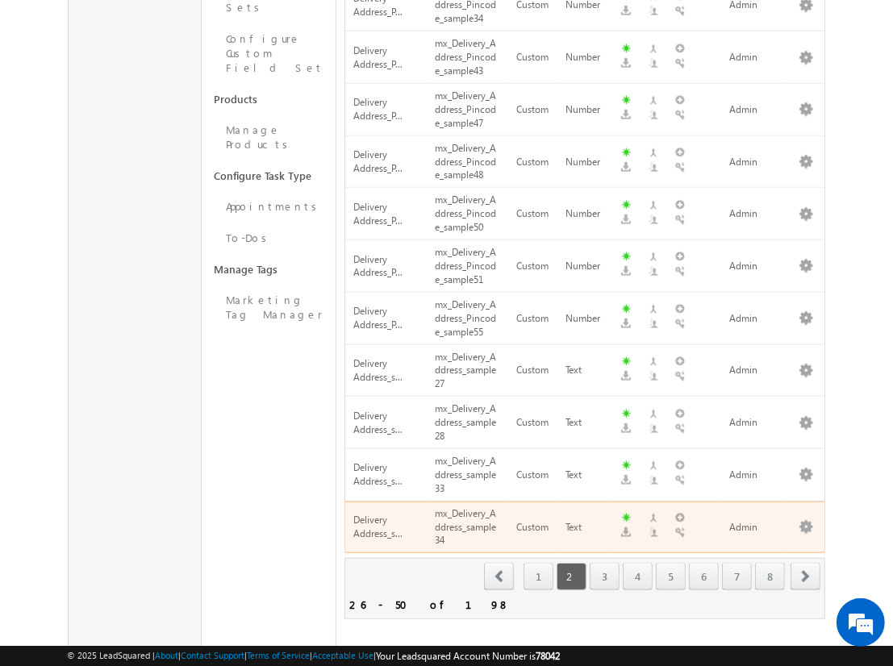
click at [806, 563] on span "next" at bounding box center [806, 576] width 30 height 27
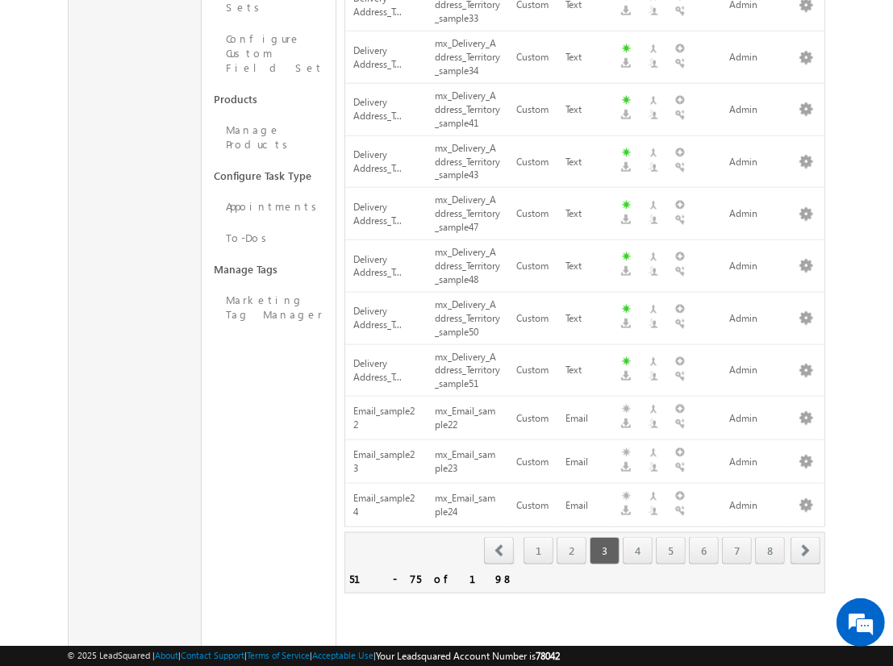
scroll to position [0, 0]
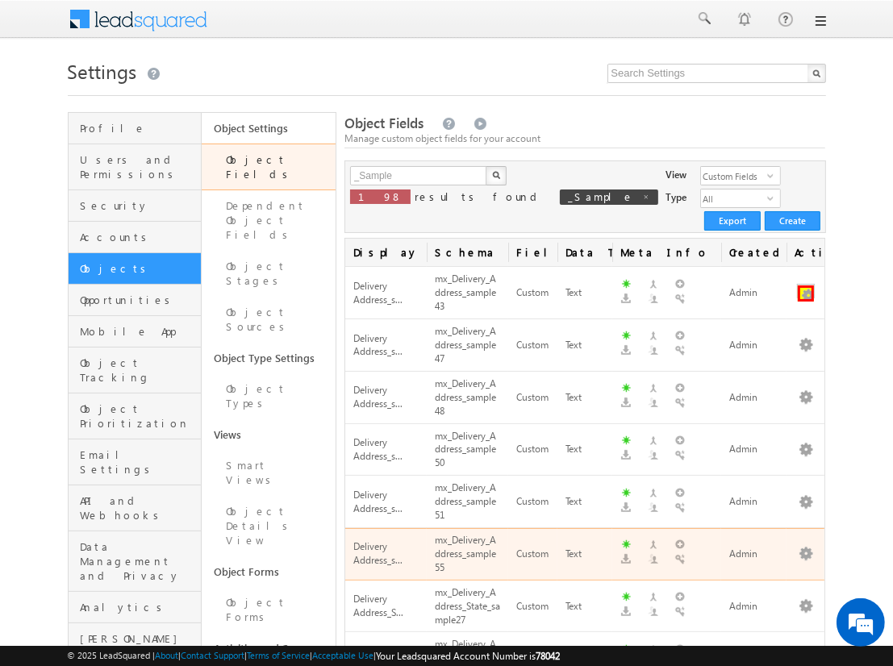
click at [806, 286] on button "button" at bounding box center [806, 294] width 16 height 16
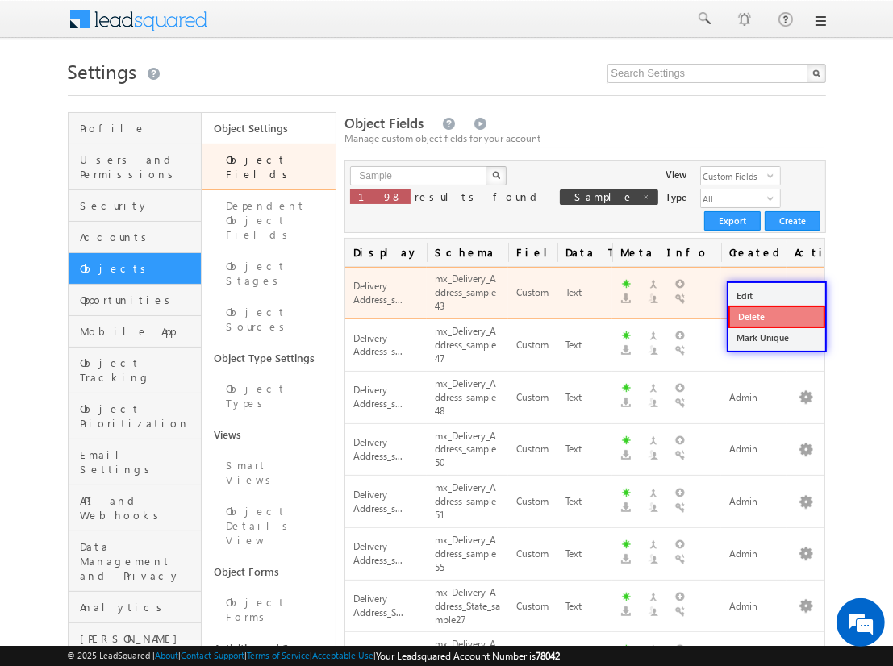
click at [776, 316] on link "Delete" at bounding box center [777, 317] width 97 height 23
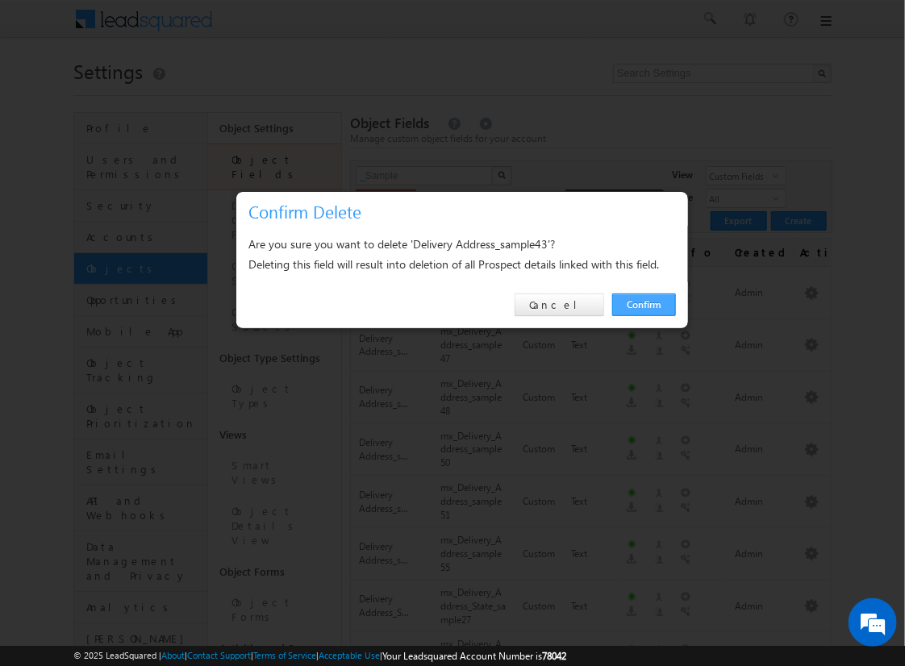
click at [644, 304] on link "Confirm" at bounding box center [644, 305] width 64 height 23
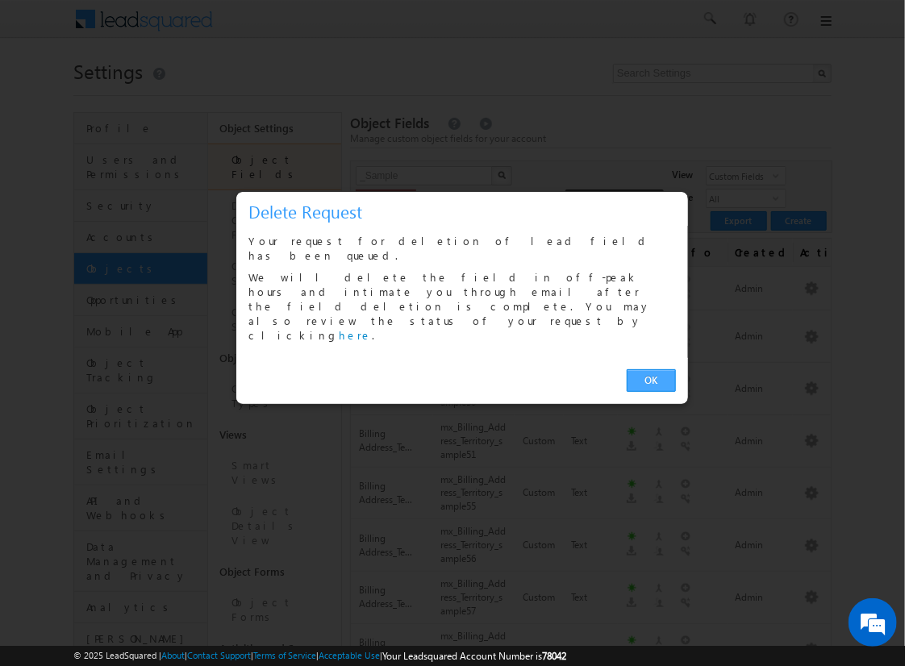
click at [651, 370] on link "OK" at bounding box center [651, 381] width 49 height 23
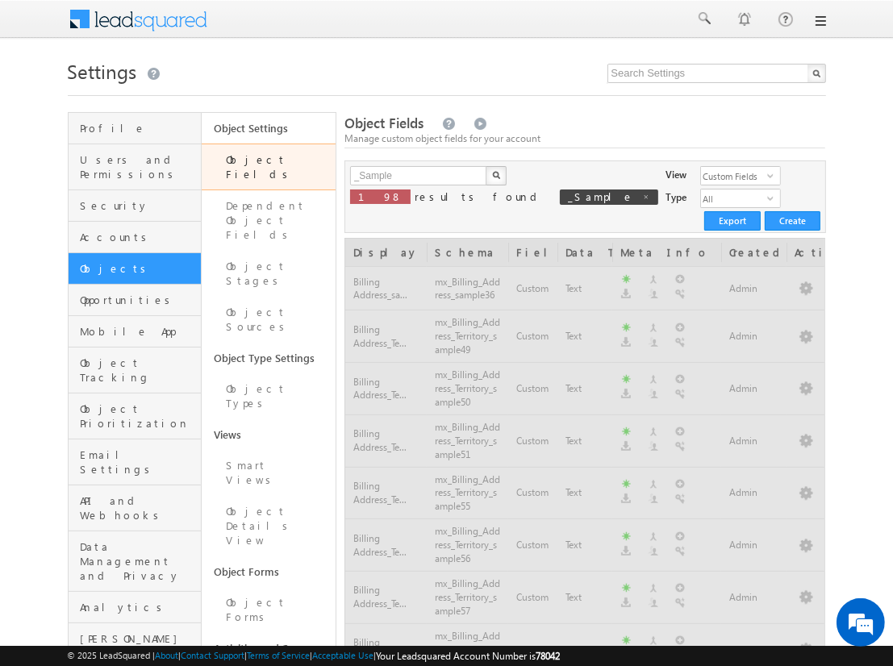
scroll to position [1019, 0]
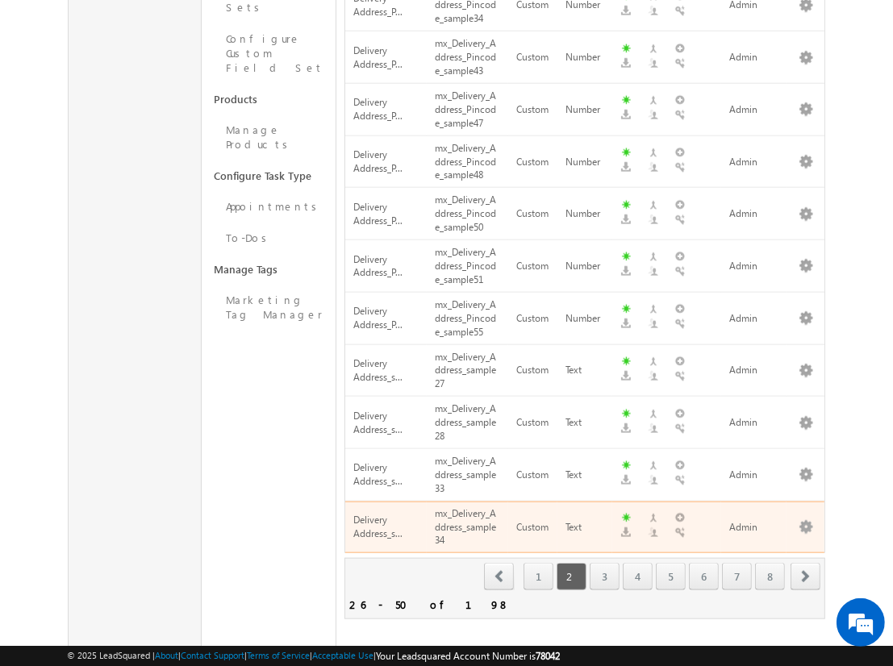
click at [806, 563] on span "next" at bounding box center [806, 576] width 30 height 27
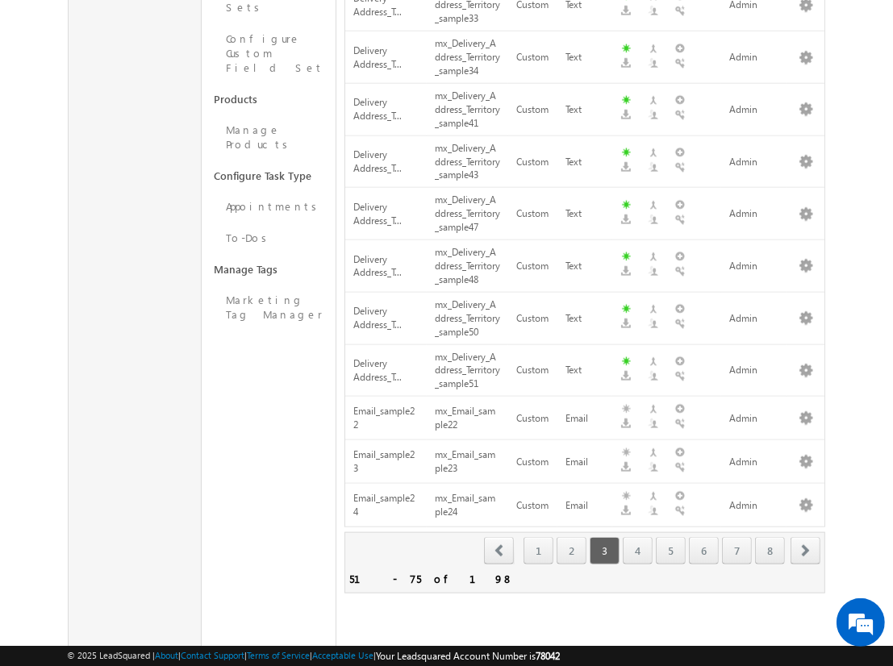
scroll to position [0, 0]
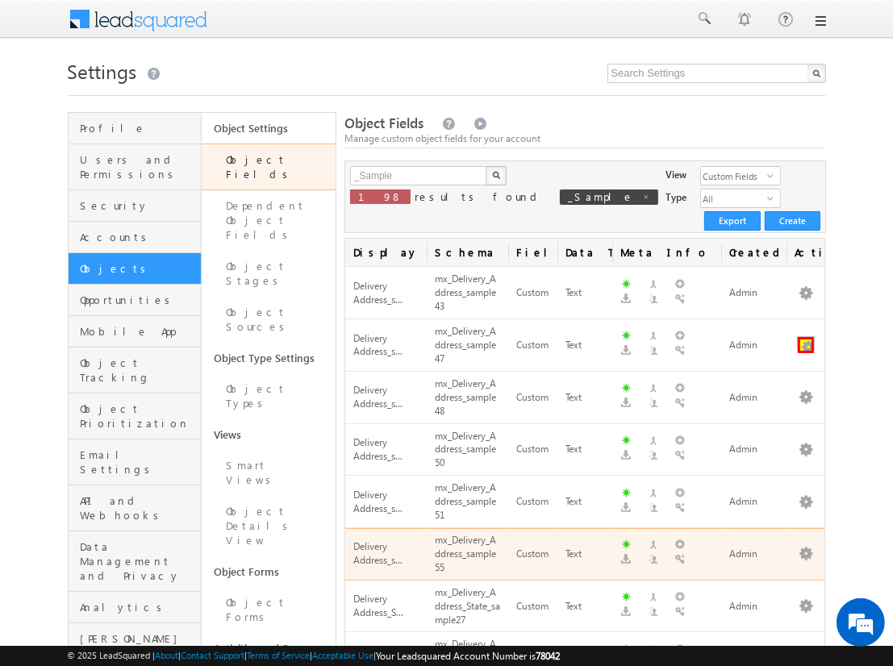
click at [806, 337] on button "button" at bounding box center [806, 345] width 16 height 16
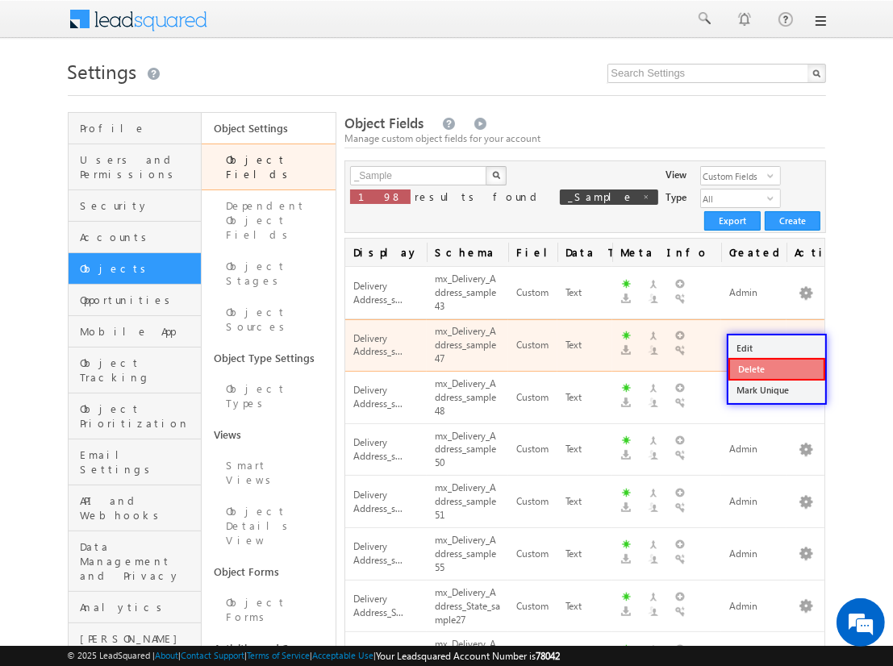
click at [776, 368] on link "Delete" at bounding box center [777, 369] width 97 height 23
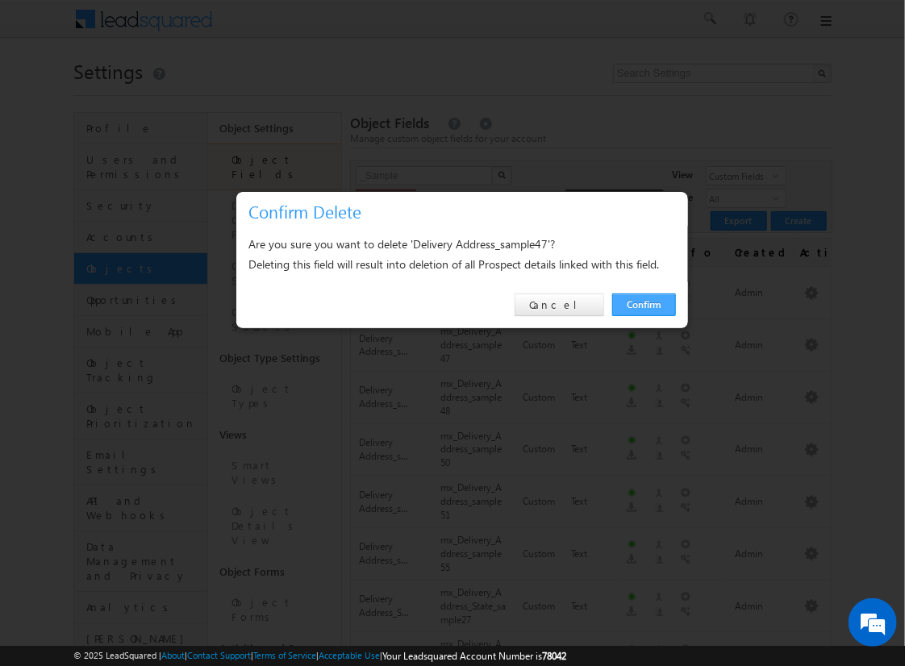
click at [644, 304] on link "Confirm" at bounding box center [644, 305] width 64 height 23
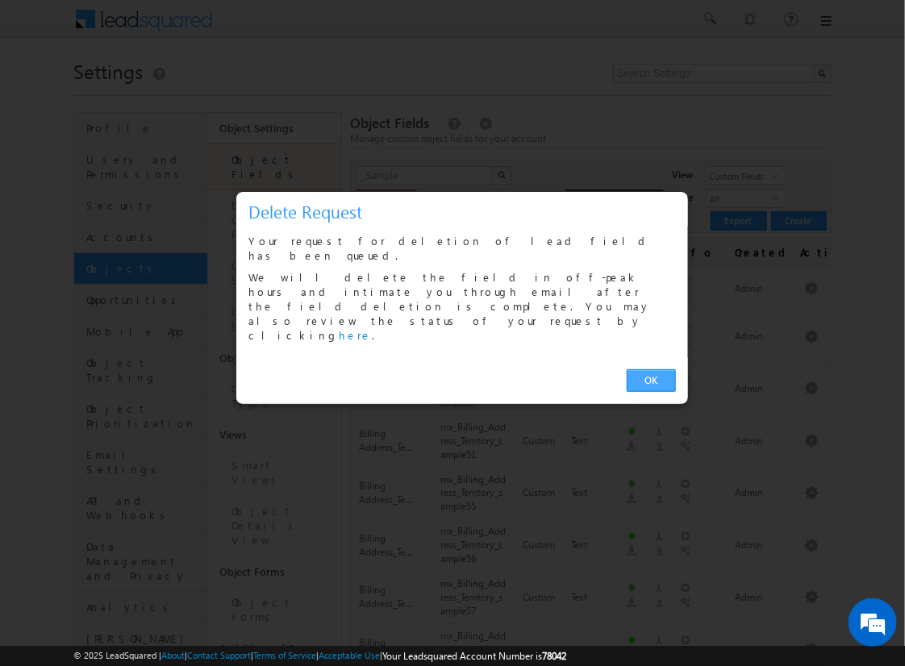
click at [651, 370] on link "OK" at bounding box center [651, 381] width 49 height 23
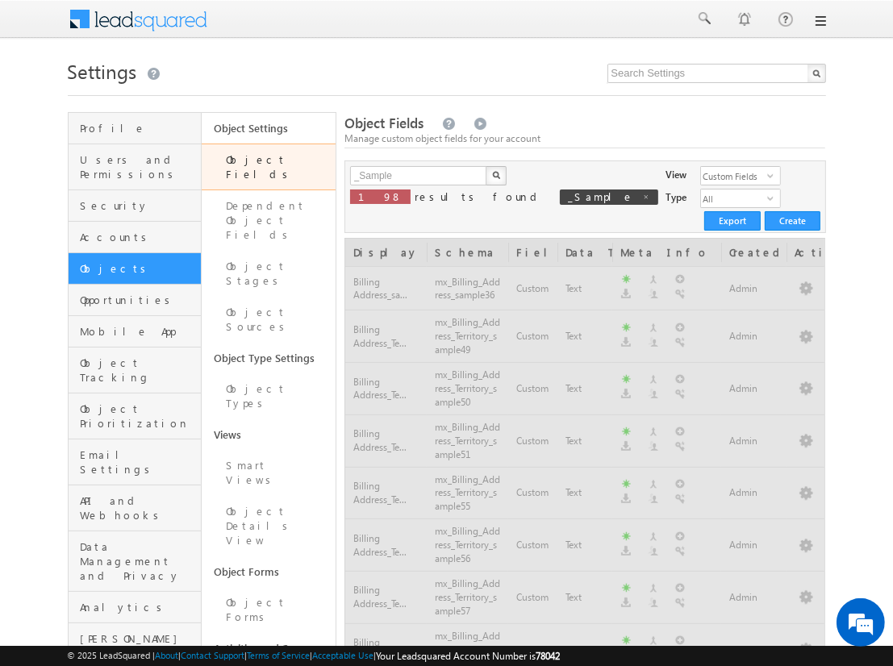
scroll to position [1019, 0]
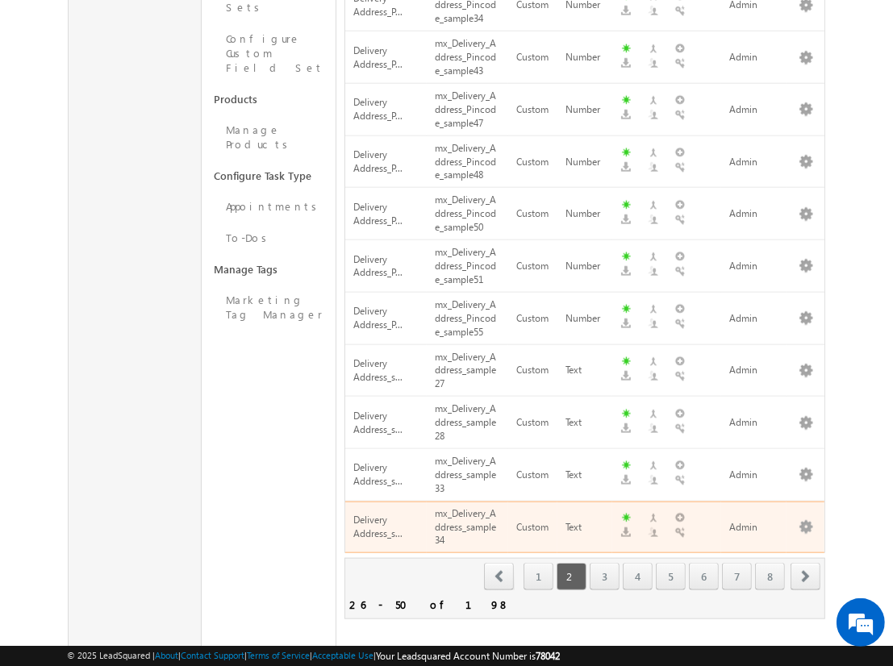
click at [806, 563] on span "next" at bounding box center [806, 576] width 30 height 27
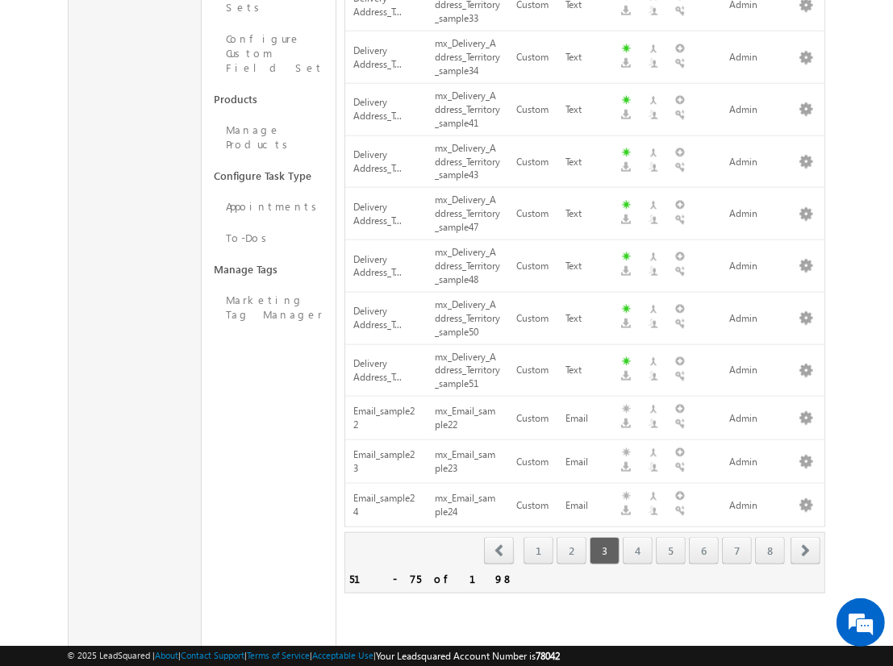
scroll to position [48, 0]
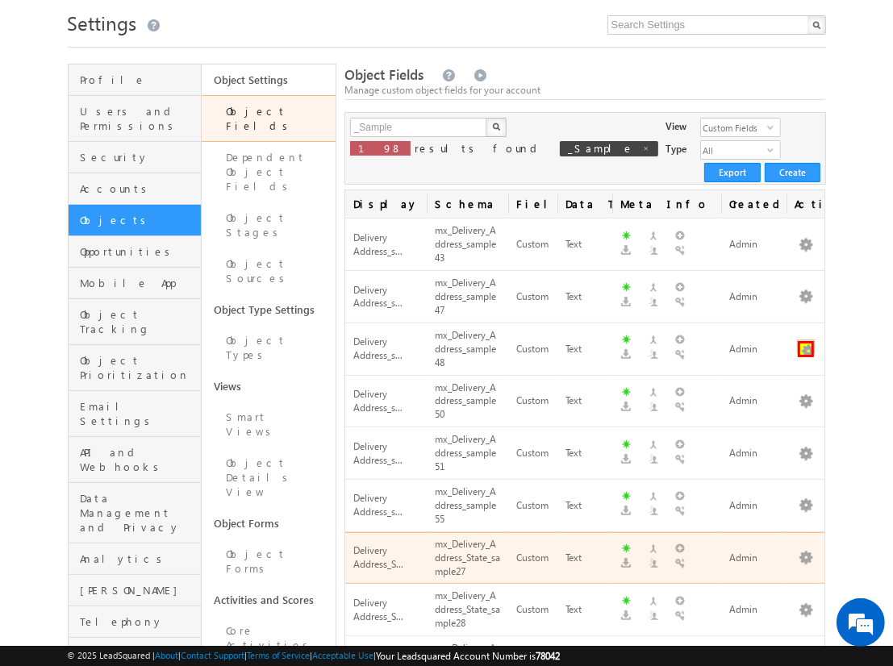
click at [806, 341] on button "button" at bounding box center [806, 349] width 16 height 16
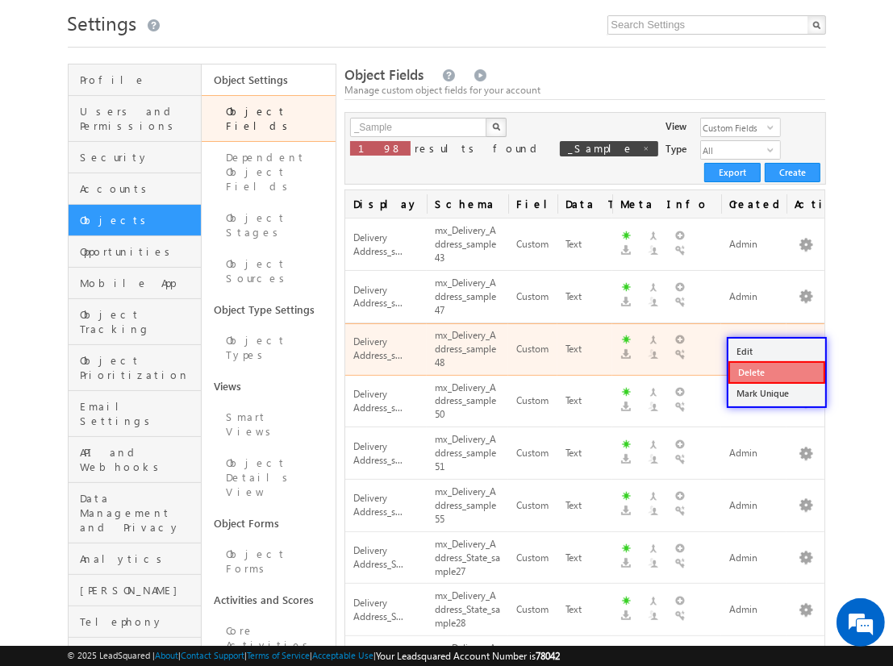
click at [776, 372] on link "Delete" at bounding box center [777, 372] width 97 height 23
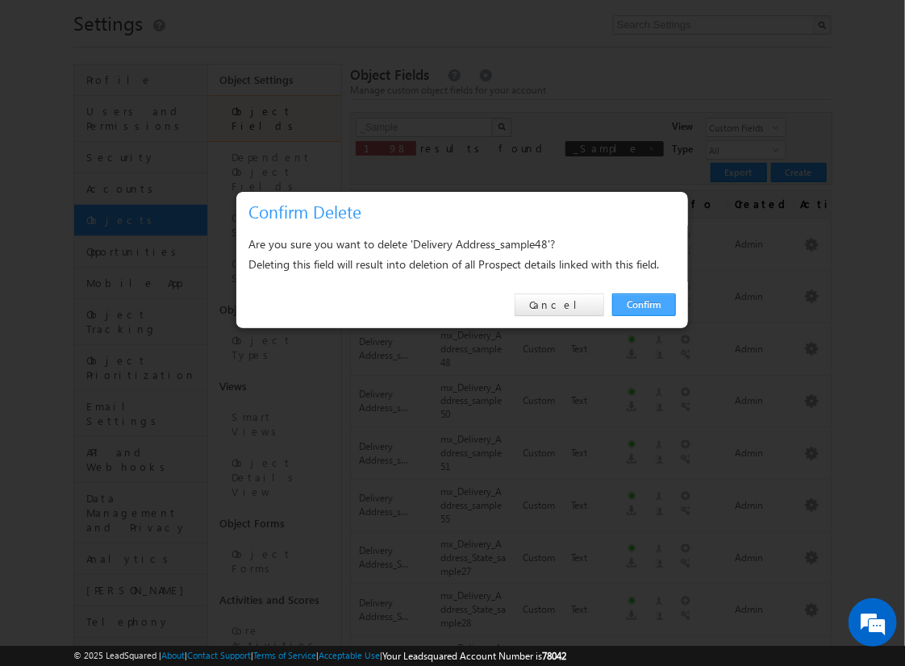
click at [644, 304] on link "Confirm" at bounding box center [644, 305] width 64 height 23
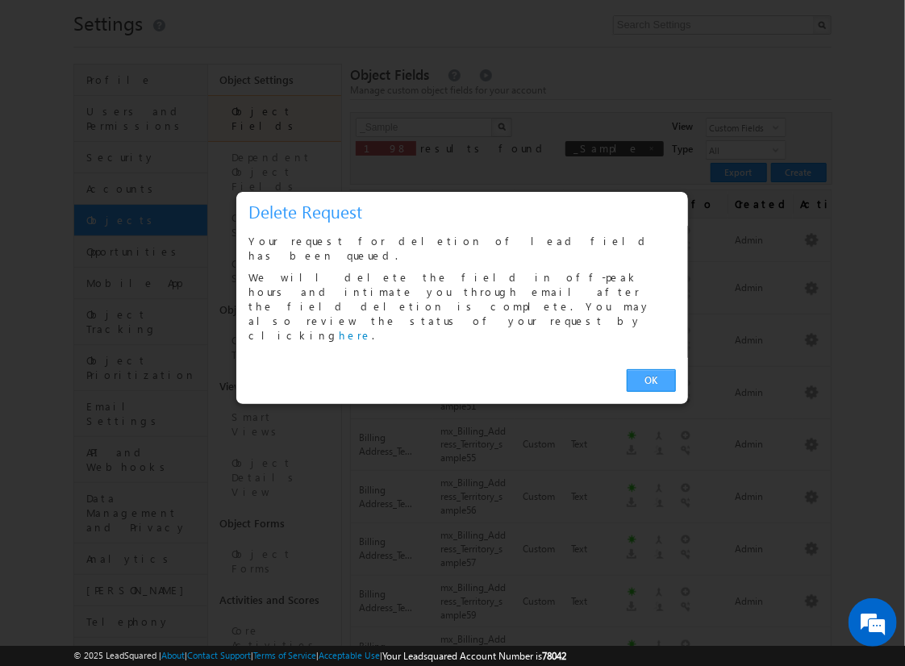
click at [651, 370] on link "OK" at bounding box center [651, 381] width 49 height 23
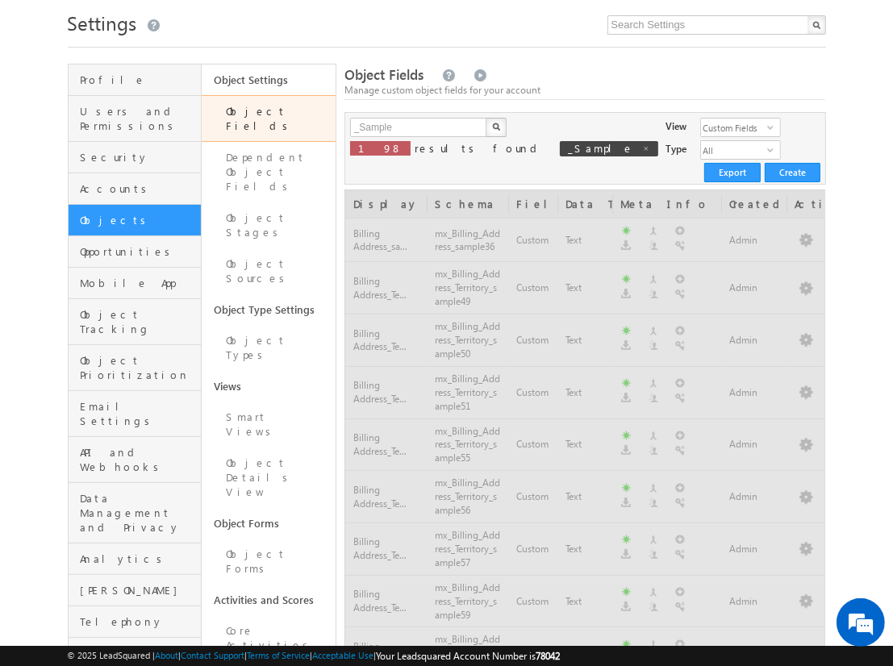
scroll to position [1019, 0]
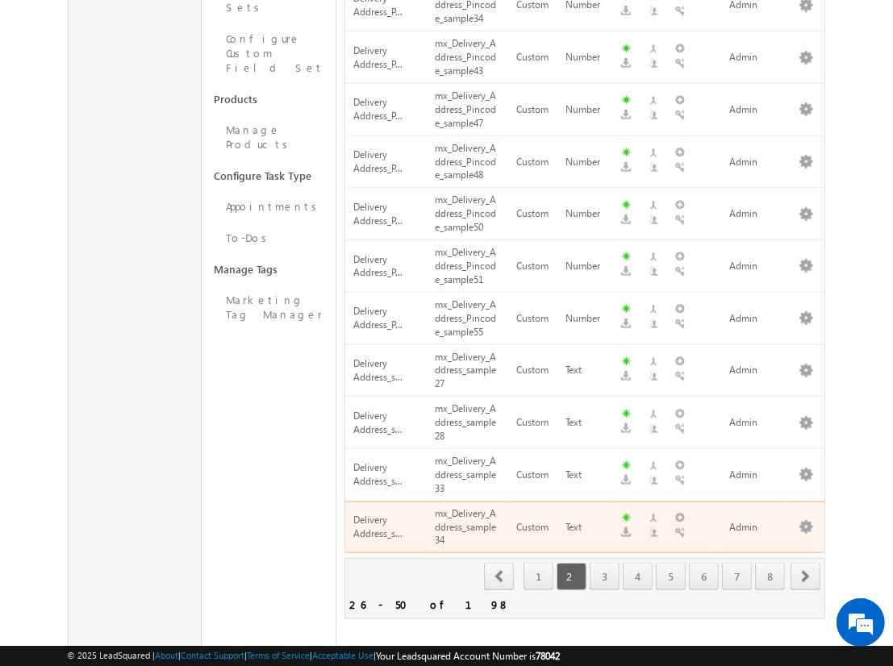
click at [806, 563] on span "next" at bounding box center [806, 576] width 30 height 27
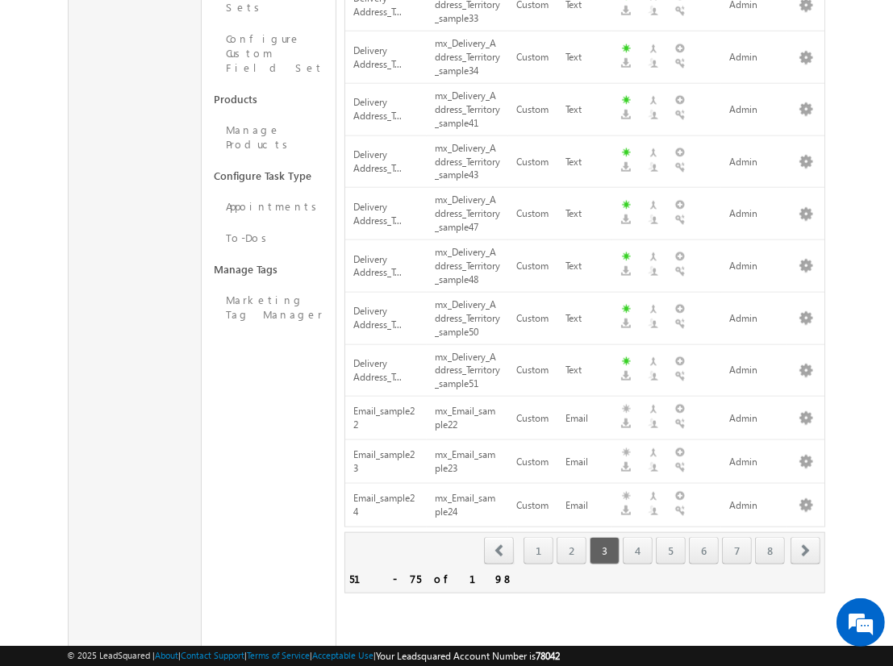
scroll to position [100, 0]
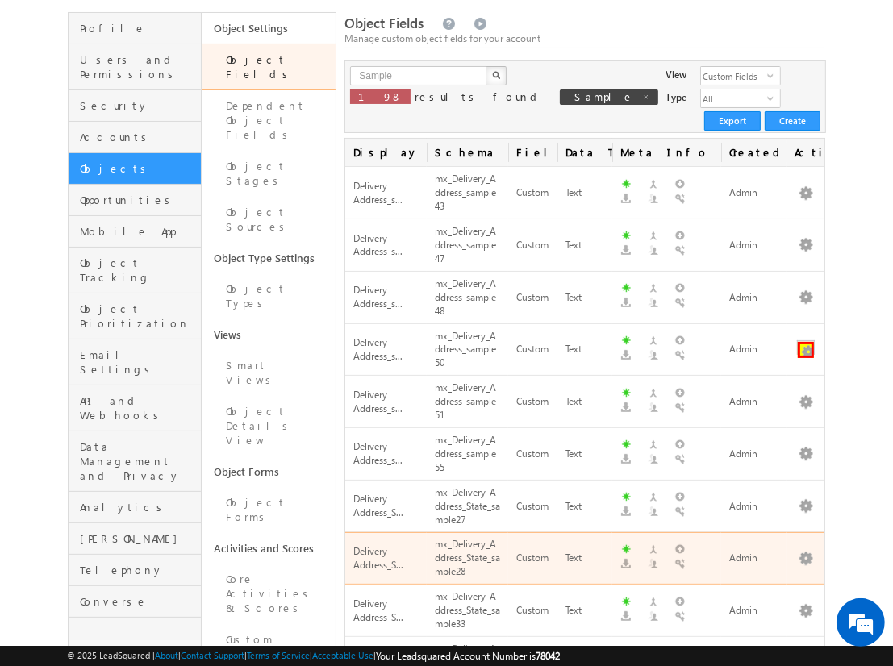
click at [806, 342] on button "button" at bounding box center [806, 350] width 16 height 16
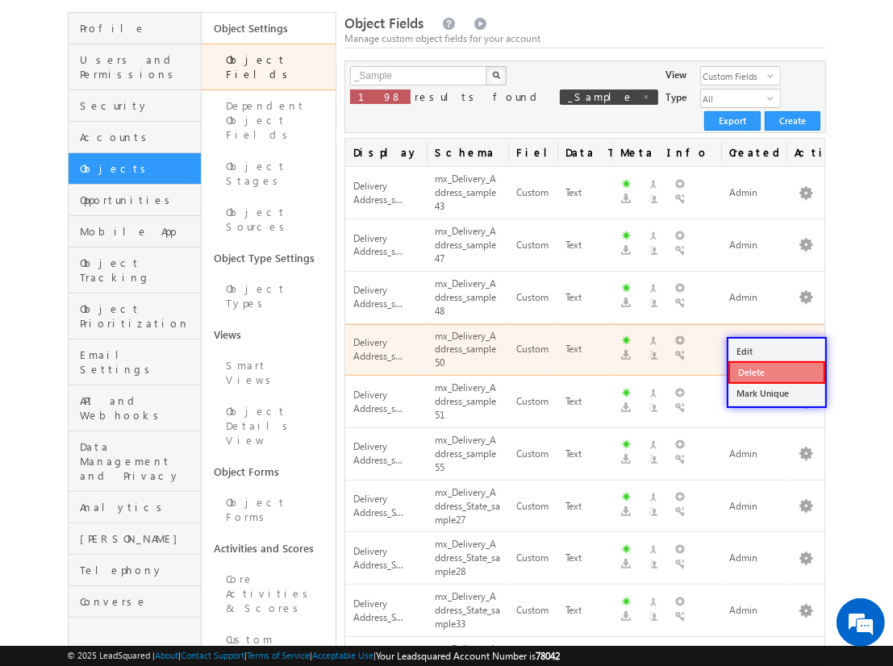
click at [776, 371] on link "Delete" at bounding box center [777, 372] width 97 height 23
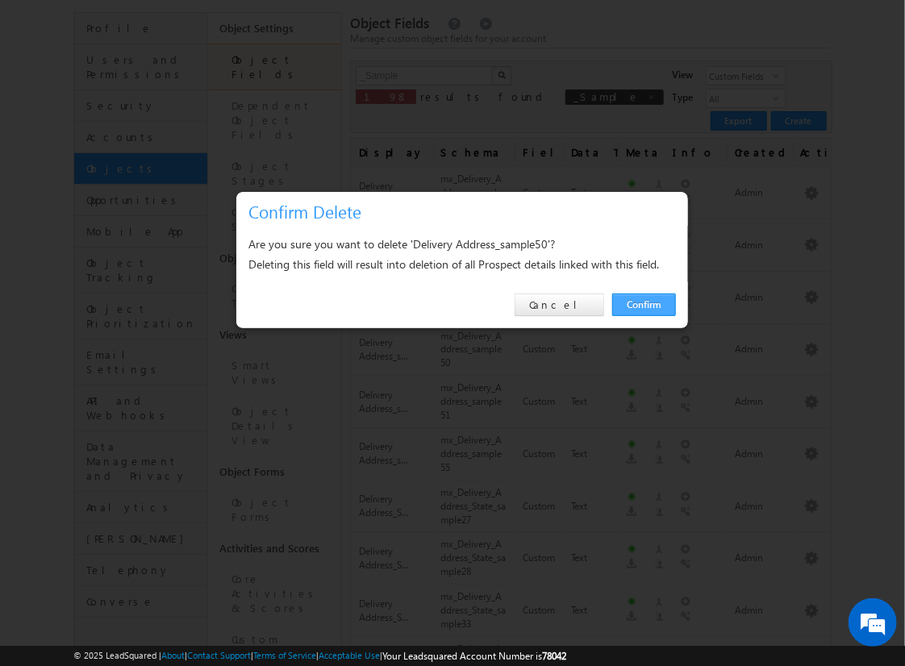
click at [644, 304] on link "Confirm" at bounding box center [644, 305] width 64 height 23
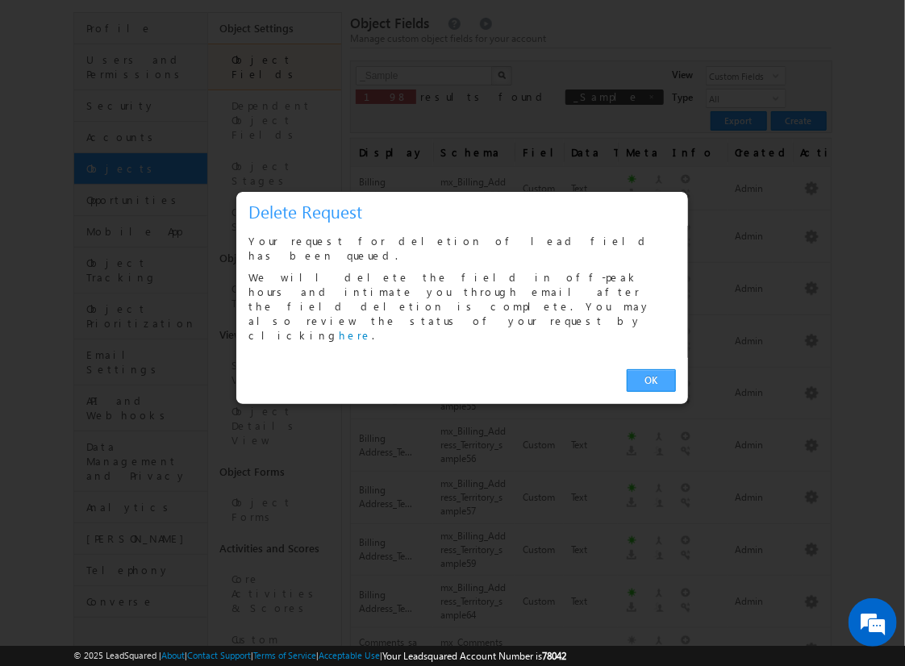
click at [651, 370] on link "OK" at bounding box center [651, 381] width 49 height 23
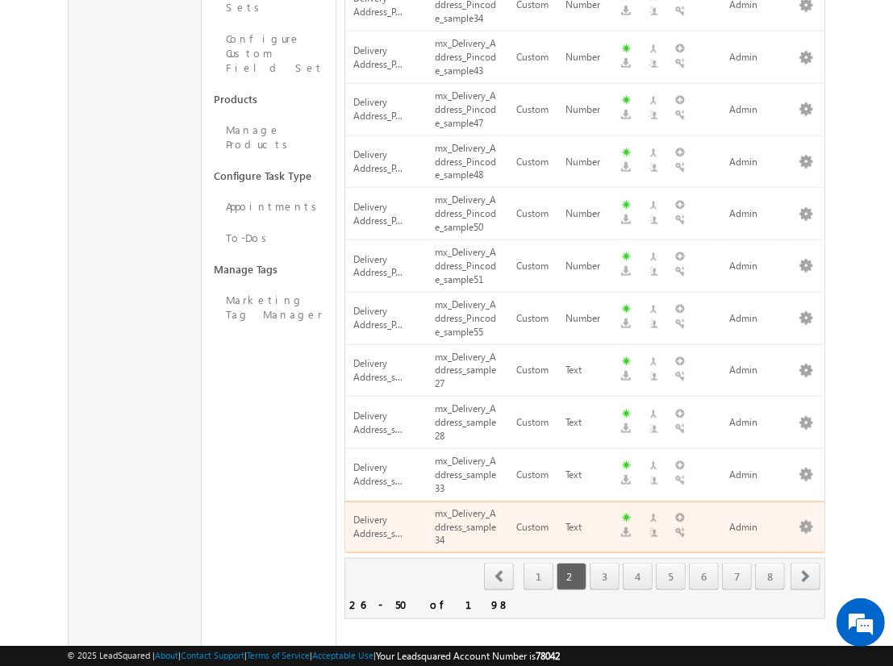
click at [806, 563] on span "next" at bounding box center [806, 576] width 30 height 27
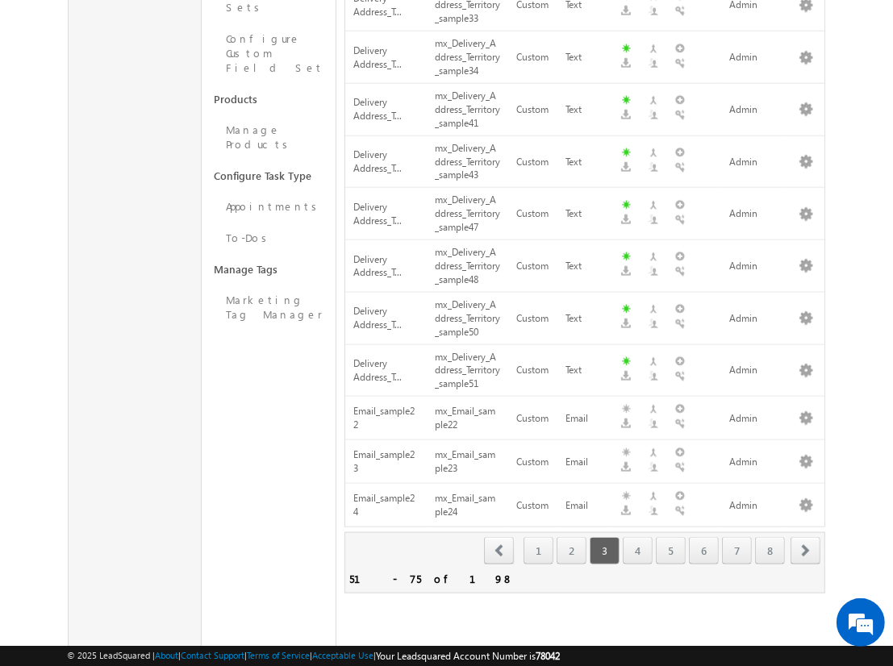
scroll to position [152, 0]
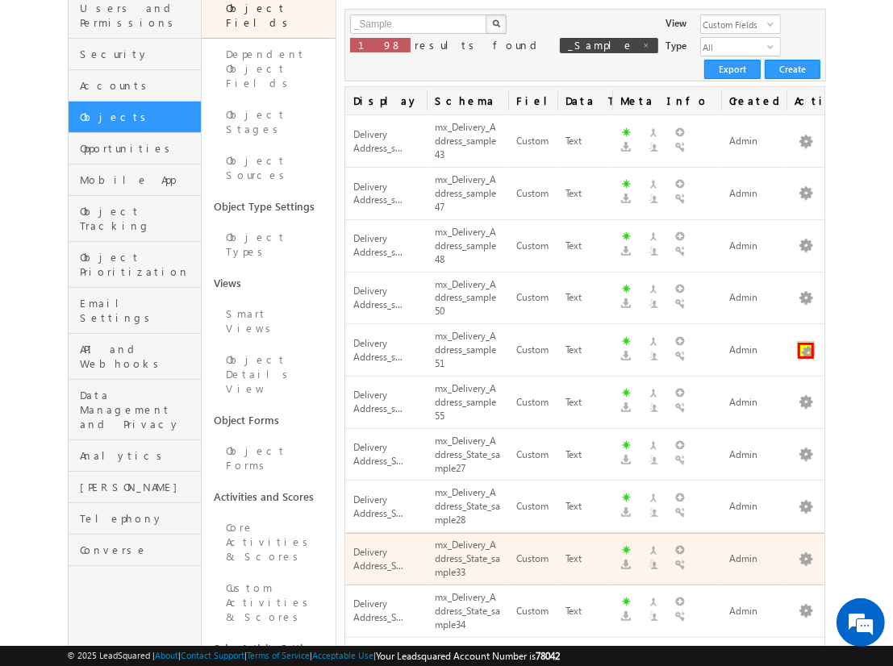
click at [806, 343] on button "button" at bounding box center [806, 351] width 16 height 16
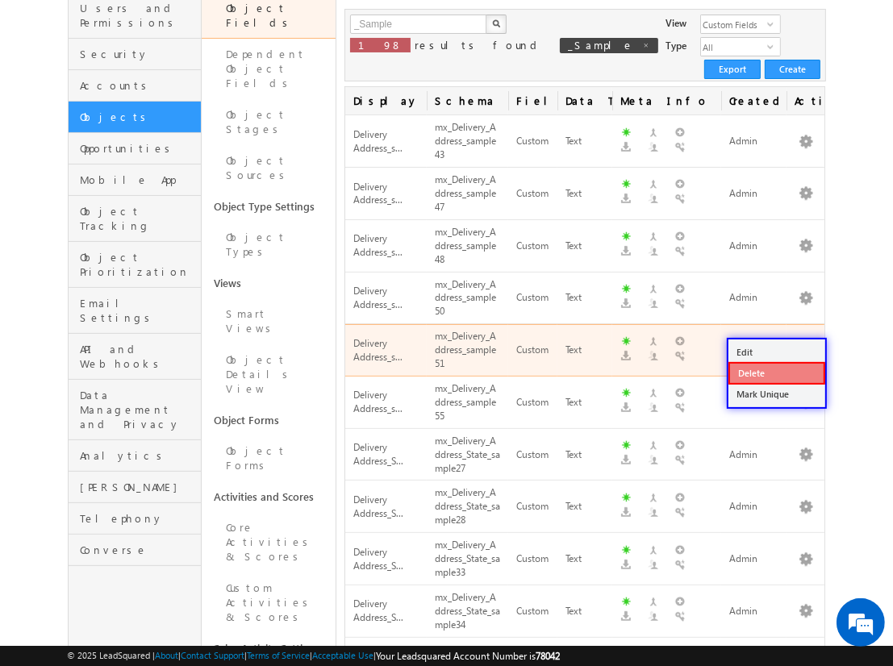
click at [776, 371] on link "Delete" at bounding box center [777, 373] width 97 height 23
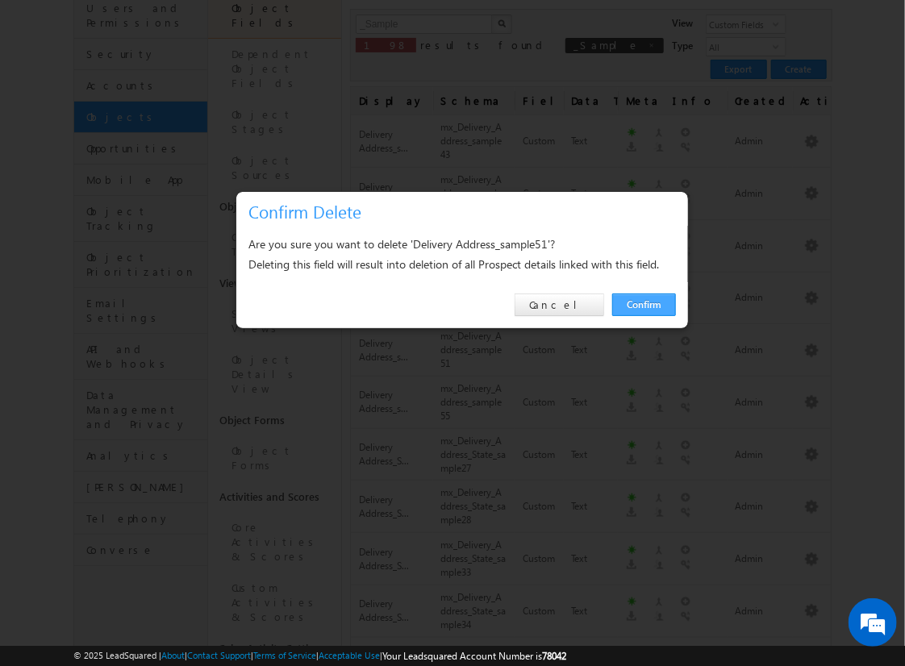
click at [644, 304] on link "Confirm" at bounding box center [644, 305] width 64 height 23
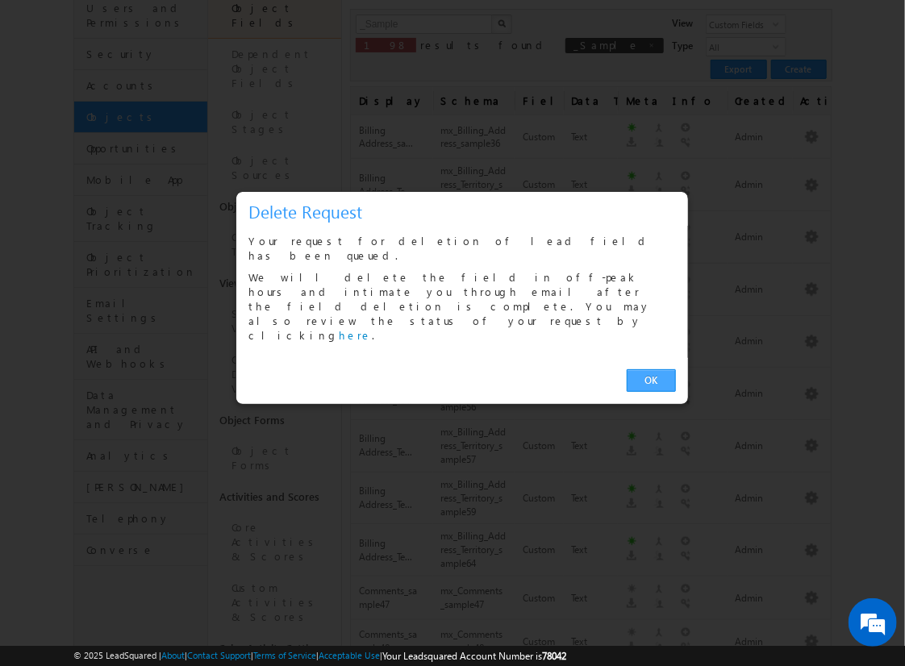
click at [651, 370] on link "OK" at bounding box center [651, 381] width 49 height 23
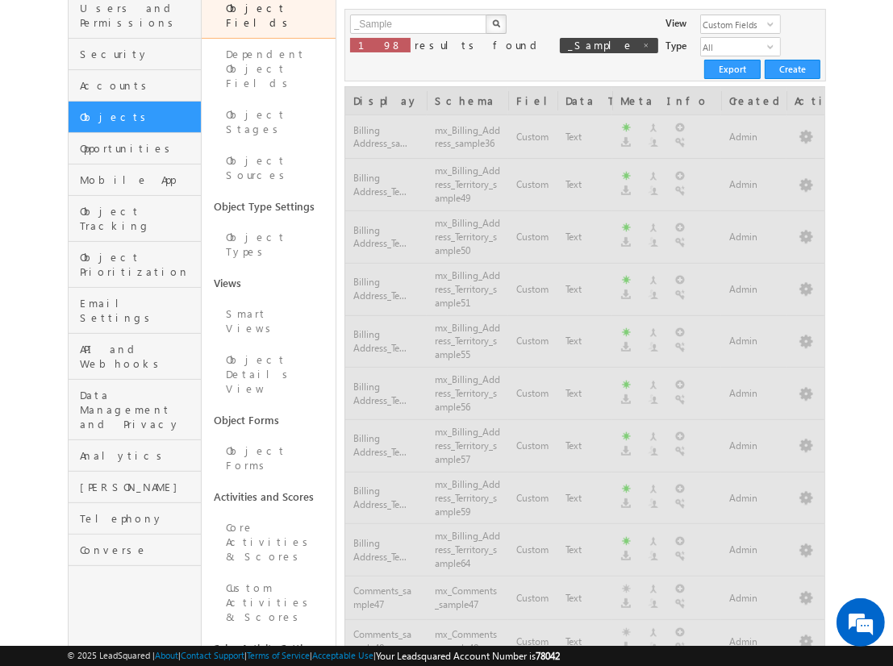
scroll to position [1019, 0]
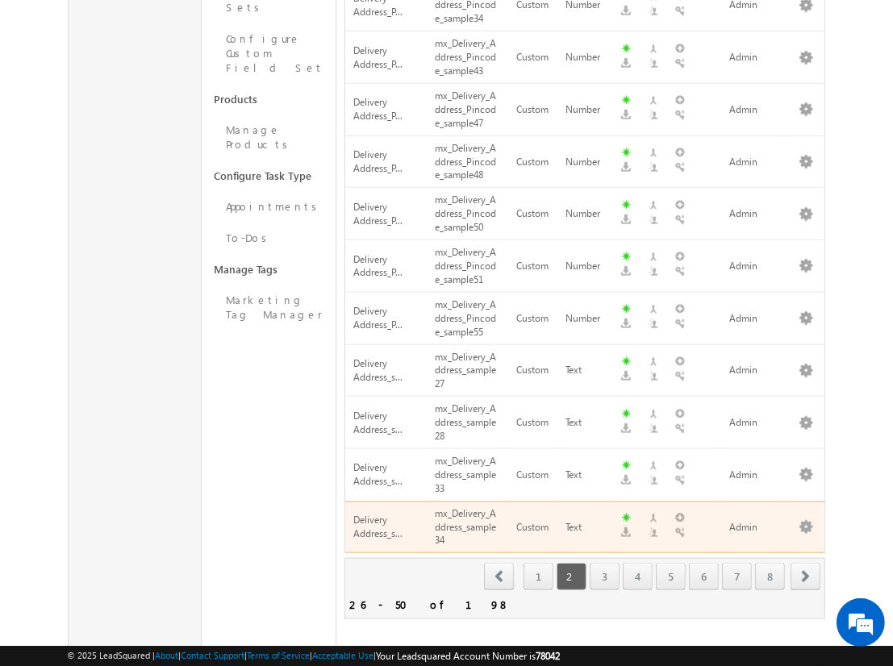
click at [806, 563] on span "next" at bounding box center [806, 576] width 30 height 27
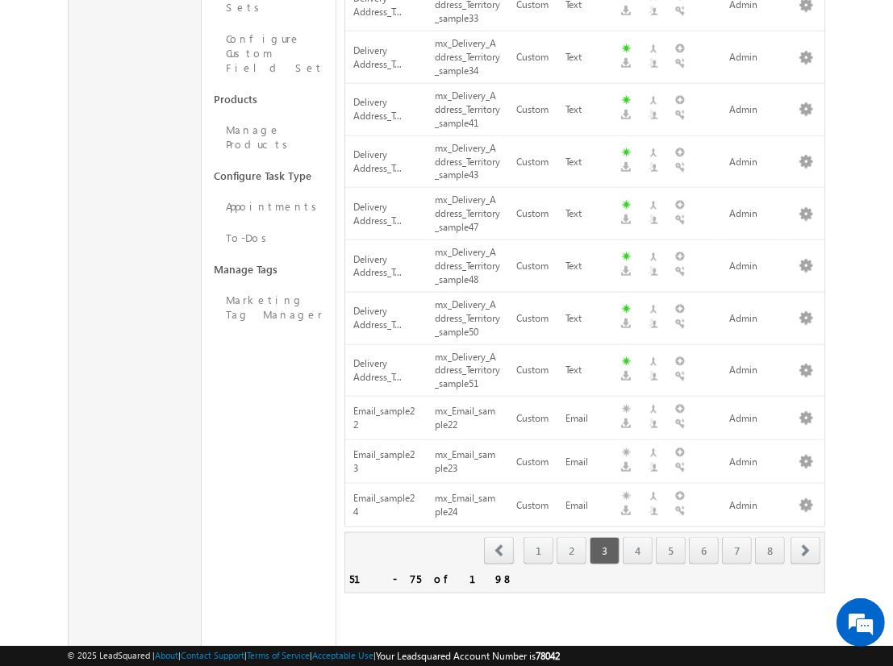
scroll to position [203, 0]
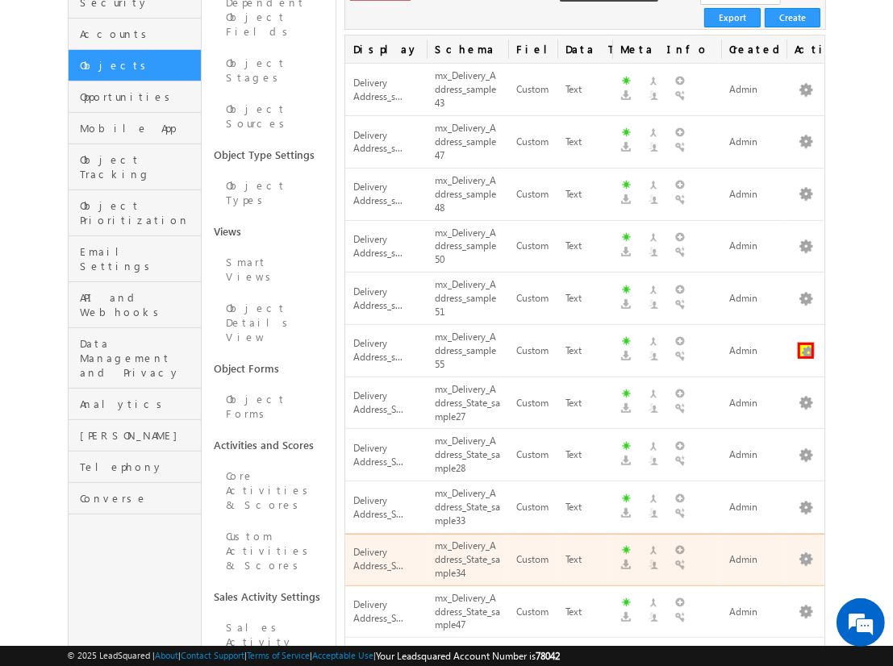
click at [806, 343] on button "button" at bounding box center [806, 351] width 16 height 16
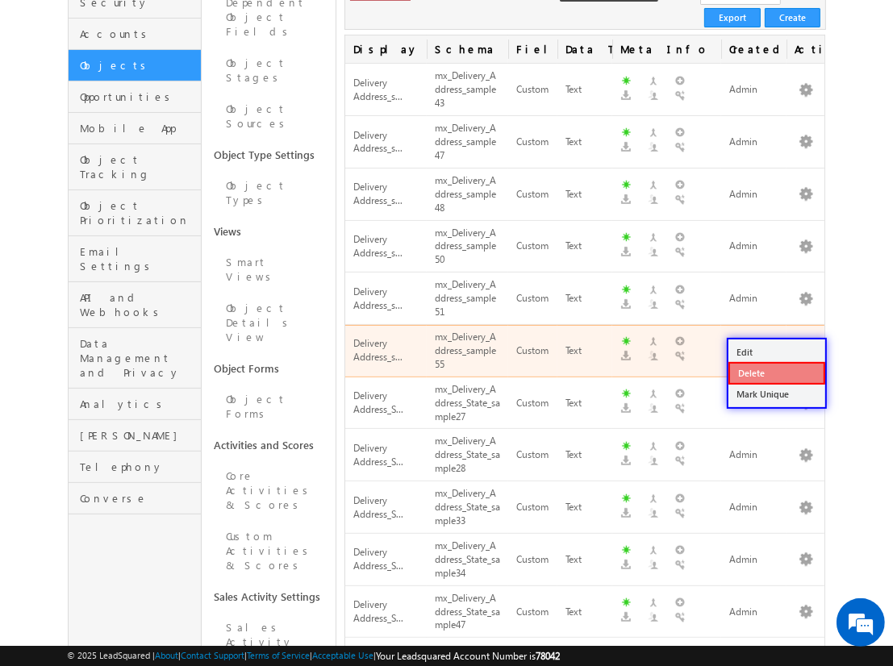
click at [776, 372] on link "Delete" at bounding box center [777, 373] width 97 height 23
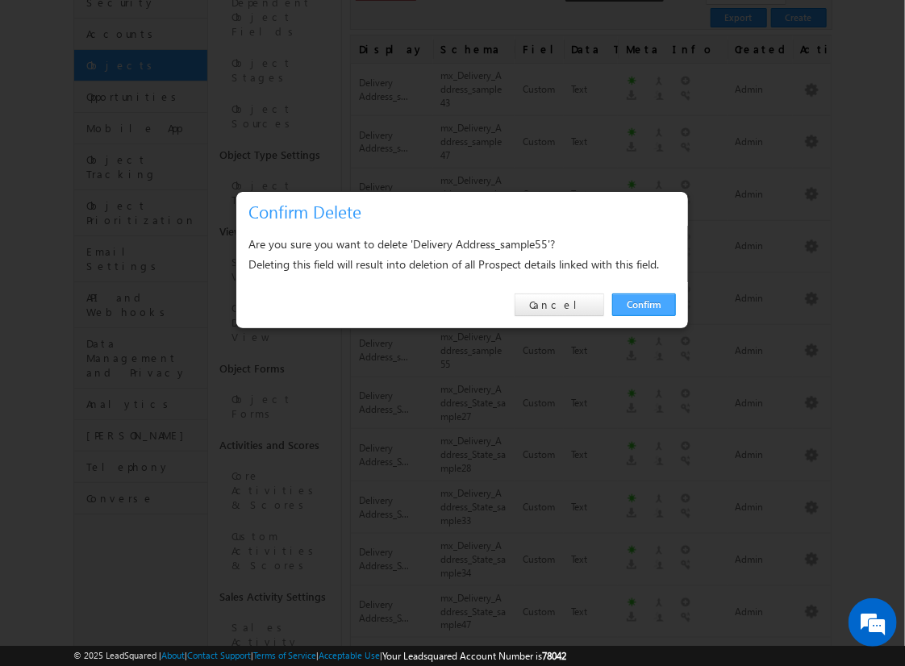
click at [644, 304] on link "Confirm" at bounding box center [644, 305] width 64 height 23
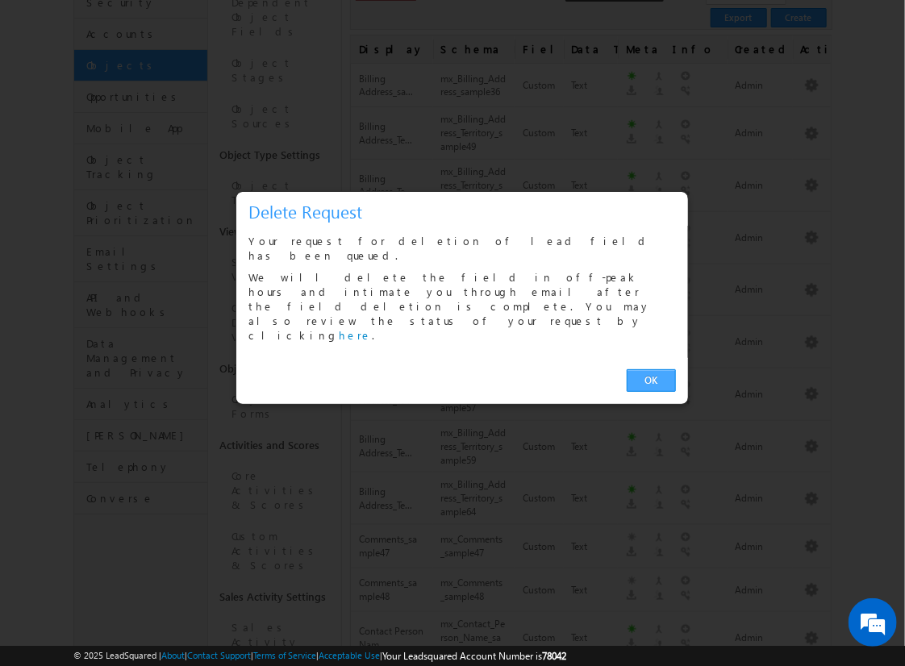
click at [651, 370] on link "OK" at bounding box center [651, 381] width 49 height 23
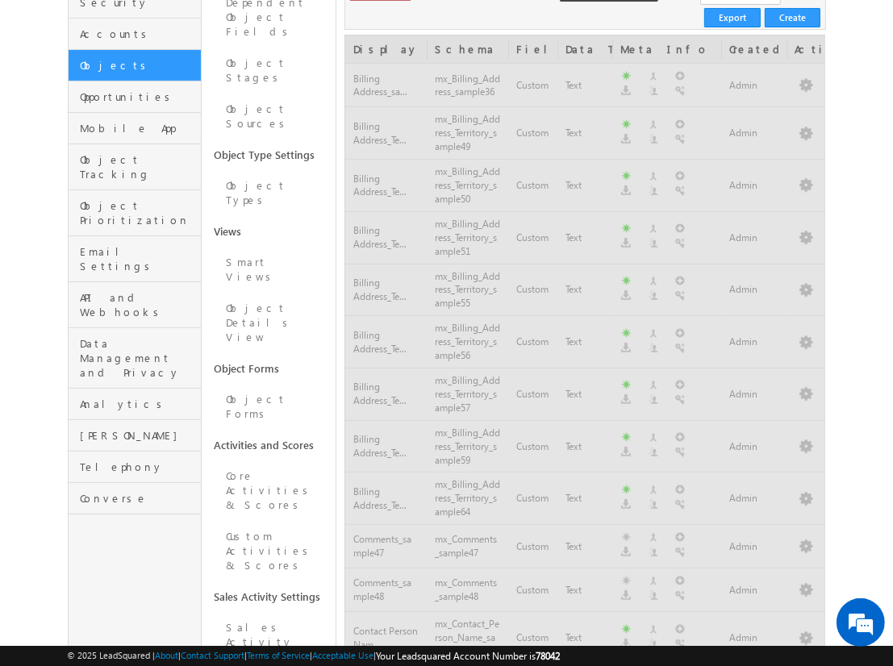
scroll to position [1019, 0]
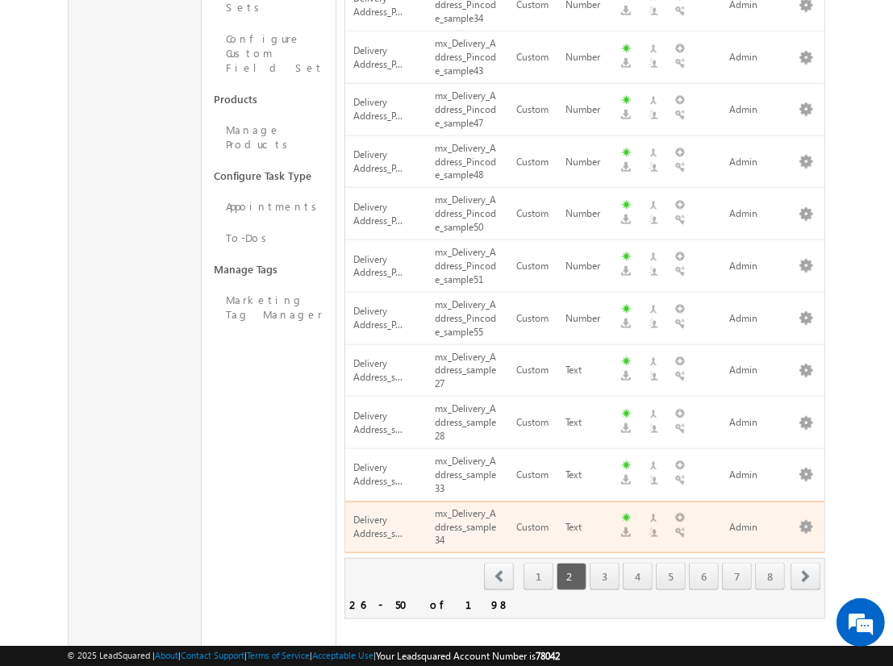
click at [806, 563] on span "next" at bounding box center [806, 576] width 30 height 27
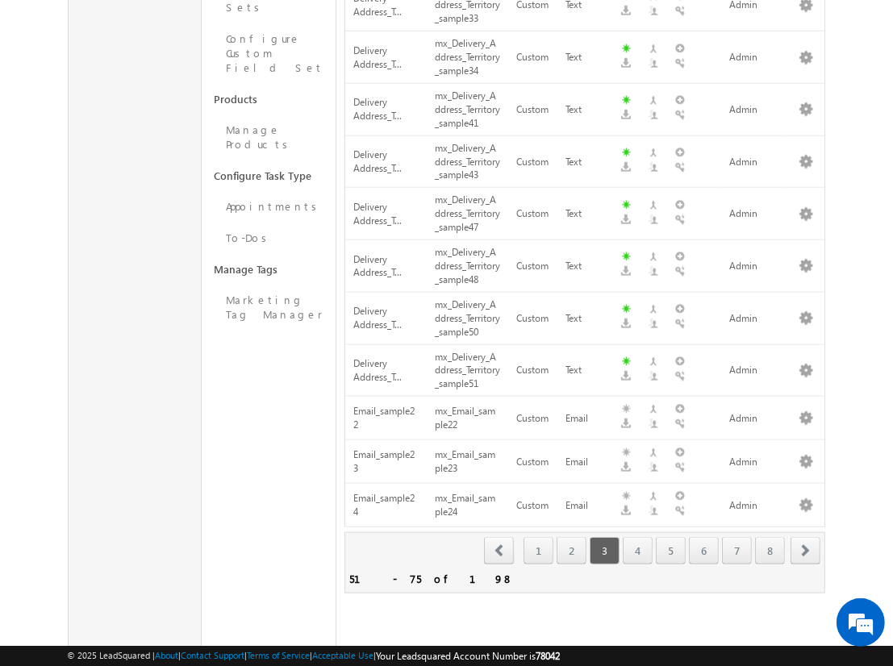
scroll to position [256, 0]
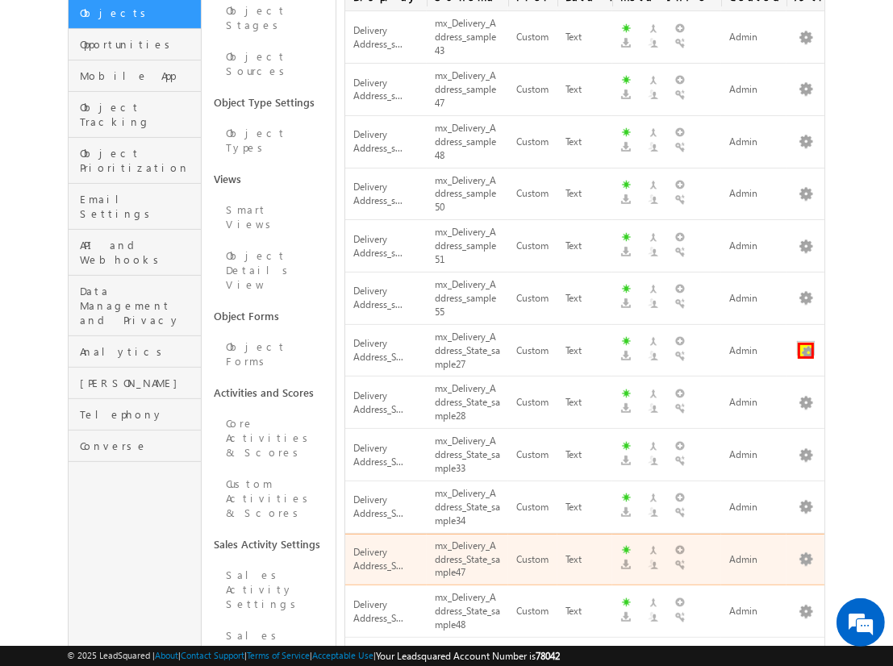
click at [806, 343] on button "button" at bounding box center [806, 351] width 16 height 16
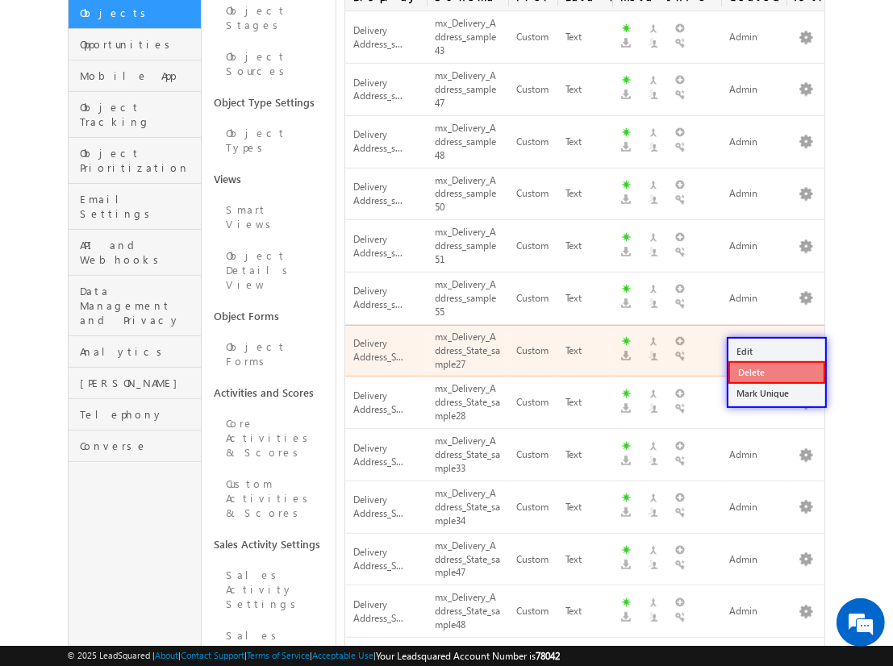
click at [776, 371] on link "Delete" at bounding box center [777, 372] width 97 height 23
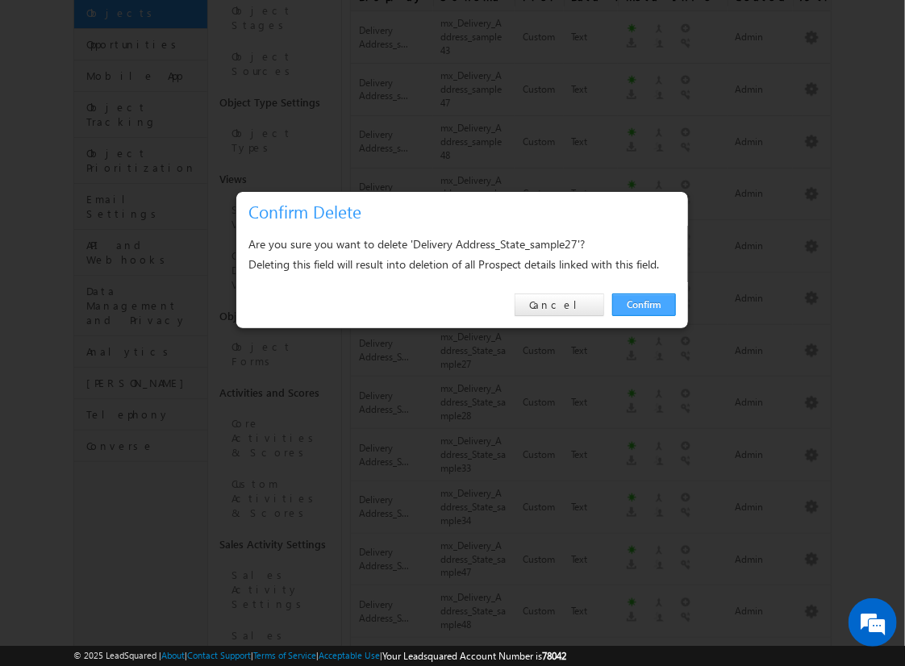
click at [644, 304] on link "Confirm" at bounding box center [644, 305] width 64 height 23
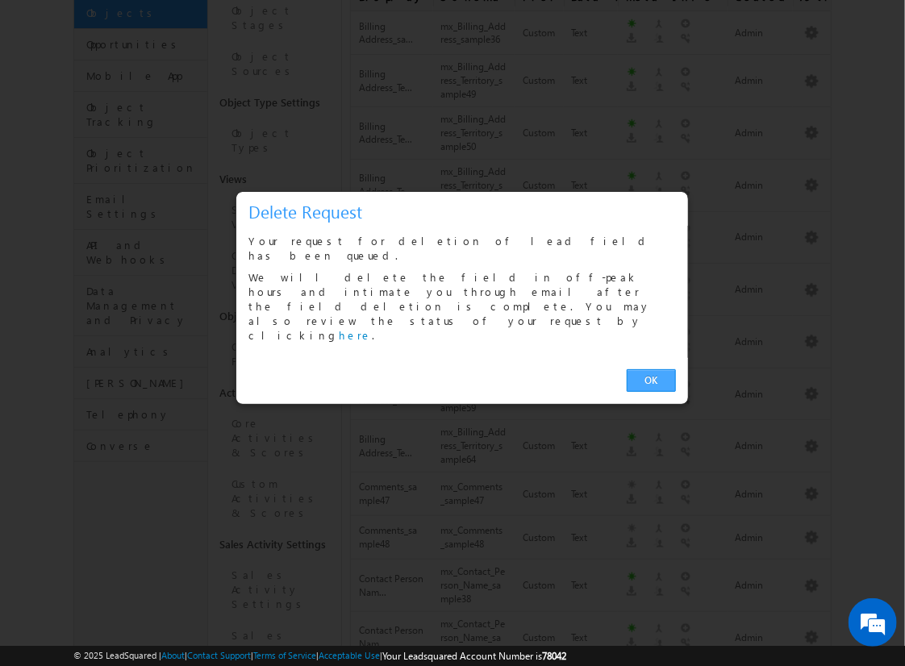
click at [651, 370] on link "OK" at bounding box center [651, 381] width 49 height 23
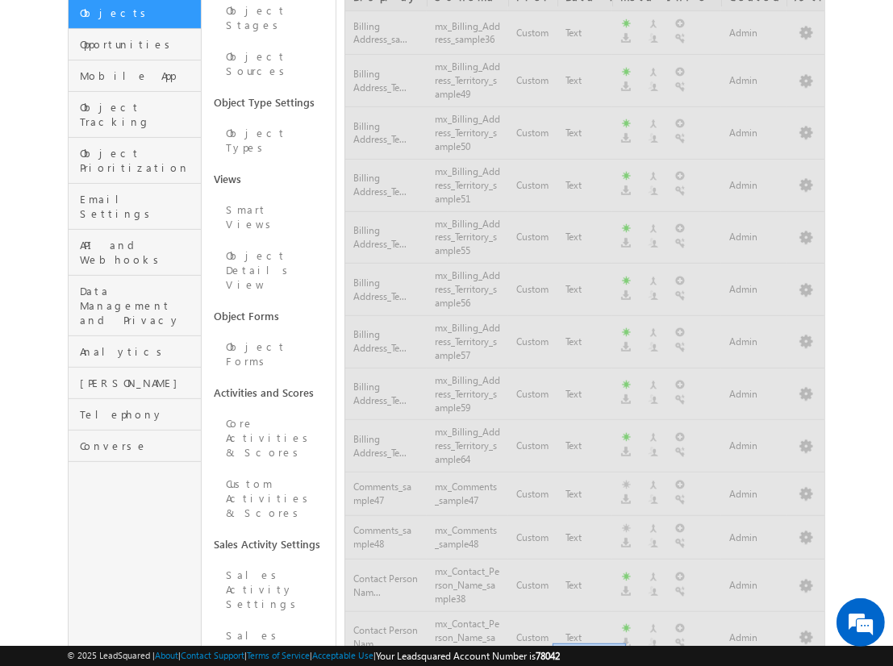
scroll to position [1019, 0]
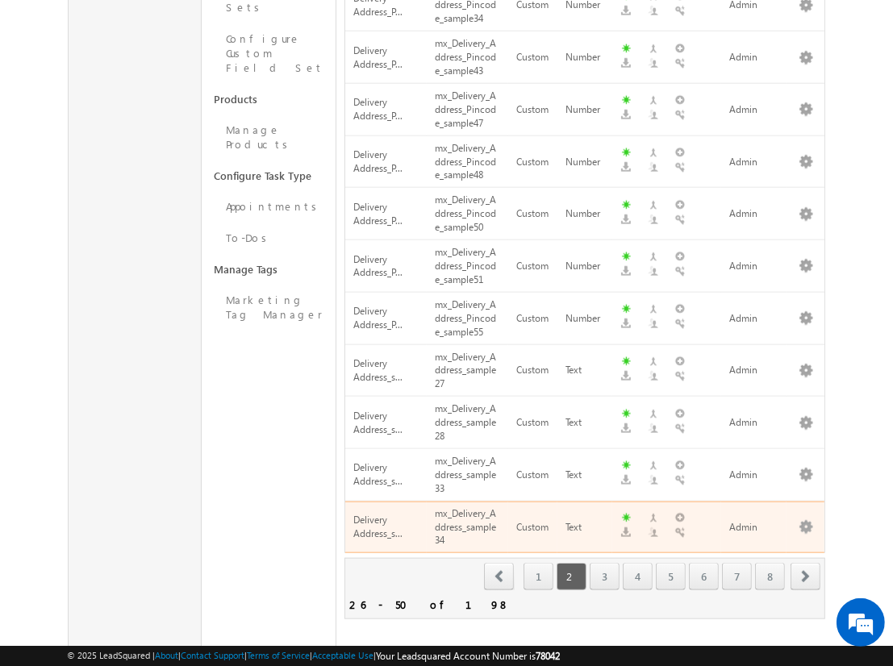
click at [806, 563] on span "next" at bounding box center [806, 576] width 30 height 27
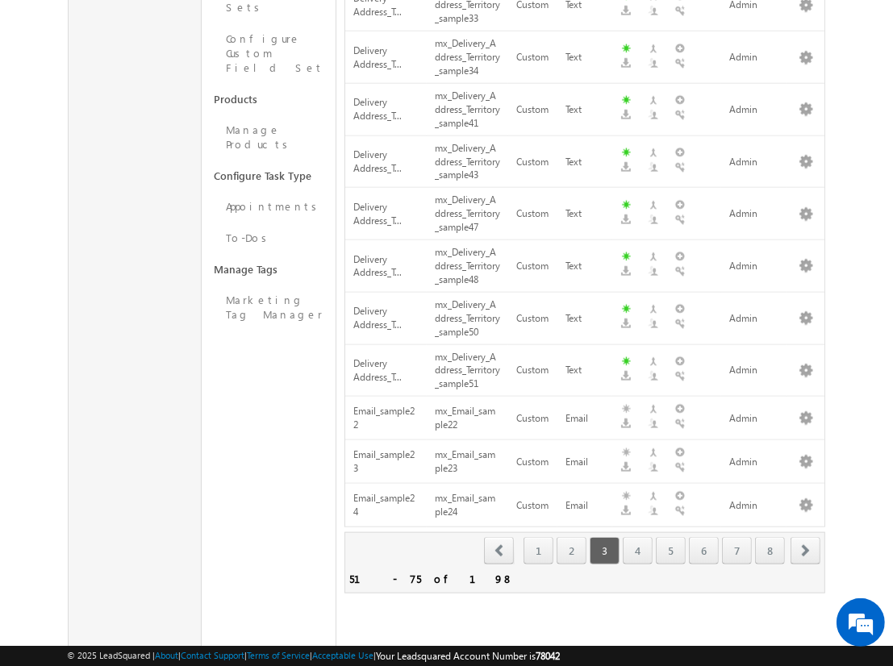
scroll to position [307, 0]
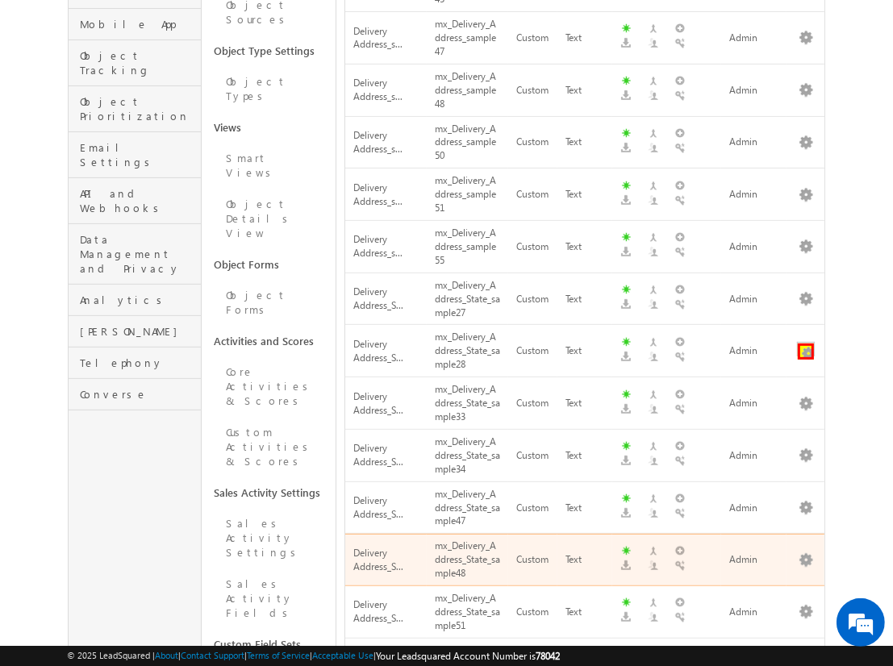
click at [806, 344] on button "button" at bounding box center [806, 352] width 16 height 16
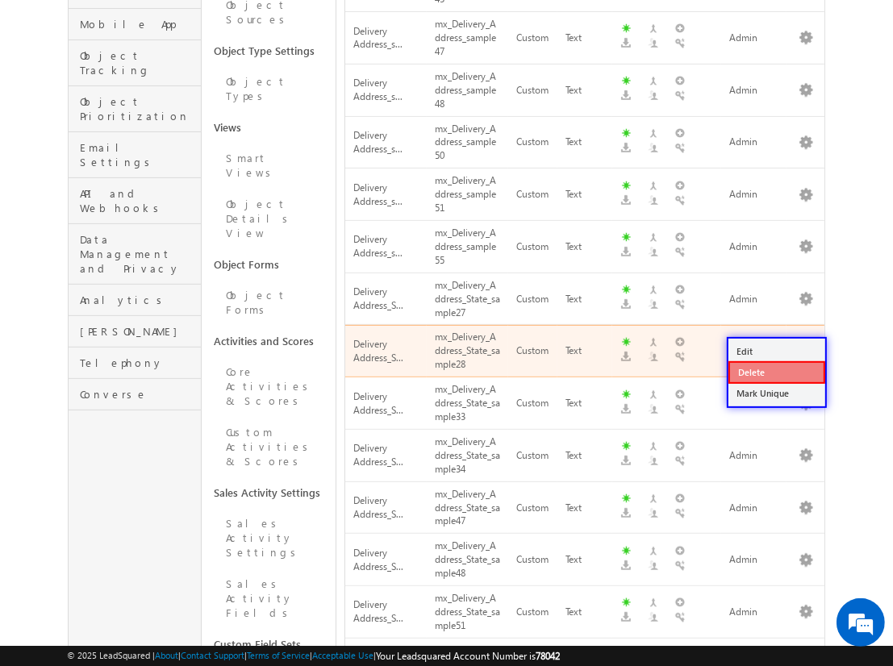
click at [776, 372] on link "Delete" at bounding box center [777, 372] width 97 height 23
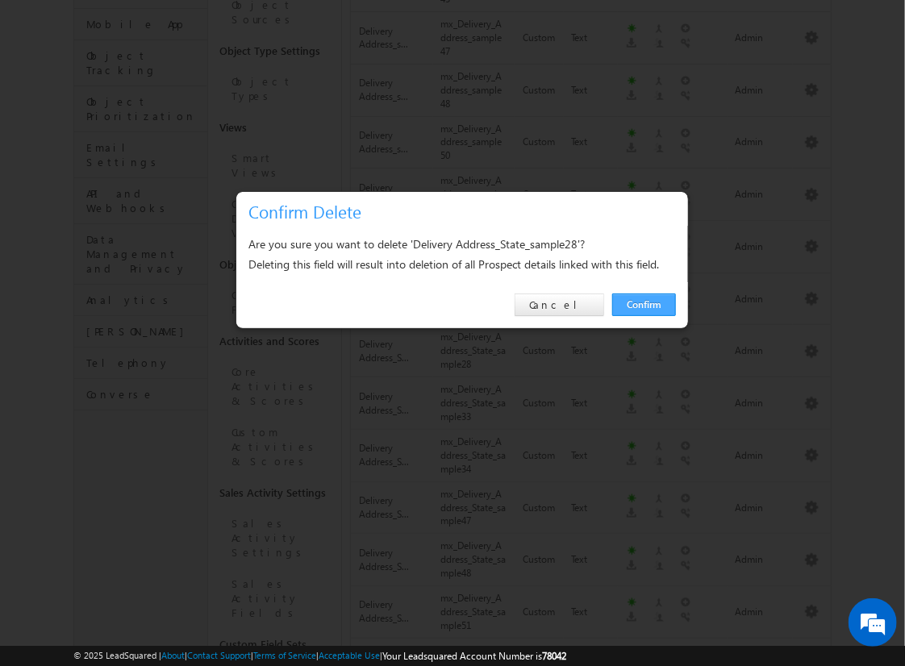
click at [644, 304] on link "Confirm" at bounding box center [644, 305] width 64 height 23
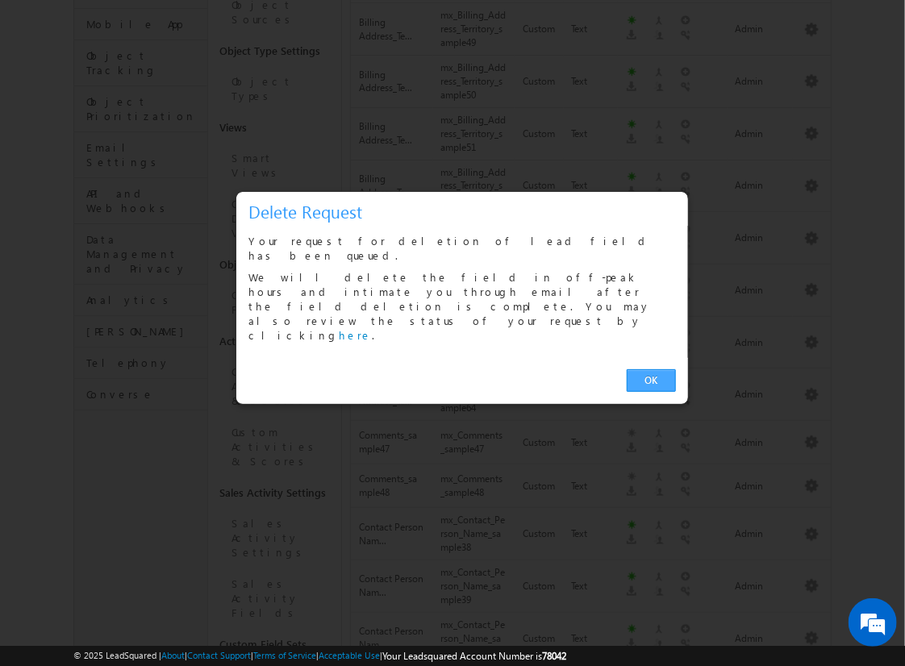
click at [651, 370] on link "OK" at bounding box center [651, 381] width 49 height 23
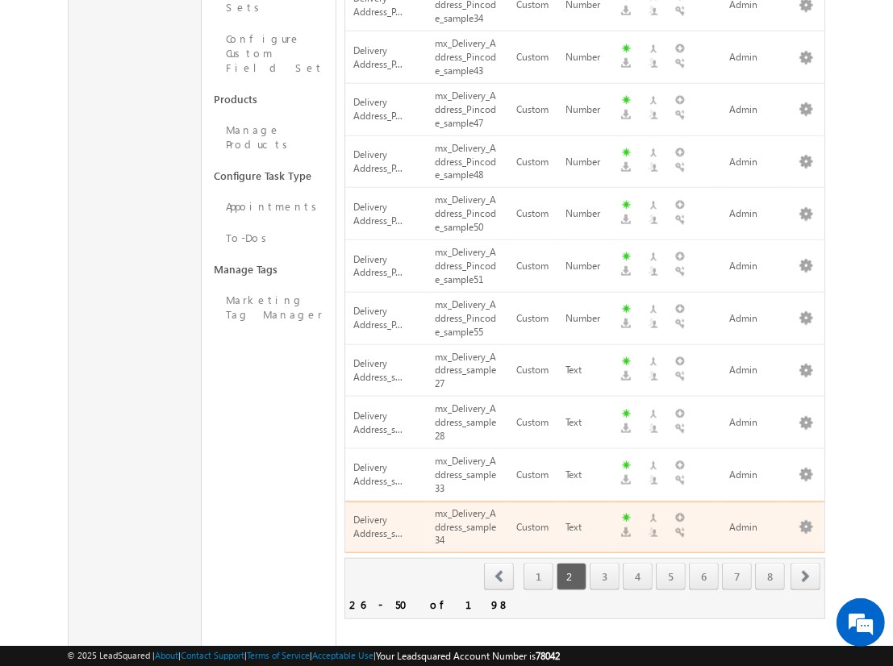
click at [806, 563] on span "next" at bounding box center [806, 576] width 30 height 27
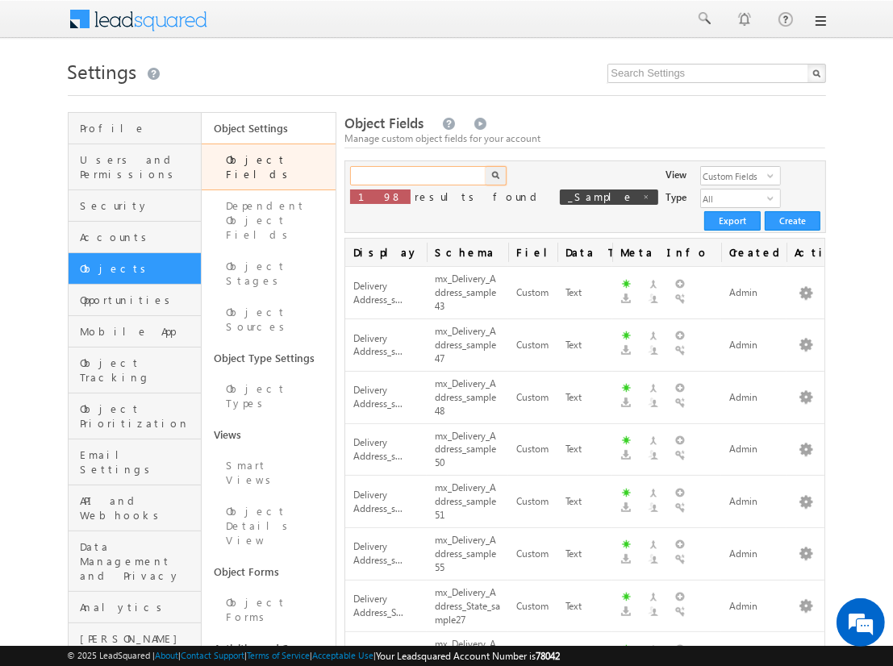
click at [418, 176] on input "text" at bounding box center [419, 175] width 138 height 19
type input "_sample"
click at [495, 176] on img "button" at bounding box center [495, 175] width 8 height 8
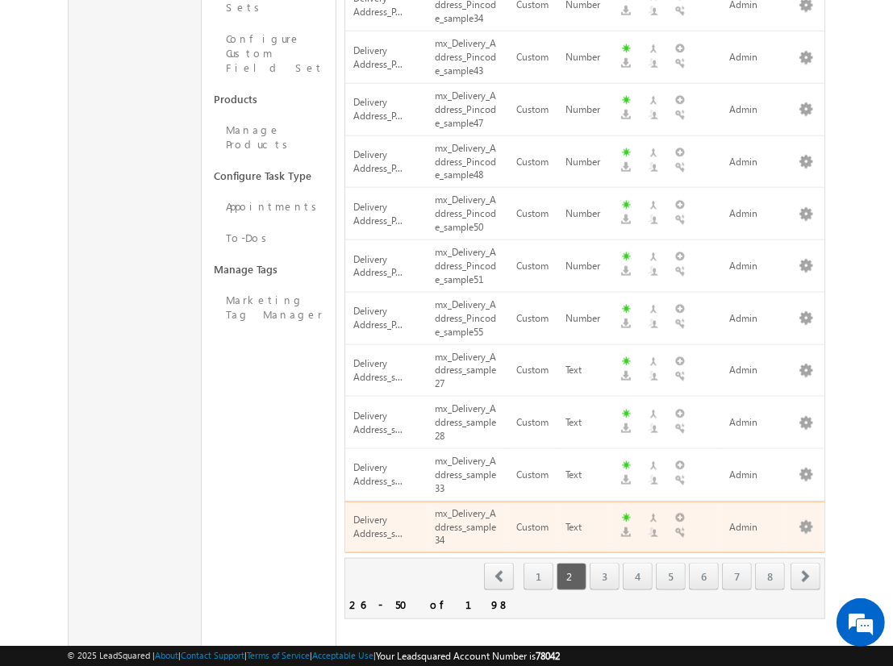
click at [806, 563] on span "next" at bounding box center [806, 576] width 30 height 27
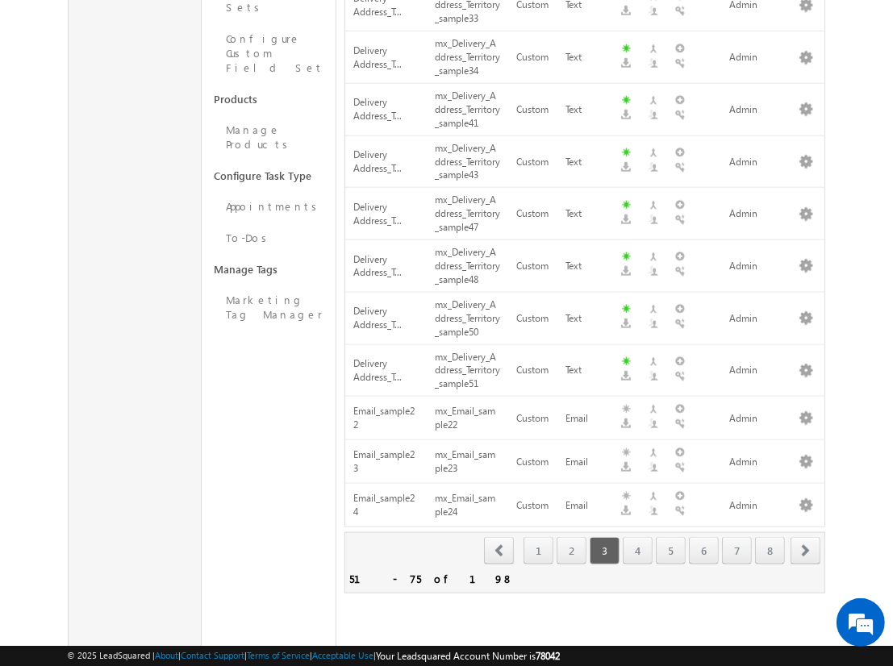
scroll to position [359, 0]
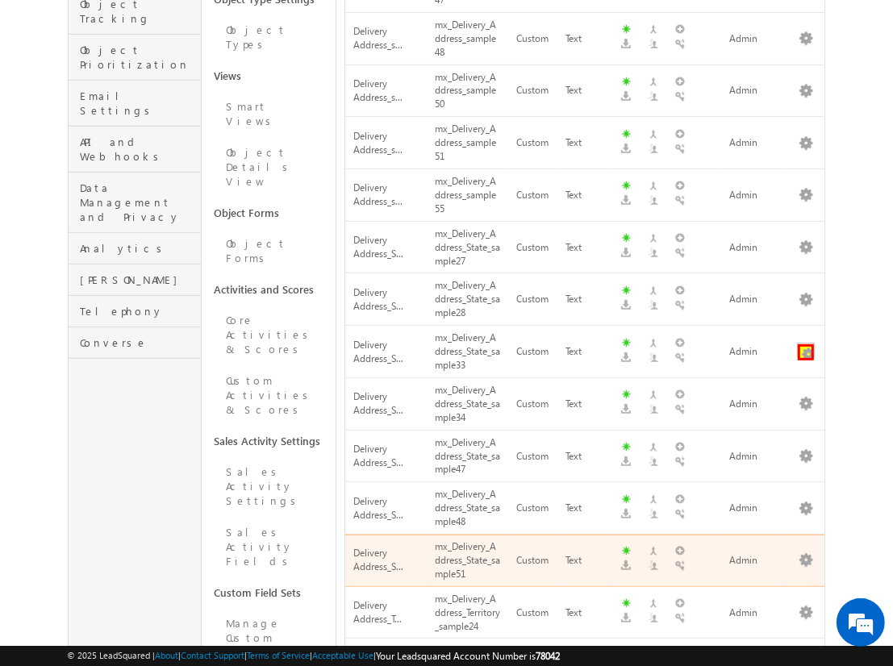
click at [806, 344] on button "button" at bounding box center [806, 352] width 16 height 16
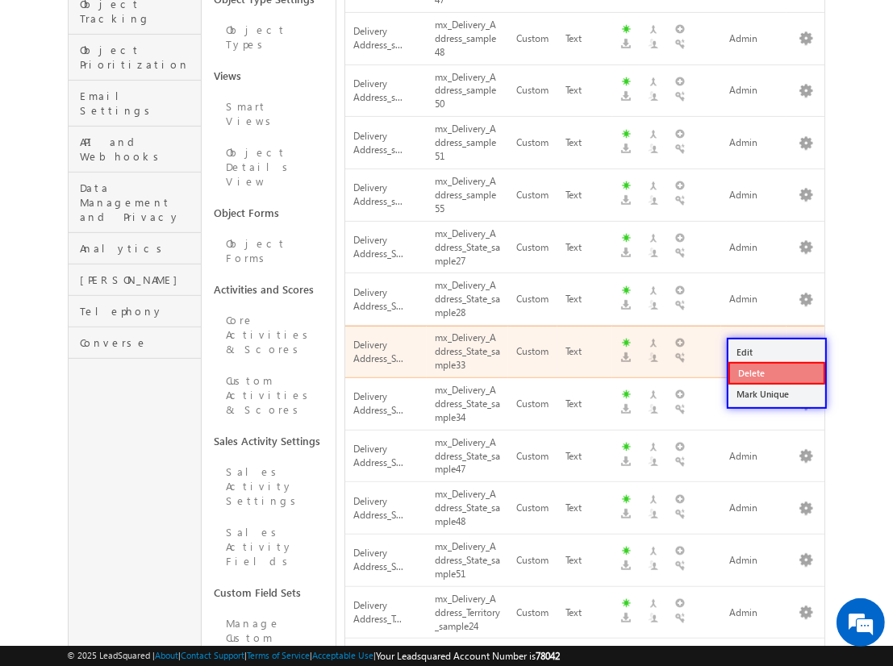
click at [776, 372] on link "Delete" at bounding box center [777, 373] width 97 height 23
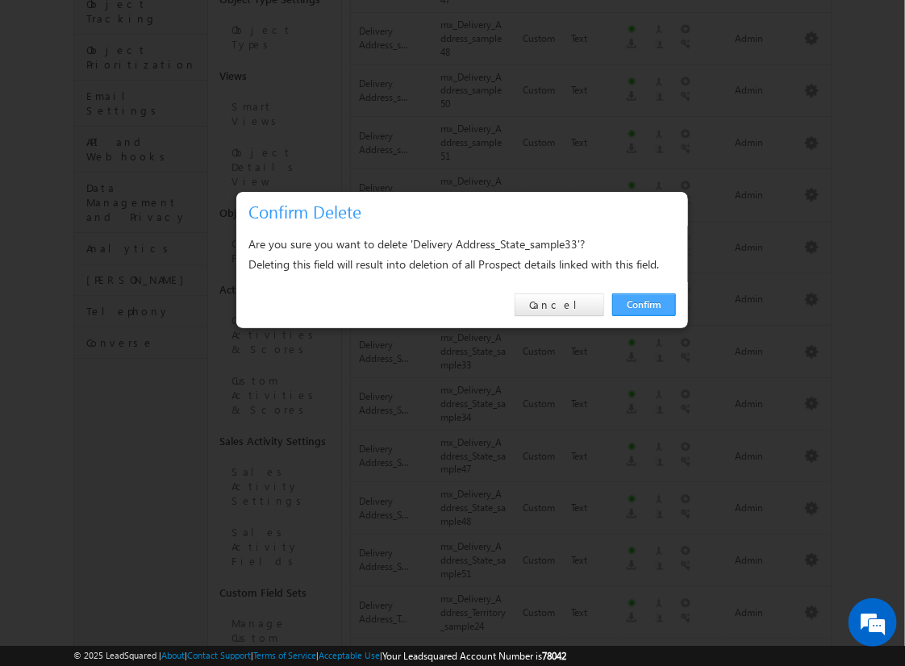
click at [644, 304] on link "Confirm" at bounding box center [644, 305] width 64 height 23
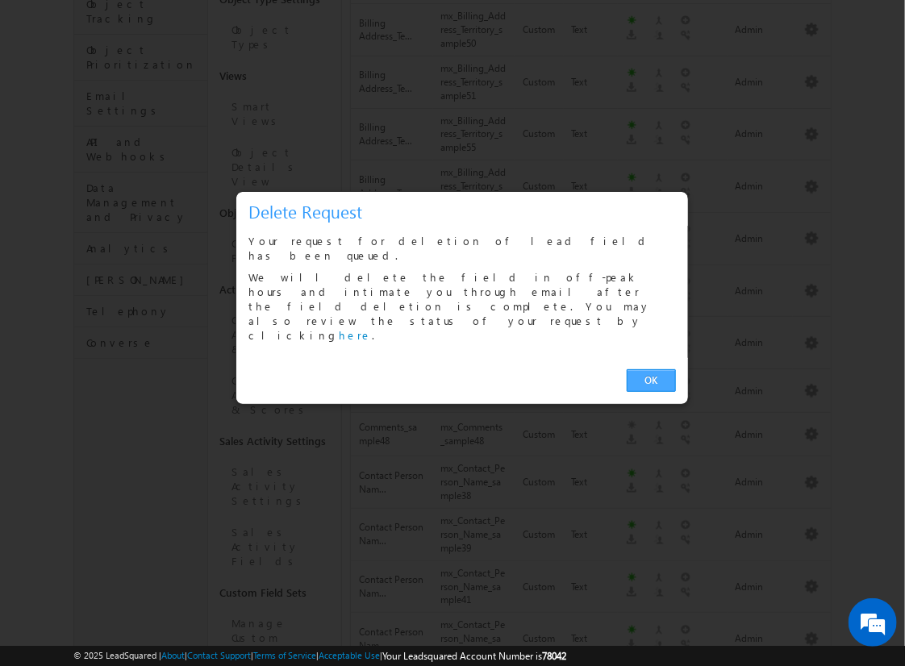
click at [651, 370] on link "OK" at bounding box center [651, 381] width 49 height 23
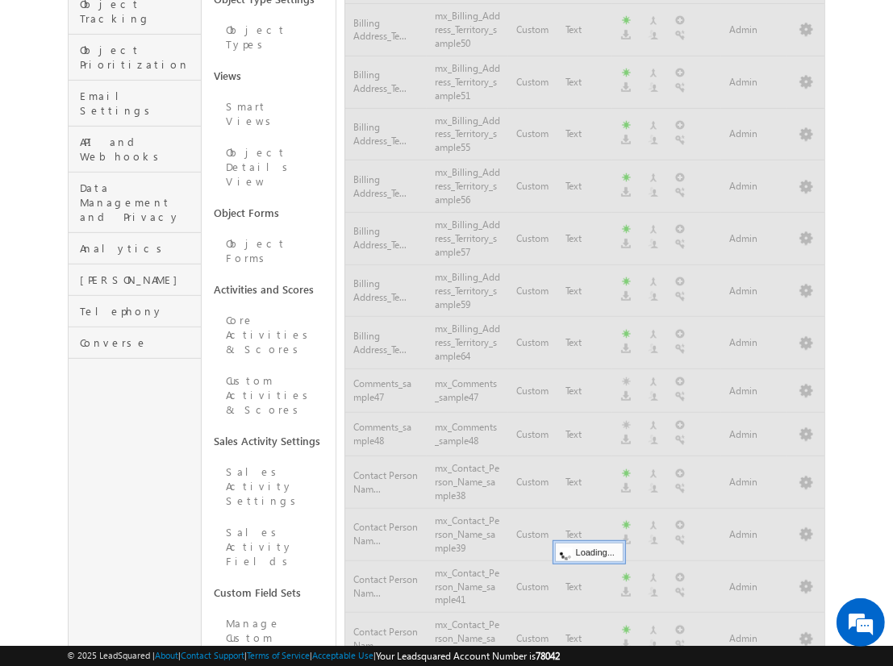
scroll to position [1019, 0]
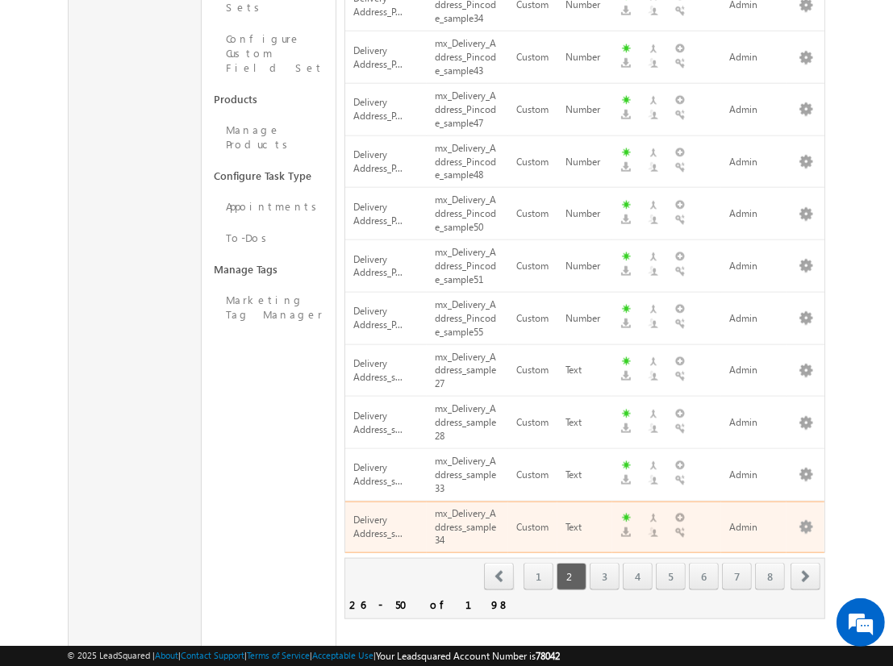
click at [806, 563] on span "next" at bounding box center [806, 576] width 30 height 27
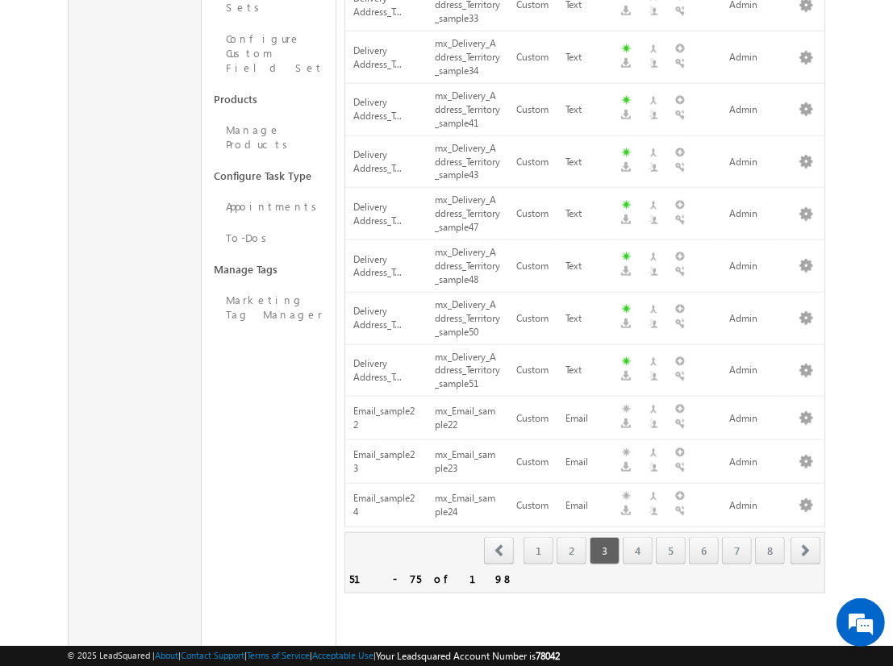
scroll to position [411, 0]
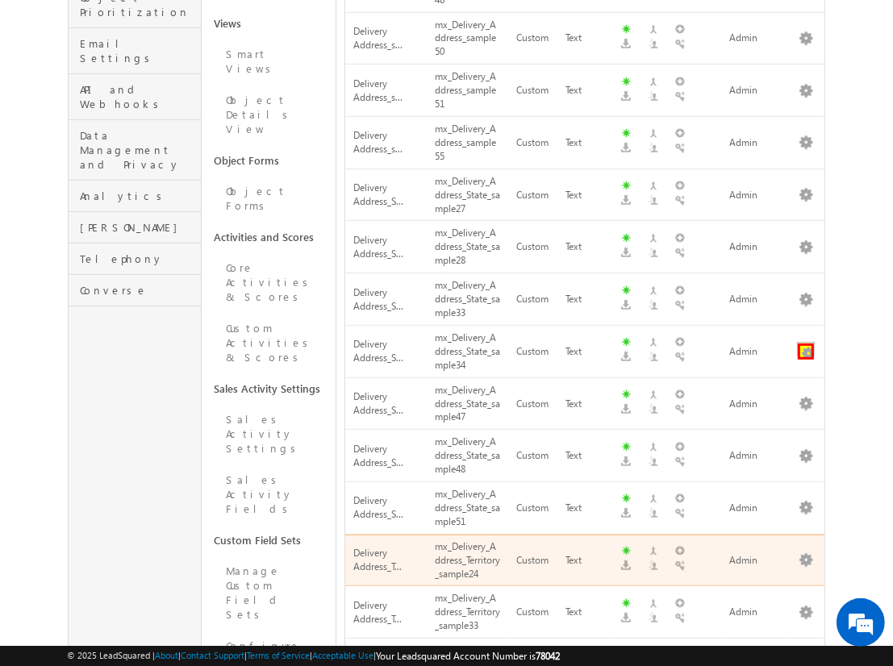
click at [806, 344] on button "button" at bounding box center [806, 352] width 16 height 16
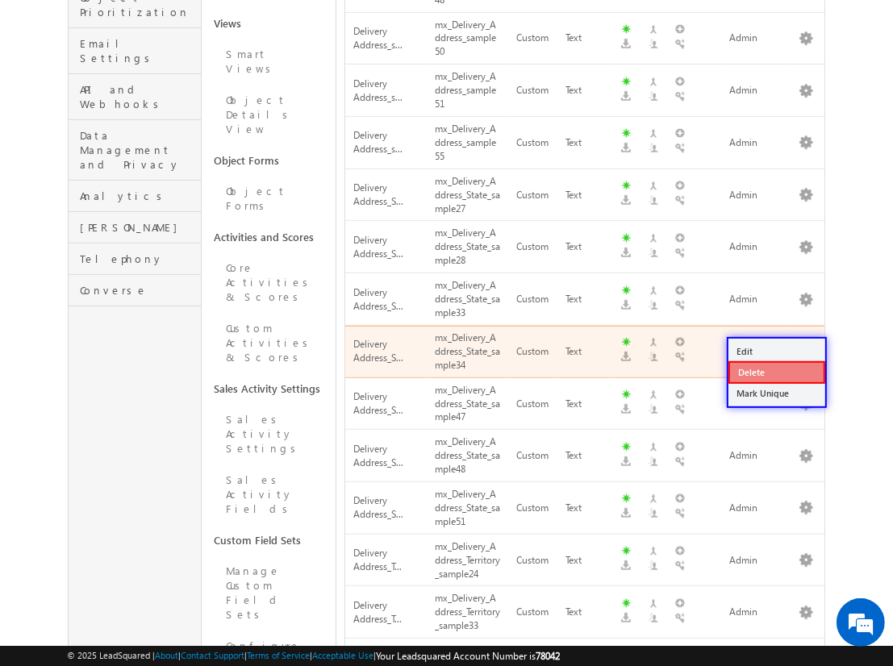
click at [776, 371] on link "Delete" at bounding box center [777, 372] width 97 height 23
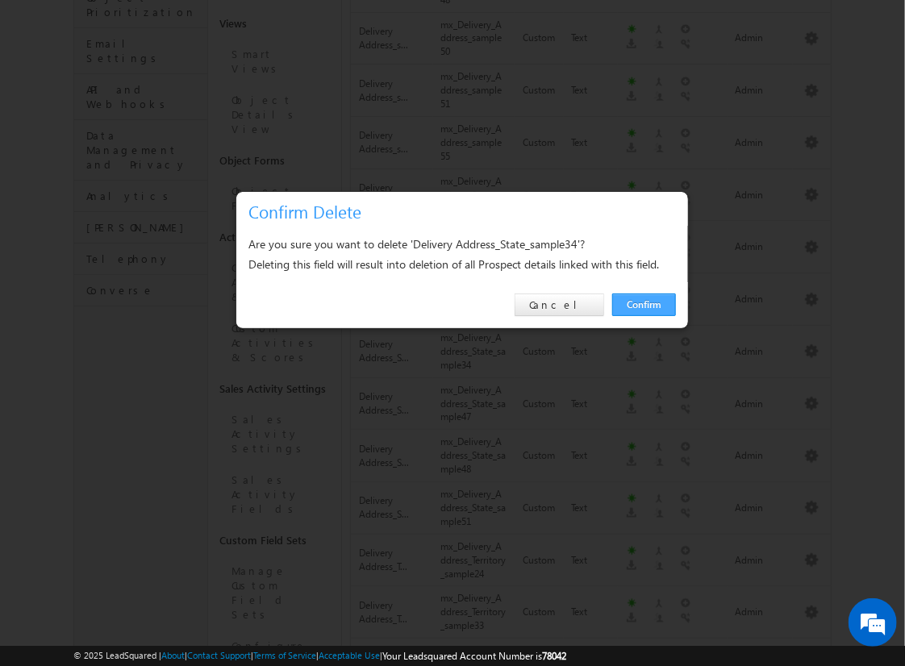
click at [644, 304] on link "Confirm" at bounding box center [644, 305] width 64 height 23
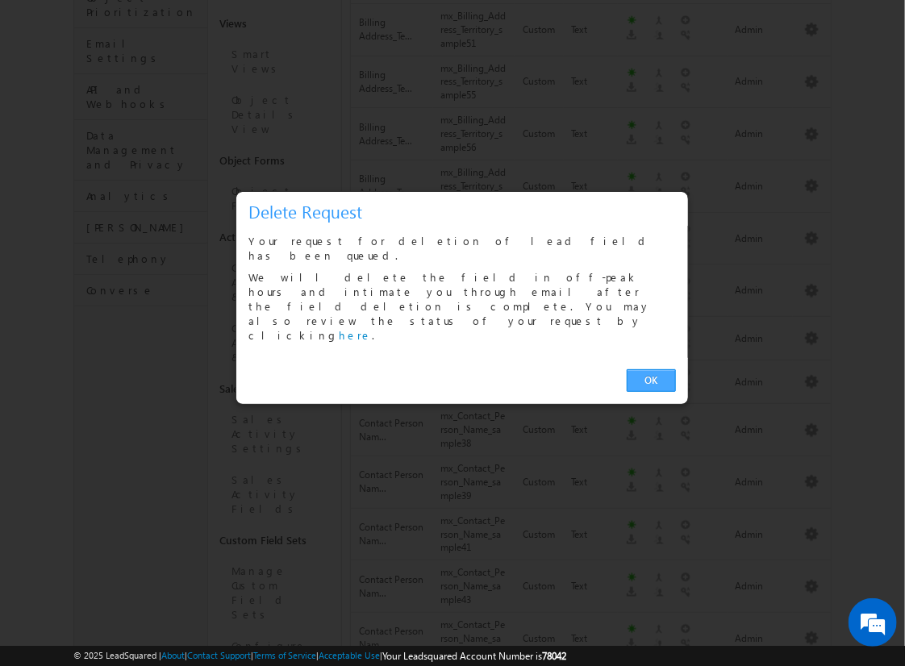
click at [651, 370] on link "OK" at bounding box center [651, 381] width 49 height 23
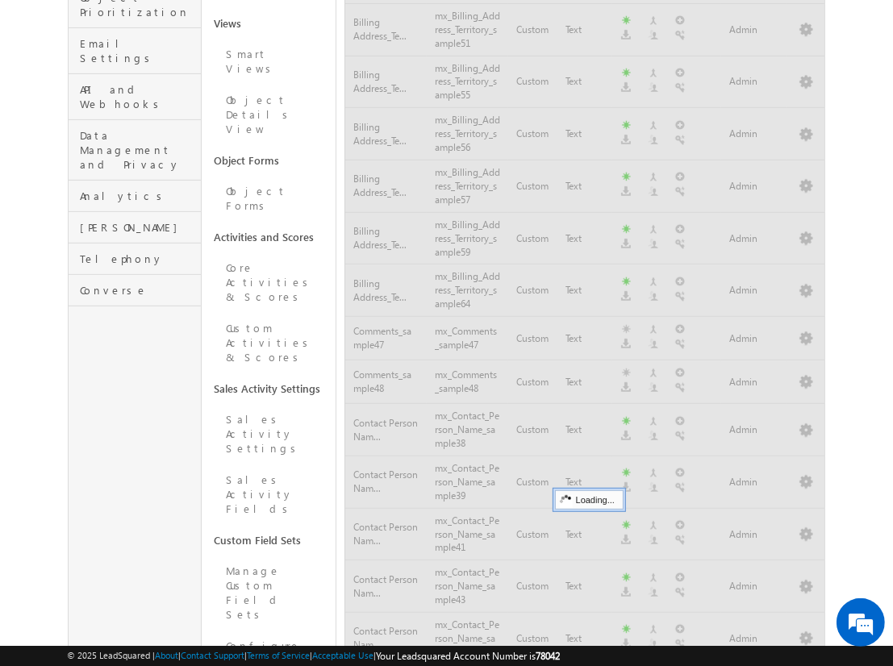
scroll to position [1019, 0]
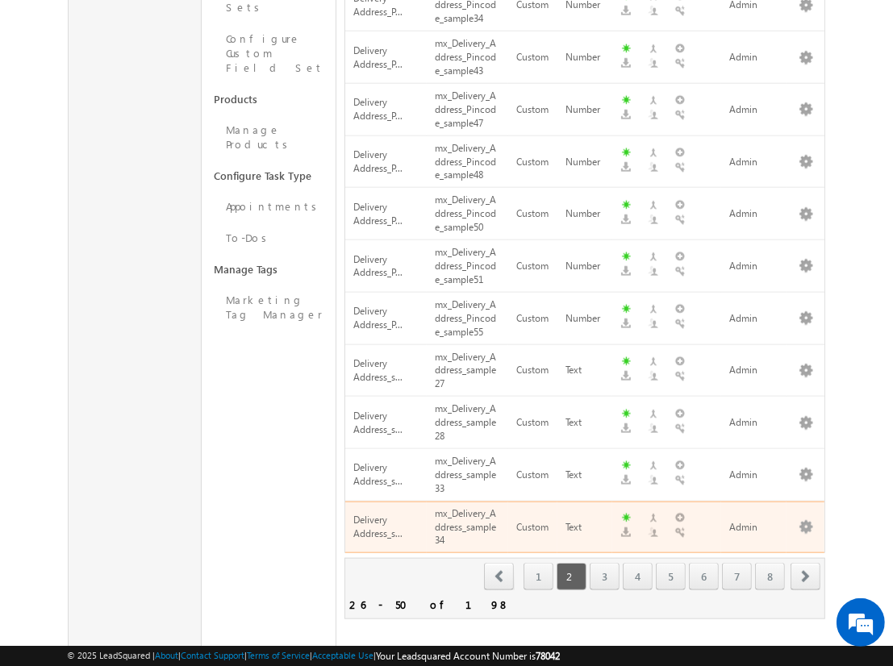
click at [806, 563] on span "next" at bounding box center [806, 576] width 30 height 27
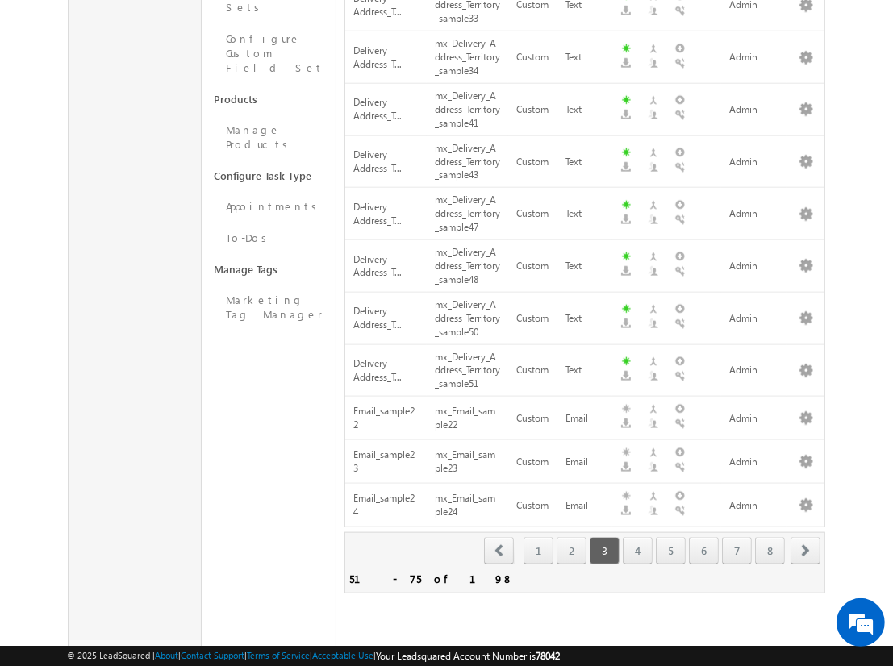
scroll to position [463, 0]
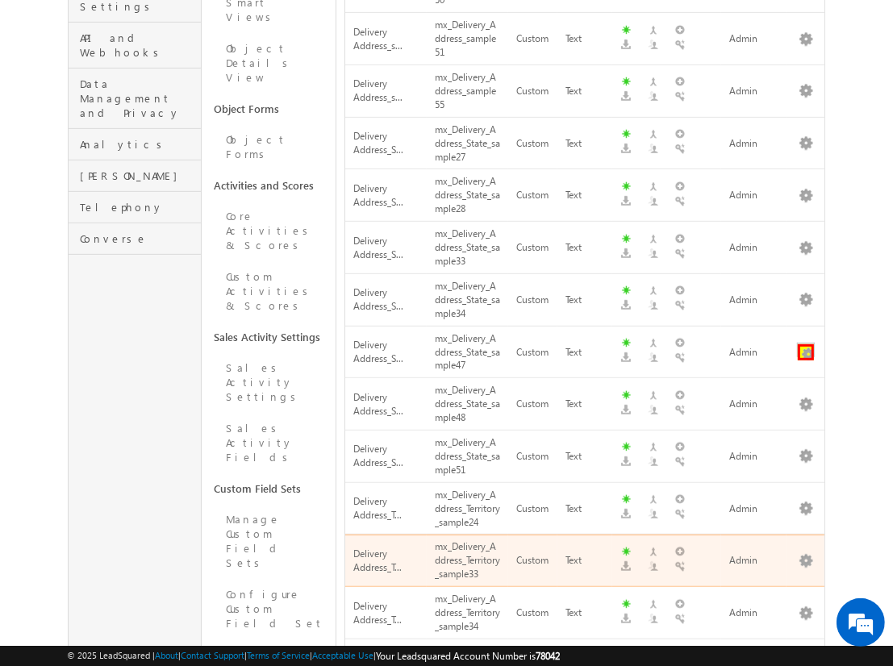
click at [806, 344] on button "button" at bounding box center [806, 352] width 16 height 16
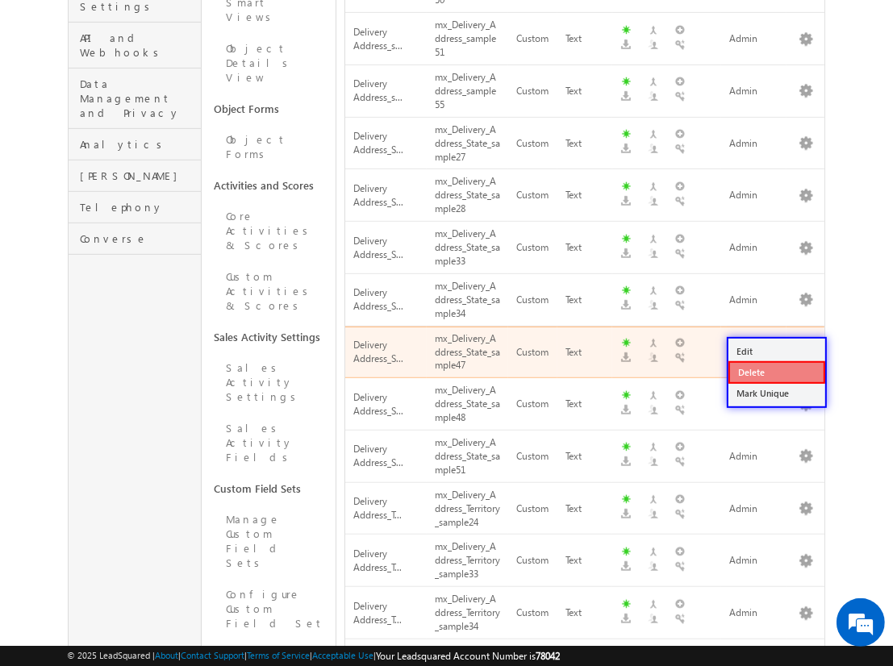
click at [776, 372] on link "Delete" at bounding box center [777, 372] width 97 height 23
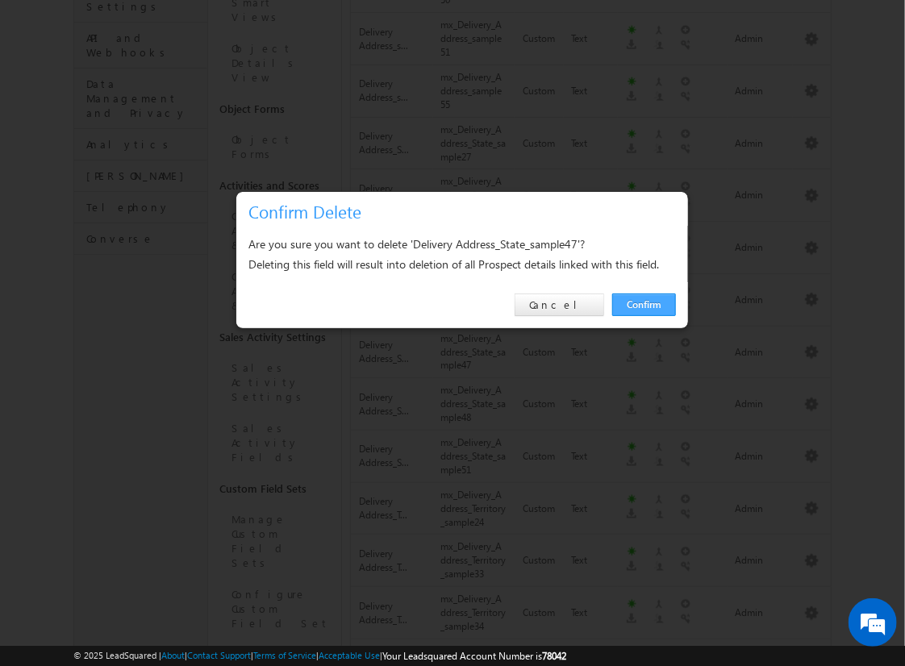
click at [644, 304] on link "Confirm" at bounding box center [644, 305] width 64 height 23
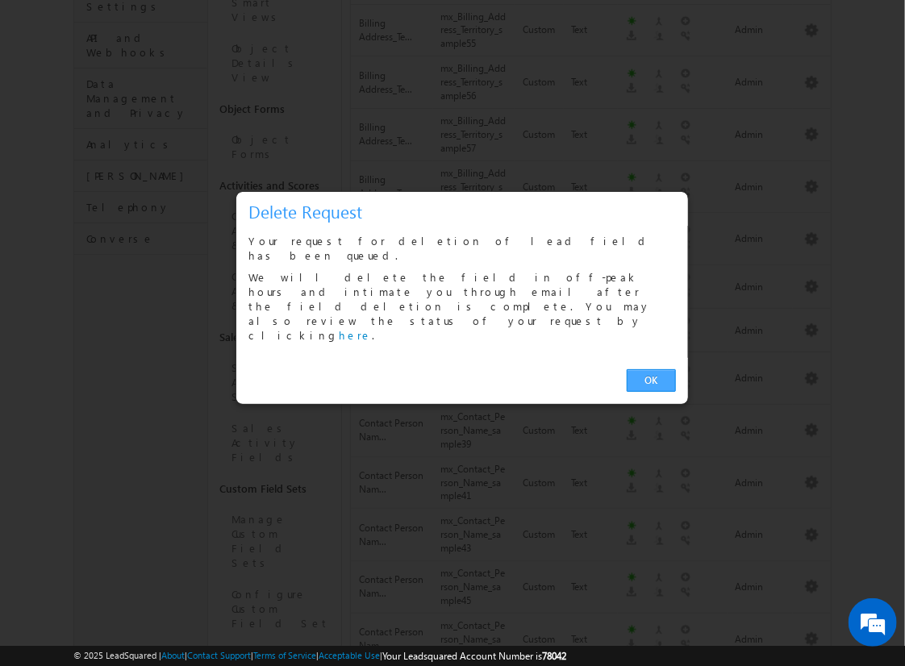
click at [651, 370] on link "OK" at bounding box center [651, 381] width 49 height 23
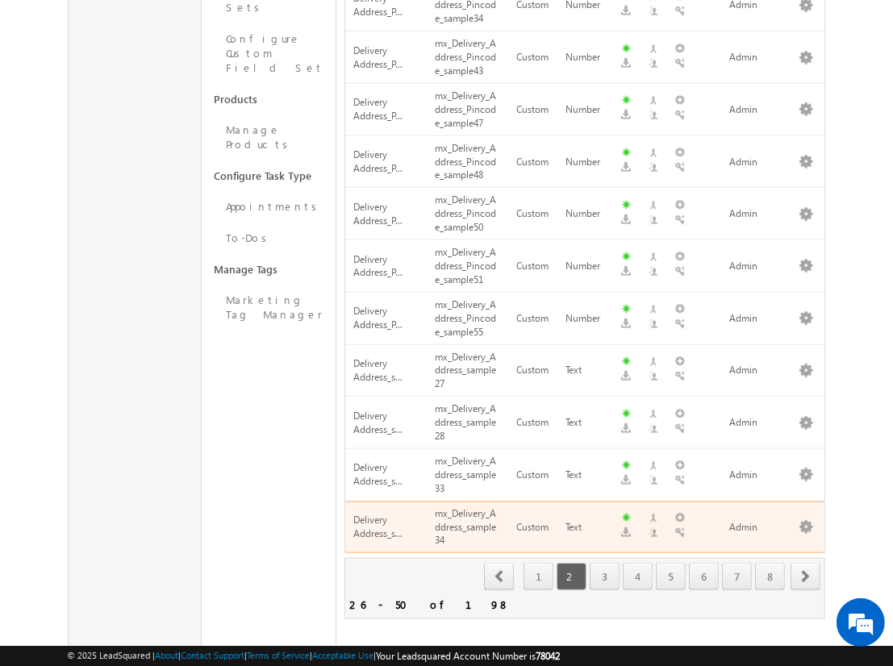
click at [806, 563] on span "next" at bounding box center [806, 576] width 30 height 27
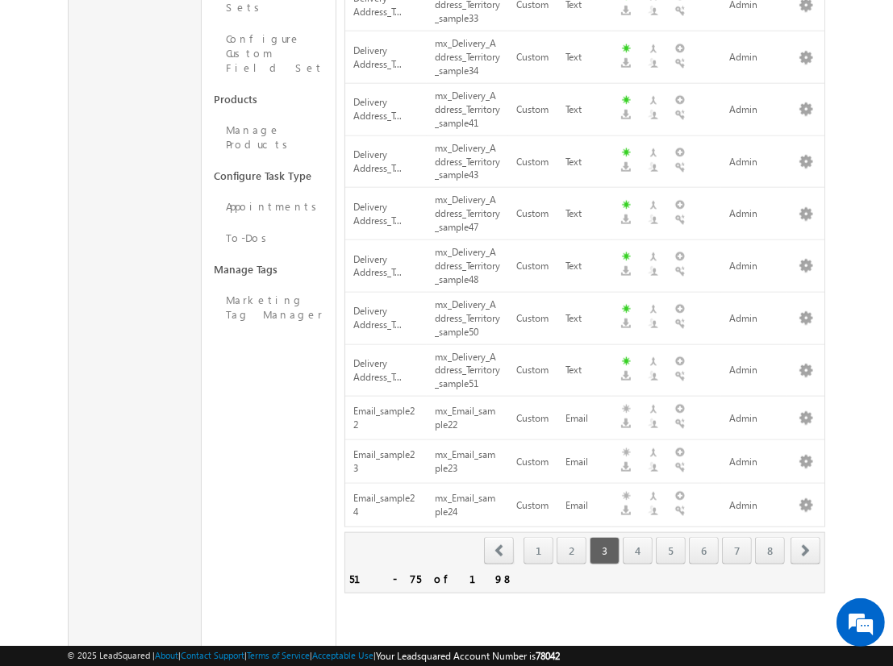
scroll to position [516, 0]
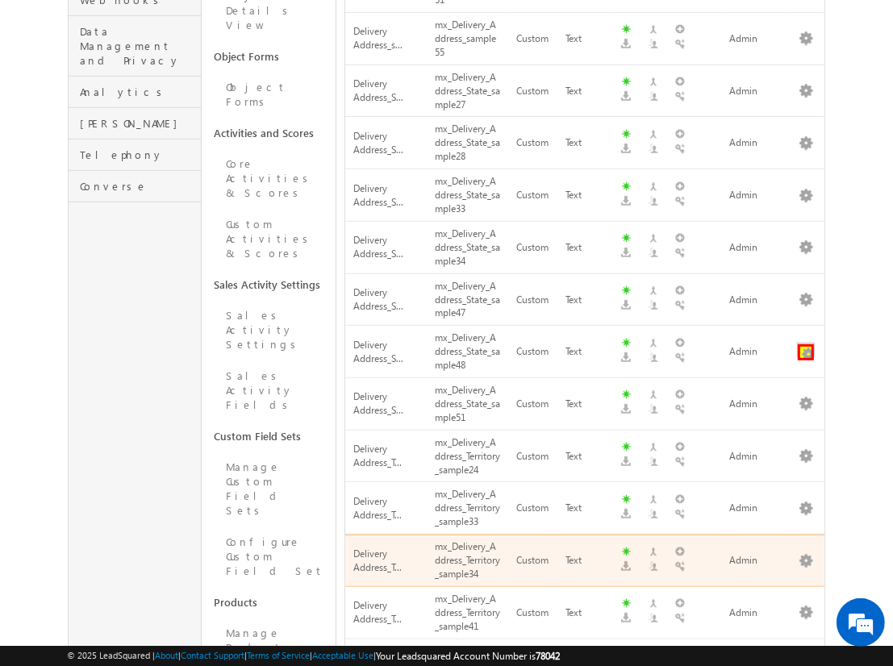
click at [806, 344] on button "button" at bounding box center [806, 352] width 16 height 16
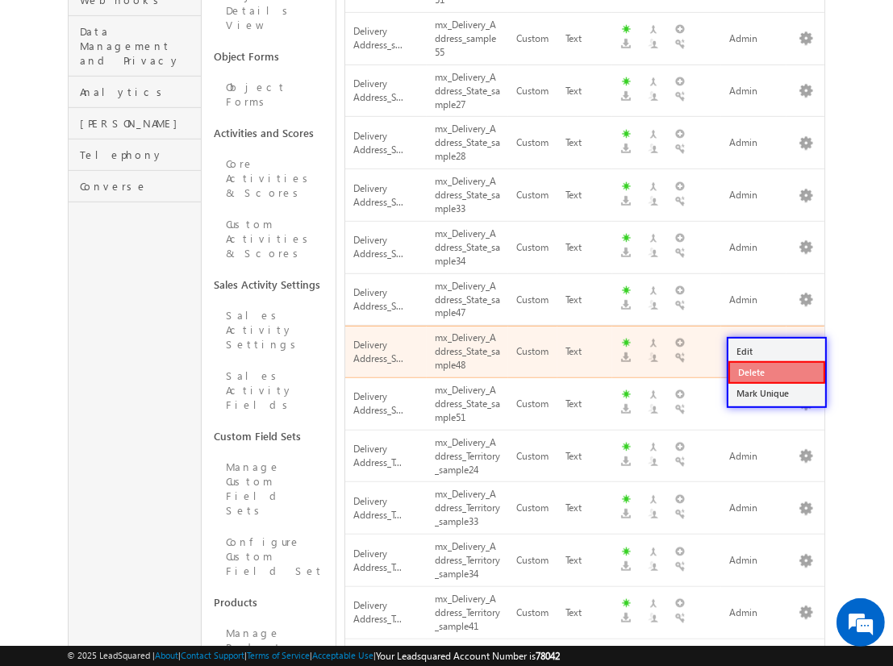
click at [776, 371] on link "Delete" at bounding box center [777, 372] width 97 height 23
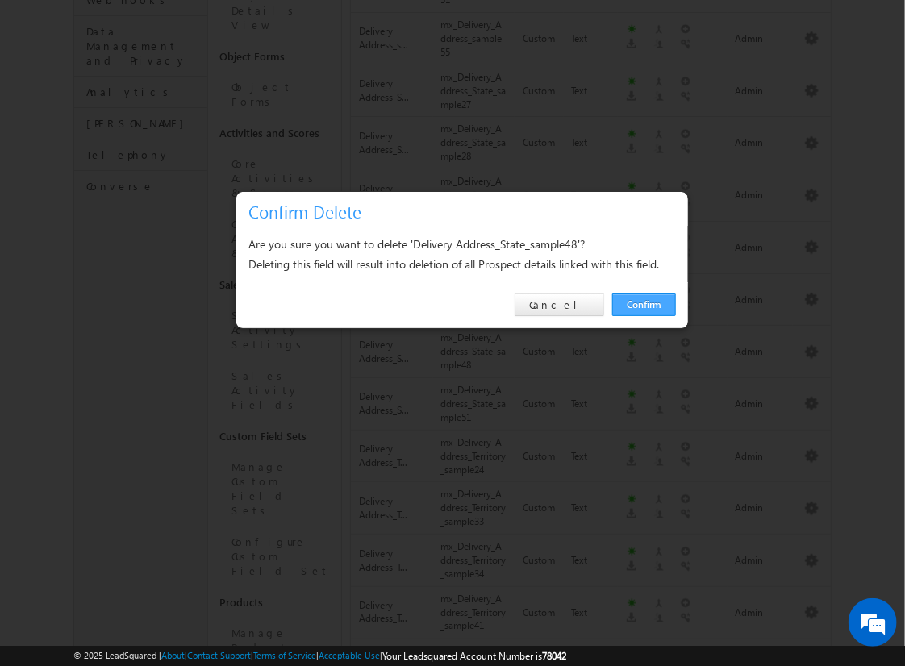
click at [644, 304] on link "Confirm" at bounding box center [644, 305] width 64 height 23
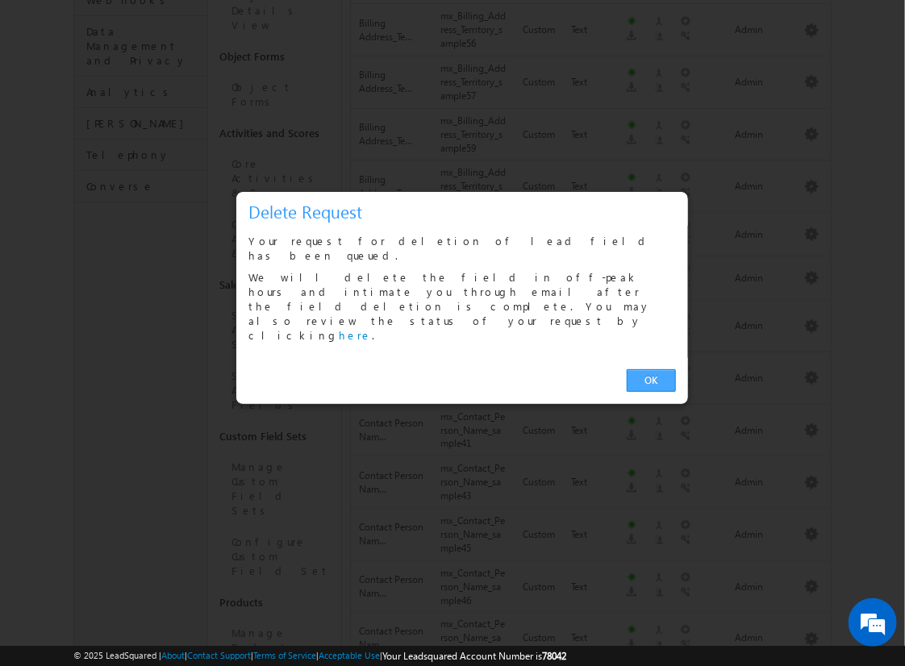
click at [651, 370] on link "OK" at bounding box center [651, 381] width 49 height 23
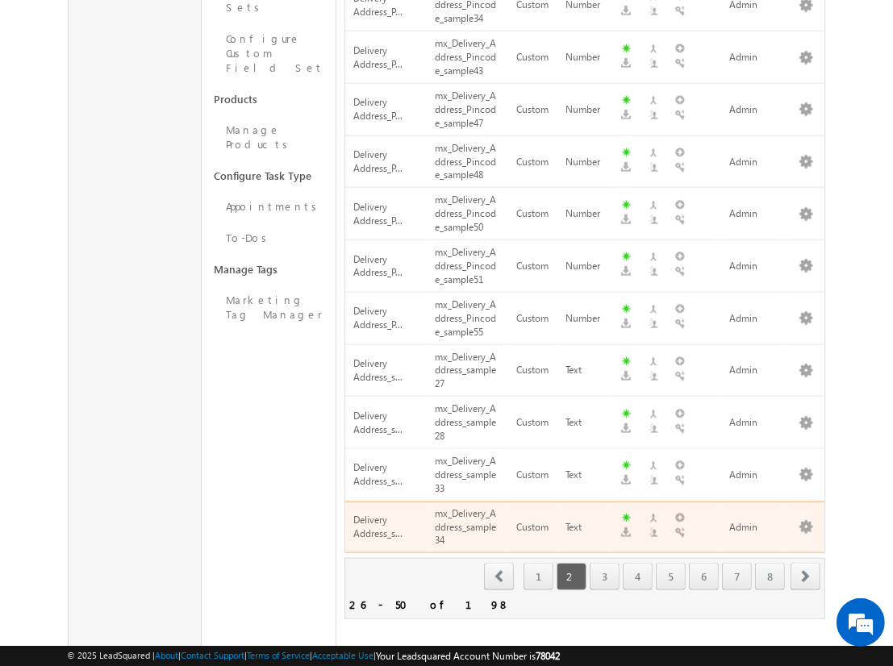
click at [806, 563] on span "next" at bounding box center [806, 576] width 30 height 27
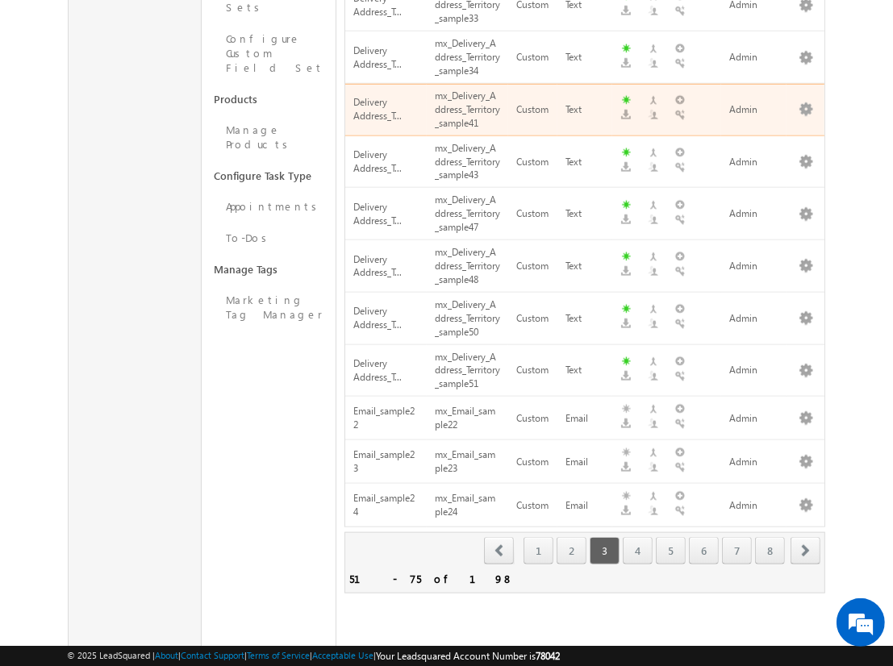
scroll to position [567, 0]
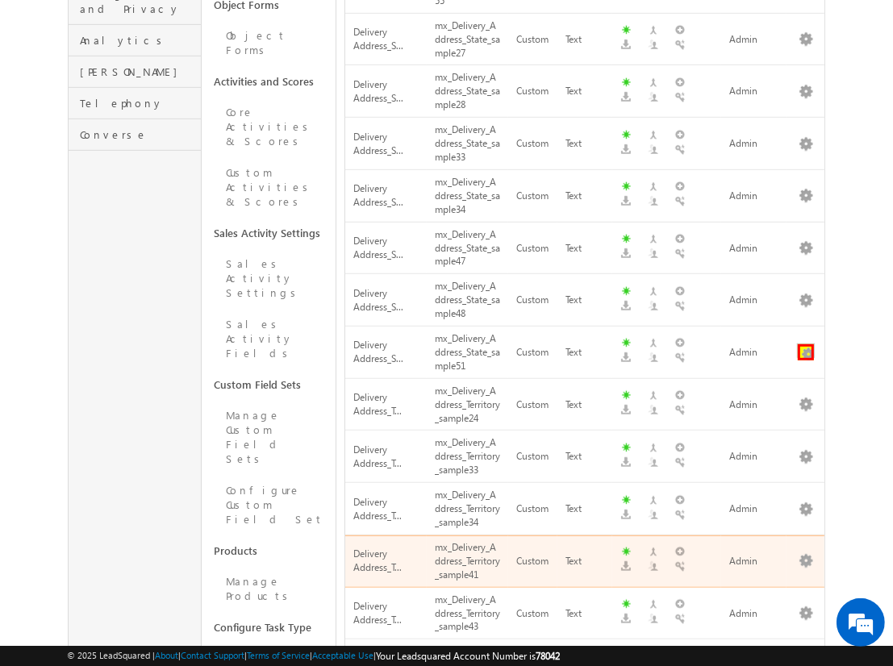
click at [806, 344] on button "button" at bounding box center [806, 352] width 16 height 16
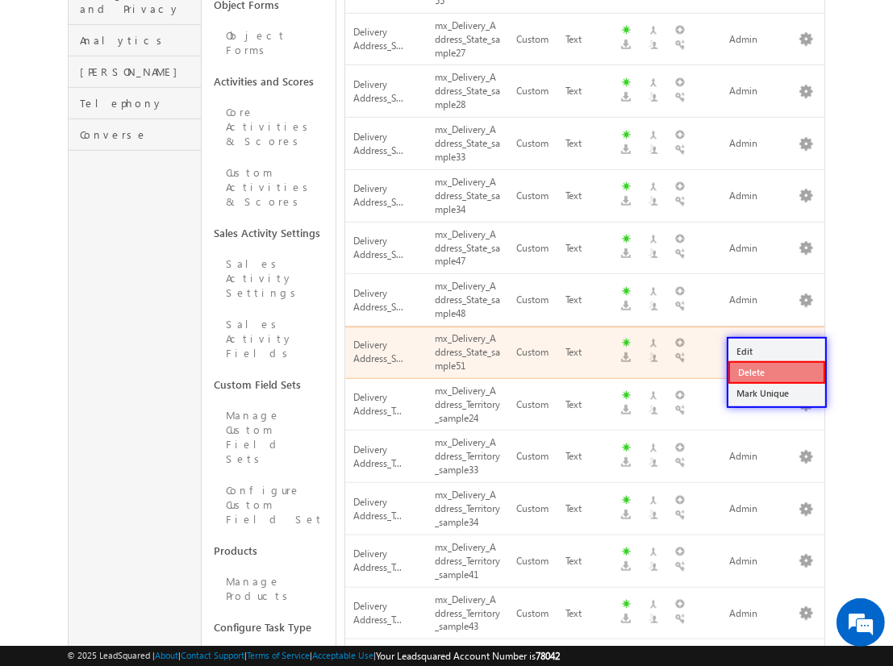
click at [776, 371] on link "Delete" at bounding box center [777, 372] width 97 height 23
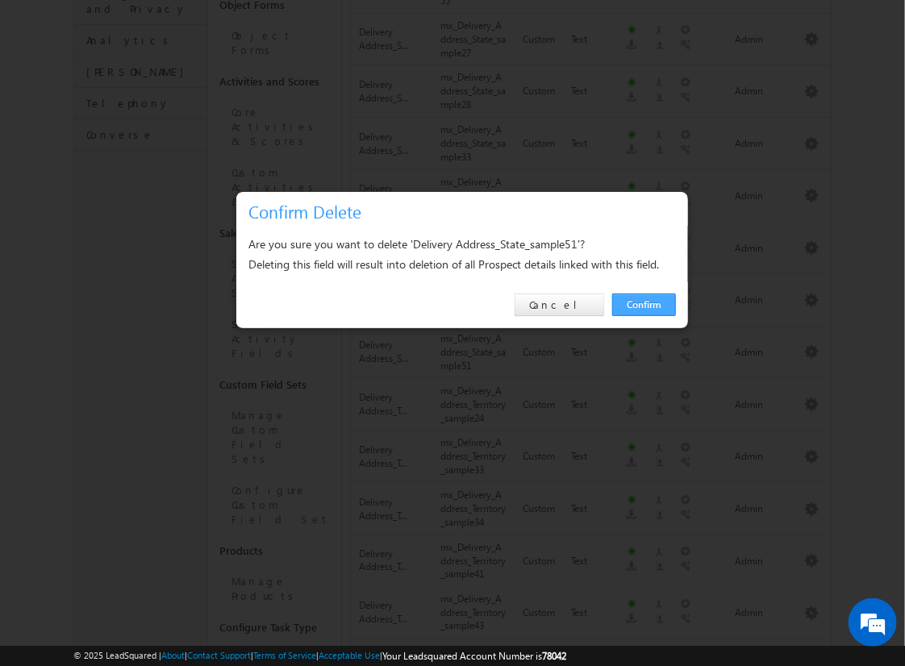
click at [644, 304] on link "Confirm" at bounding box center [644, 305] width 64 height 23
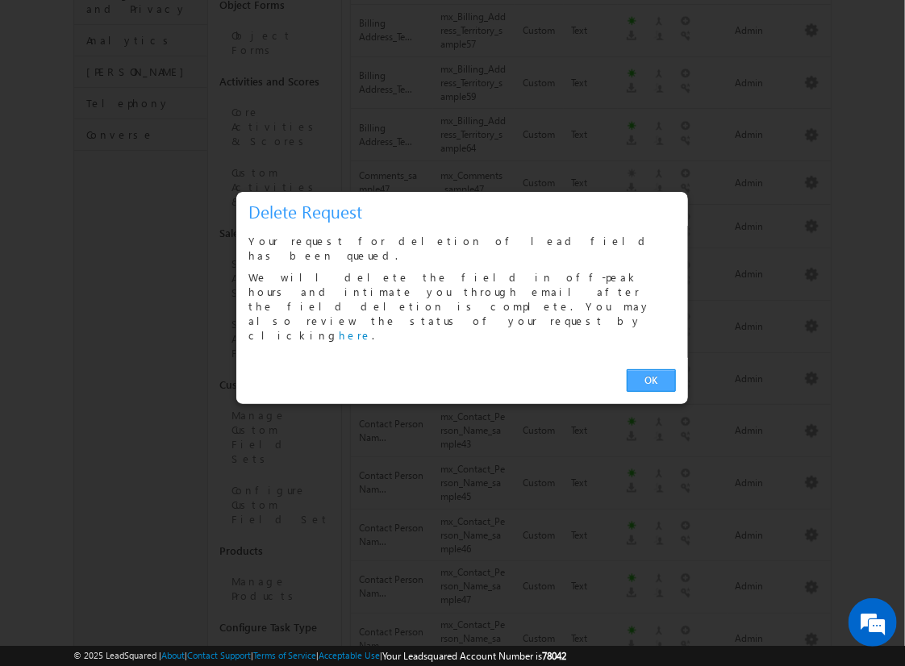
click at [651, 370] on link "OK" at bounding box center [651, 381] width 49 height 23
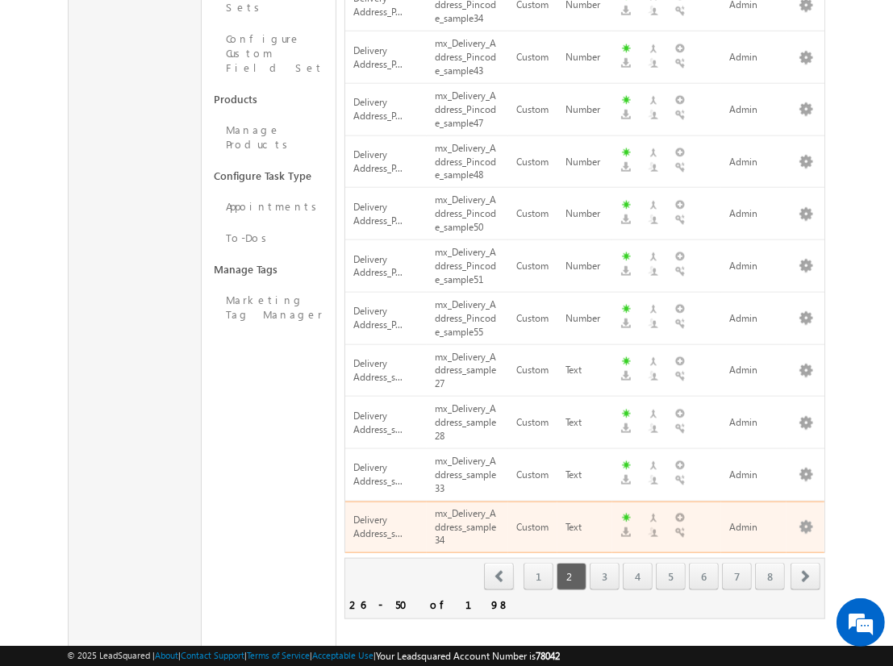
click at [806, 563] on span "next" at bounding box center [806, 576] width 30 height 27
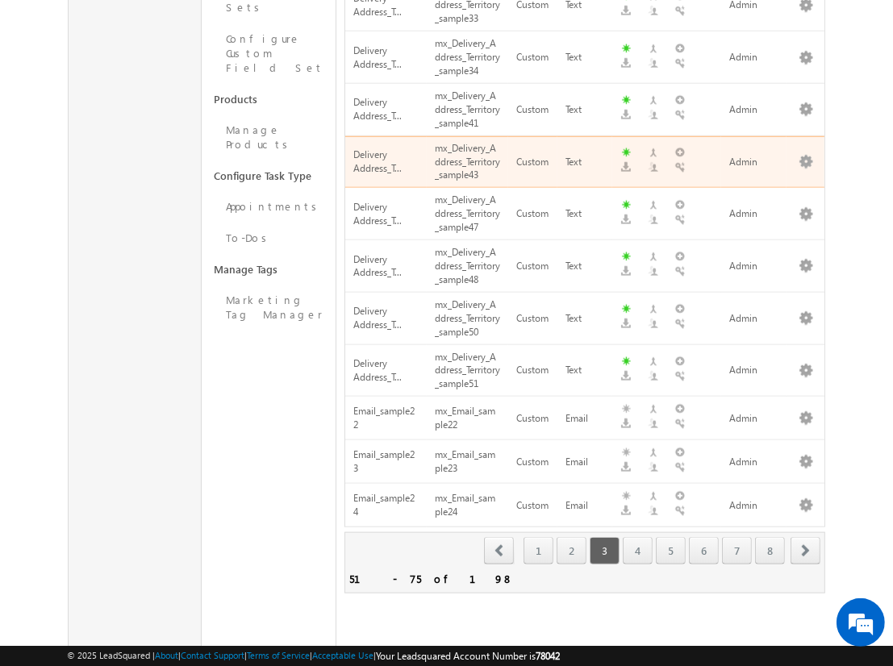
scroll to position [619, 0]
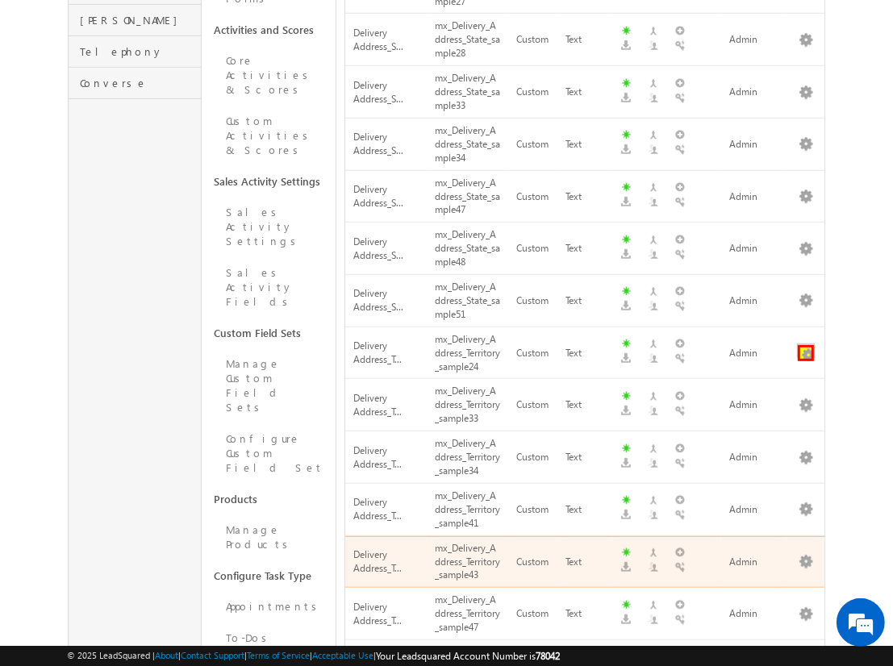
click at [806, 345] on button "button" at bounding box center [806, 353] width 16 height 16
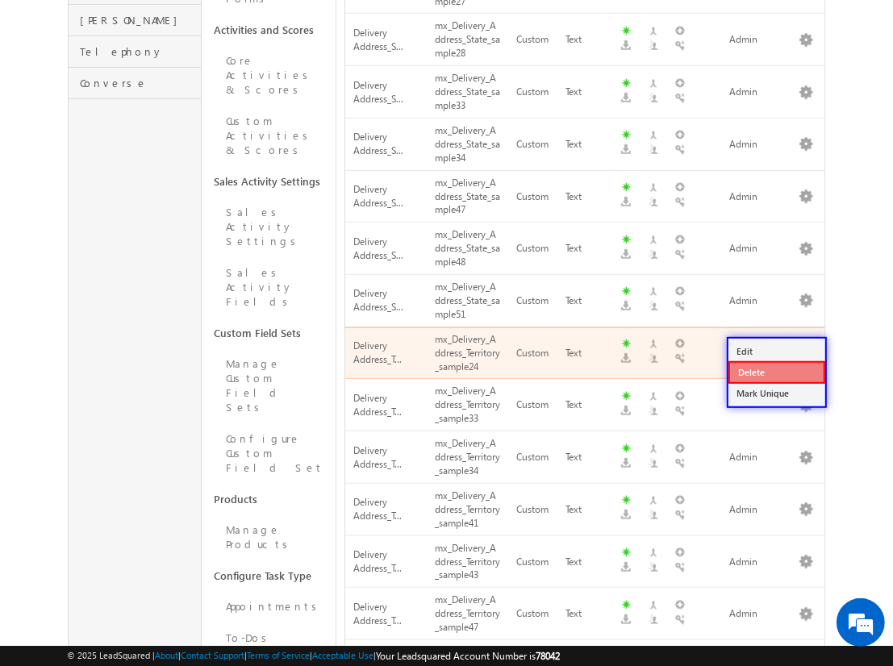
click at [776, 372] on link "Delete" at bounding box center [777, 372] width 97 height 23
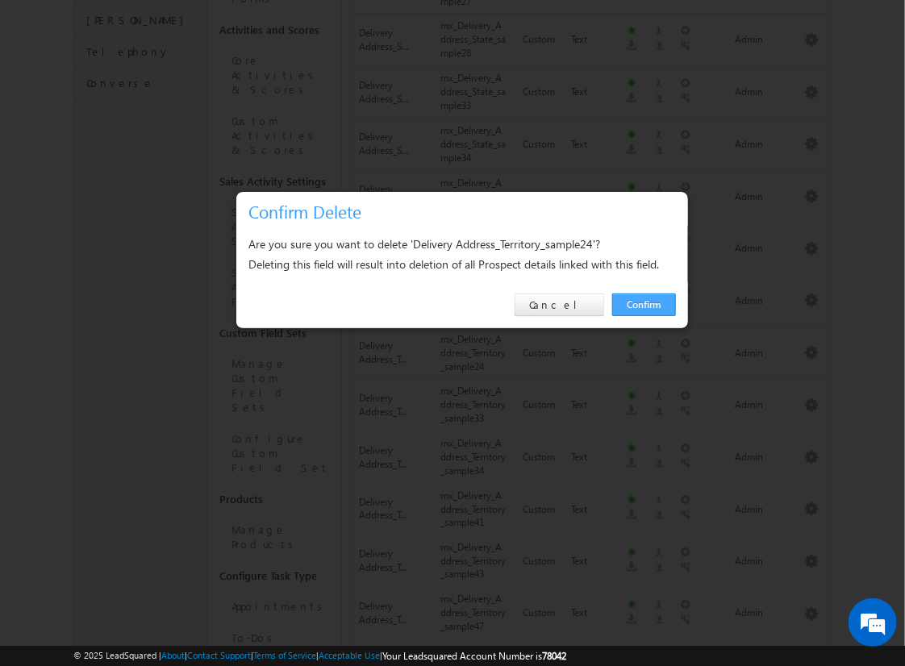
click at [644, 304] on link "Confirm" at bounding box center [644, 305] width 64 height 23
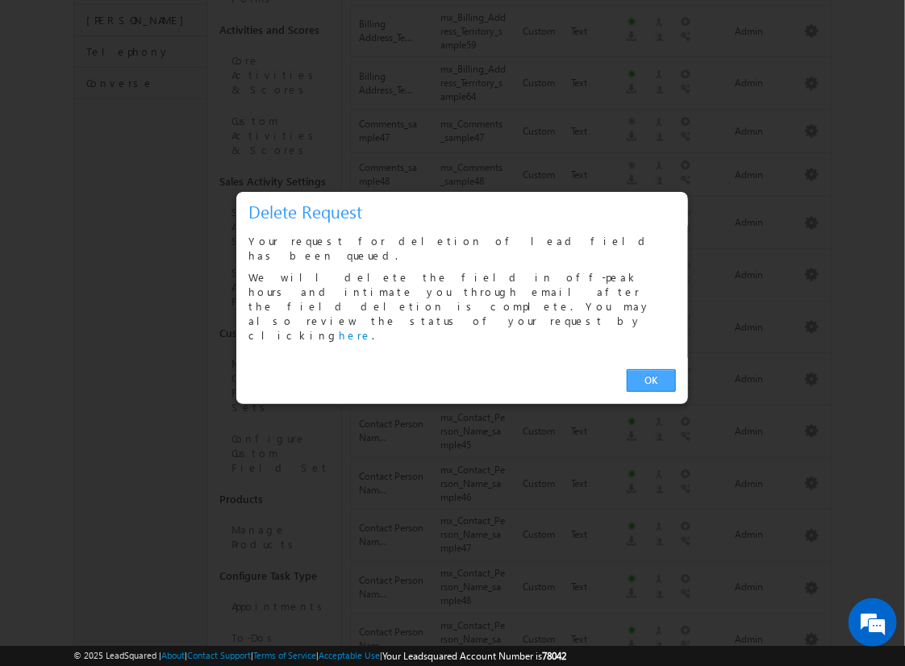
click at [651, 370] on link "OK" at bounding box center [651, 381] width 49 height 23
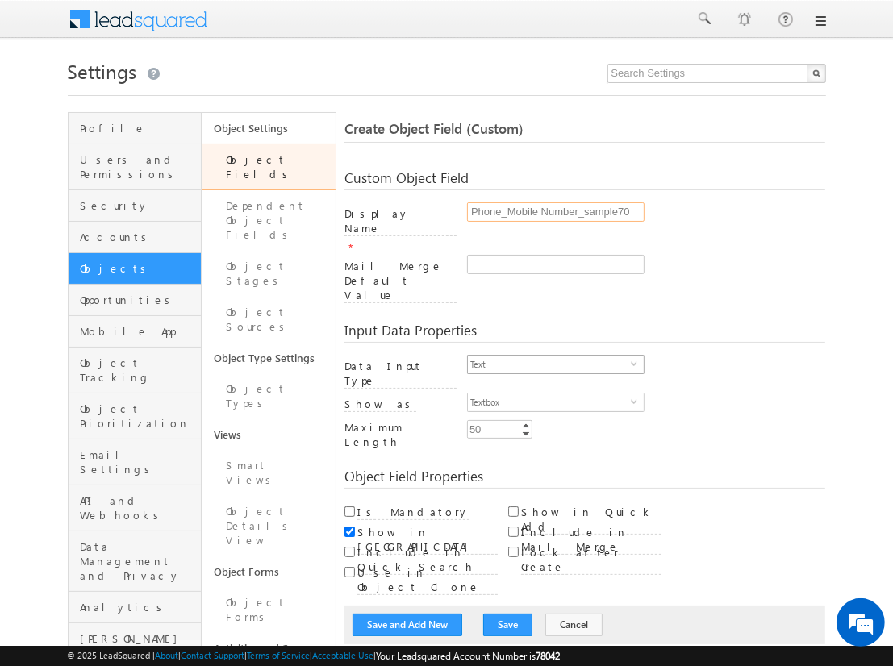
type input "Phone_Mobile Number_sample70"
click at [549, 356] on span "Text" at bounding box center [549, 365] width 163 height 18
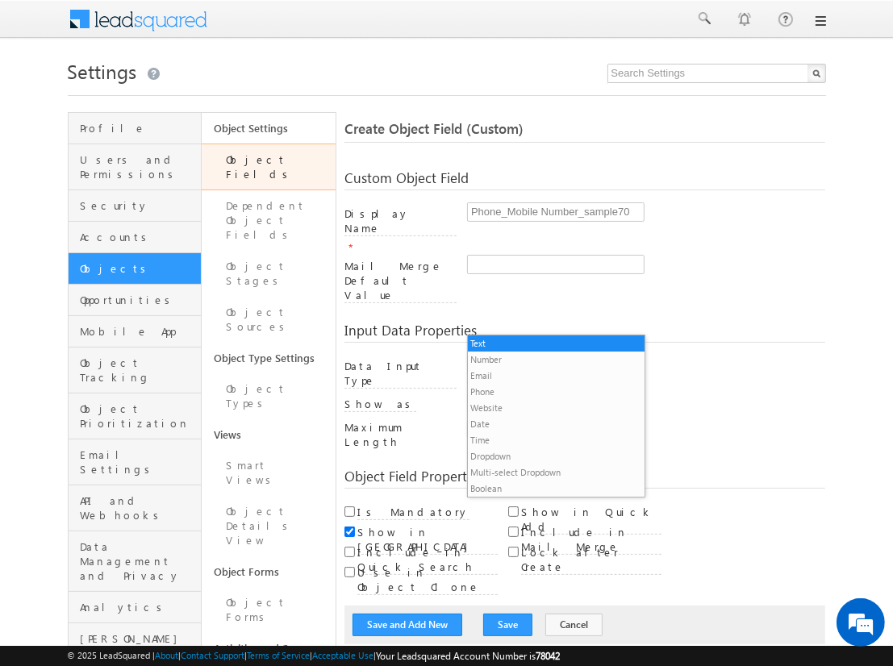
click at [549, 391] on li "Phone" at bounding box center [556, 392] width 176 height 16
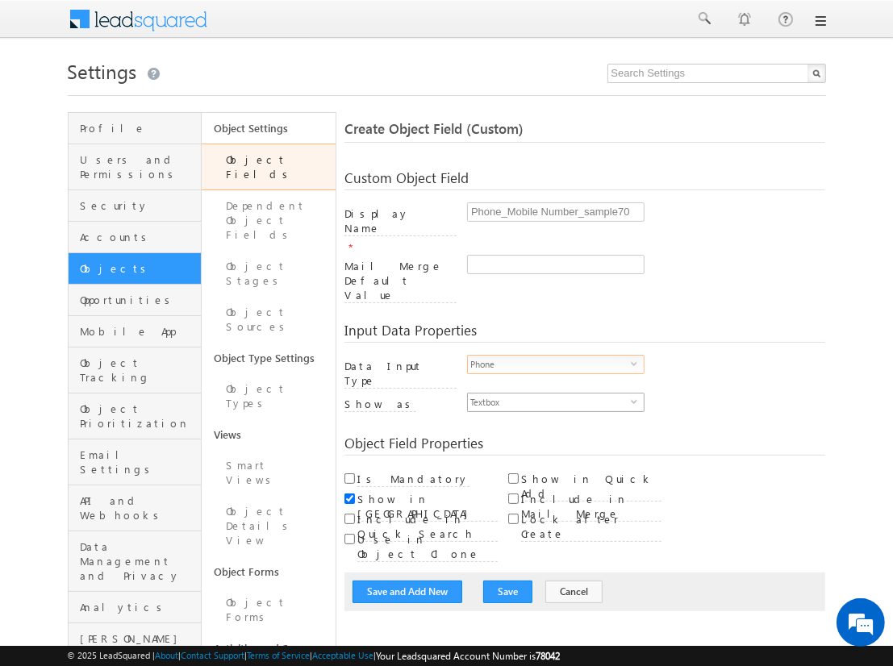
click at [549, 394] on span "Textbox" at bounding box center [549, 403] width 163 height 18
click at [556, 386] on li "Phone Control" at bounding box center [556, 386] width 176 height 16
checkbox input "true"
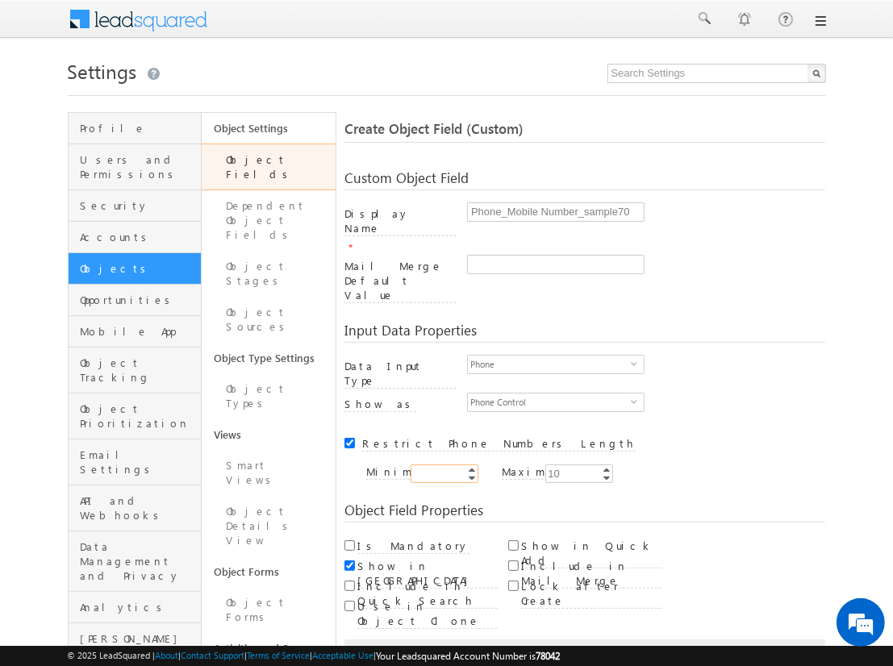
type input "10"
click at [349, 541] on input "Is Mandatory" at bounding box center [349, 546] width 10 height 10
checkbox input "true"
click at [407, 648] on button "Save and Add New" at bounding box center [408, 659] width 110 height 23
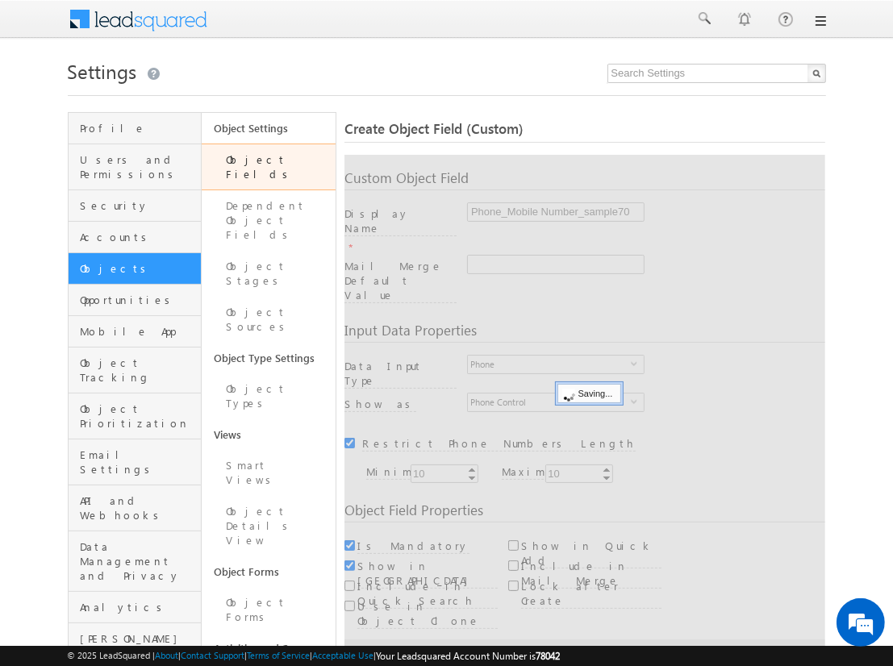
scroll to position [120, 0]
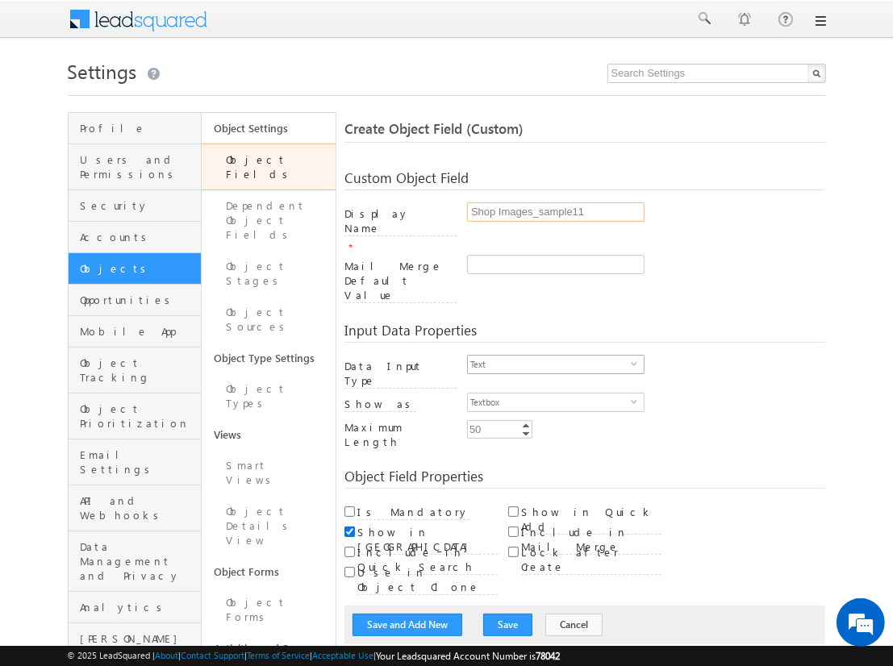
type input "Shop Images_sample11"
click at [549, 356] on span "Text" at bounding box center [549, 365] width 163 height 18
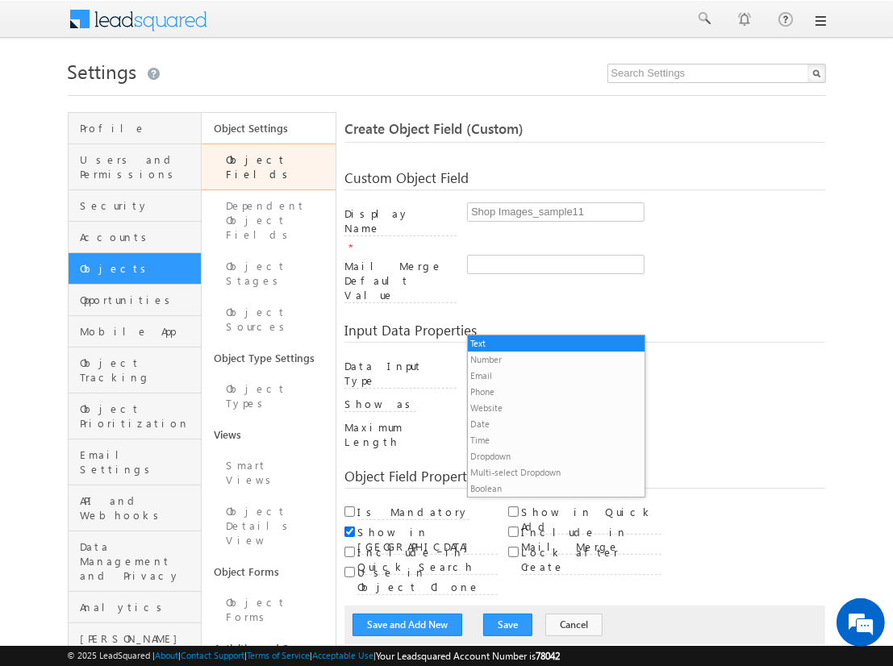
click at [549, 497] on li "Custom Field Set" at bounding box center [556, 505] width 176 height 16
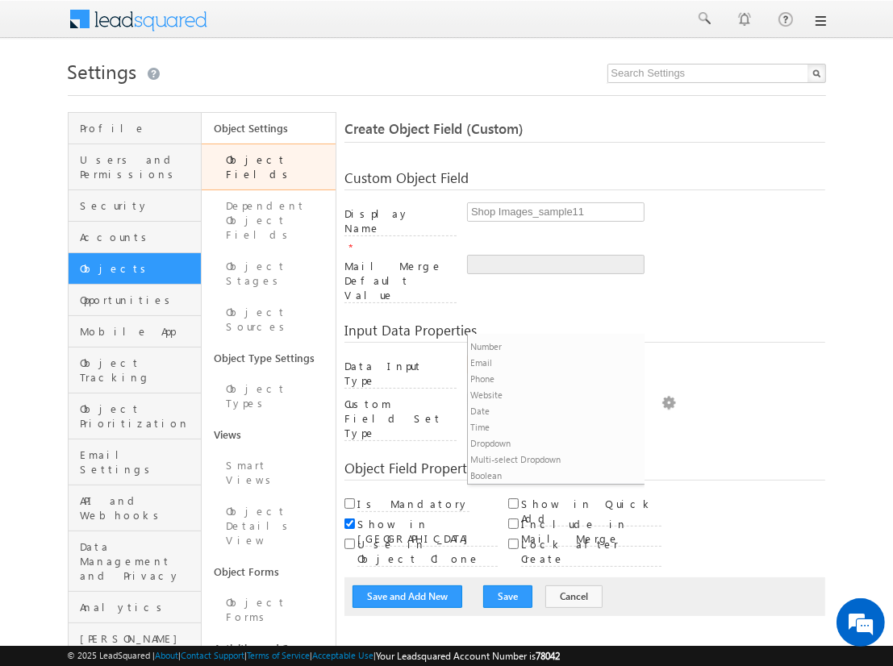
scroll to position [16, 0]
click at [549, 394] on span "Both CFS" at bounding box center [549, 403] width 163 height 18
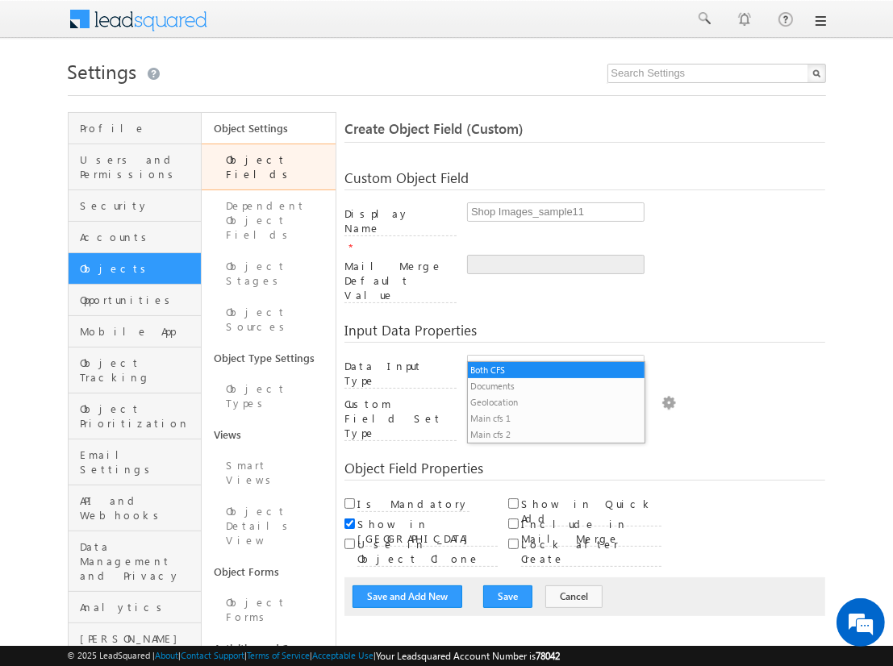
click at [556, 386] on li "Documents" at bounding box center [556, 386] width 176 height 16
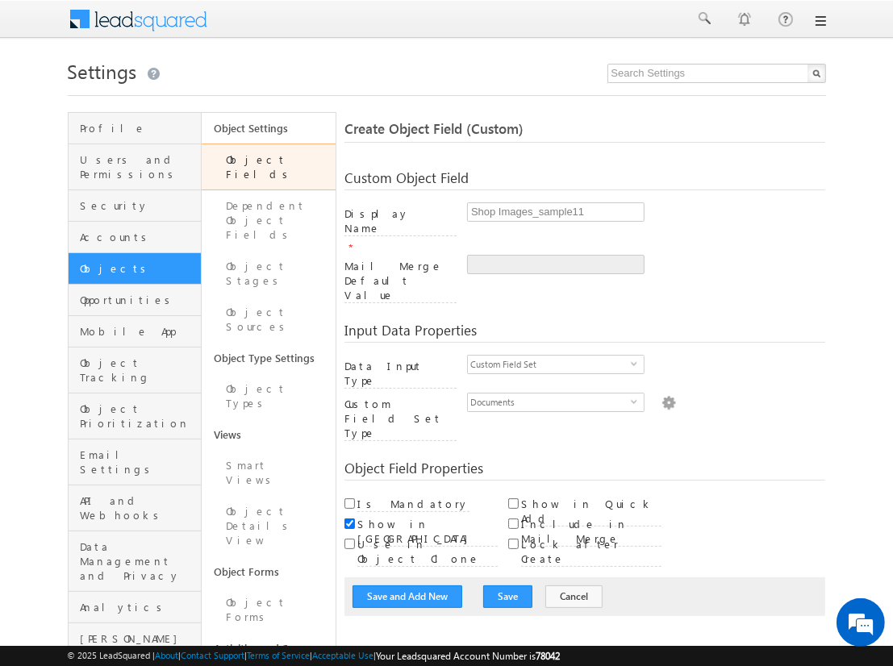
click at [662, 393] on img at bounding box center [669, 402] width 15 height 18
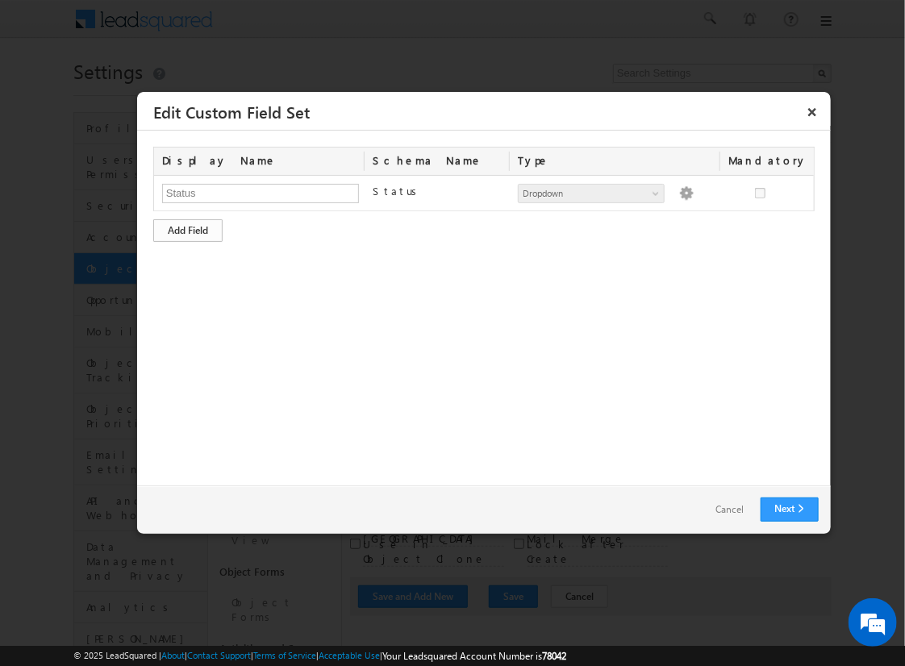
click at [188, 229] on div "Add Field" at bounding box center [187, 230] width 69 height 23
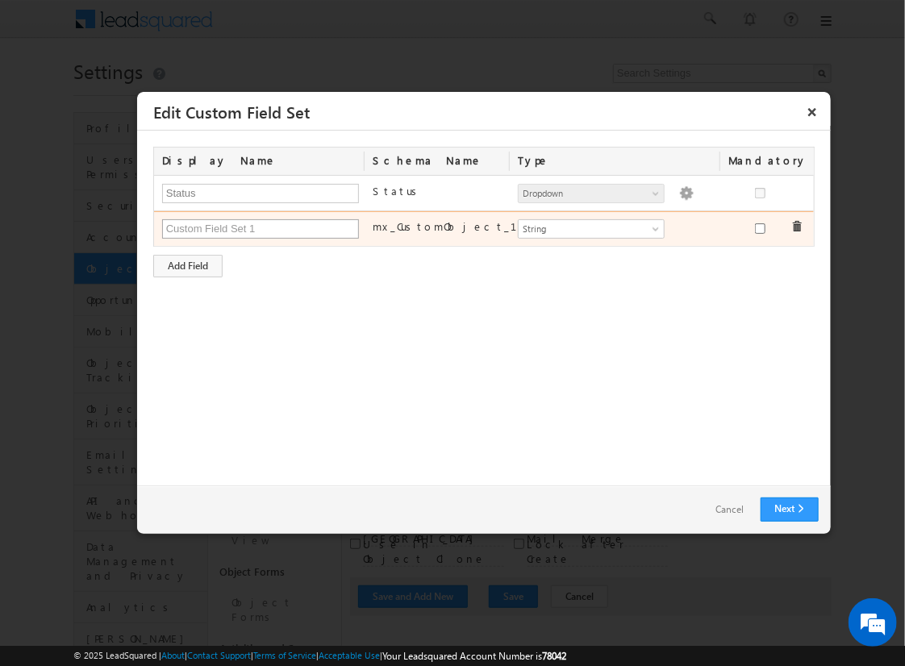
click at [260, 228] on input "text" at bounding box center [260, 228] width 197 height 19
type input "Shop Images"
click at [591, 228] on span "String" at bounding box center [585, 229] width 132 height 15
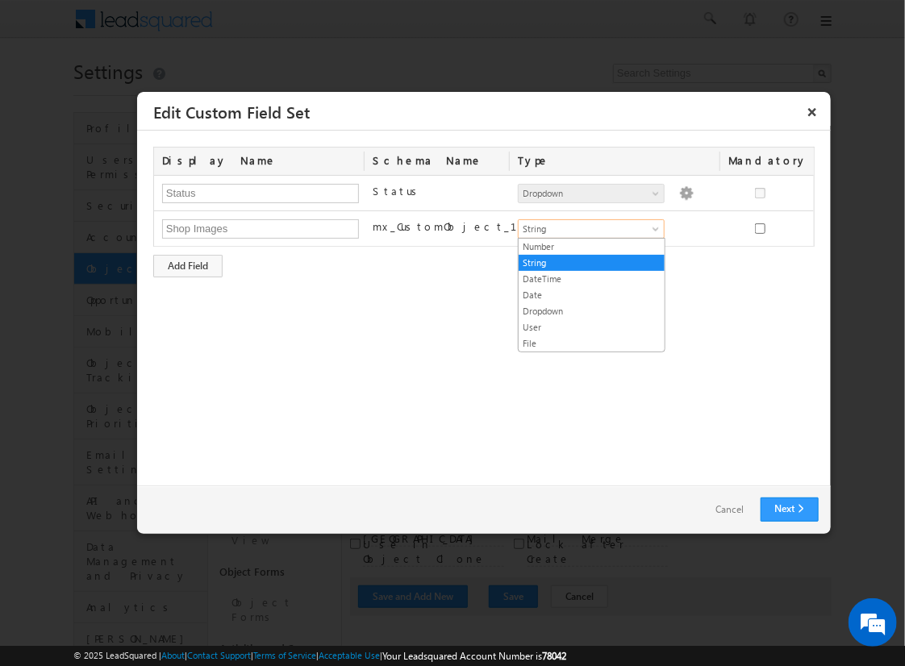
click at [591, 341] on link "File" at bounding box center [592, 343] width 146 height 15
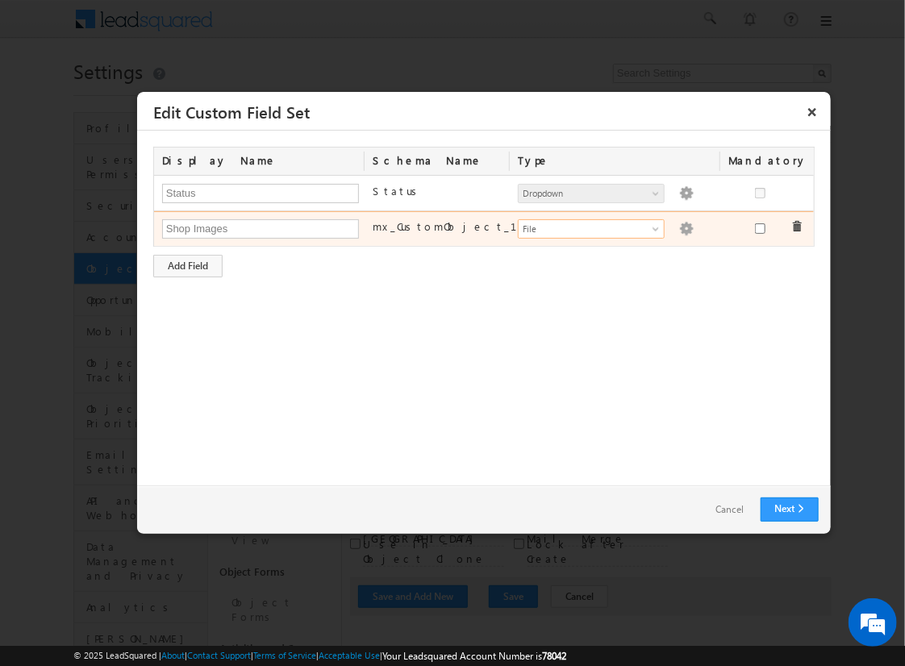
click at [679, 227] on img at bounding box center [686, 229] width 15 height 15
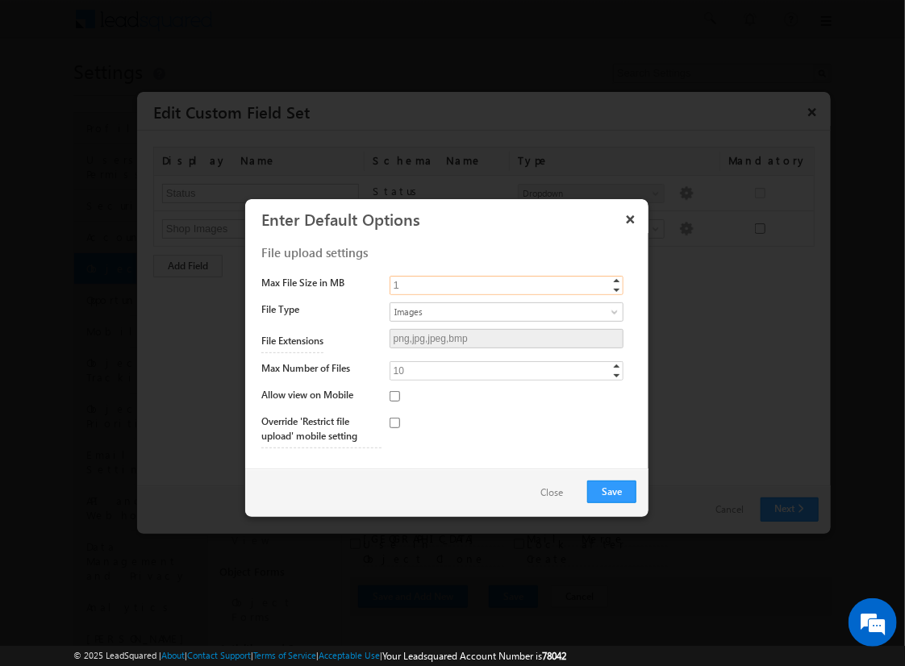
click at [506, 284] on input "1" at bounding box center [507, 285] width 234 height 19
type input "10"
click at [506, 311] on span "Images" at bounding box center [493, 312] width 206 height 15
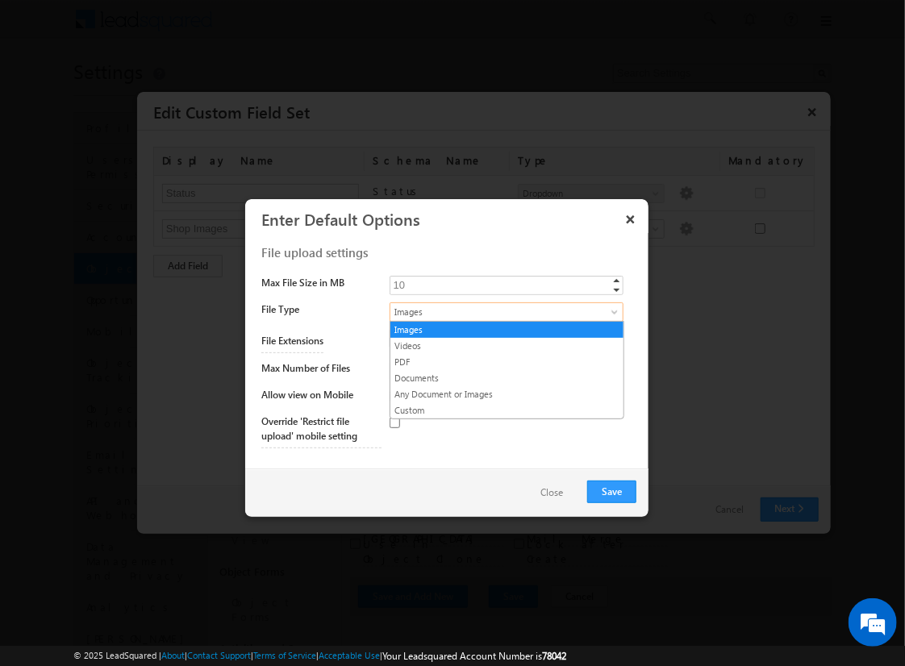
click at [507, 393] on link "Any Document or Images" at bounding box center [506, 394] width 233 height 15
type input "png,jpg,jpeg,bmp,mp4,webm,mov,pdf,doc,docx"
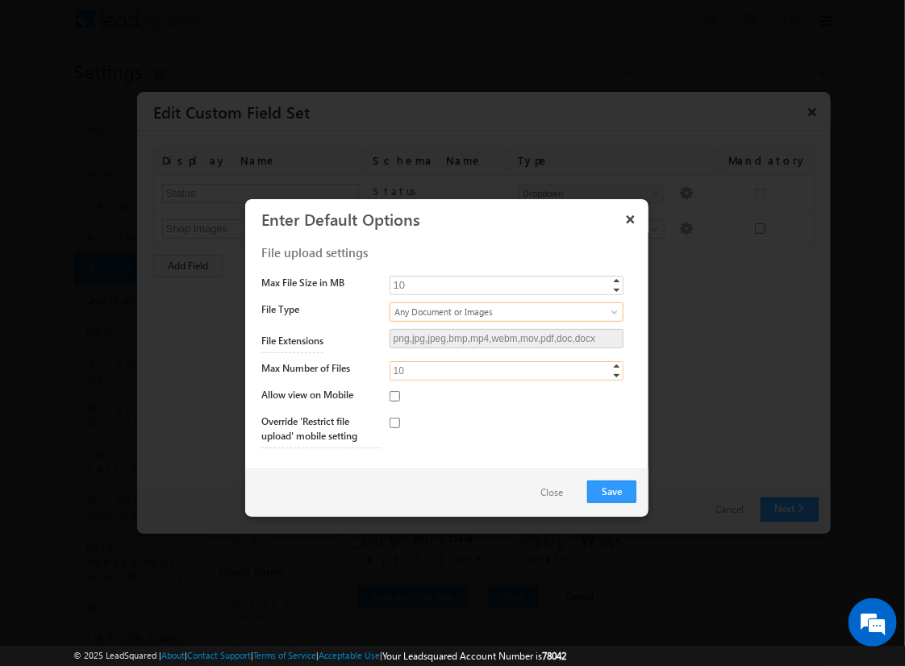
click at [506, 370] on input "10" at bounding box center [507, 370] width 234 height 19
click at [612, 491] on button "Save" at bounding box center [611, 492] width 49 height 23
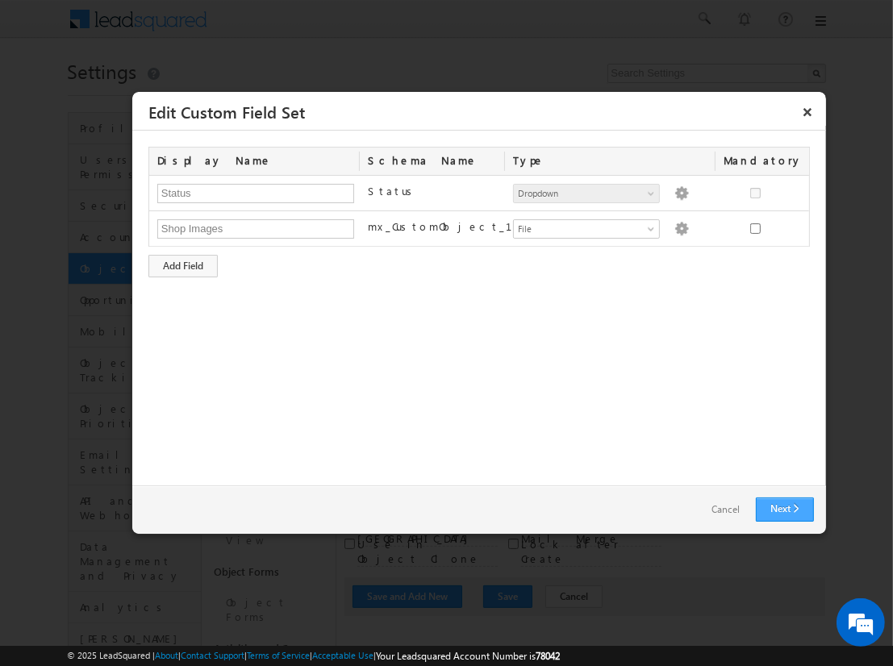
click at [784, 509] on link "Next" at bounding box center [785, 510] width 58 height 24
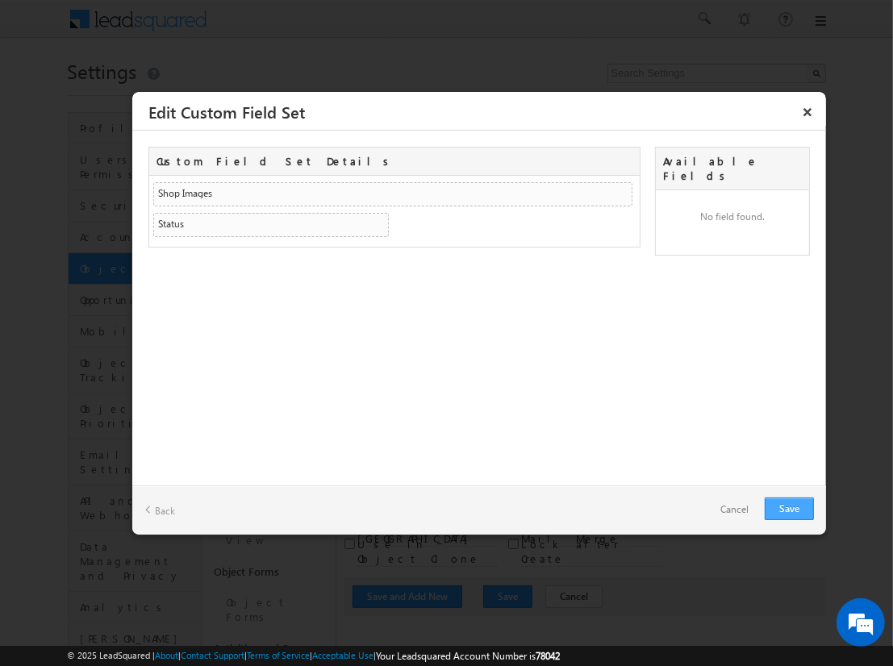
click at [789, 508] on link "Save" at bounding box center [789, 509] width 49 height 23
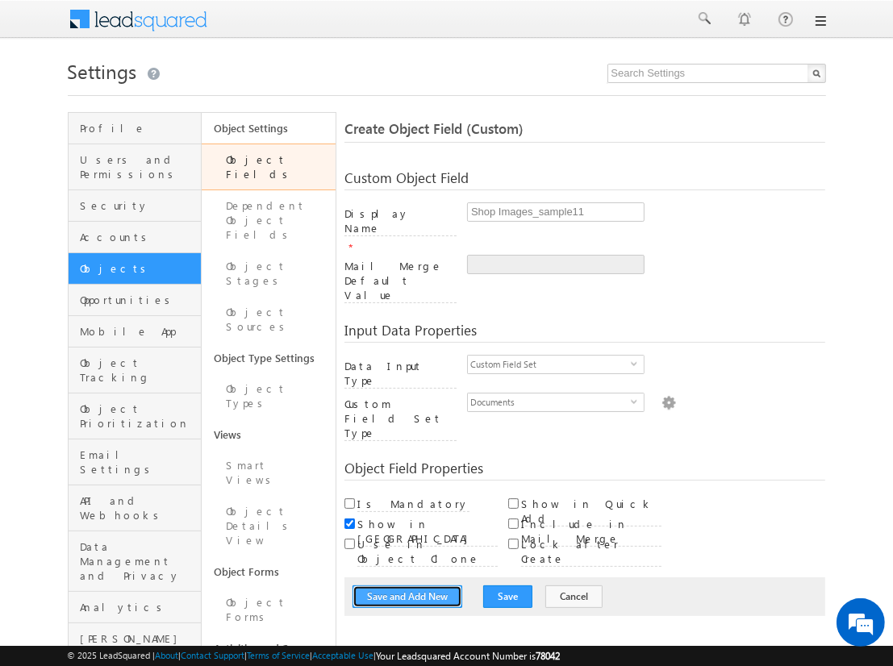
click at [407, 586] on button "Save and Add New" at bounding box center [408, 597] width 110 height 23
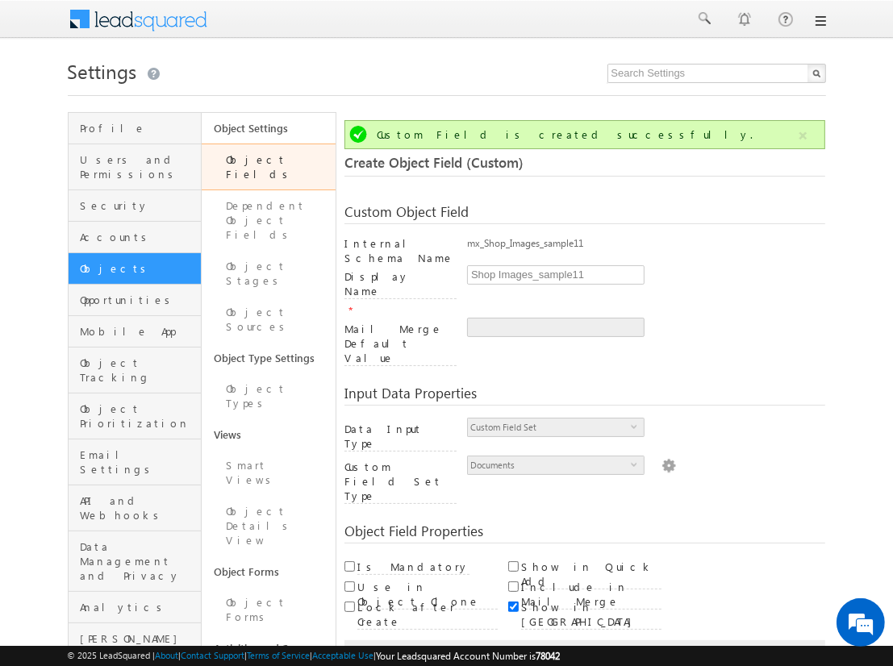
scroll to position [120, 0]
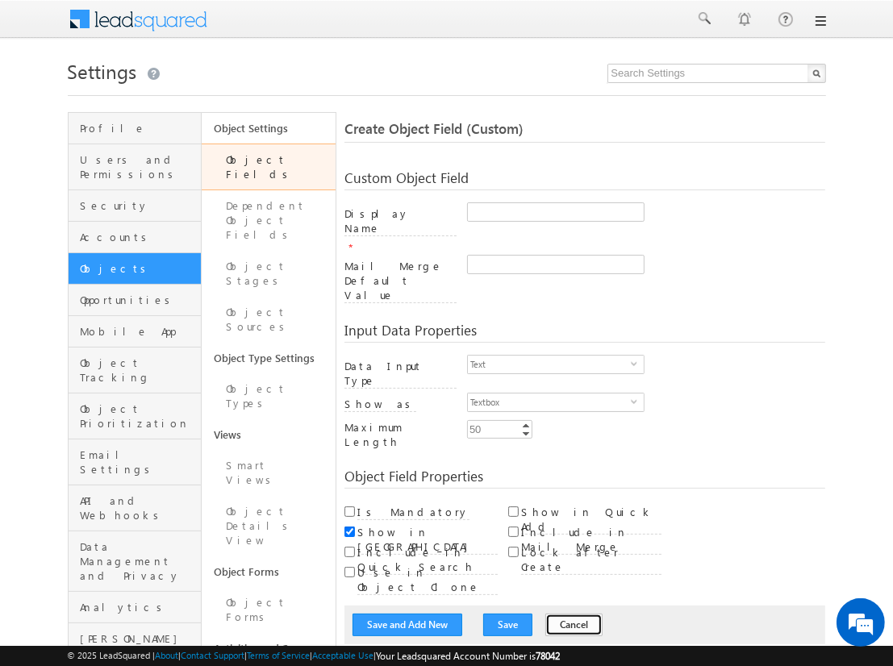
click at [555, 614] on button "Cancel" at bounding box center [573, 625] width 57 height 23
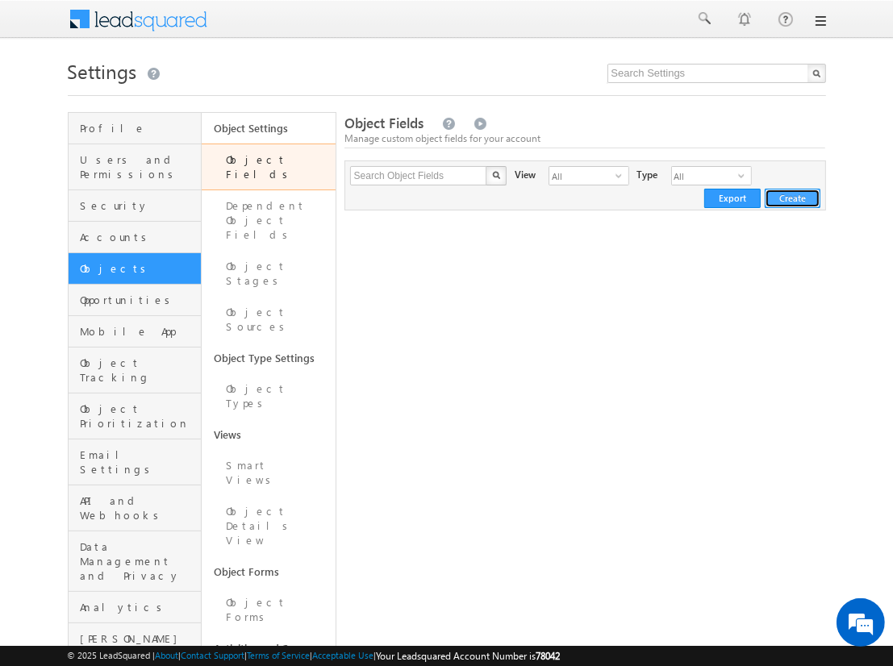
click at [793, 198] on button "Create" at bounding box center [793, 198] width 56 height 19
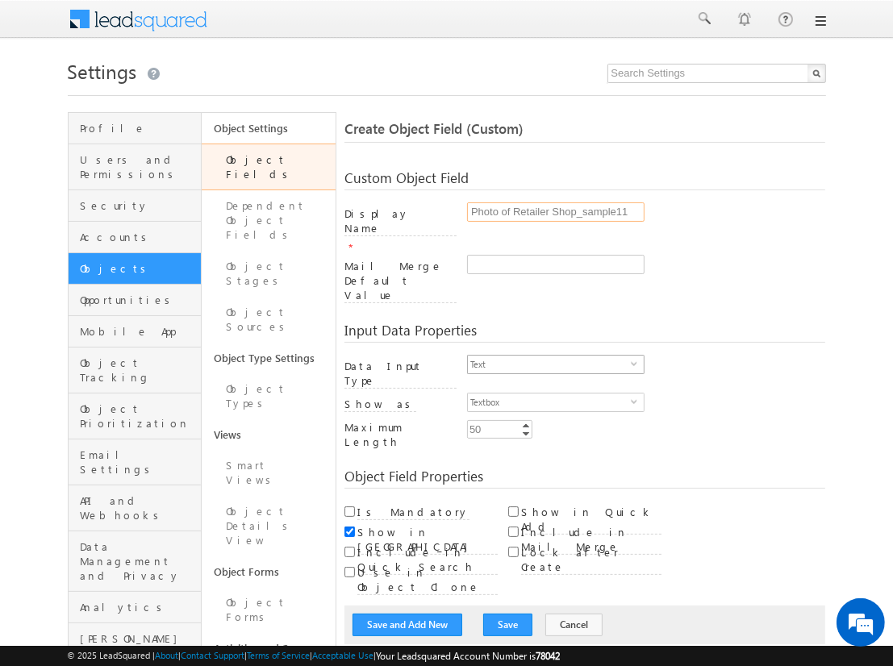
type input "Photo of Retailer Shop_sample11"
click at [549, 356] on span "Text" at bounding box center [549, 365] width 163 height 18
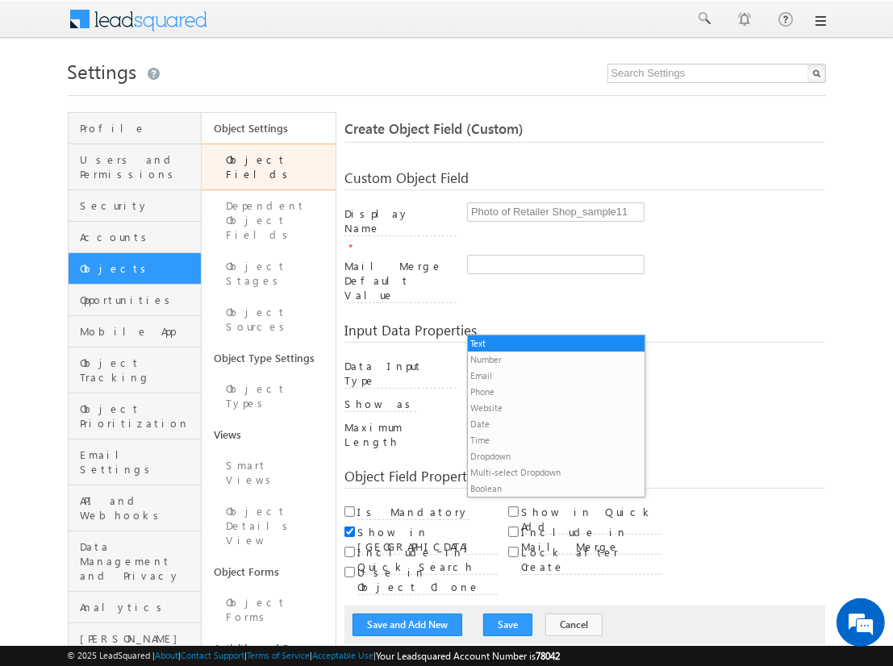
click at [549, 497] on li "Custom Field Set" at bounding box center [556, 505] width 176 height 16
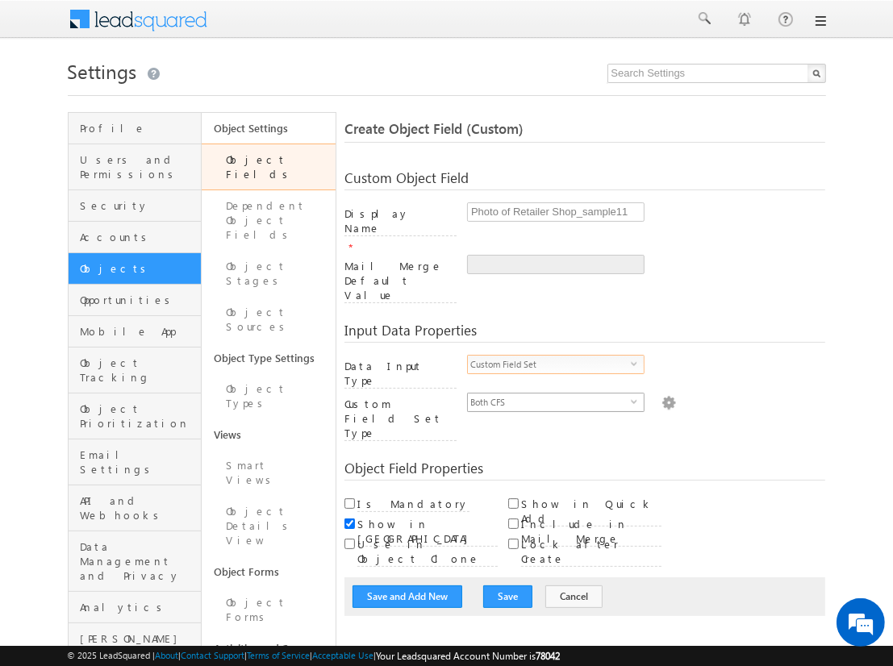
click at [549, 394] on span "Both CFS" at bounding box center [549, 403] width 163 height 18
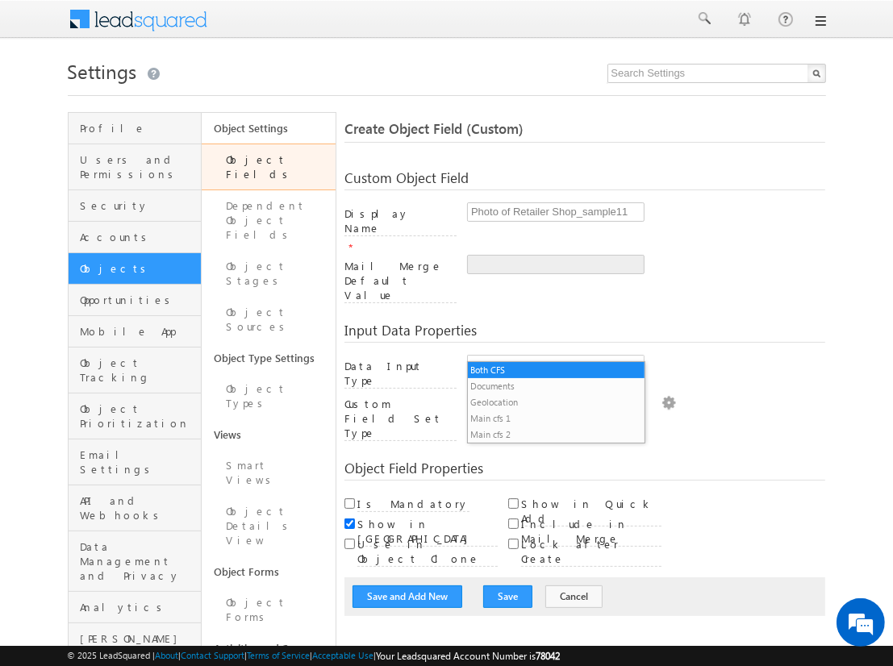
click at [556, 386] on li "Documents" at bounding box center [556, 386] width 176 height 16
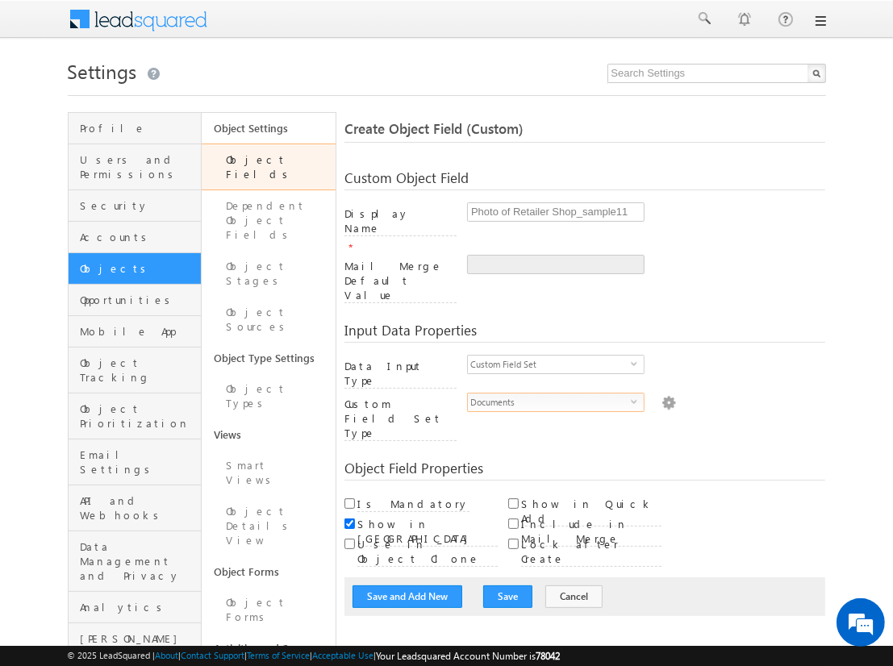
click at [662, 393] on img at bounding box center [669, 402] width 15 height 18
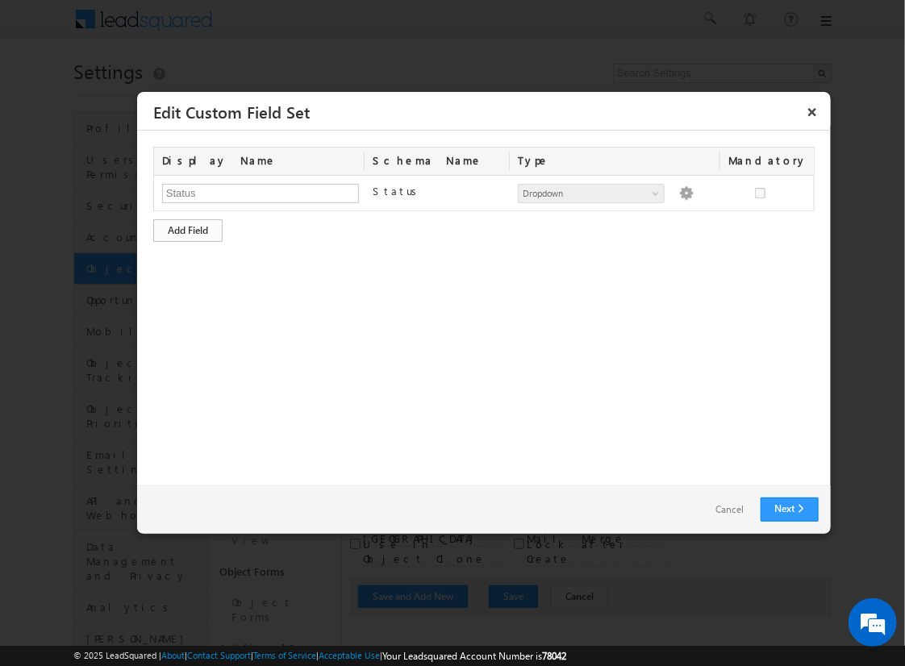
click at [188, 229] on div "Add Field" at bounding box center [187, 230] width 69 height 23
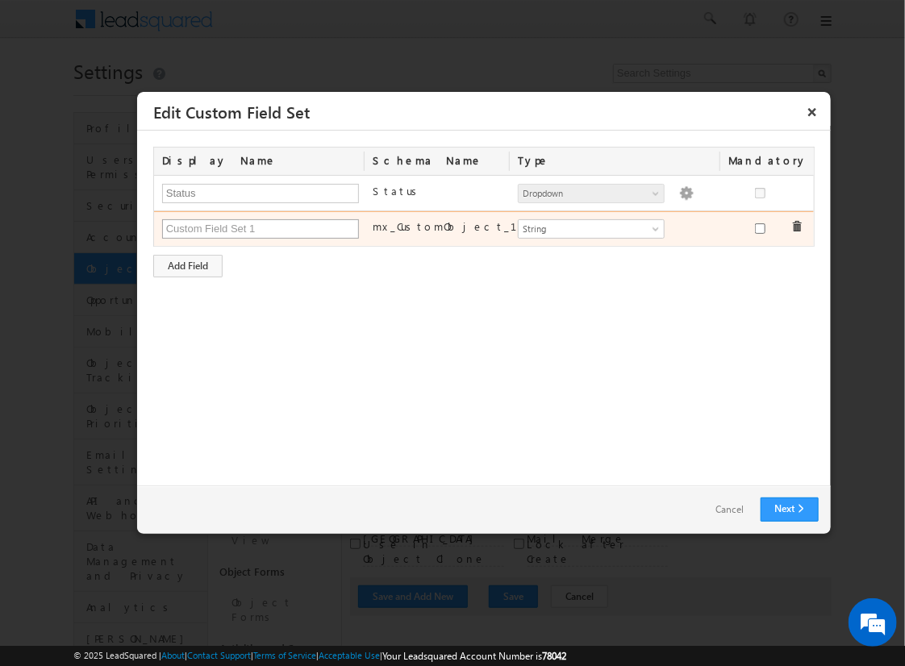
click at [260, 228] on input "text" at bounding box center [260, 228] width 197 height 19
type input "Photo of Retailer Shop"
click at [591, 228] on span "String" at bounding box center [585, 229] width 132 height 15
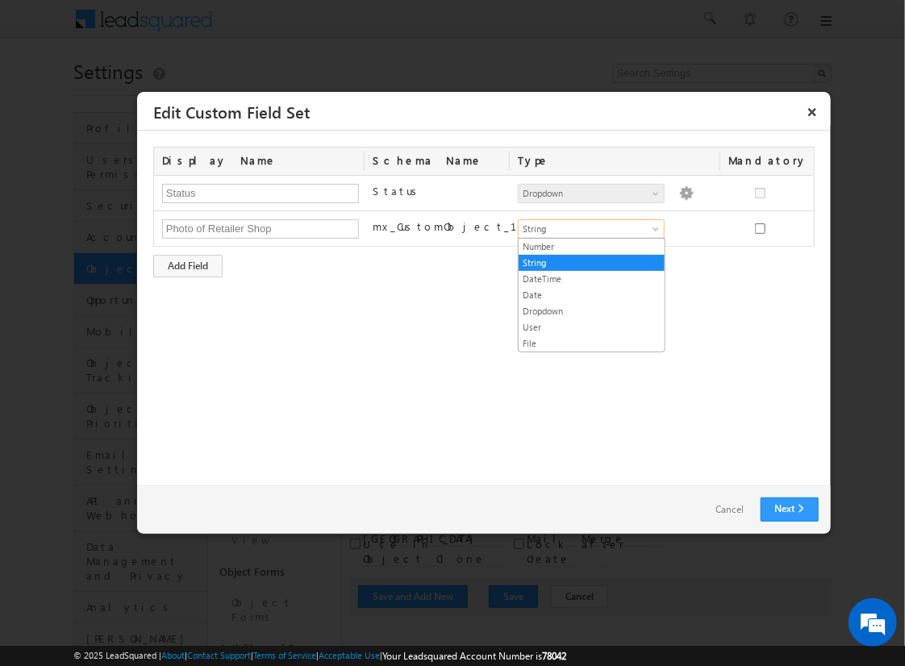
click at [591, 341] on link "File" at bounding box center [592, 343] width 146 height 15
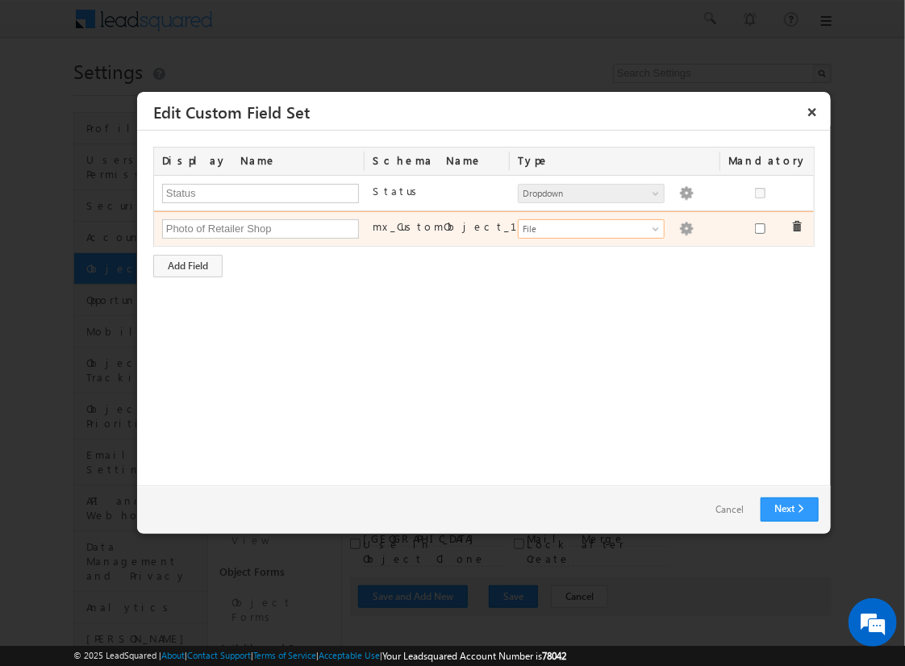
click at [679, 227] on img at bounding box center [686, 229] width 15 height 15
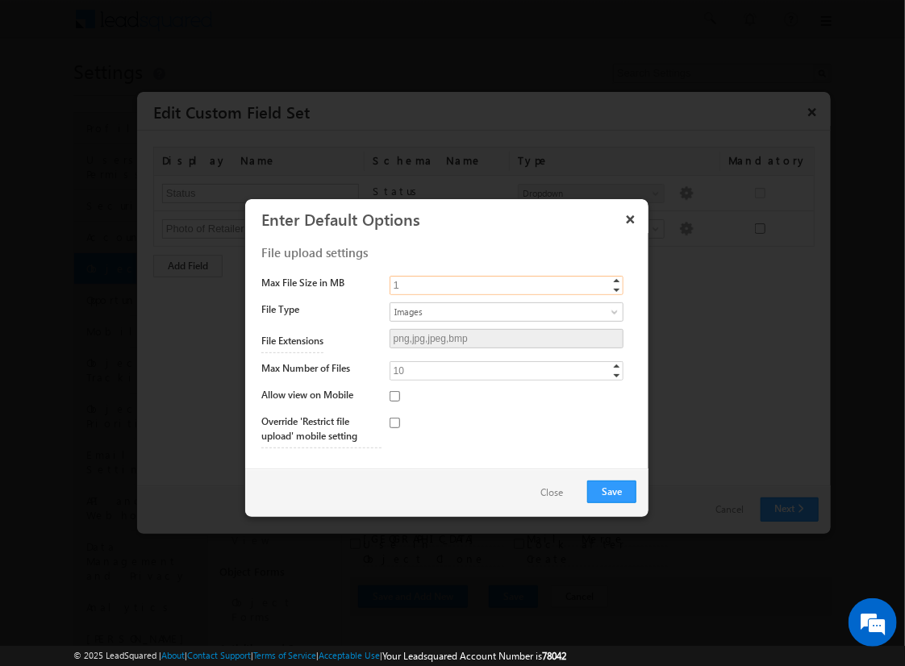
click at [506, 284] on input "1" at bounding box center [507, 285] width 234 height 19
type input "10"
click at [506, 311] on span "Images" at bounding box center [493, 312] width 206 height 15
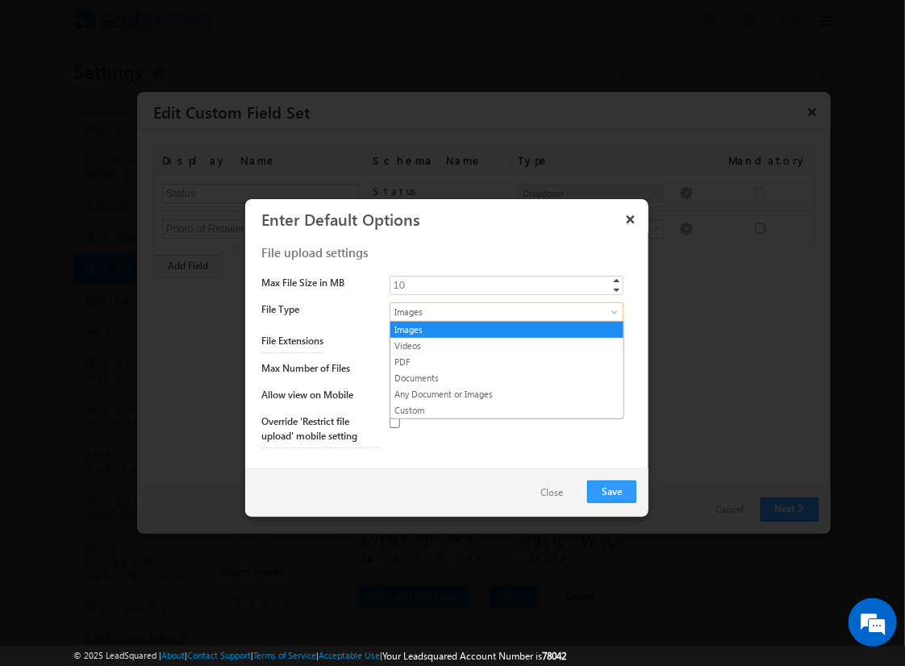
click at [507, 393] on link "Any Document or Images" at bounding box center [506, 394] width 233 height 15
type input "png,jpg,jpeg,bmp,mp4,webm,mov,pdf,doc,docx"
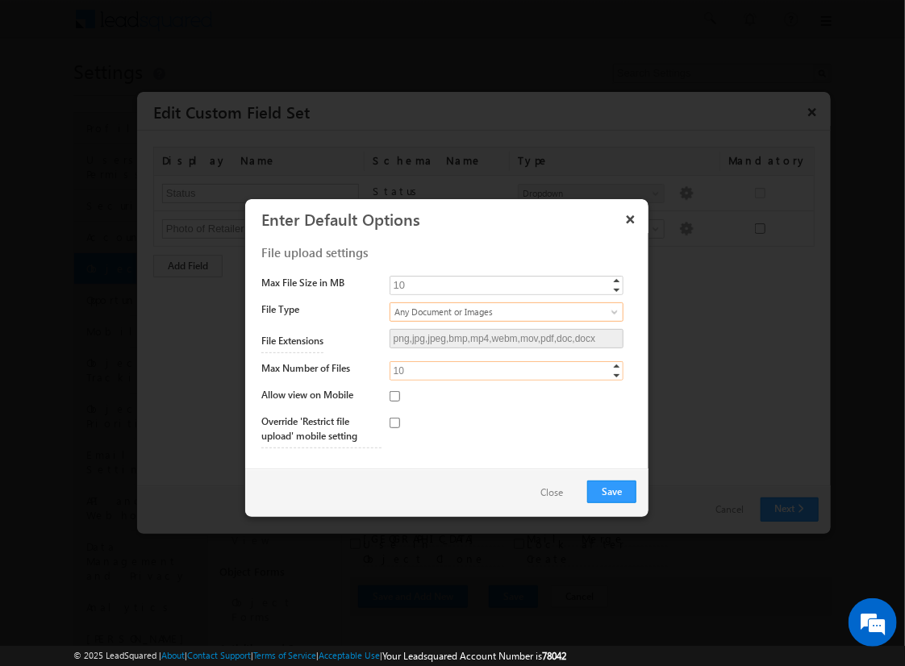
click at [506, 370] on input "10" at bounding box center [507, 370] width 234 height 19
click at [612, 491] on button "Save" at bounding box center [611, 492] width 49 height 23
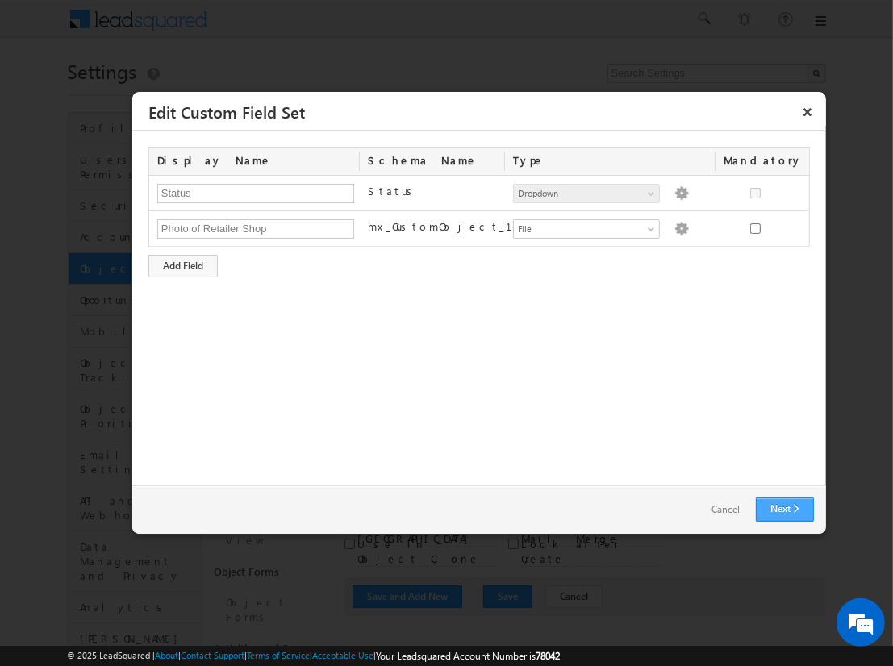
click at [784, 509] on link "Next" at bounding box center [785, 510] width 58 height 24
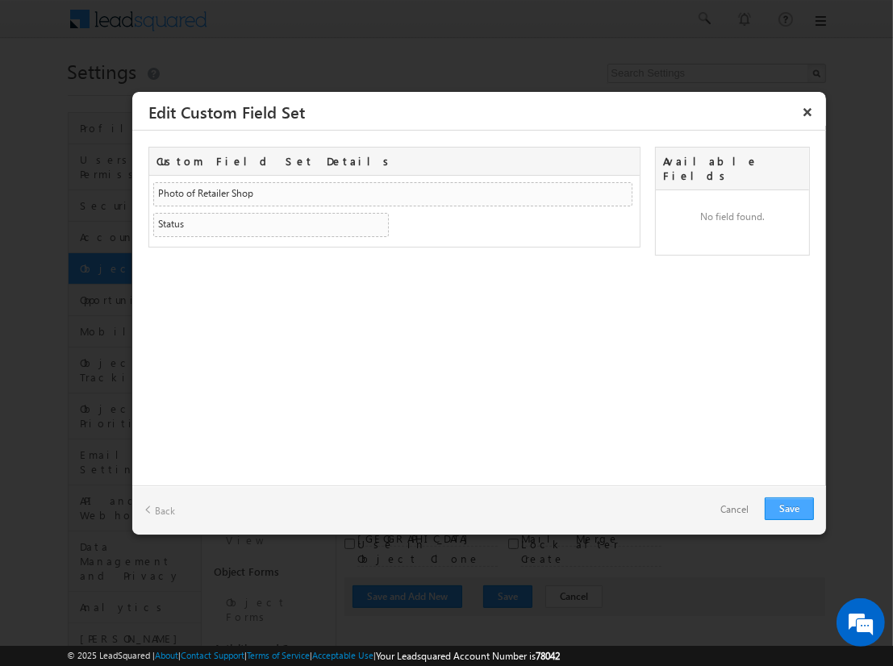
click at [789, 508] on link "Save" at bounding box center [789, 509] width 49 height 23
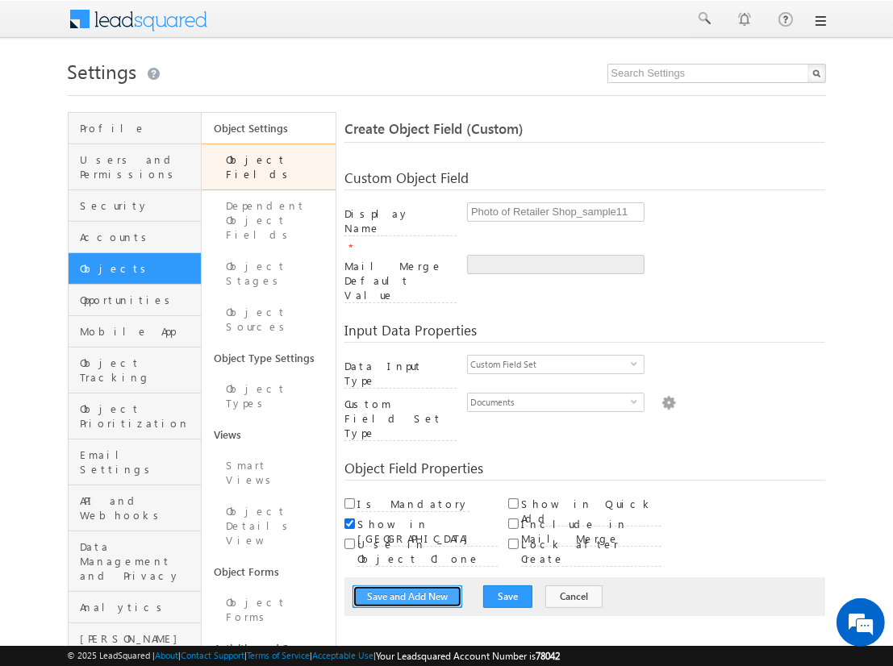
click at [407, 586] on button "Save and Add New" at bounding box center [408, 597] width 110 height 23
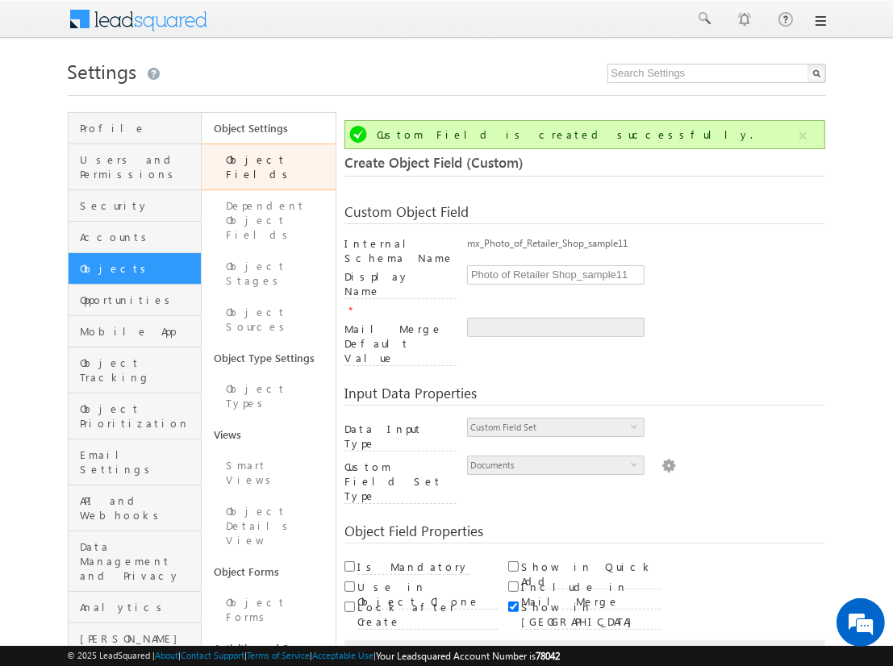
scroll to position [120, 0]
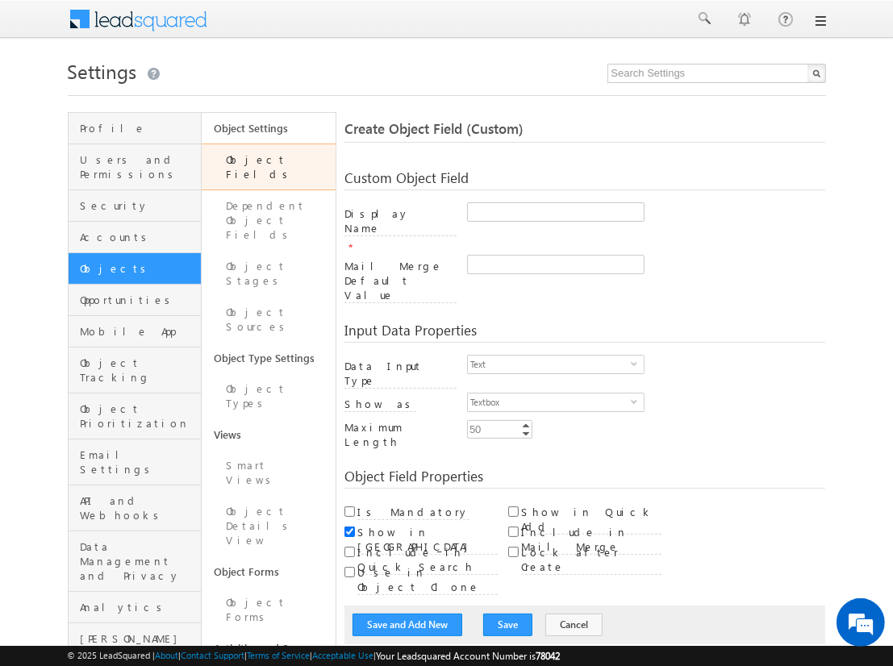
click at [697, 174] on div "Custom Object Field" at bounding box center [585, 180] width 482 height 19
